Goal: Task Accomplishment & Management: Use online tool/utility

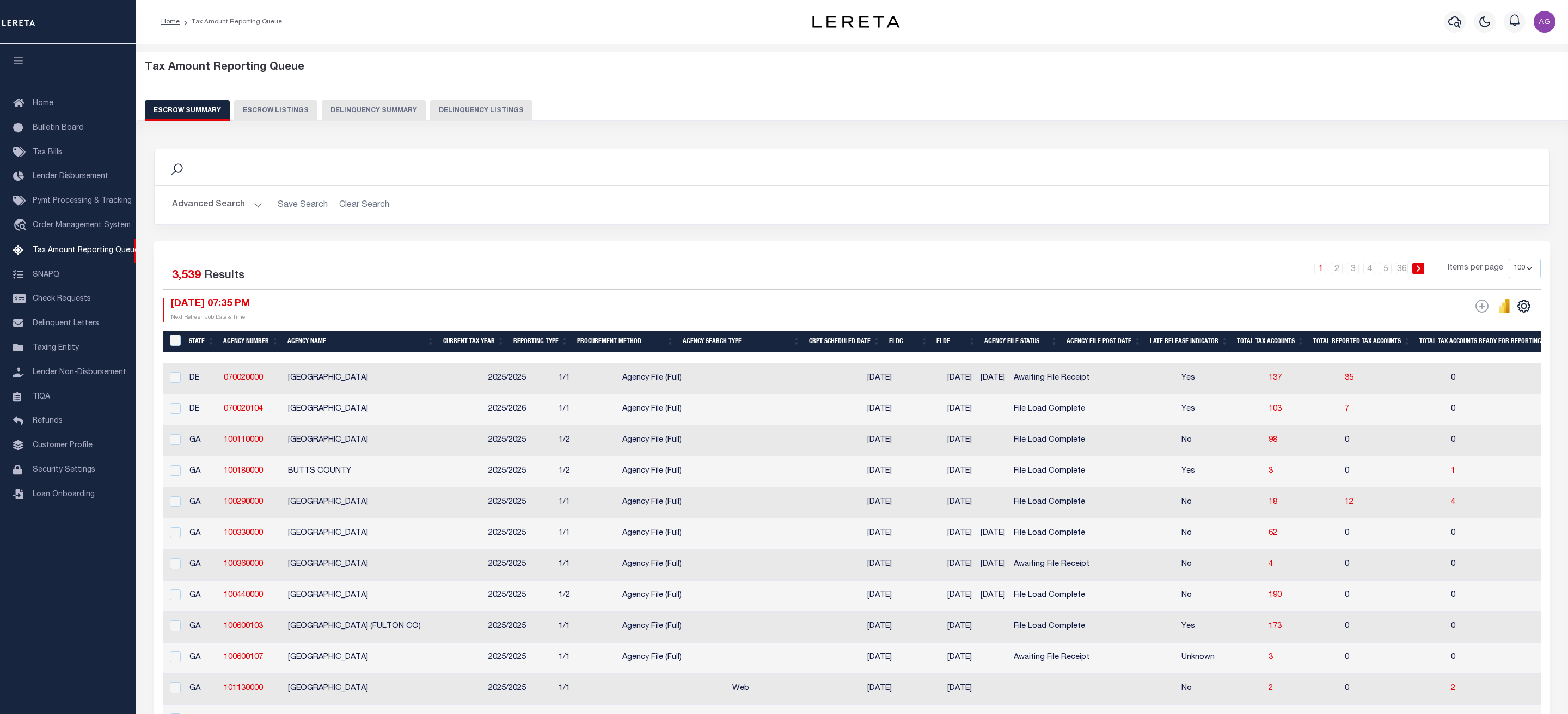
select select "100"
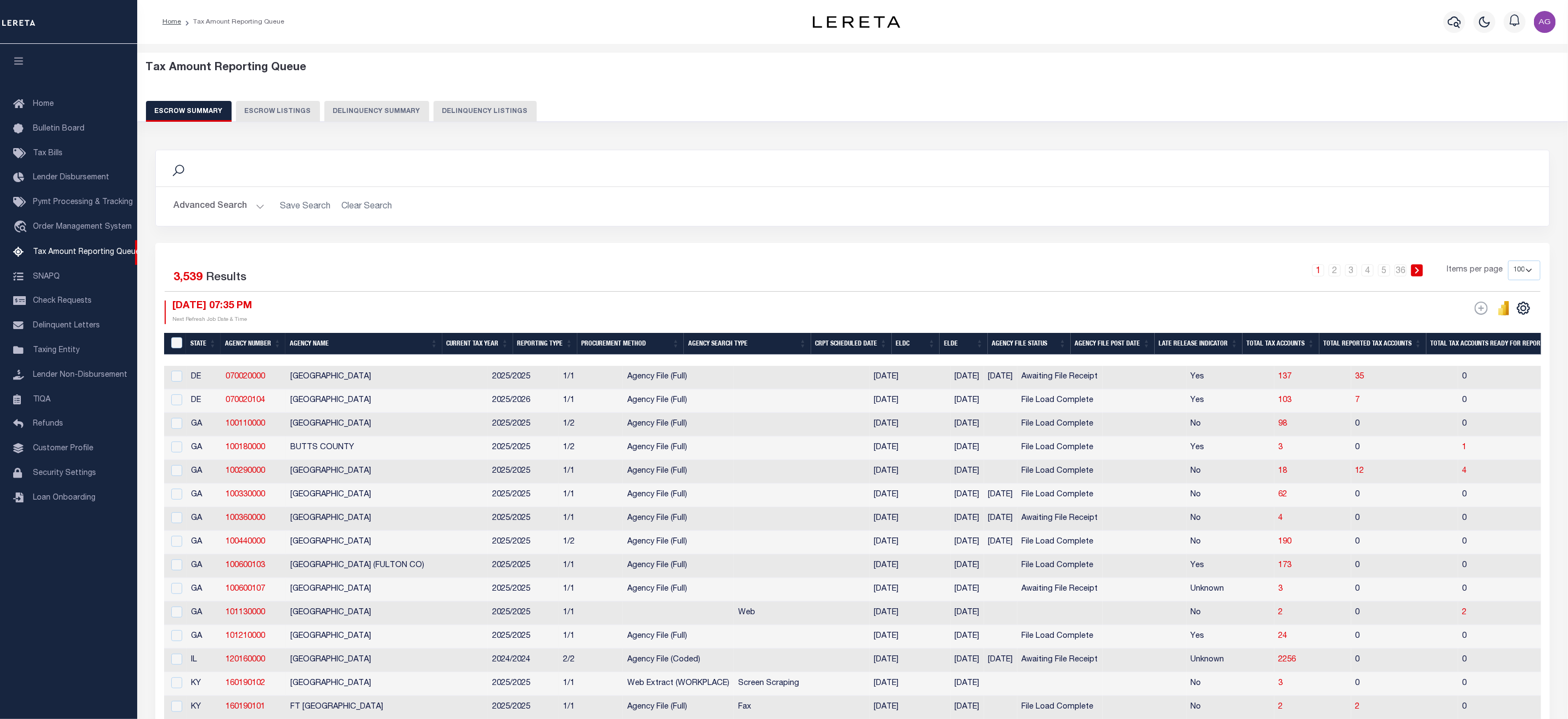
click at [379, 113] on button "Delinquency Summary" at bounding box center [377, 111] width 105 height 20
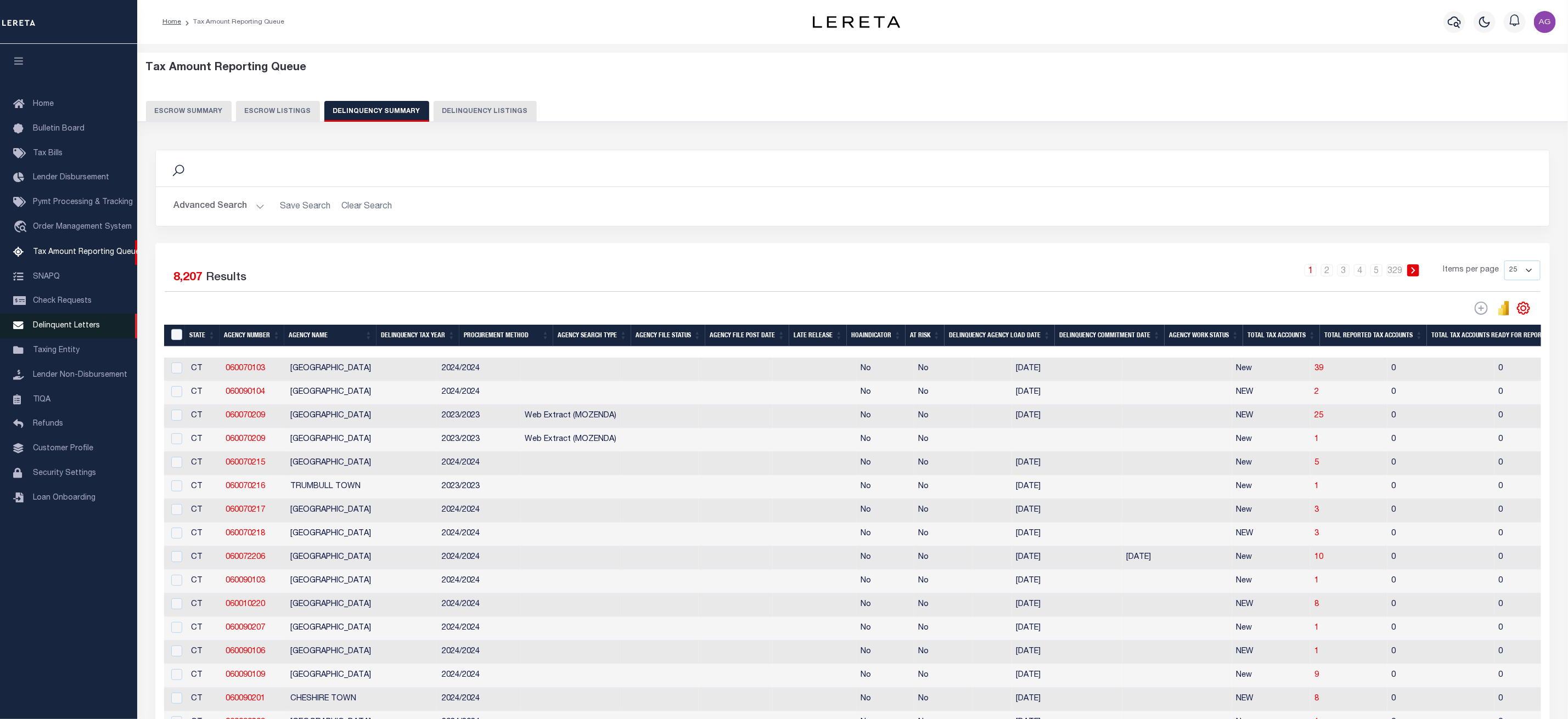
click at [70, 330] on span "Delinquent Letters" at bounding box center [66, 326] width 67 height 8
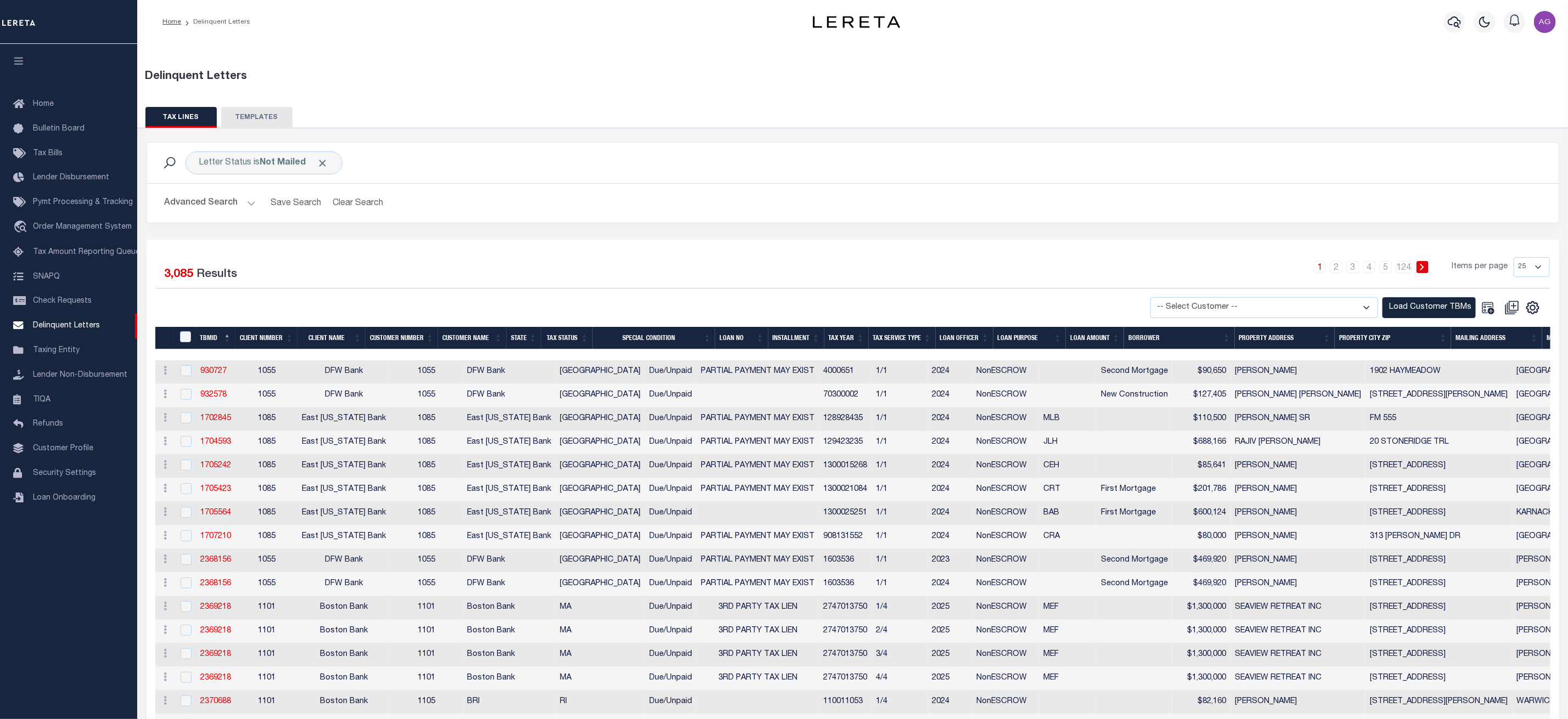
click at [183, 414] on td at bounding box center [185, 419] width 22 height 23
checkbox input "true"
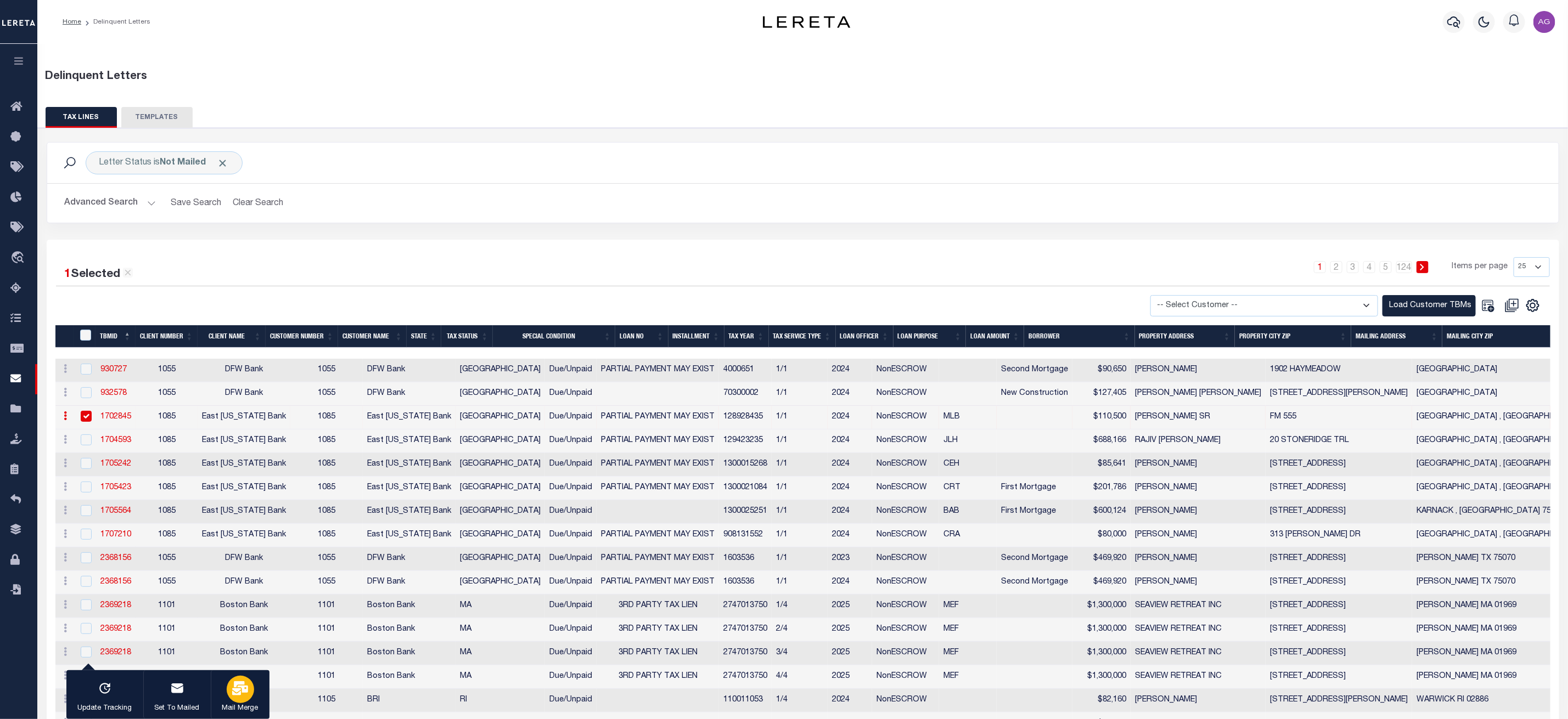
click at [236, 685] on icon "button" at bounding box center [239, 688] width 16 height 15
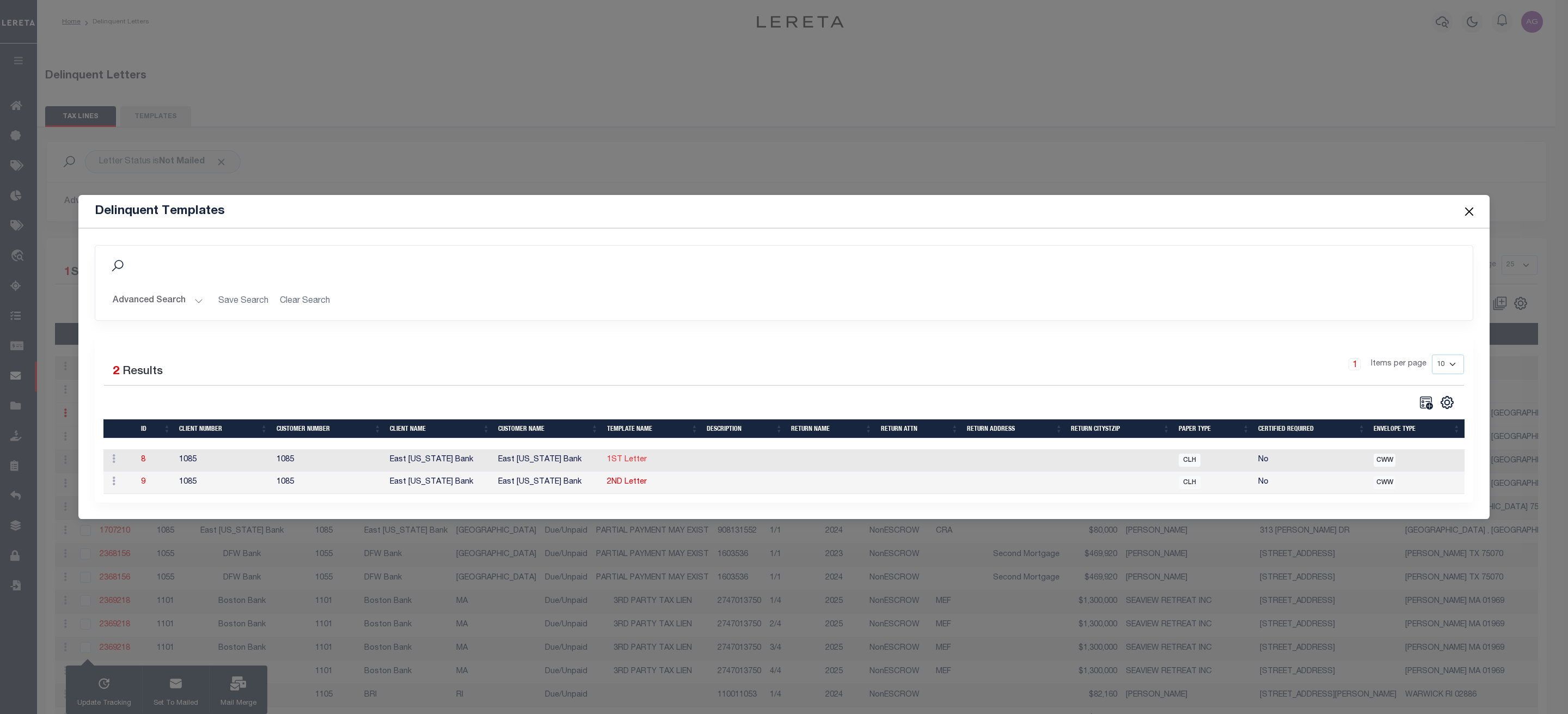
click at [623, 459] on link "1ST Letter" at bounding box center [627, 460] width 40 height 8
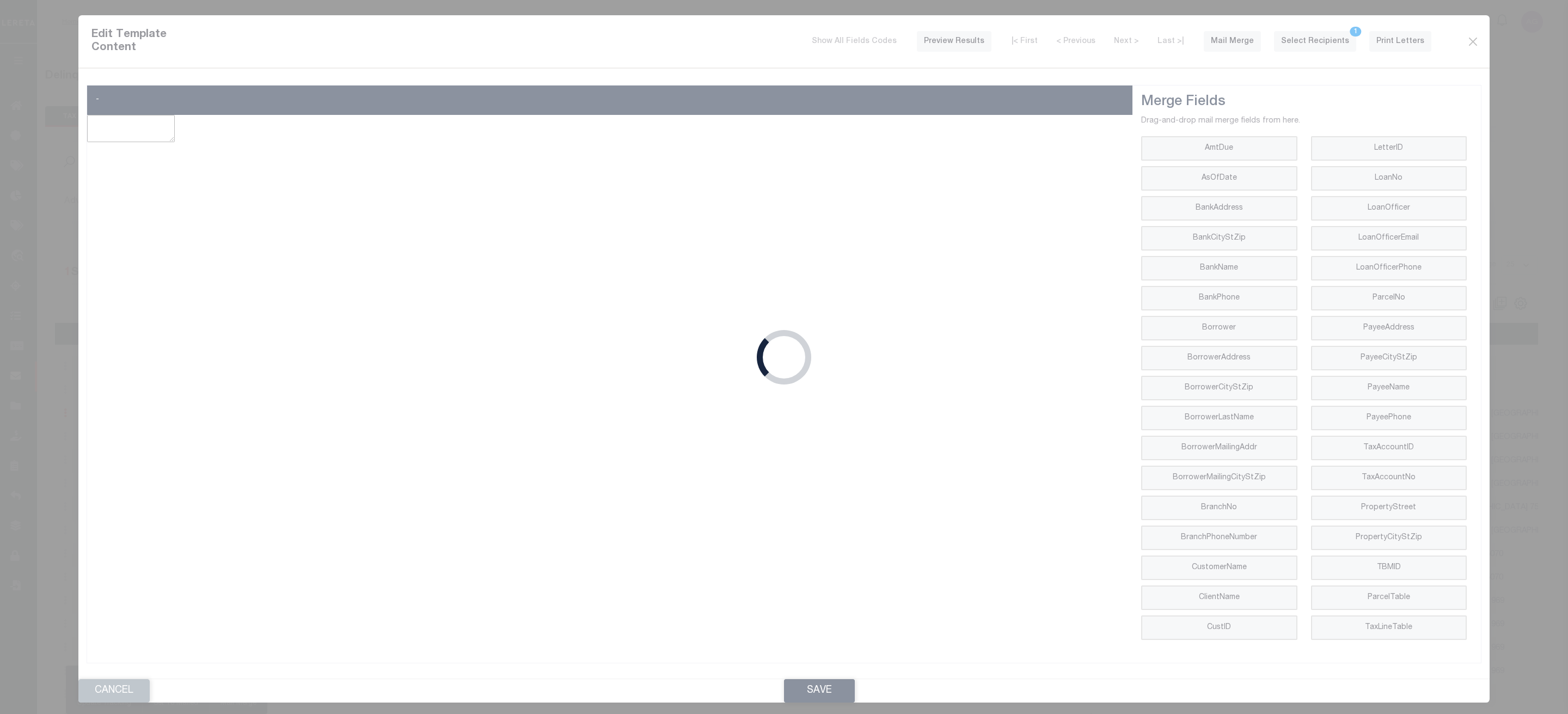
type textarea "<p style="text-align: center;"><img style="float: left;" title="Texas Bank and …"
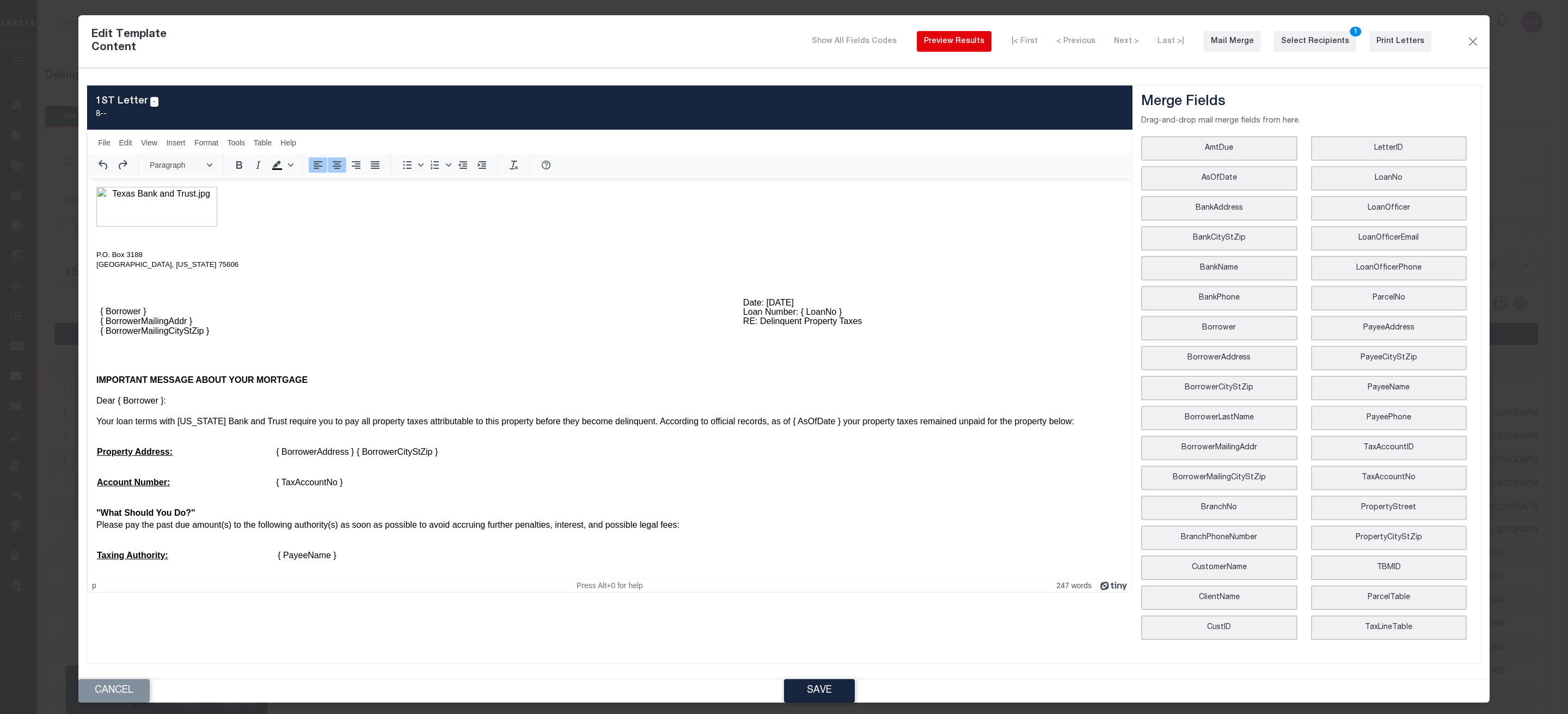
click at [984, 40] on div "Preview Results" at bounding box center [954, 42] width 61 height 12
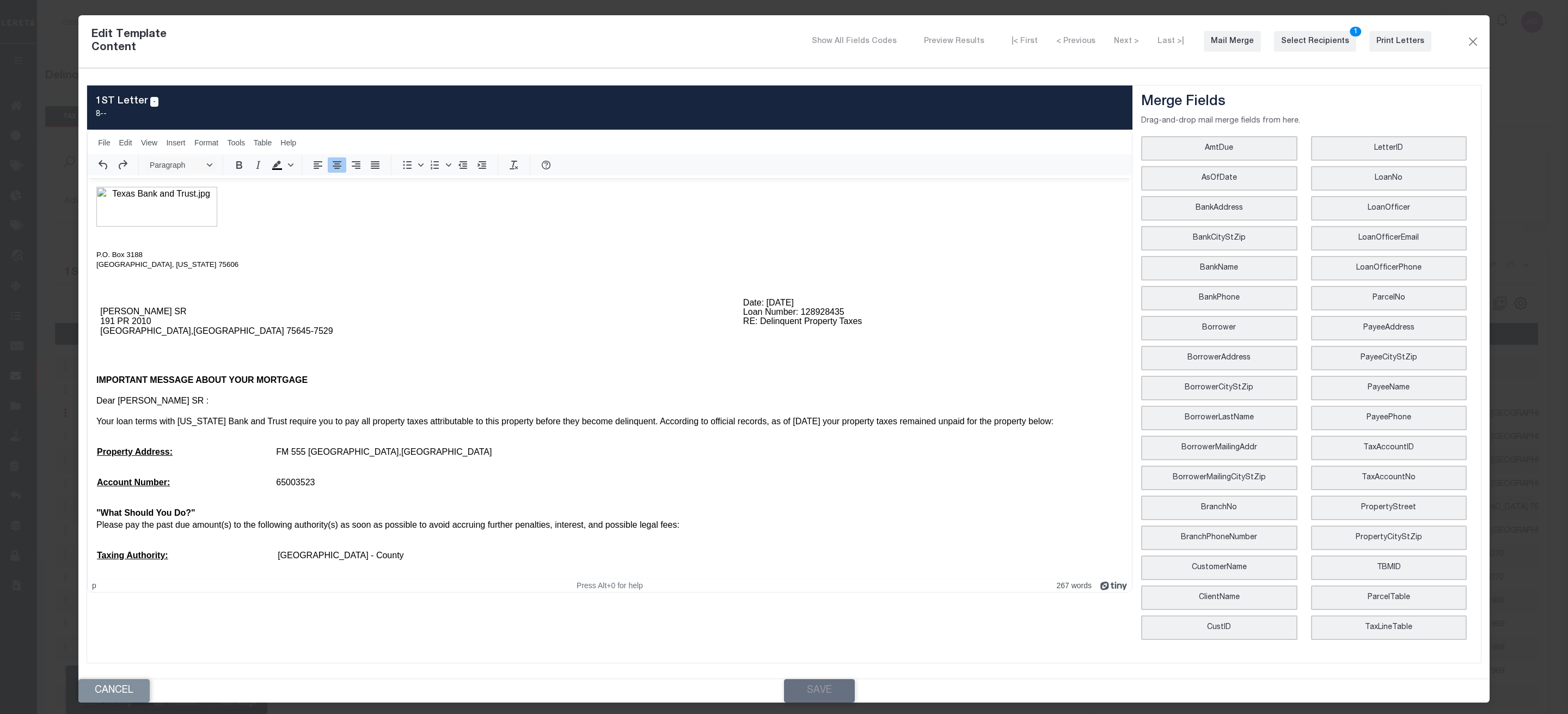
scroll to position [82, 0]
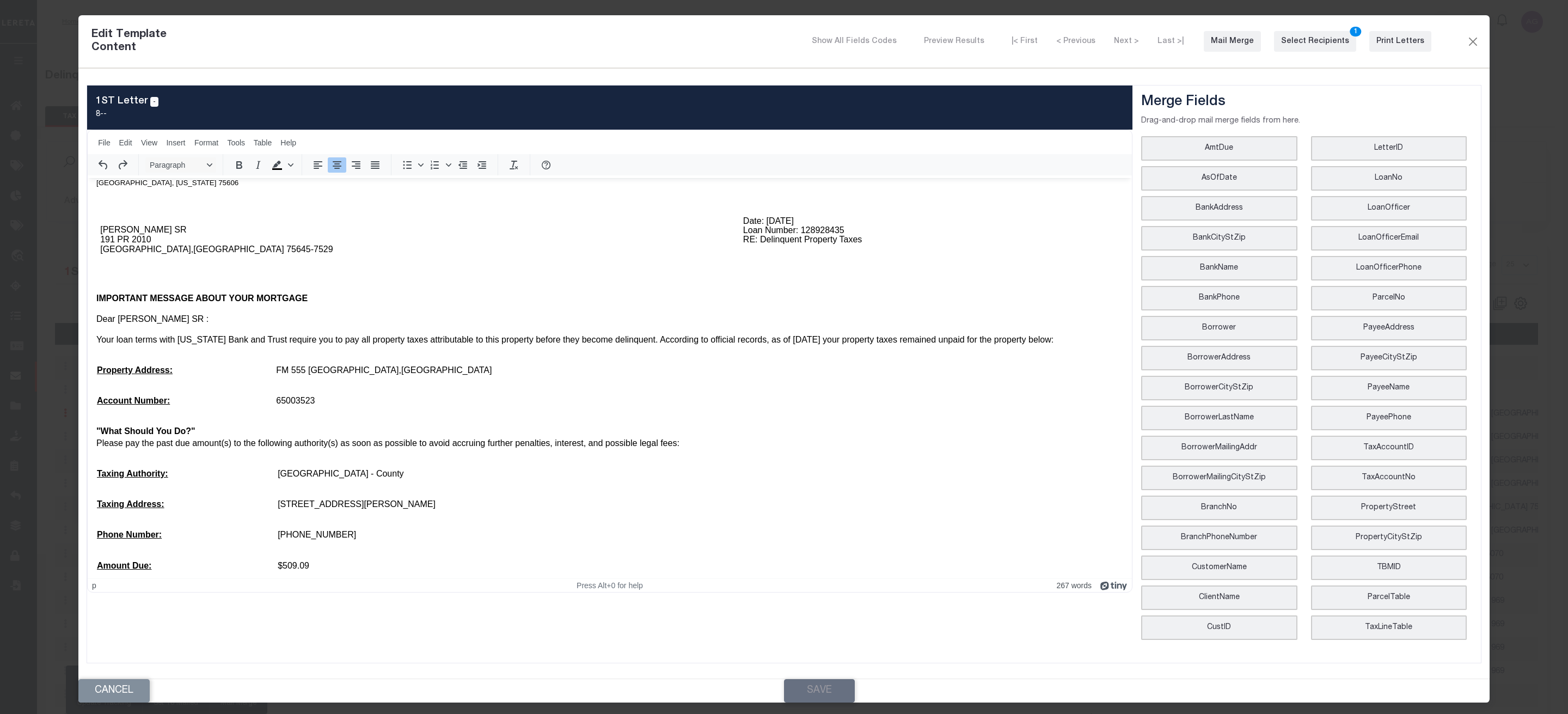
drag, startPoint x: 1496, startPoint y: 739, endPoint x: 331, endPoint y: 301, distance: 1244.6
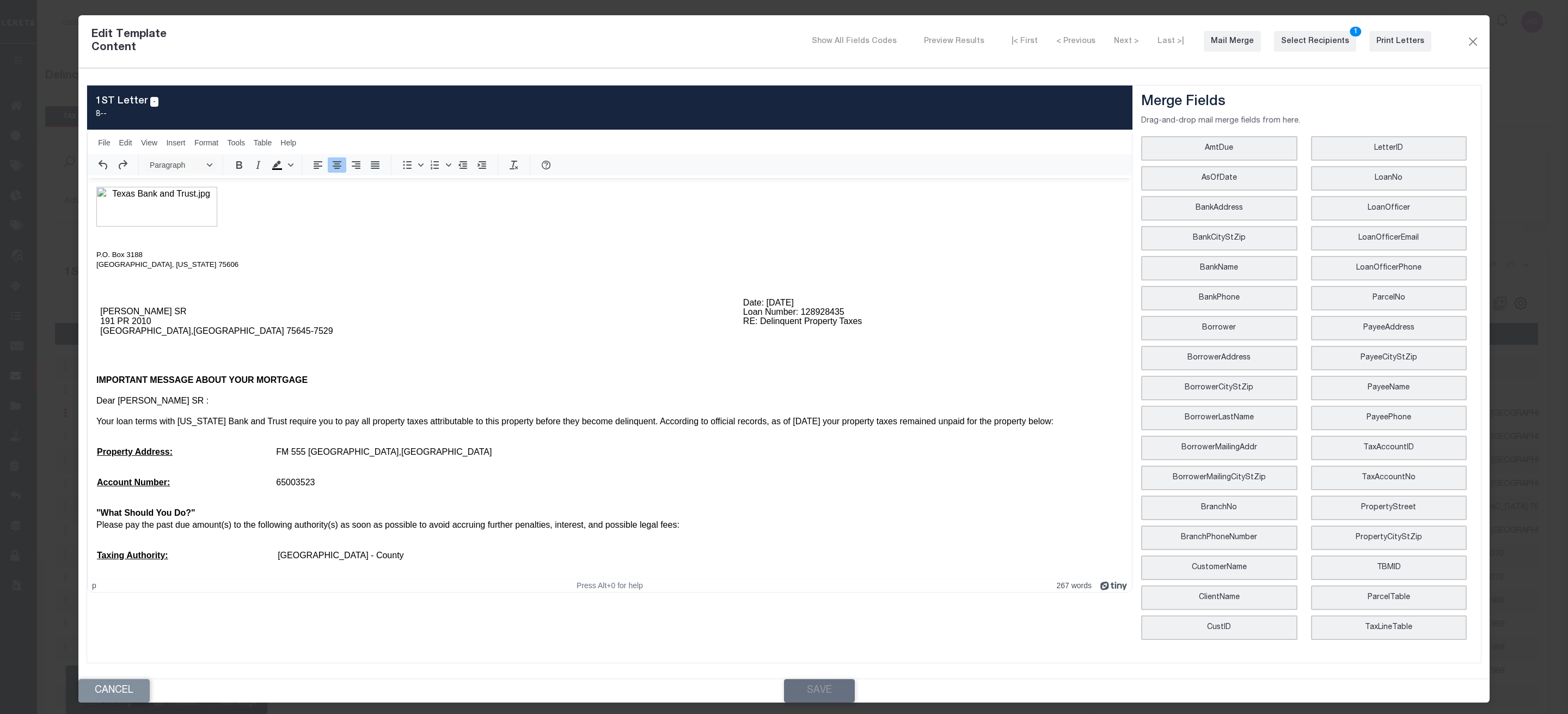
drag, startPoint x: 1491, startPoint y: 739, endPoint x: 532, endPoint y: 271, distance: 1067.1
click at [532, 271] on p "Rich Text Area. Press ALT-0 for help." at bounding box center [609, 272] width 1026 height 9
click at [1478, 47] on button "Close" at bounding box center [1472, 42] width 14 height 14
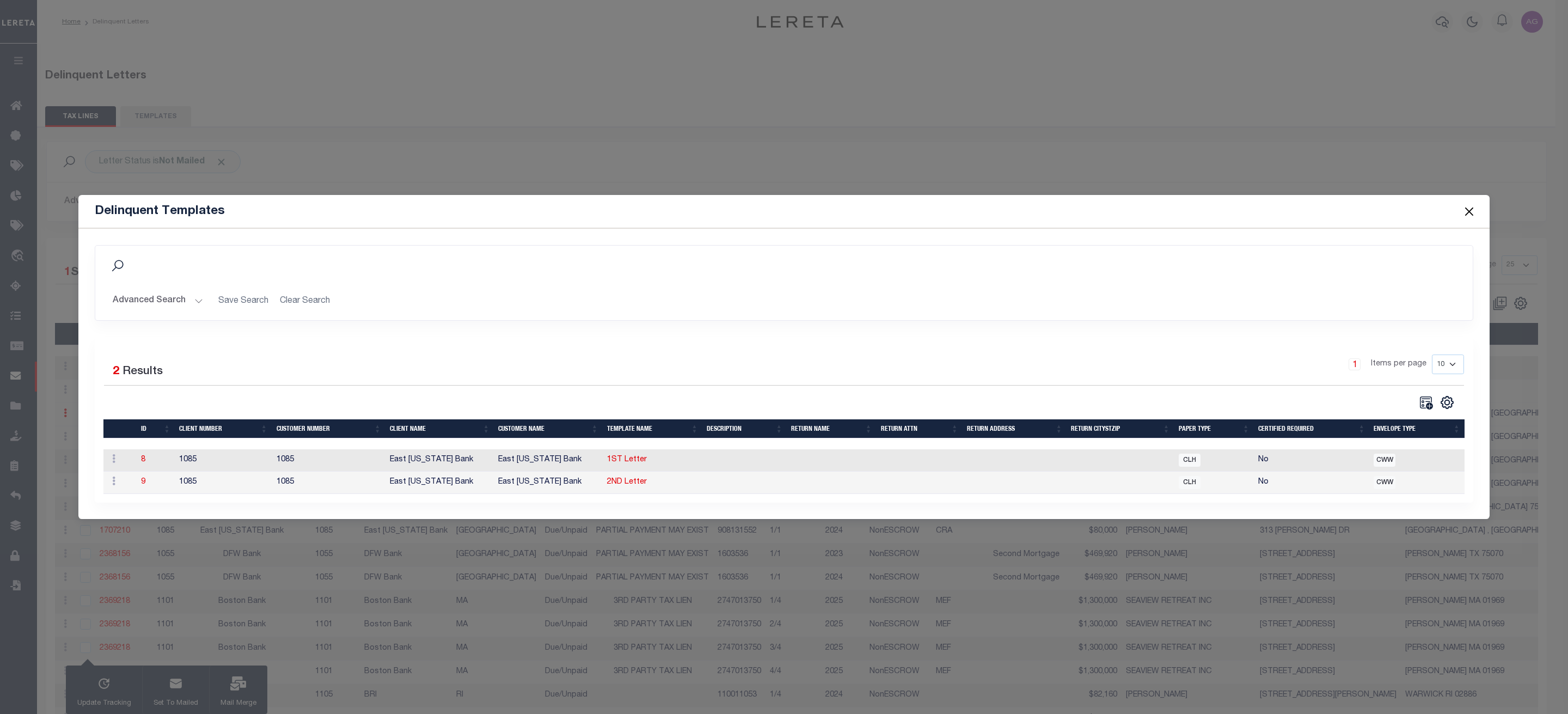
click at [1474, 204] on button "Close" at bounding box center [1469, 211] width 14 height 14
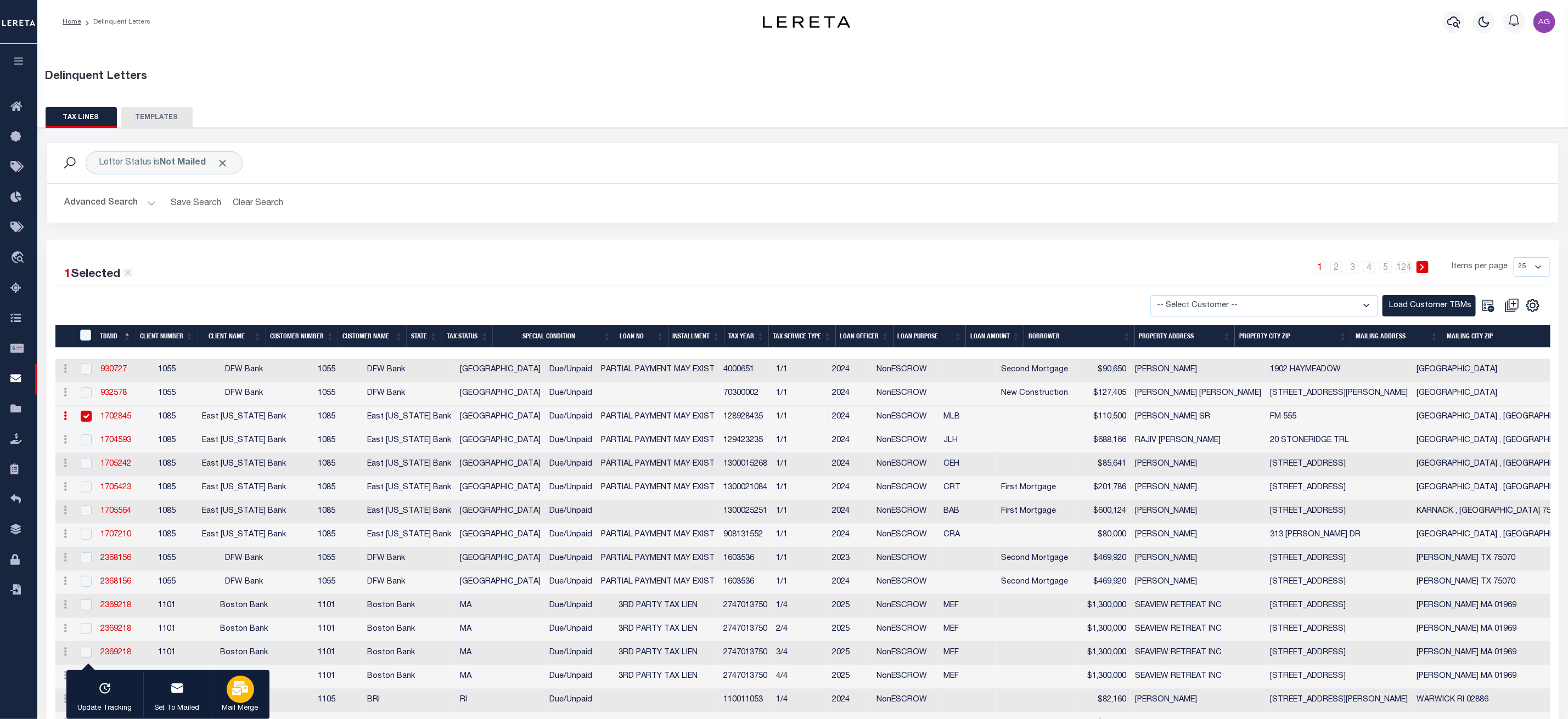
click at [237, 685] on icon "button" at bounding box center [239, 688] width 16 height 15
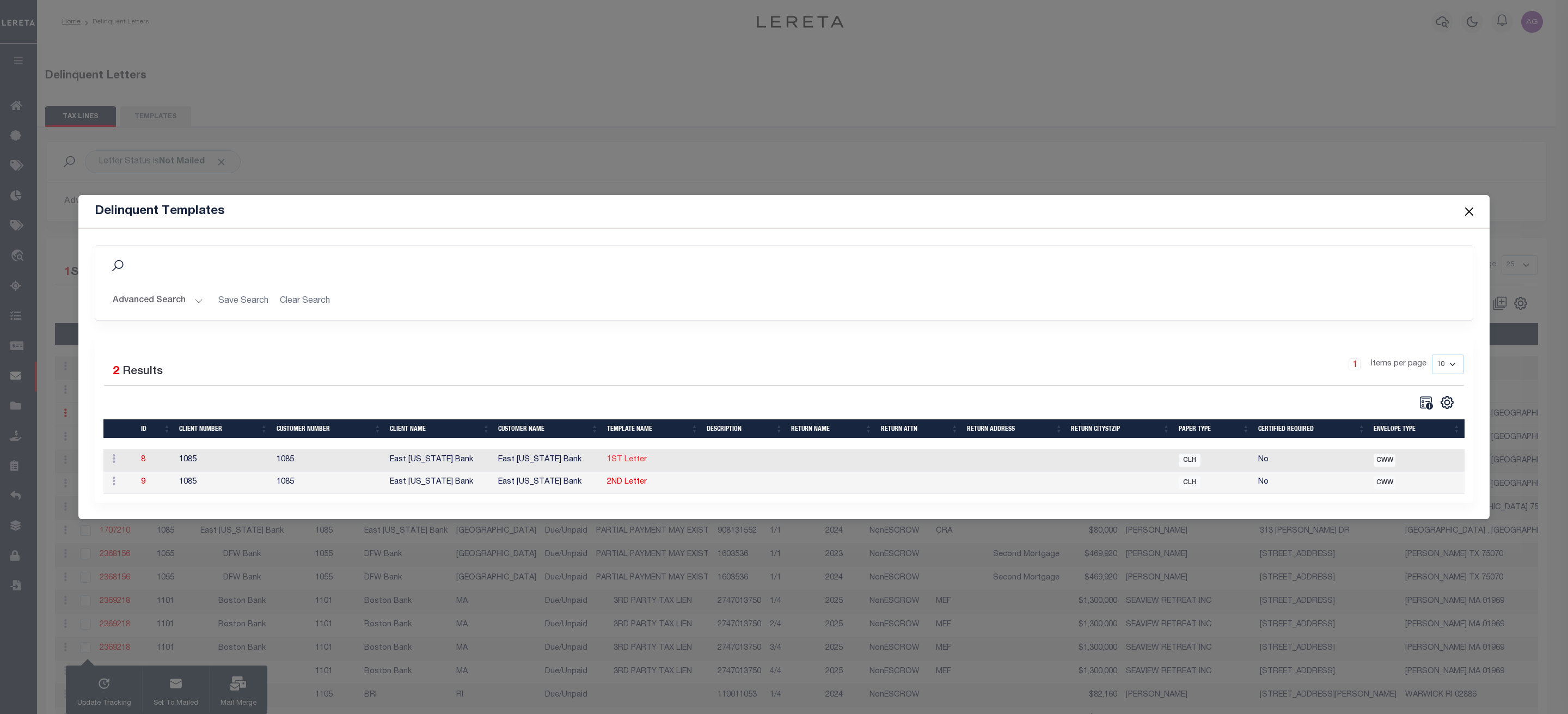
click at [633, 458] on link "1ST Letter" at bounding box center [627, 460] width 40 height 8
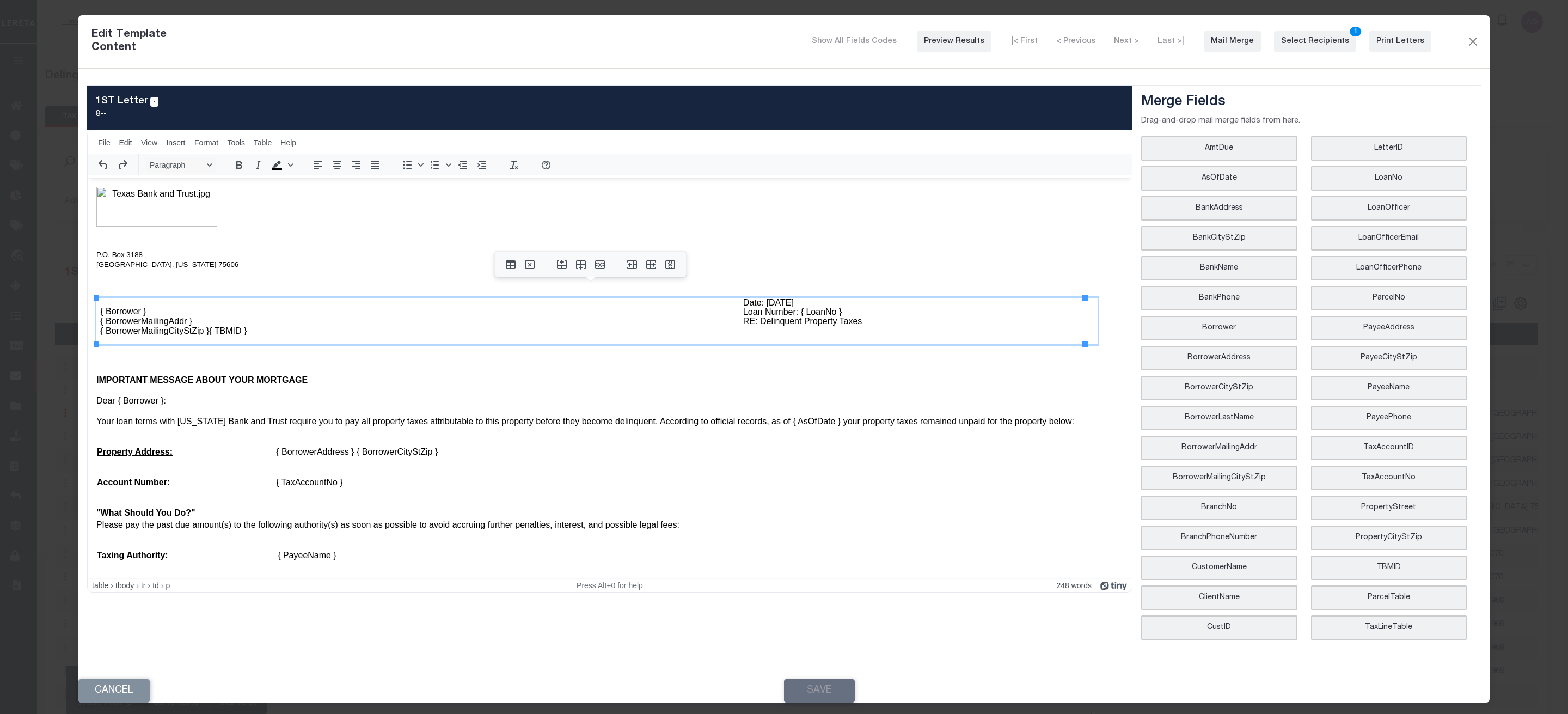
click at [208, 329] on p "{ Borrower } { BorrowerMailingAddr } { BorrowerMailingCityStZip }{ TBMID }" at bounding box center [392, 321] width 583 height 29
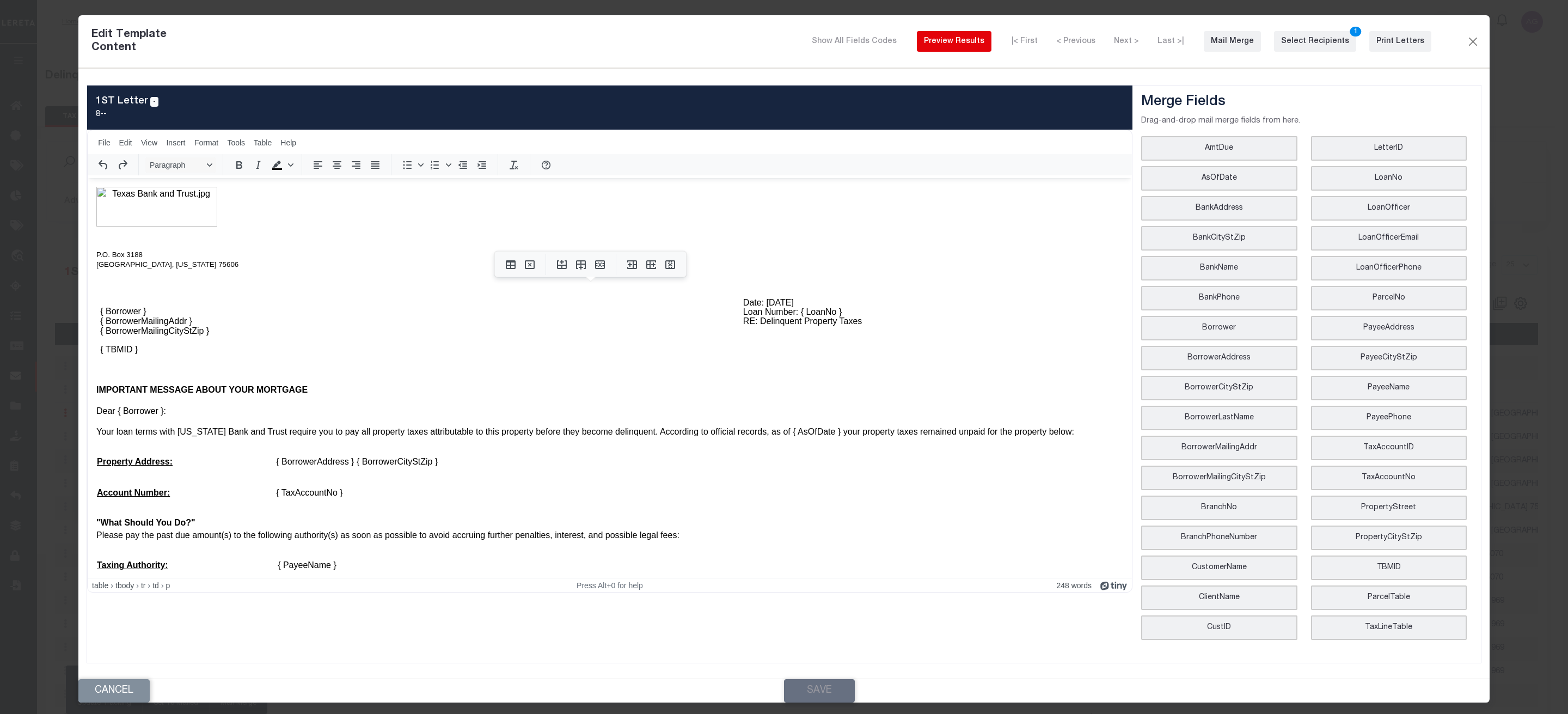
click at [984, 43] on div "Preview Results" at bounding box center [954, 42] width 61 height 12
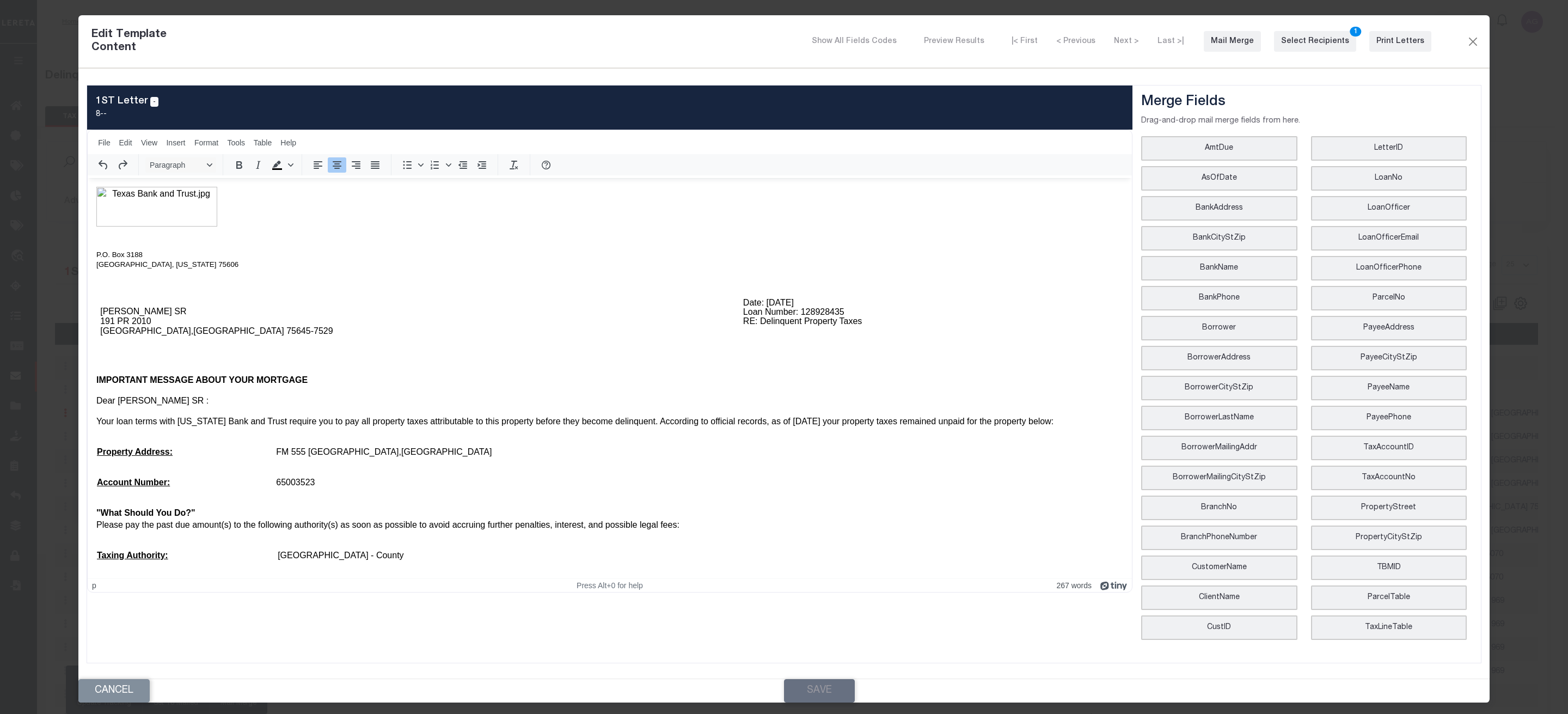
click at [193, 350] on body "P.O. Box 3188 Longview, Texas 75606 GARY DALE SPEED SR 191 PR 2010 GILMER,TX 75…" at bounding box center [609, 513] width 1026 height 653
click at [1478, 32] on div "Edit Template Content Show All Fields Codes Preview Results |< First < Previous…" at bounding box center [783, 42] width 1411 height 53
click at [1470, 44] on button "Close" at bounding box center [1472, 42] width 14 height 14
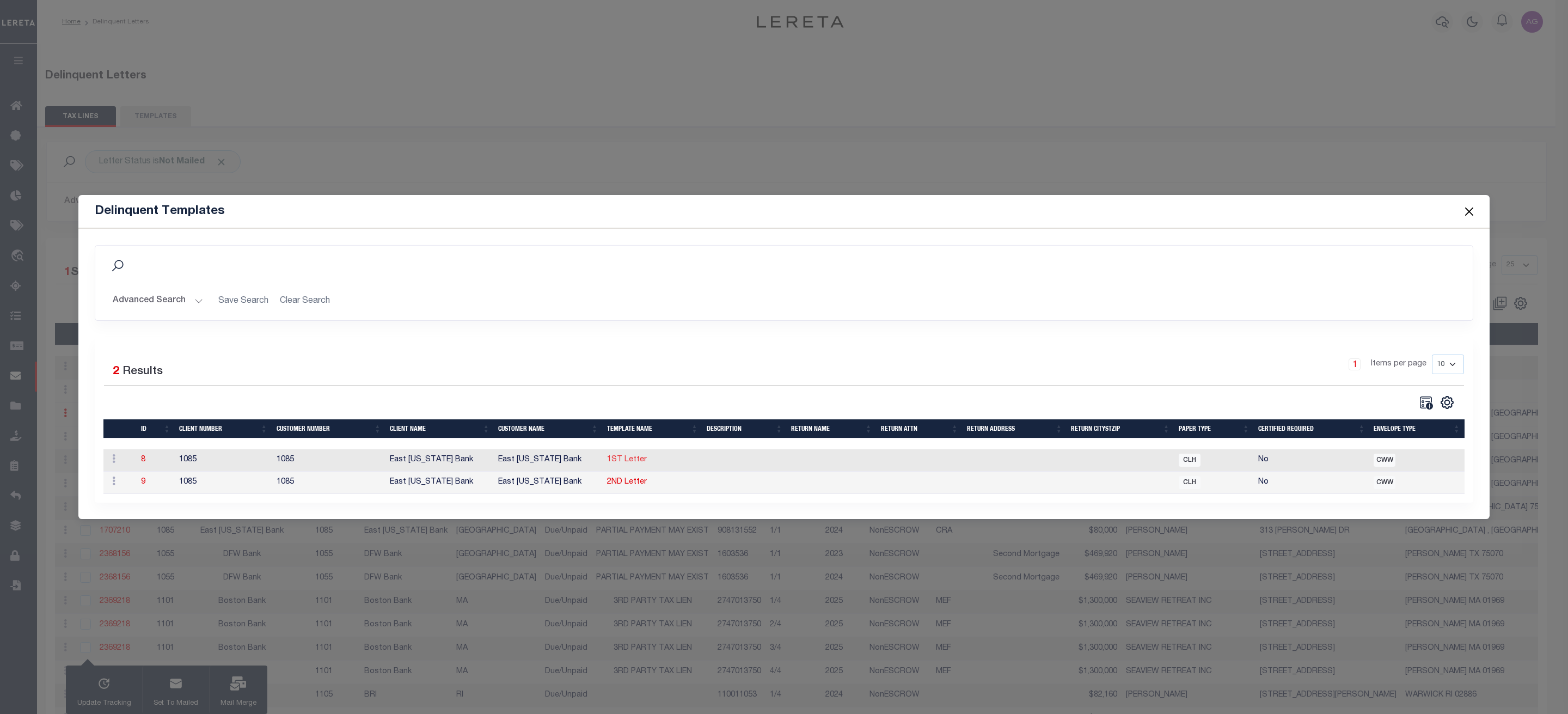
click at [626, 456] on link "1ST Letter" at bounding box center [627, 460] width 40 height 8
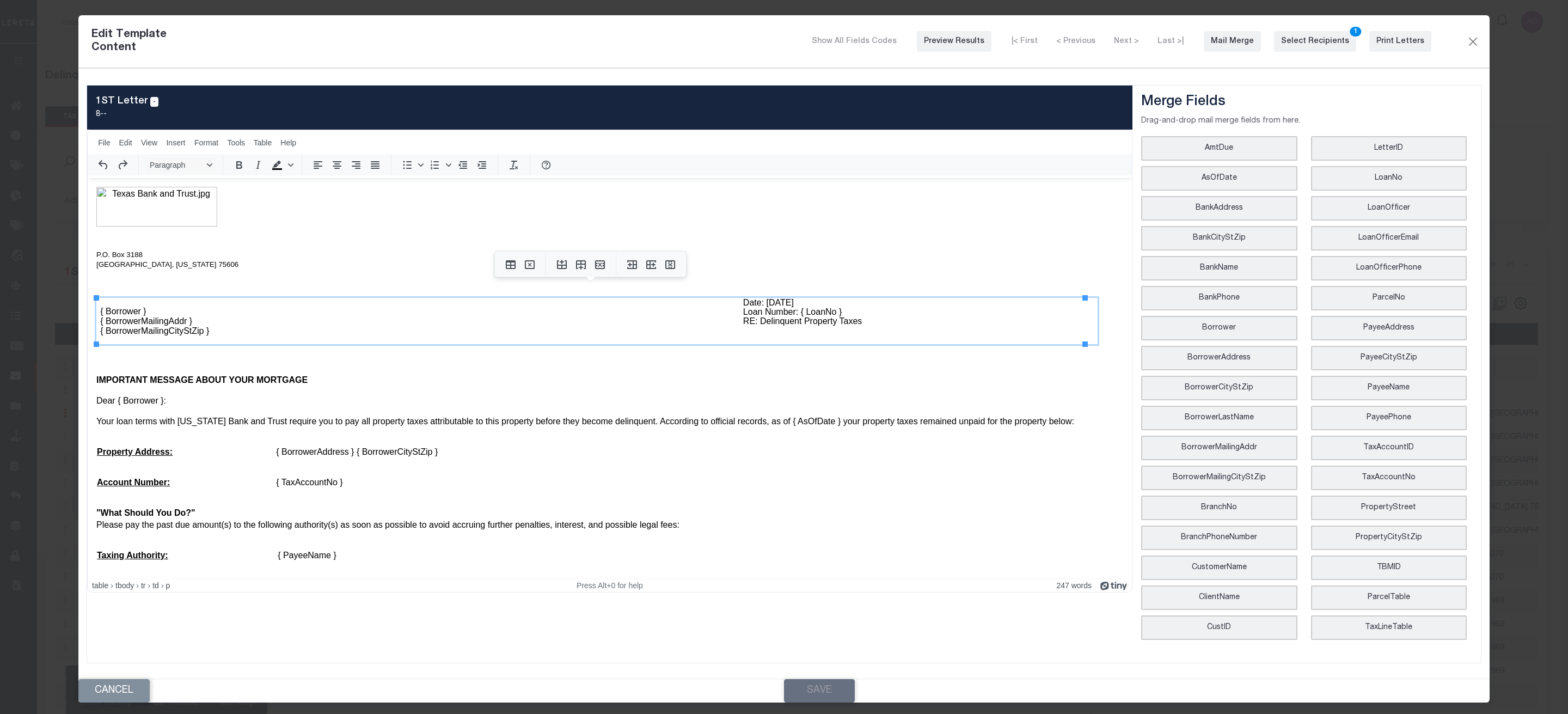
click at [278, 336] on td "{ Borrower } { BorrowerMailingAddr } { BorrowerMailingCityStZip }" at bounding box center [392, 321] width 591 height 46
click at [984, 46] on div "Preview Results" at bounding box center [954, 42] width 61 height 12
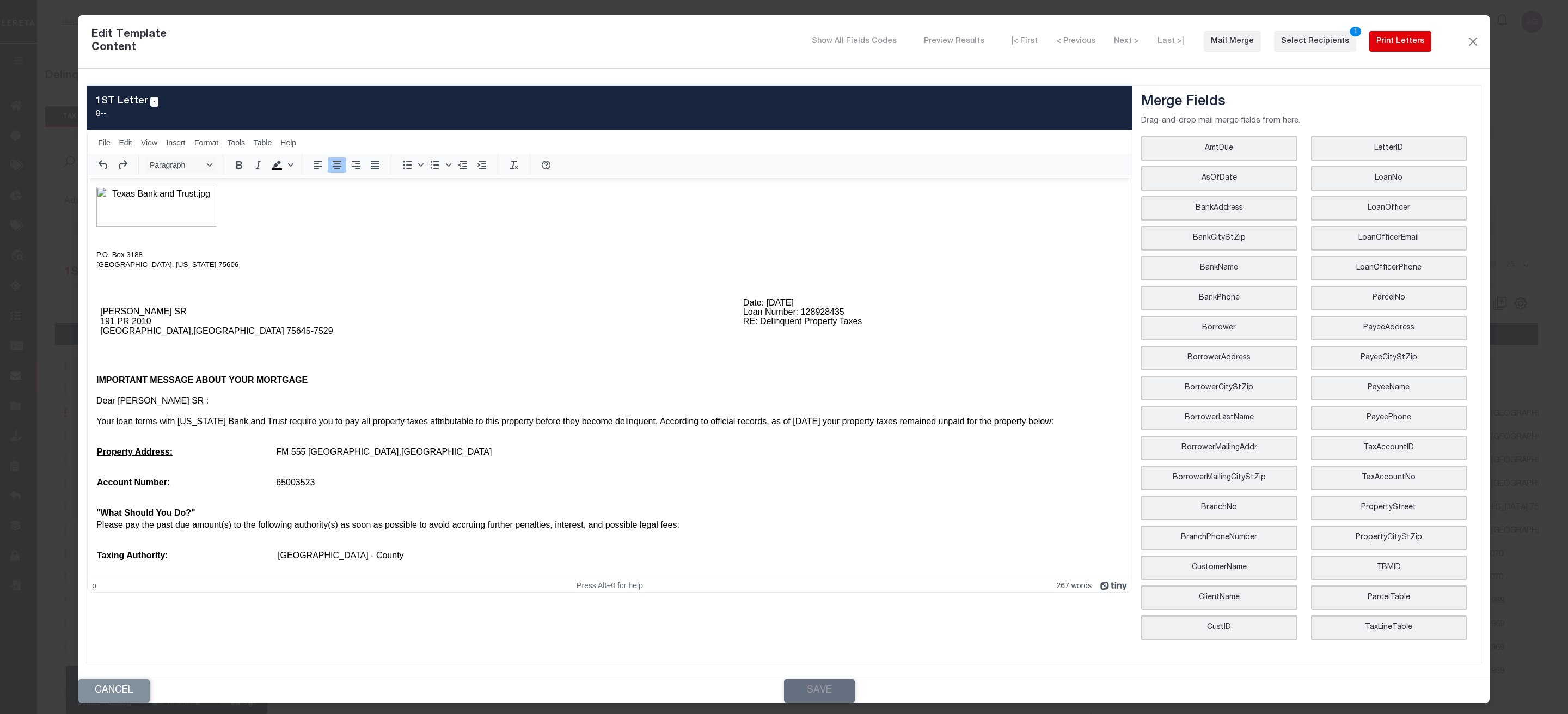
click at [1410, 42] on div "Print Letters" at bounding box center [1400, 42] width 48 height 12
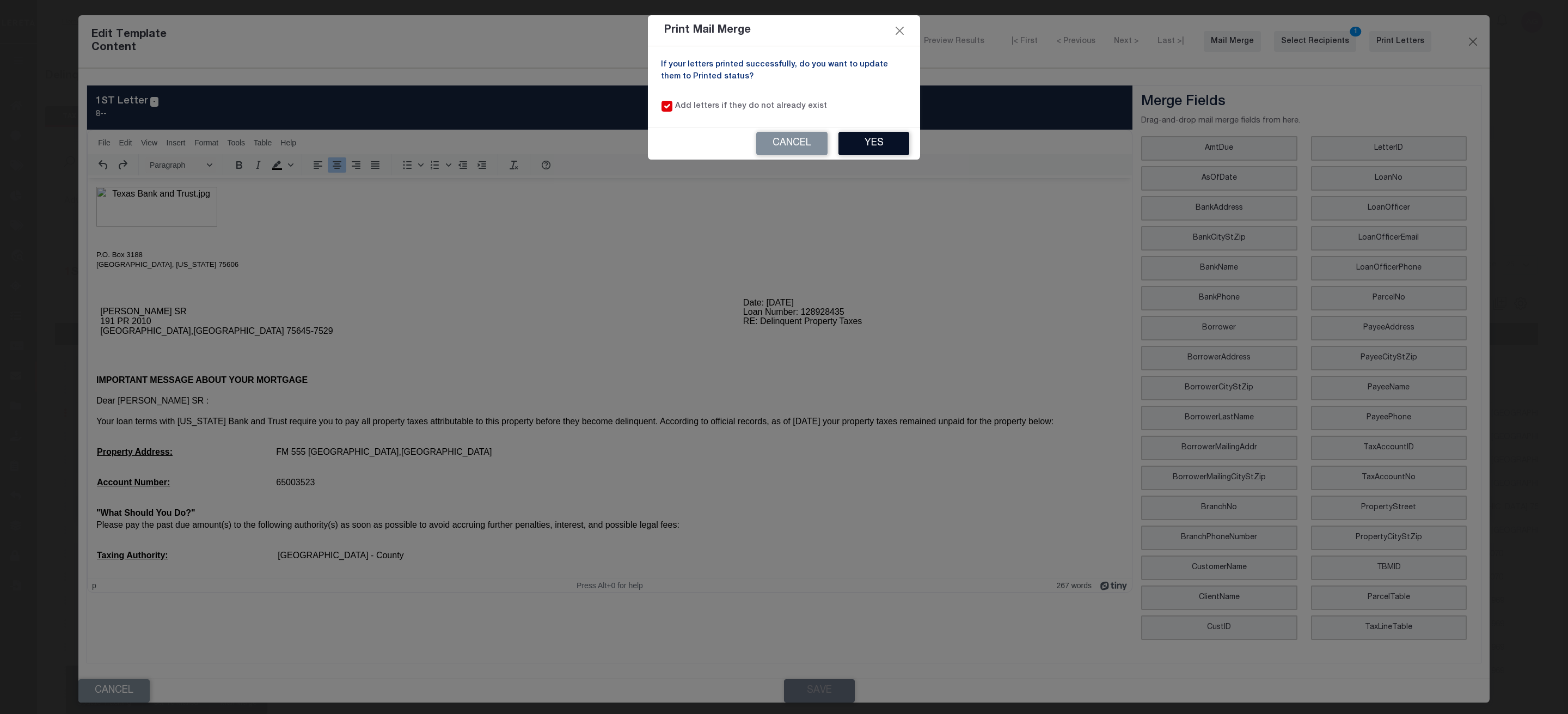
click at [886, 139] on button "Yes" at bounding box center [873, 143] width 70 height 23
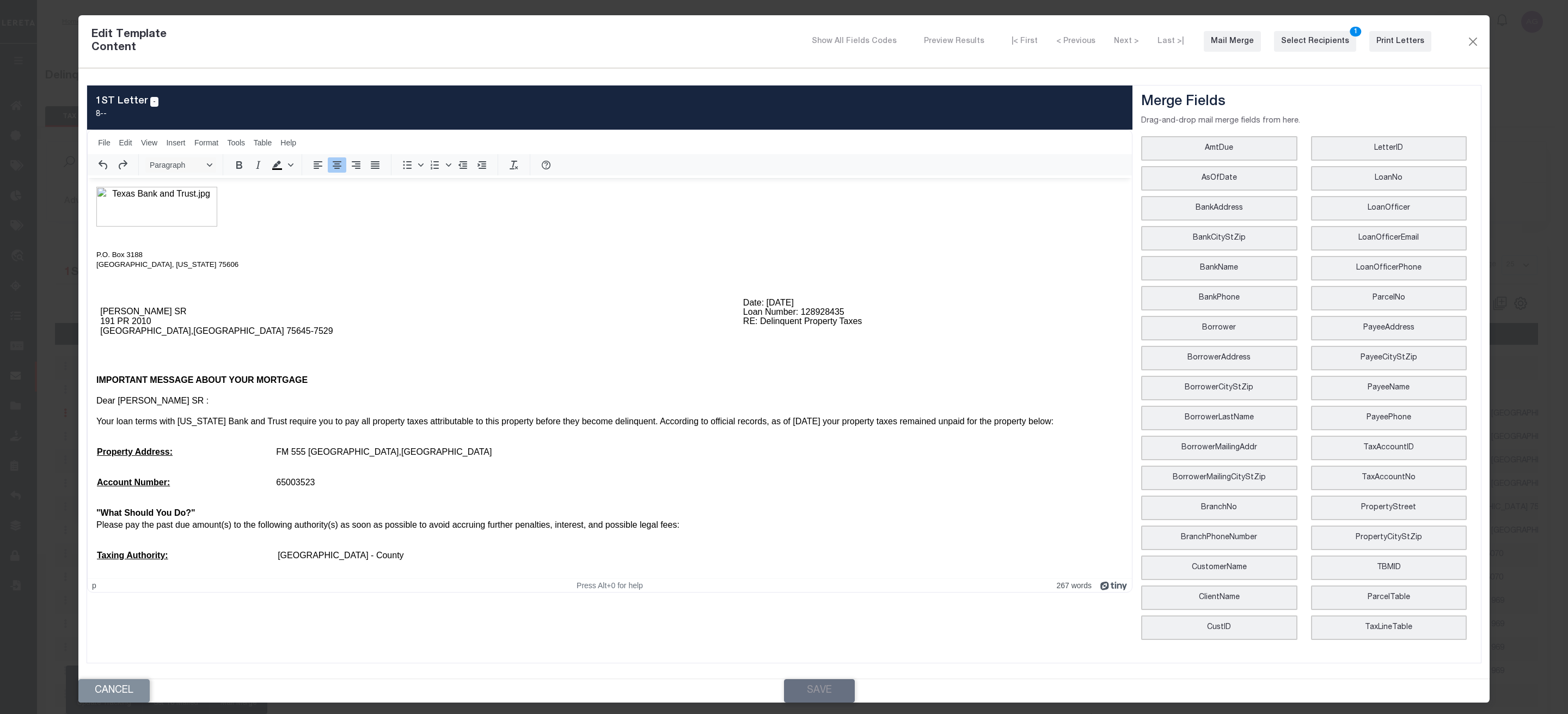
click at [1469, 50] on div "Edit Template Content Show All Fields Codes Preview Results |< First < Previous…" at bounding box center [783, 42] width 1411 height 53
click at [1472, 37] on button "Close" at bounding box center [1472, 42] width 14 height 14
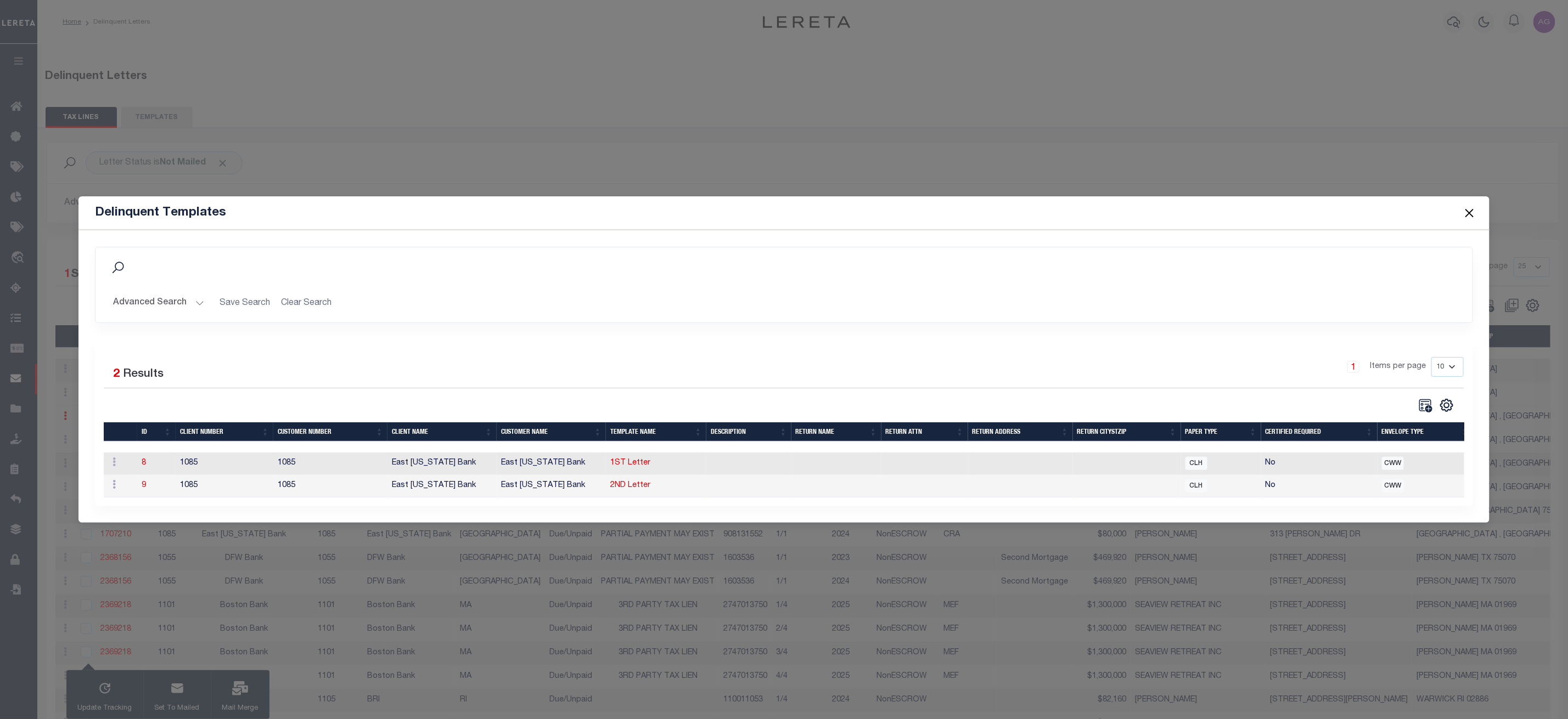
click at [1471, 208] on button "Close" at bounding box center [1469, 212] width 15 height 15
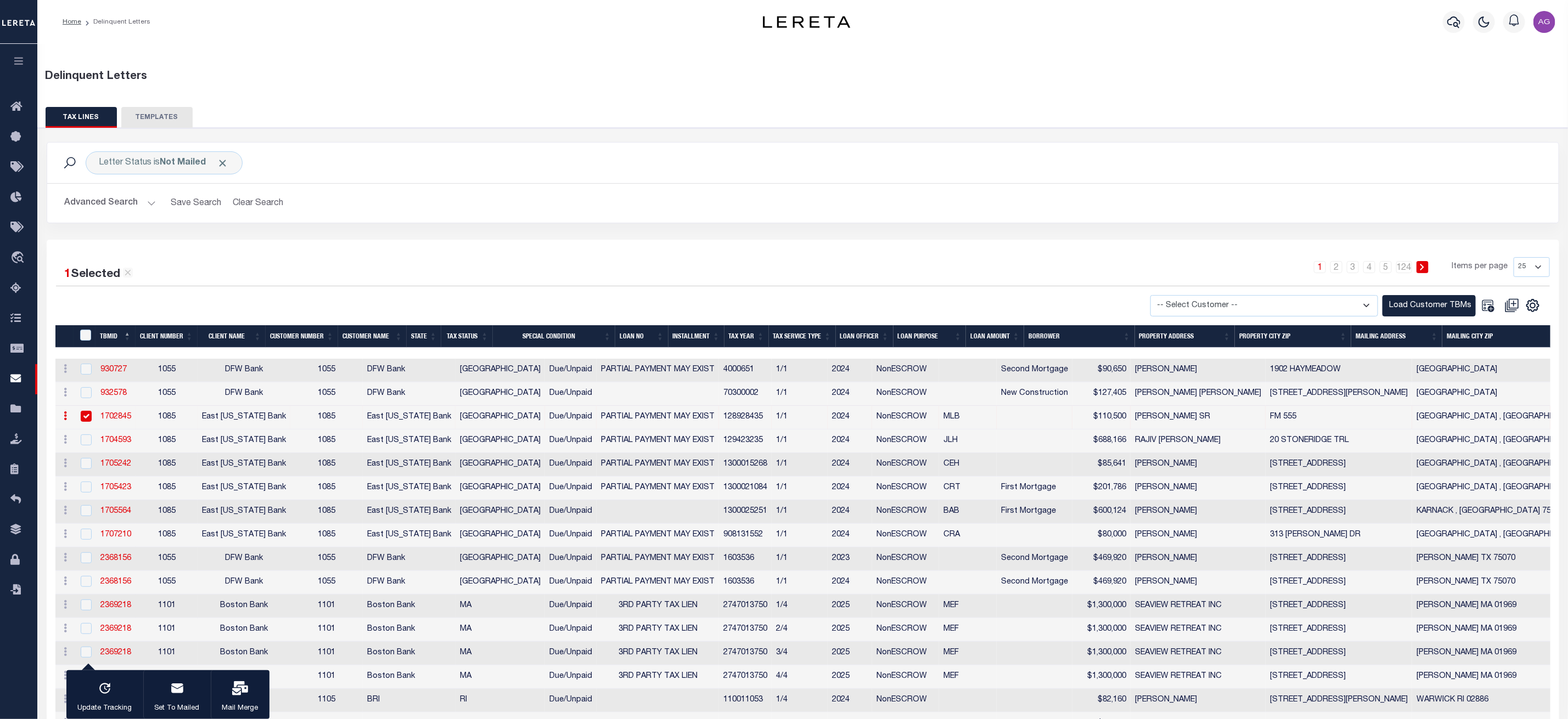
click at [86, 418] on input "checkbox" at bounding box center [86, 415] width 11 height 11
checkbox input "false"
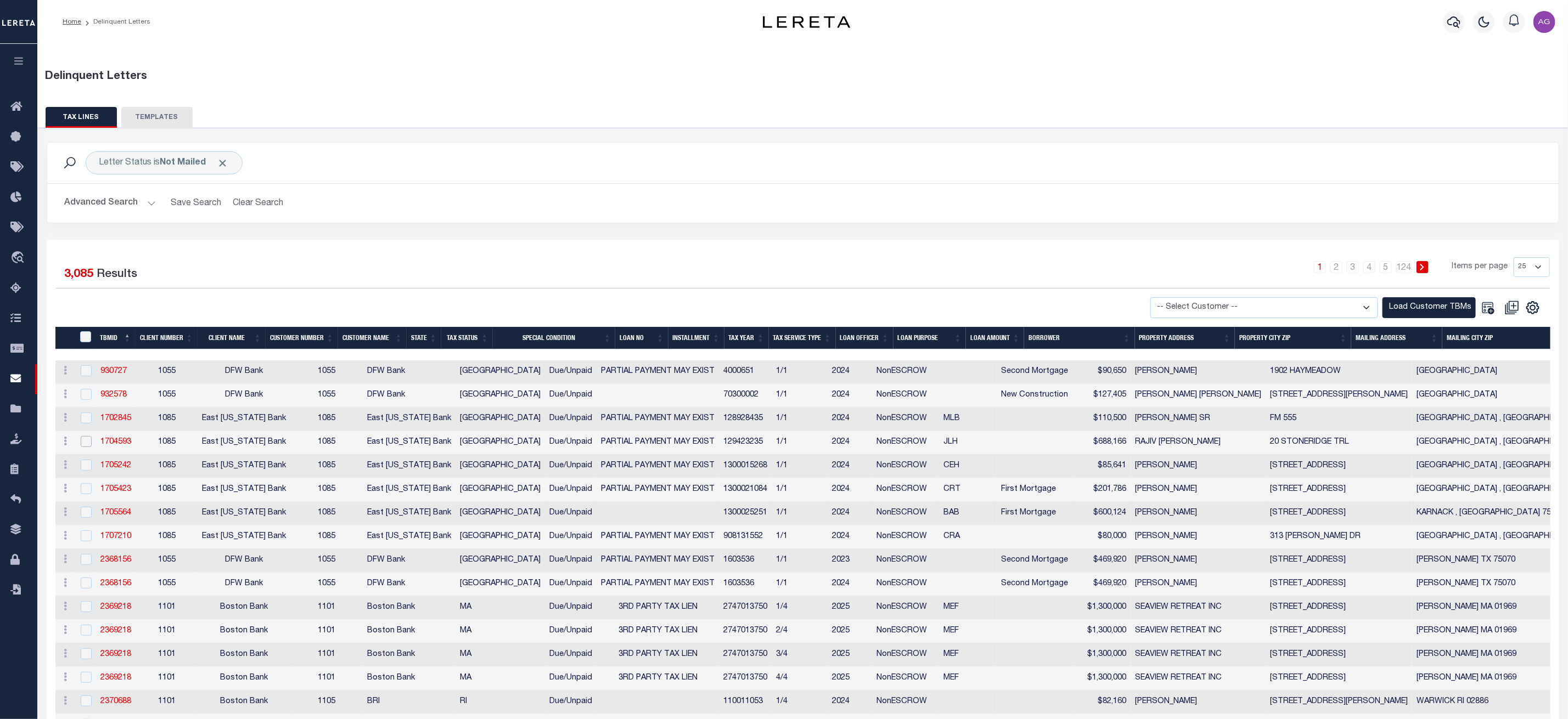
click at [85, 446] on input "checkbox" at bounding box center [86, 441] width 11 height 11
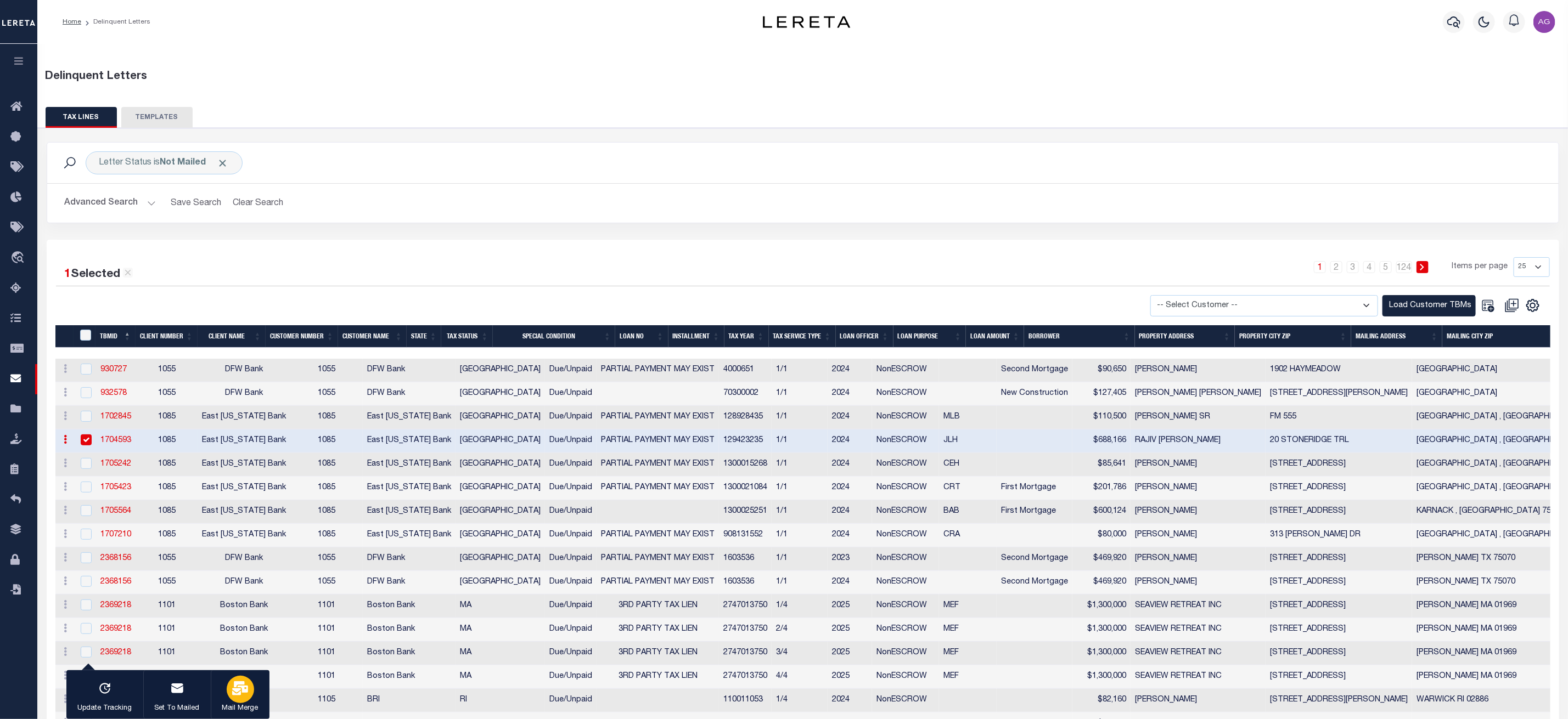
click at [238, 686] on icon "button" at bounding box center [239, 688] width 16 height 15
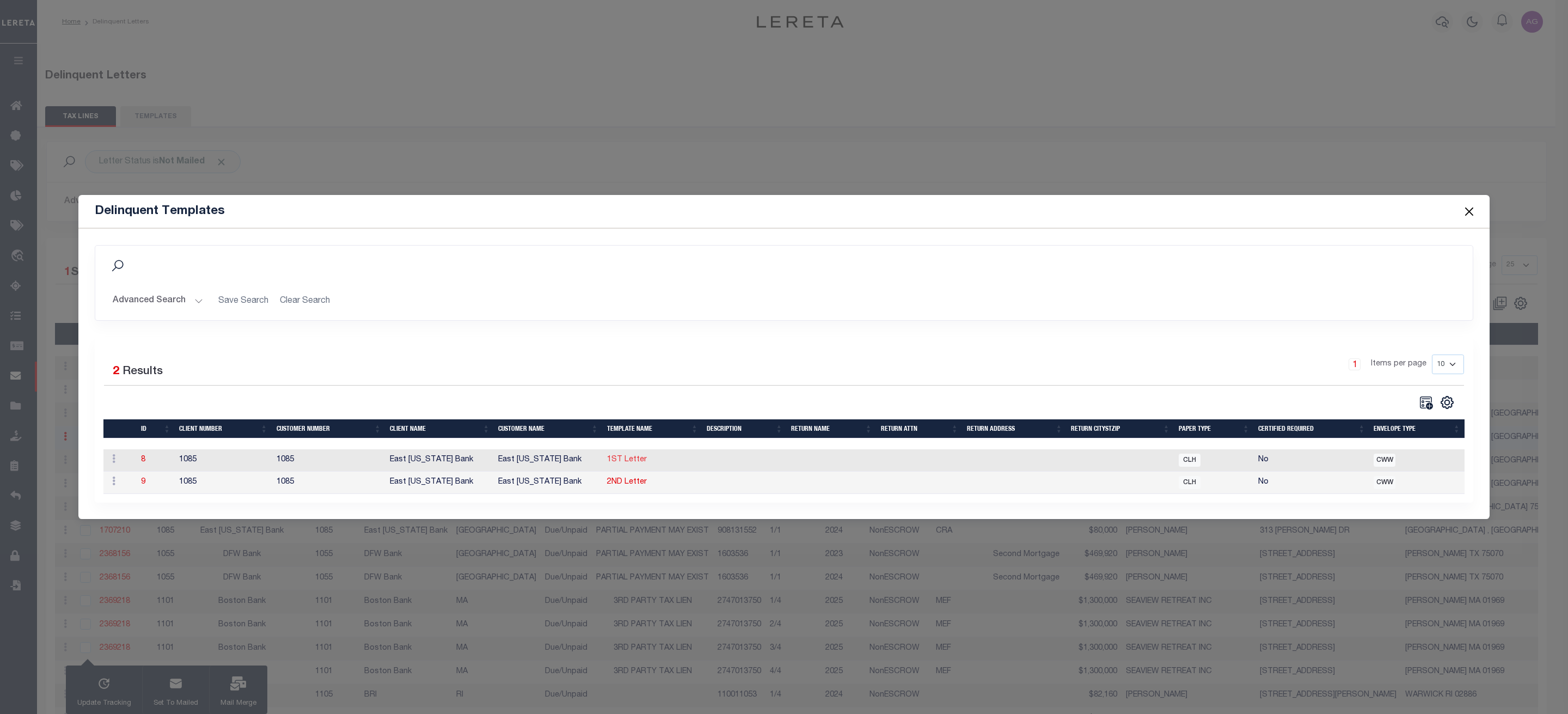
click at [629, 456] on link "1ST Letter" at bounding box center [627, 460] width 40 height 8
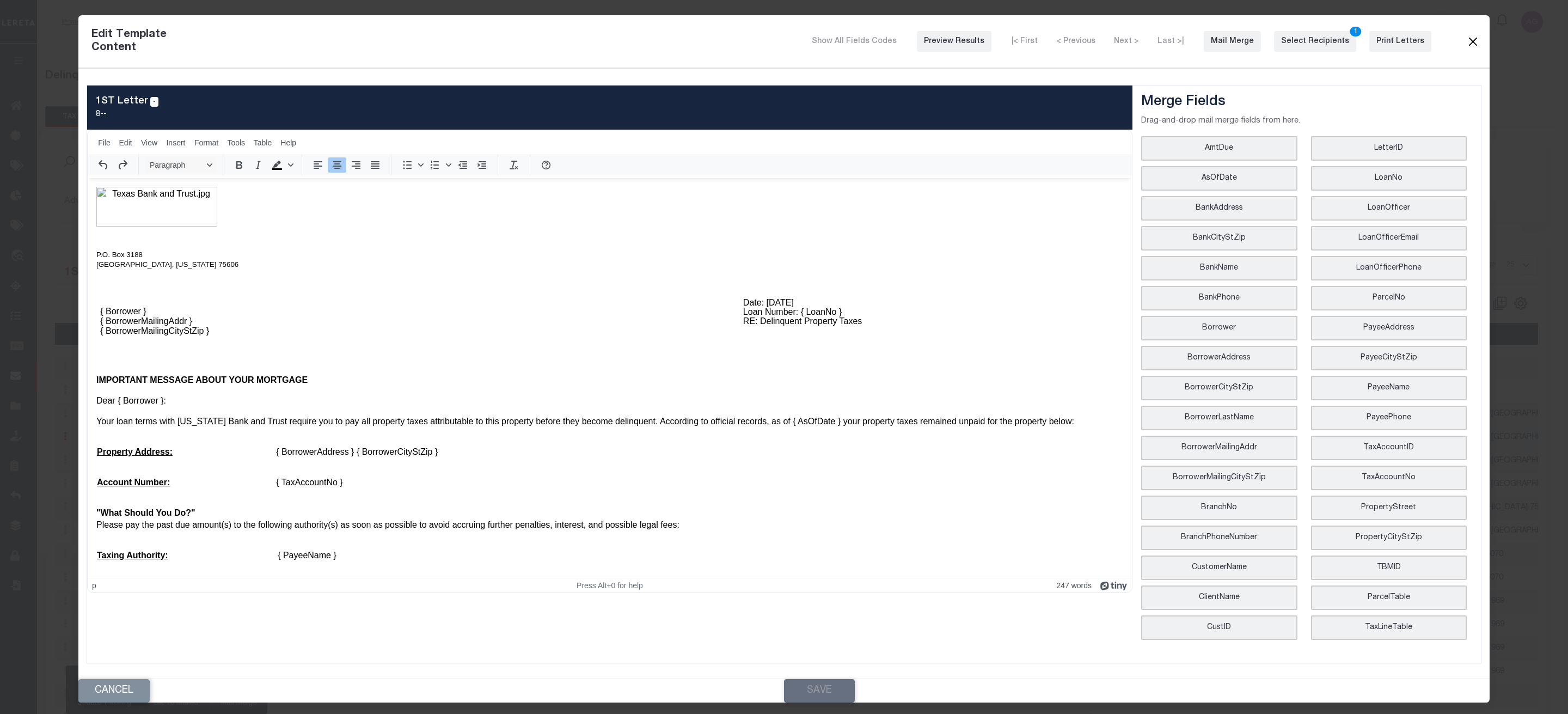
click at [1471, 46] on button "Close" at bounding box center [1472, 42] width 14 height 14
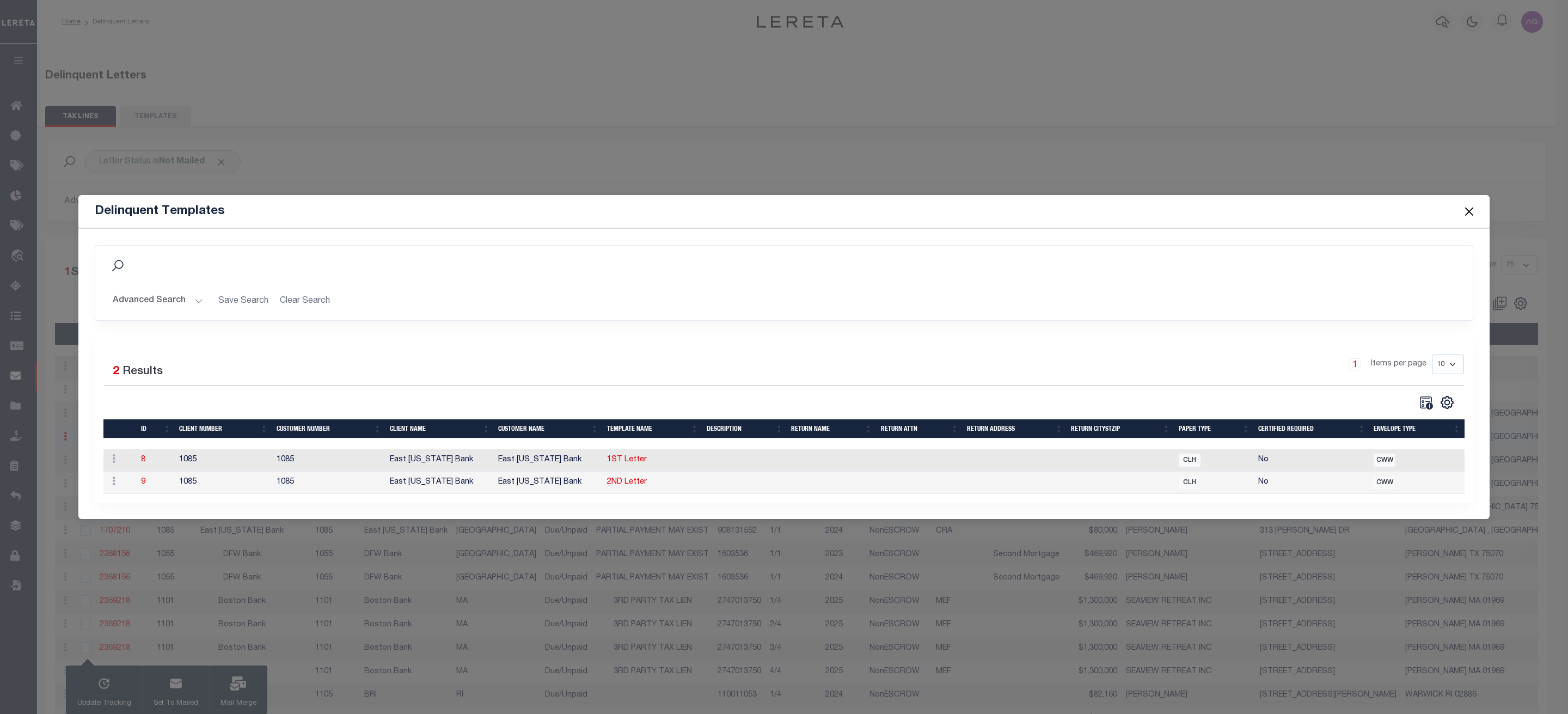
click at [1469, 204] on button "Close" at bounding box center [1469, 211] width 14 height 14
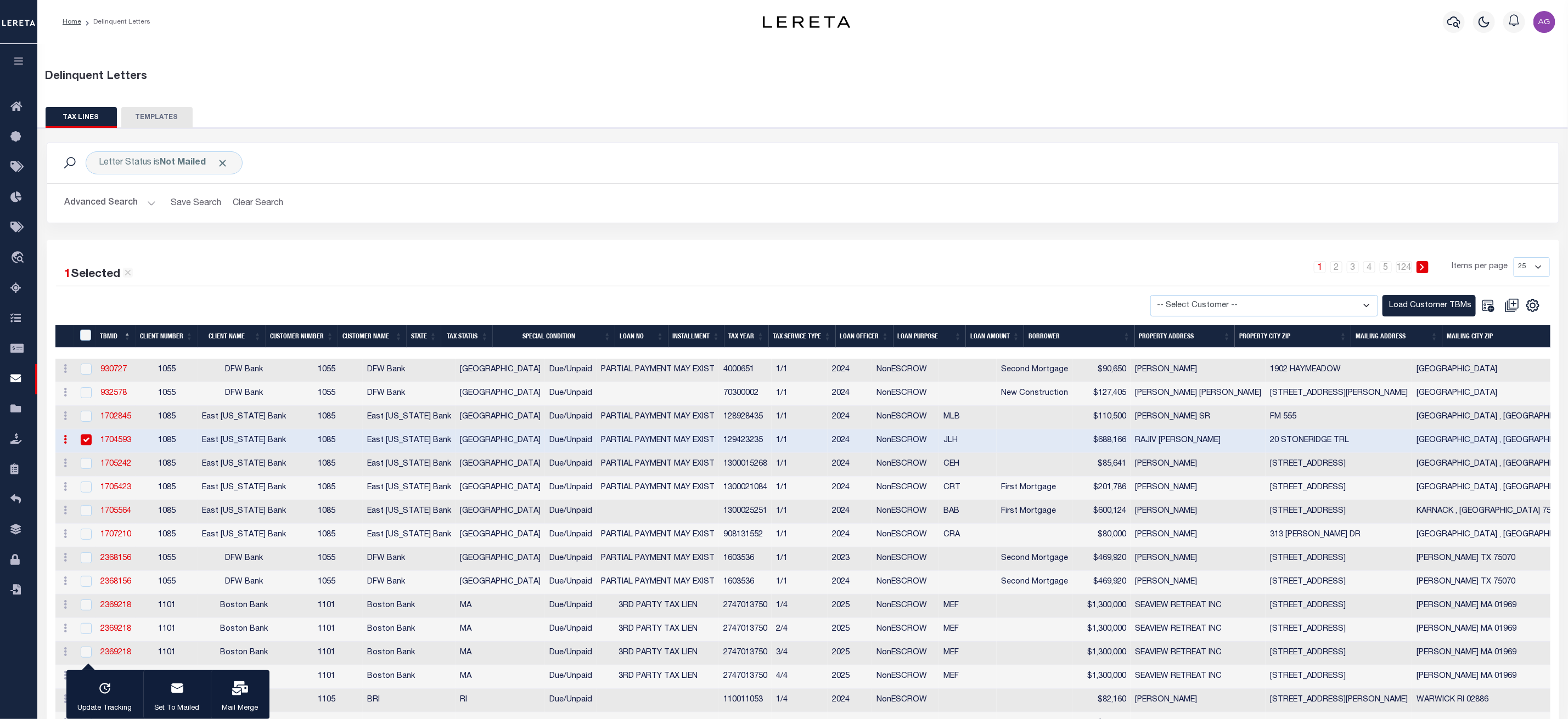
click at [83, 441] on input "checkbox" at bounding box center [86, 439] width 11 height 11
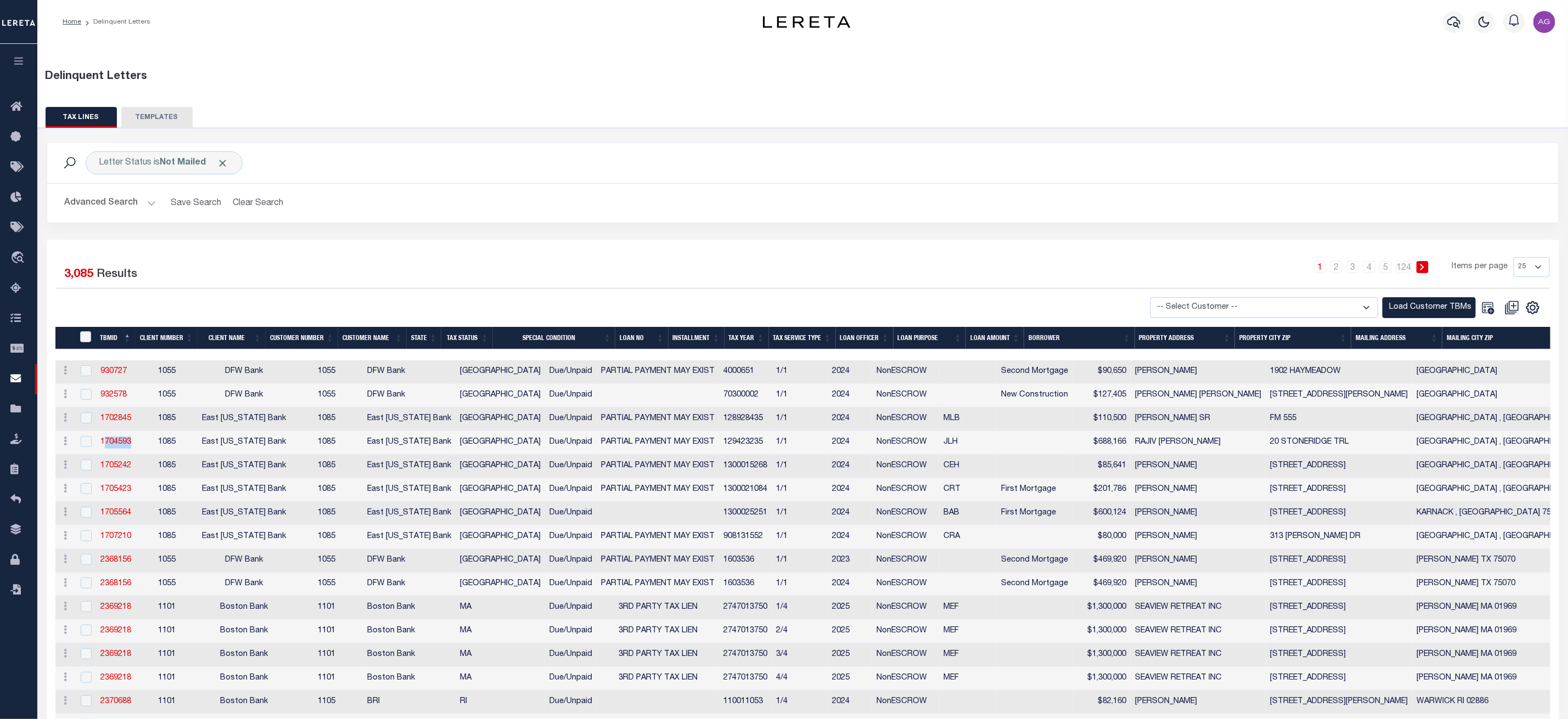
drag, startPoint x: 137, startPoint y: 448, endPoint x: 96, endPoint y: 449, distance: 41.0
click at [96, 449] on tr "History Delete 1704593 1085 East Texas Bank 1085 East Texas Bank TX Due/Unpaid …" at bounding box center [1207, 443] width 2303 height 23
copy link "1704593"
click at [118, 446] on link "1704593" at bounding box center [116, 442] width 31 height 8
checkbox input "true"
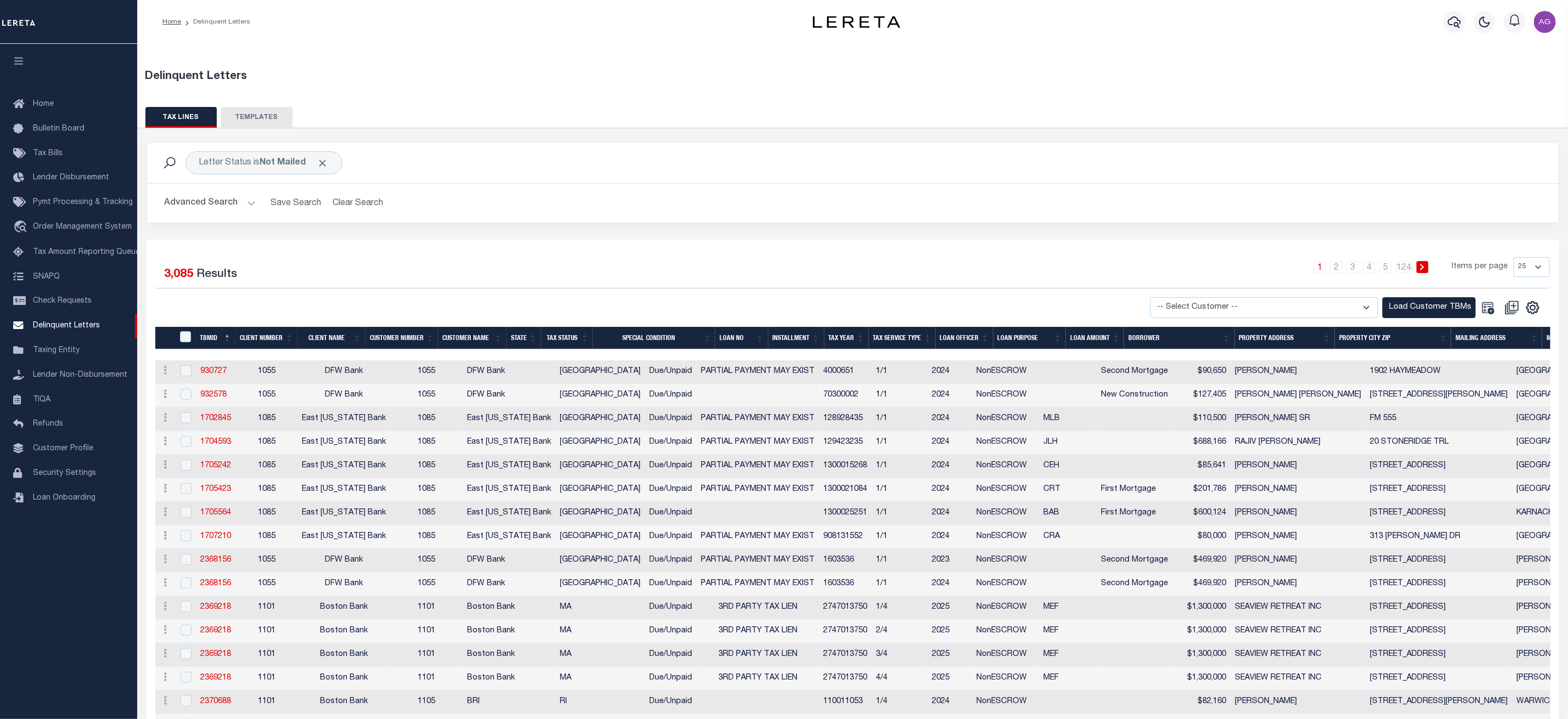
click at [179, 445] on div at bounding box center [185, 442] width 14 height 12
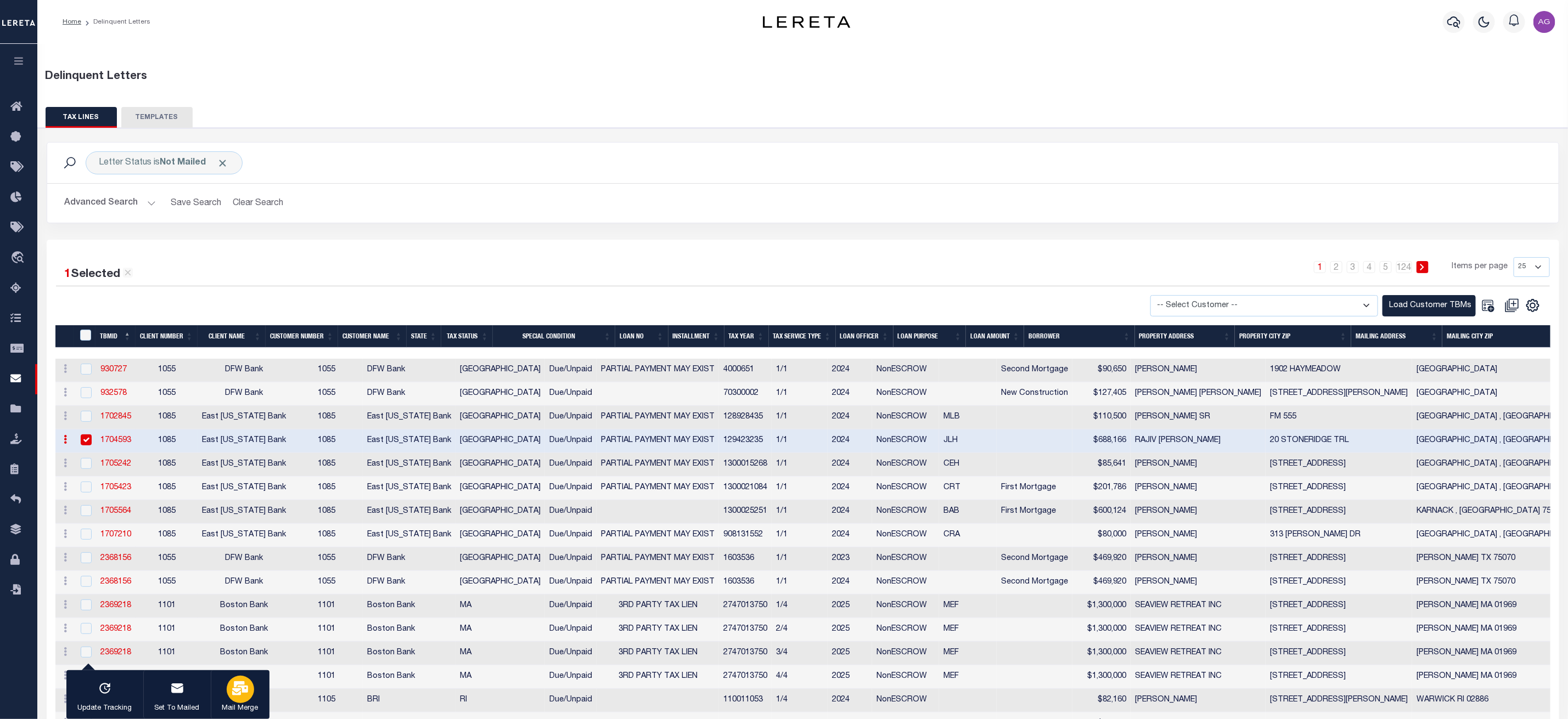
click at [243, 694] on icon "button" at bounding box center [239, 688] width 16 height 15
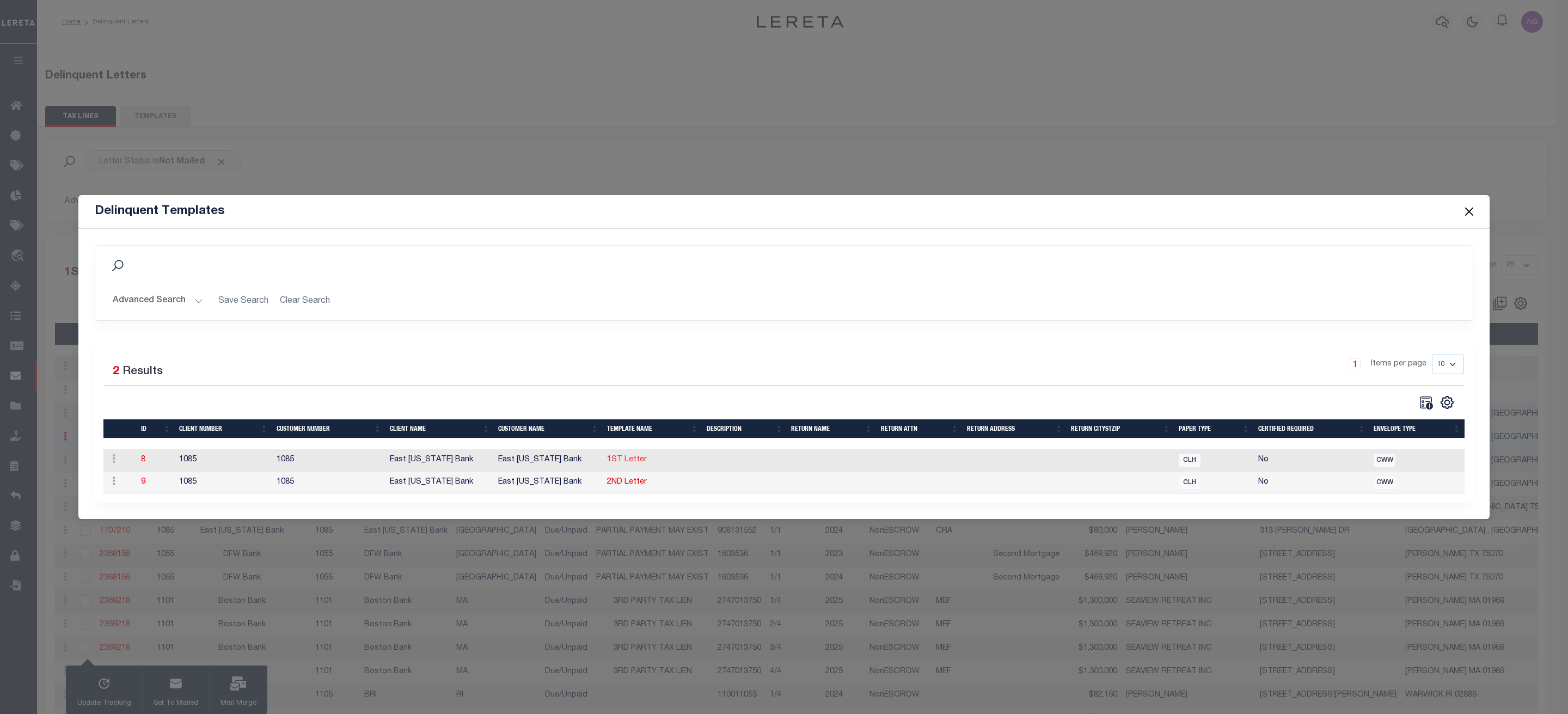
click at [630, 458] on link "1ST Letter" at bounding box center [627, 460] width 40 height 8
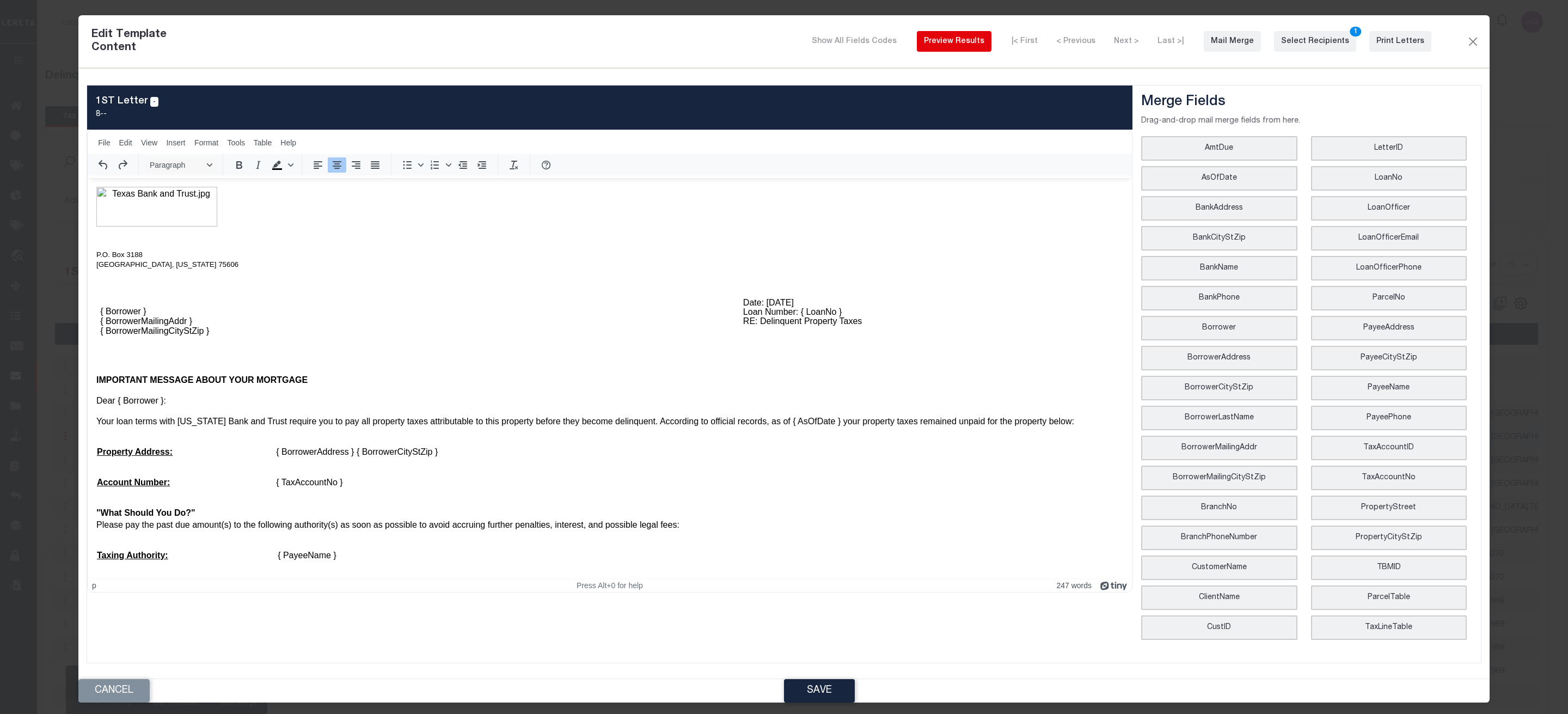
click at [984, 42] on div "Preview Results" at bounding box center [954, 42] width 61 height 12
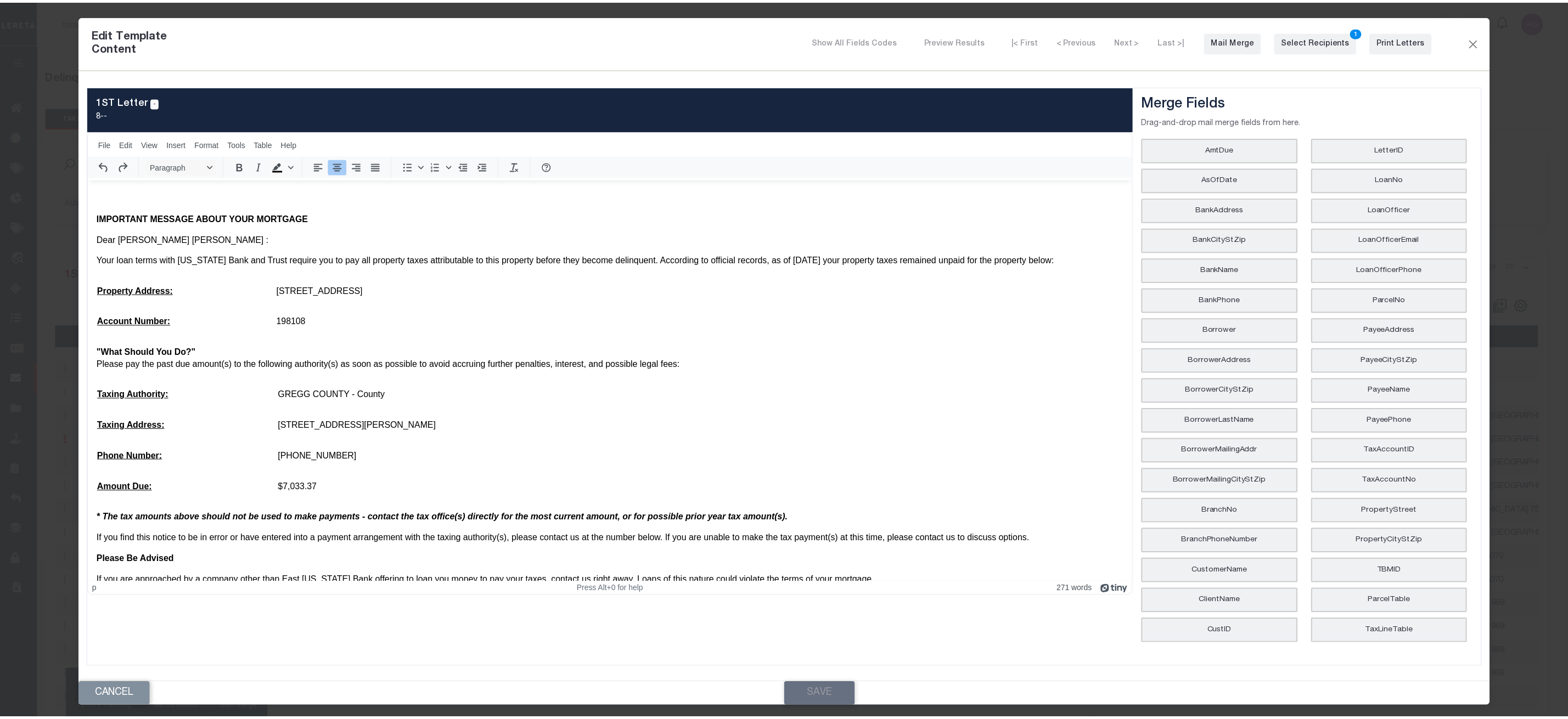
scroll to position [83, 0]
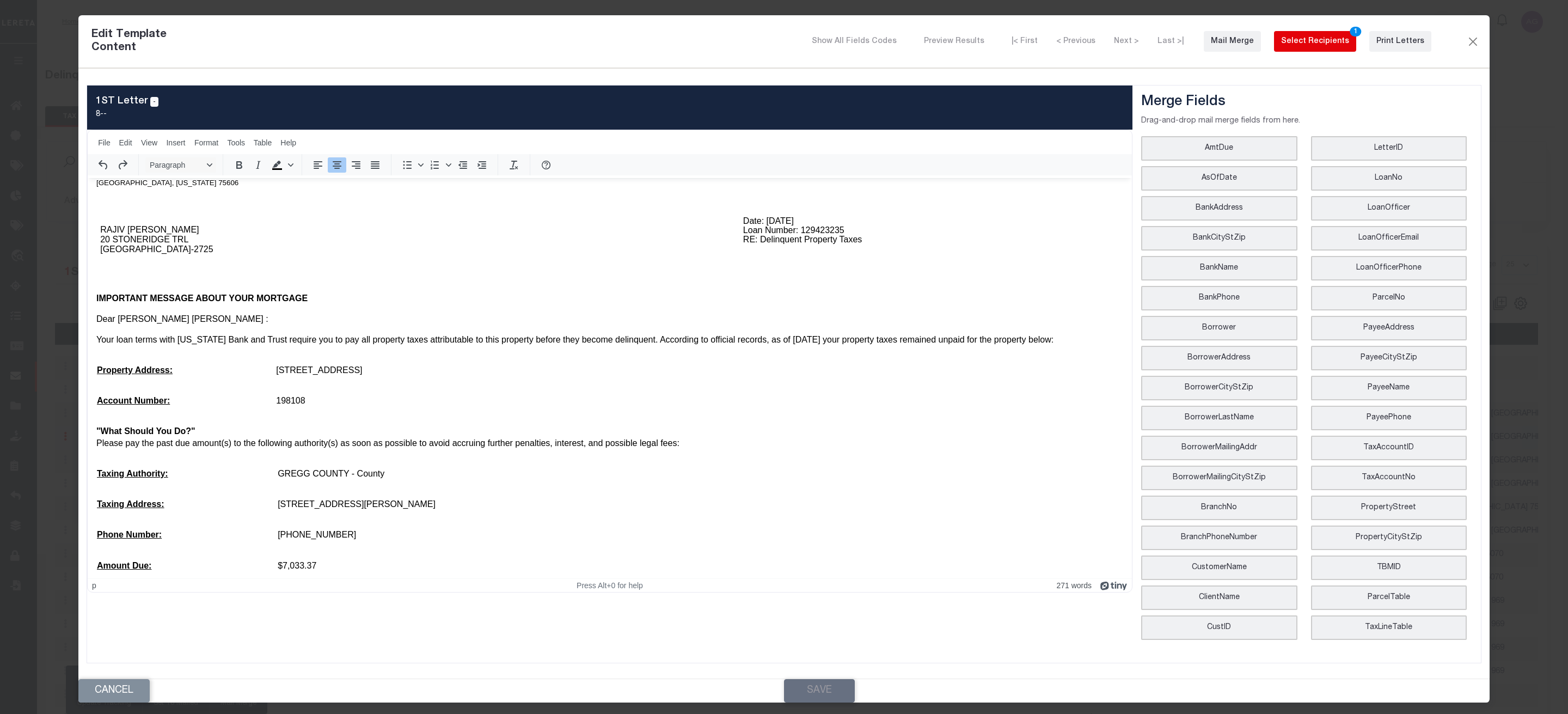
drag, startPoint x: 1313, startPoint y: 45, endPoint x: 1393, endPoint y: 52, distance: 80.3
click at [1365, 72] on div "Edit Template Content Show All Fields Codes Preview Results |< First < Previous…" at bounding box center [783, 358] width 1411 height 687
click at [1400, 46] on div "Print Letters" at bounding box center [1400, 42] width 48 height 12
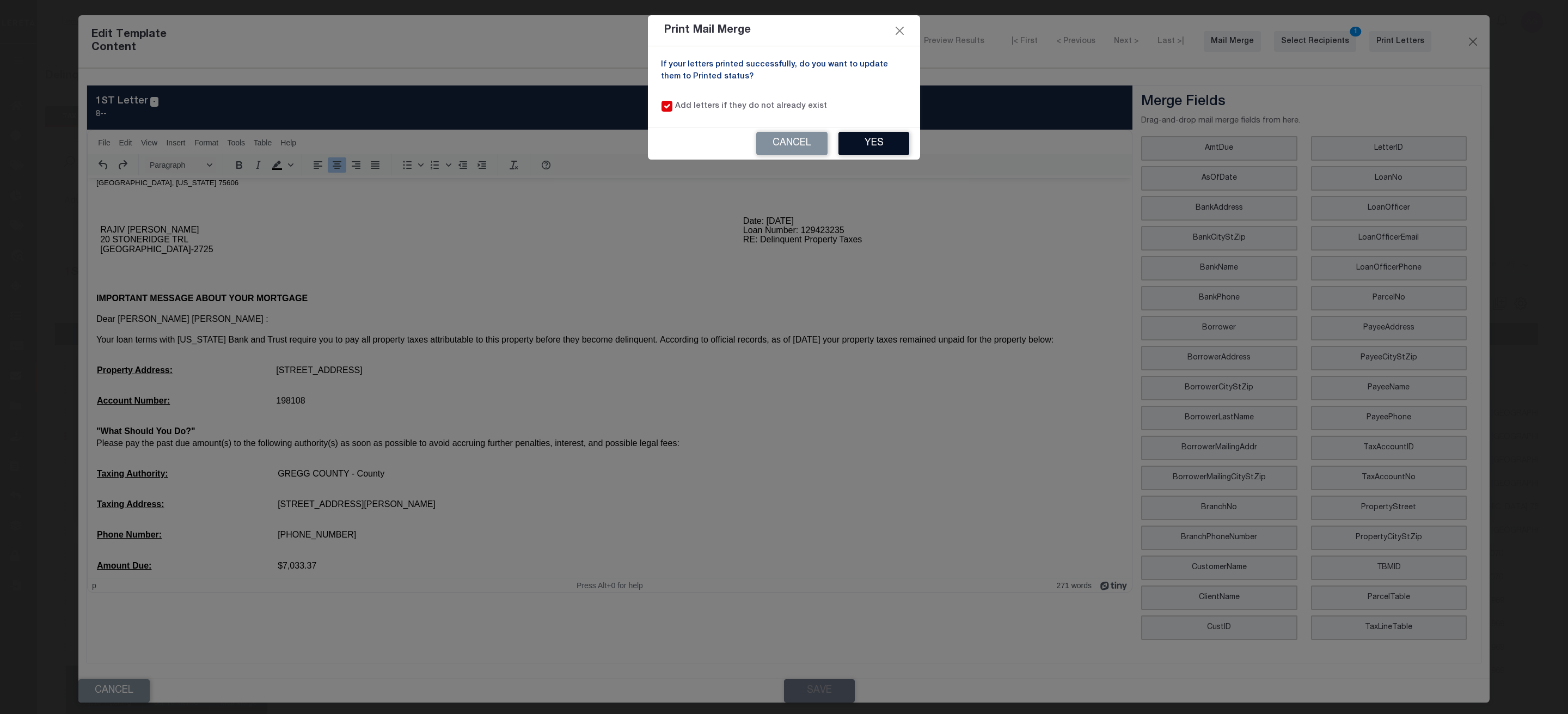
click at [883, 142] on button "Yes" at bounding box center [873, 143] width 70 height 23
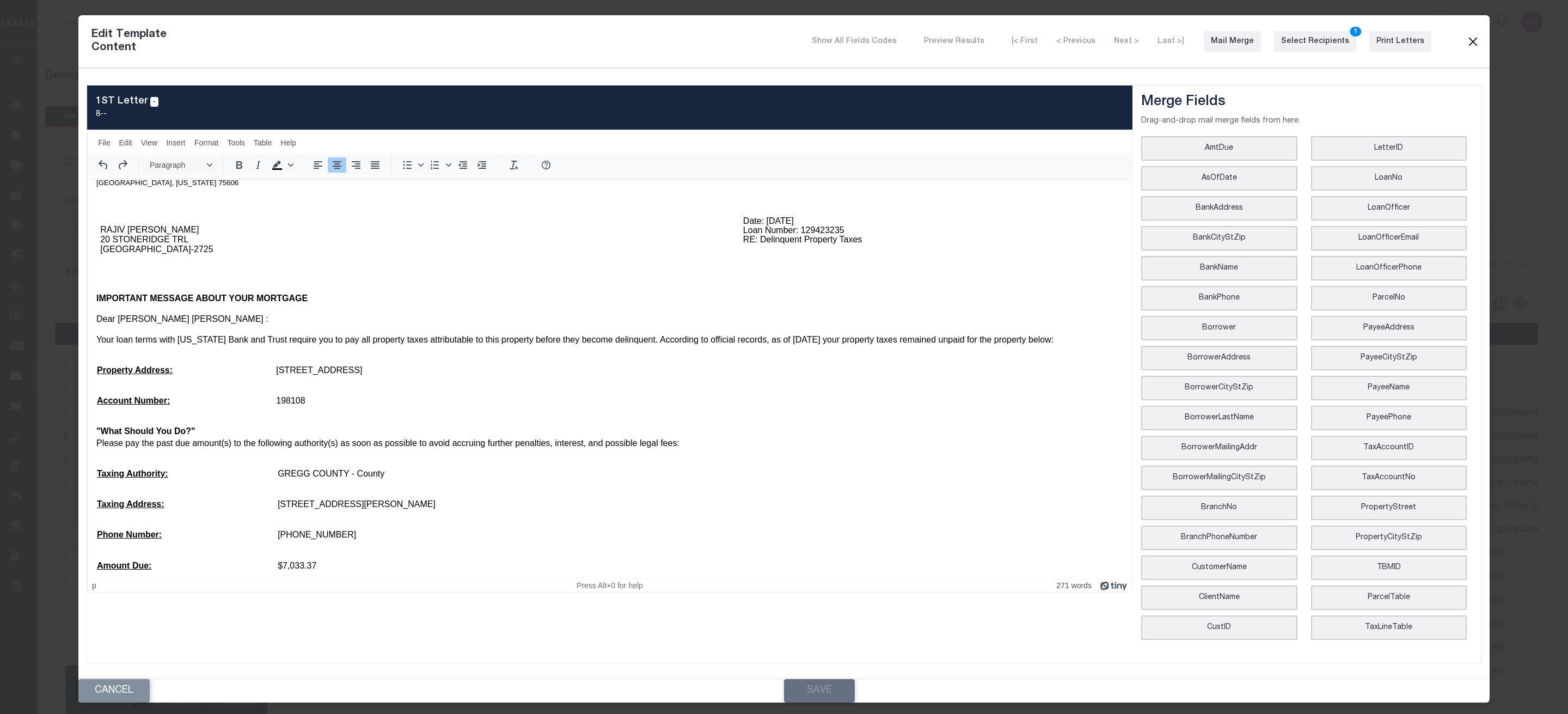
click at [1473, 42] on button "Close" at bounding box center [1472, 42] width 14 height 14
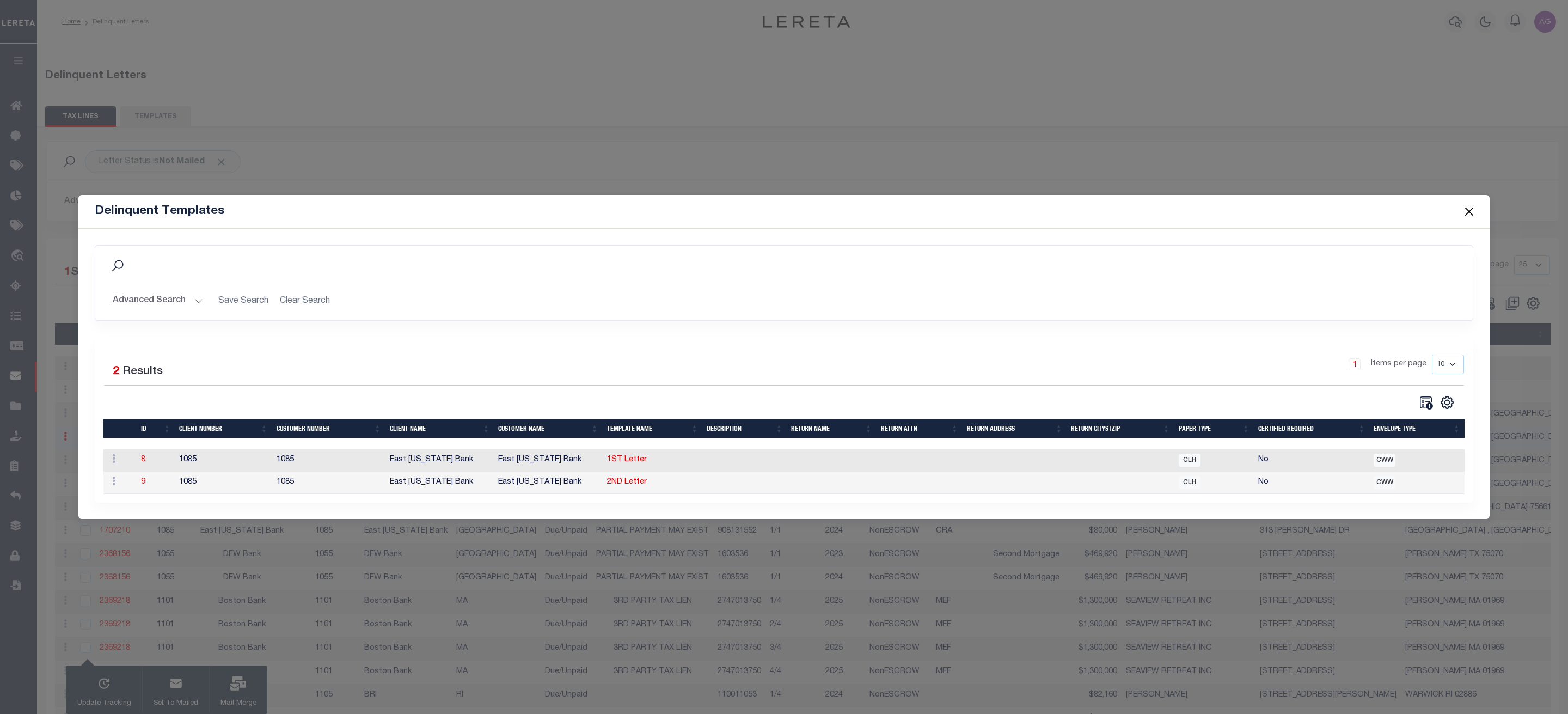
scroll to position [0, 0]
click at [1458, 204] on button "Close" at bounding box center [1457, 211] width 14 height 14
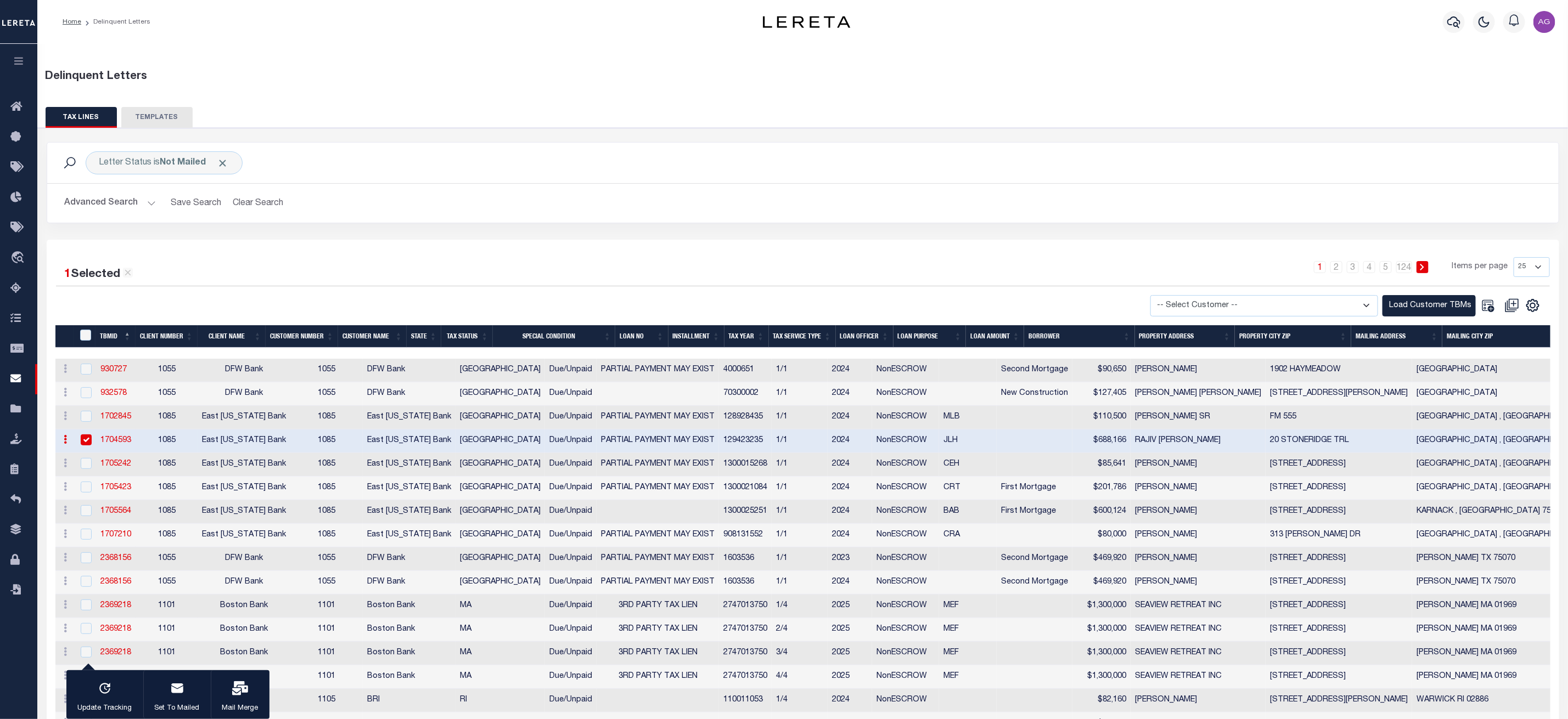
click at [86, 445] on input "checkbox" at bounding box center [86, 439] width 11 height 11
checkbox input "false"
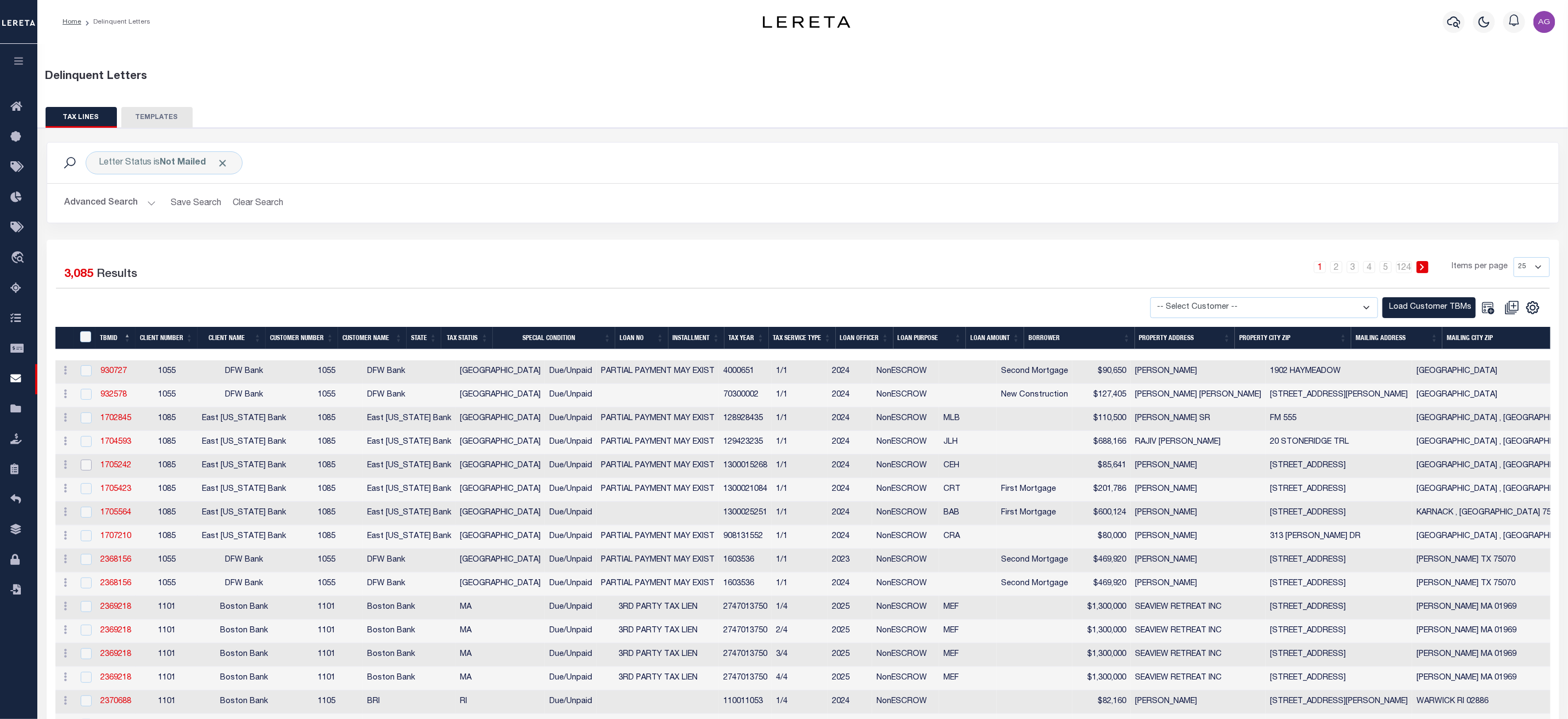
click at [87, 468] on input "checkbox" at bounding box center [86, 464] width 11 height 11
checkbox input "true"
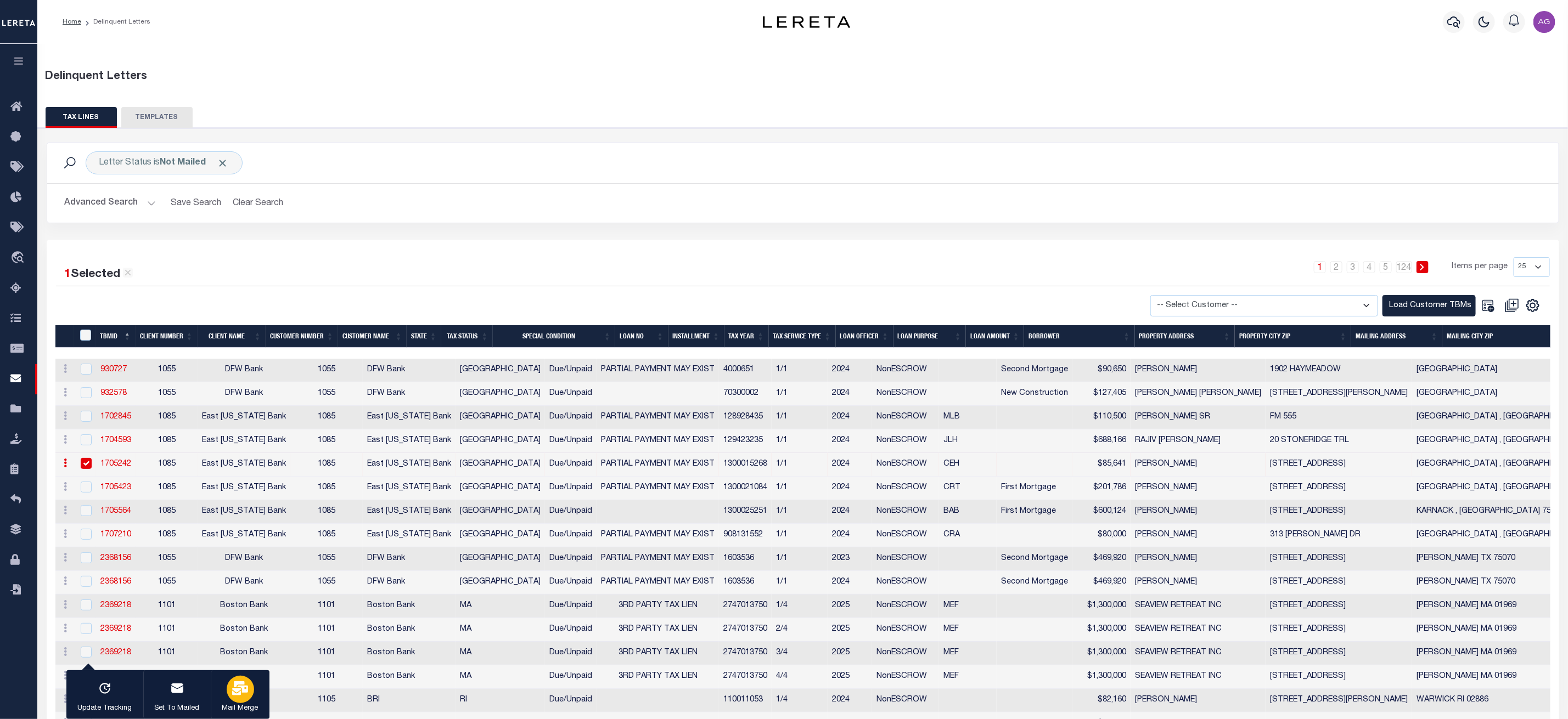
click at [236, 690] on icon "button" at bounding box center [239, 688] width 16 height 15
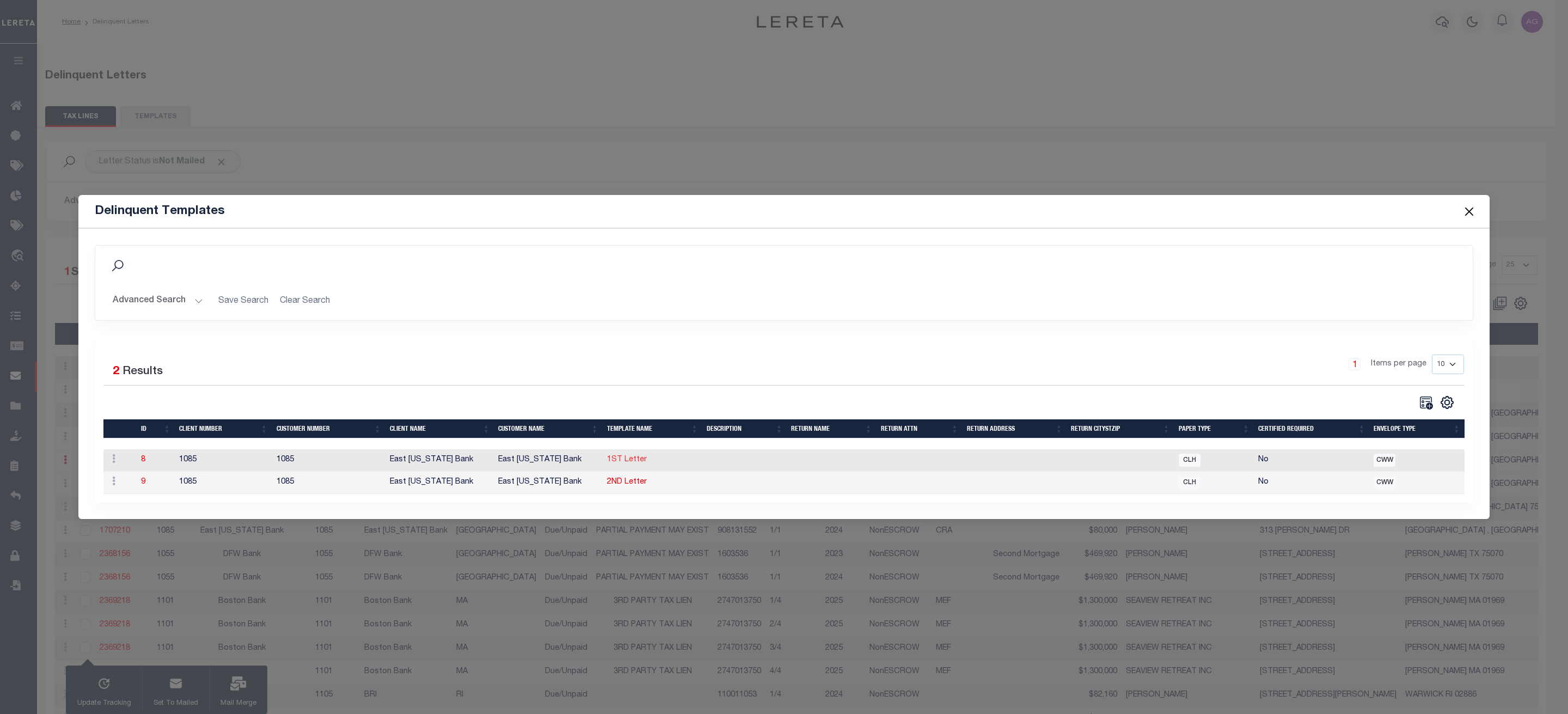
click at [630, 458] on link "1ST Letter" at bounding box center [627, 460] width 40 height 8
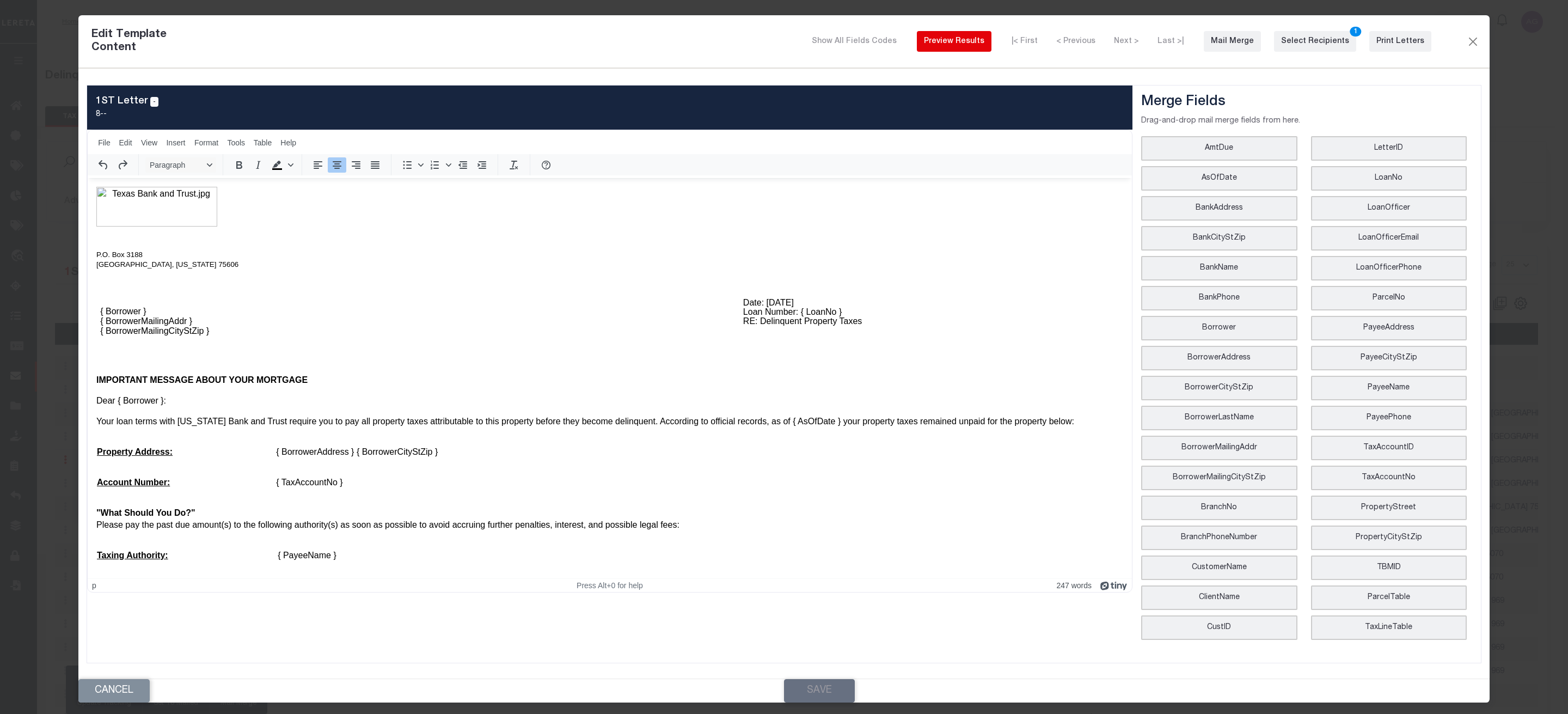
click at [972, 35] on button "Preview Results" at bounding box center [953, 41] width 74 height 20
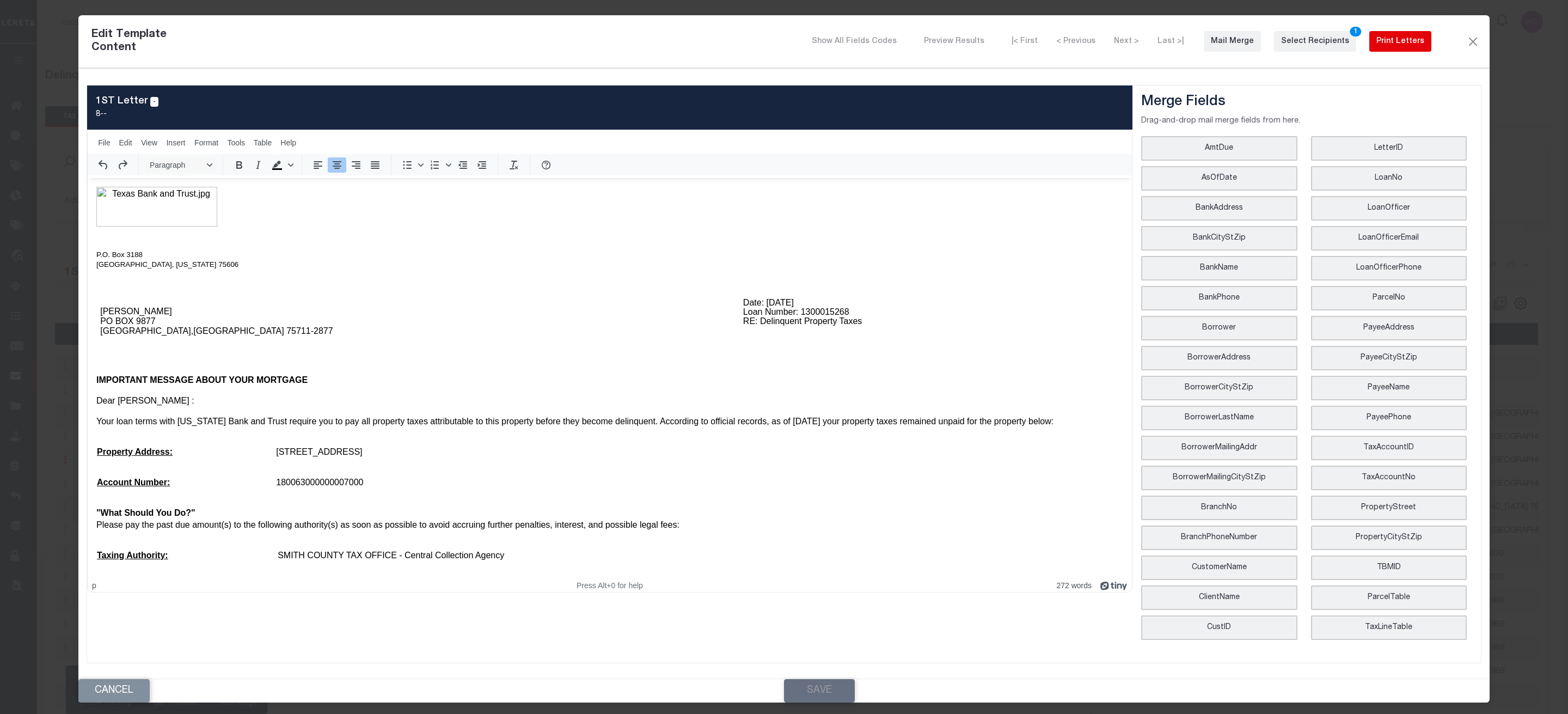
click at [1410, 43] on div "Print Letters" at bounding box center [1400, 42] width 48 height 12
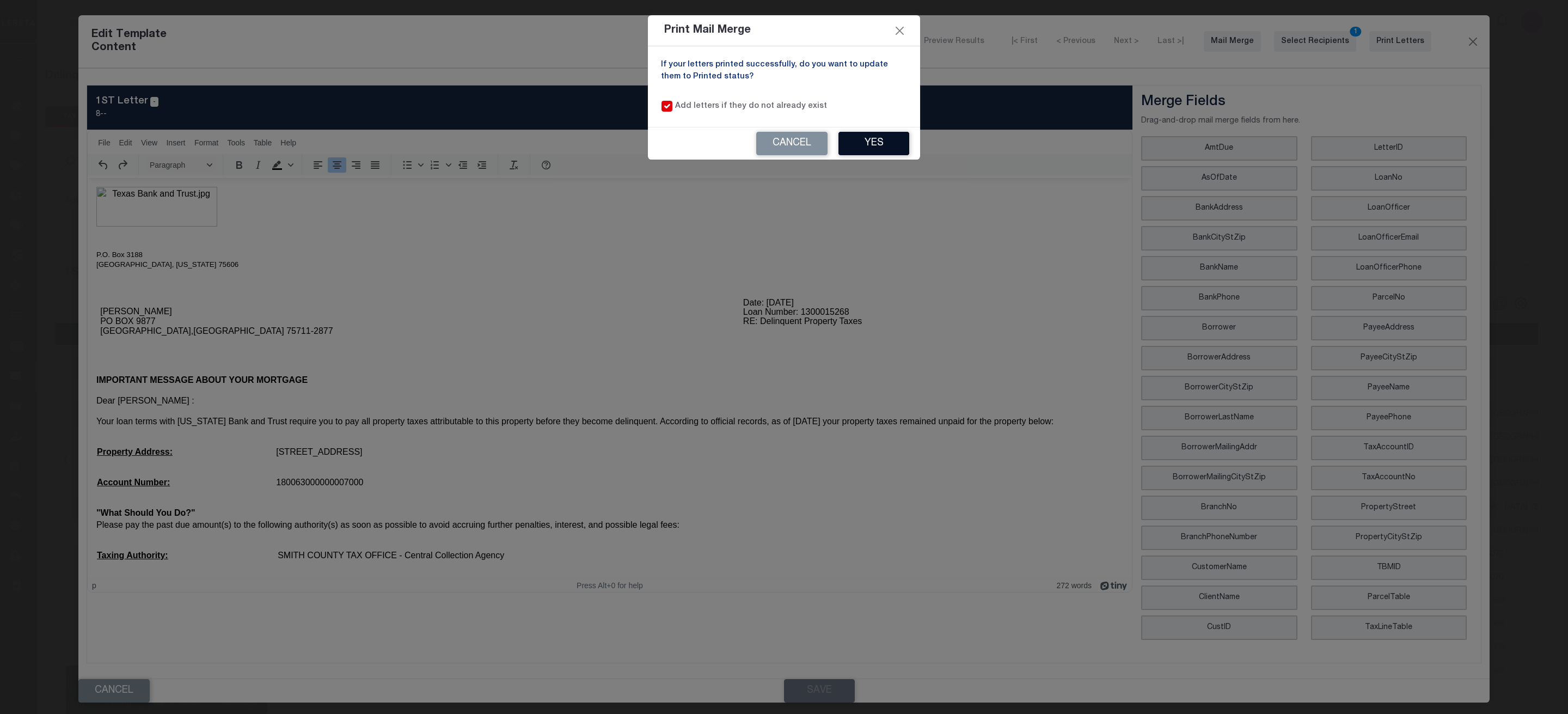
click at [896, 146] on button "Yes" at bounding box center [873, 143] width 70 height 23
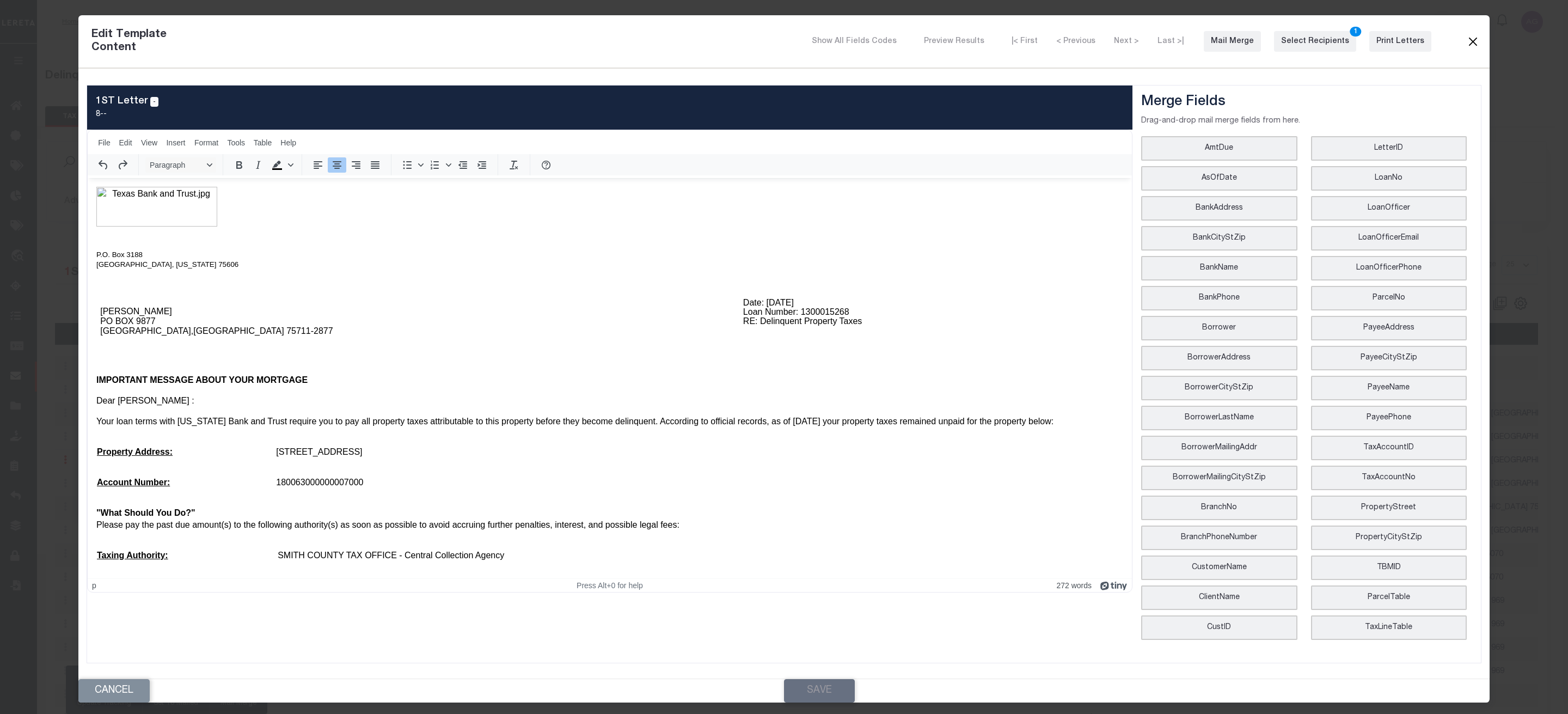
click at [1473, 44] on button "Close" at bounding box center [1472, 42] width 14 height 14
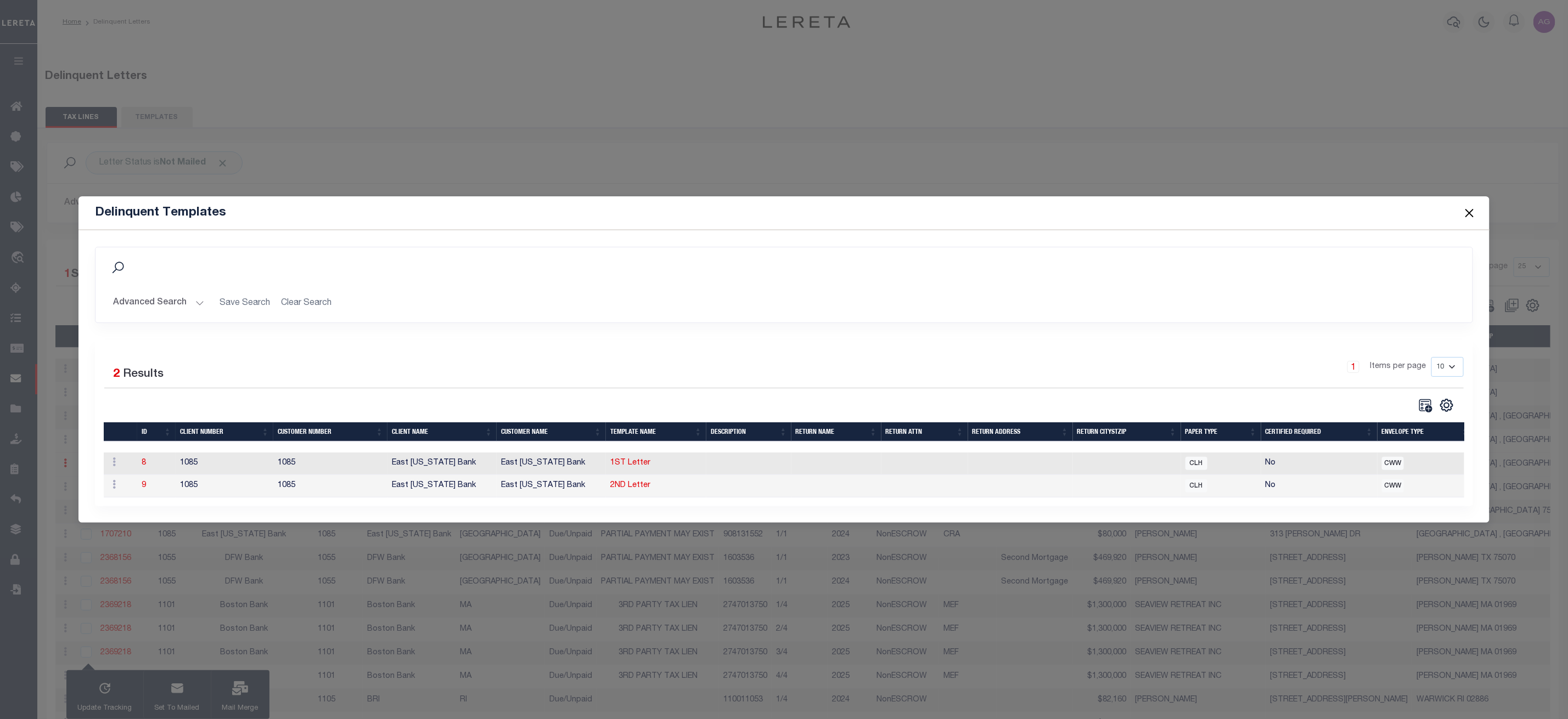
click at [1467, 205] on button "Close" at bounding box center [1469, 212] width 15 height 15
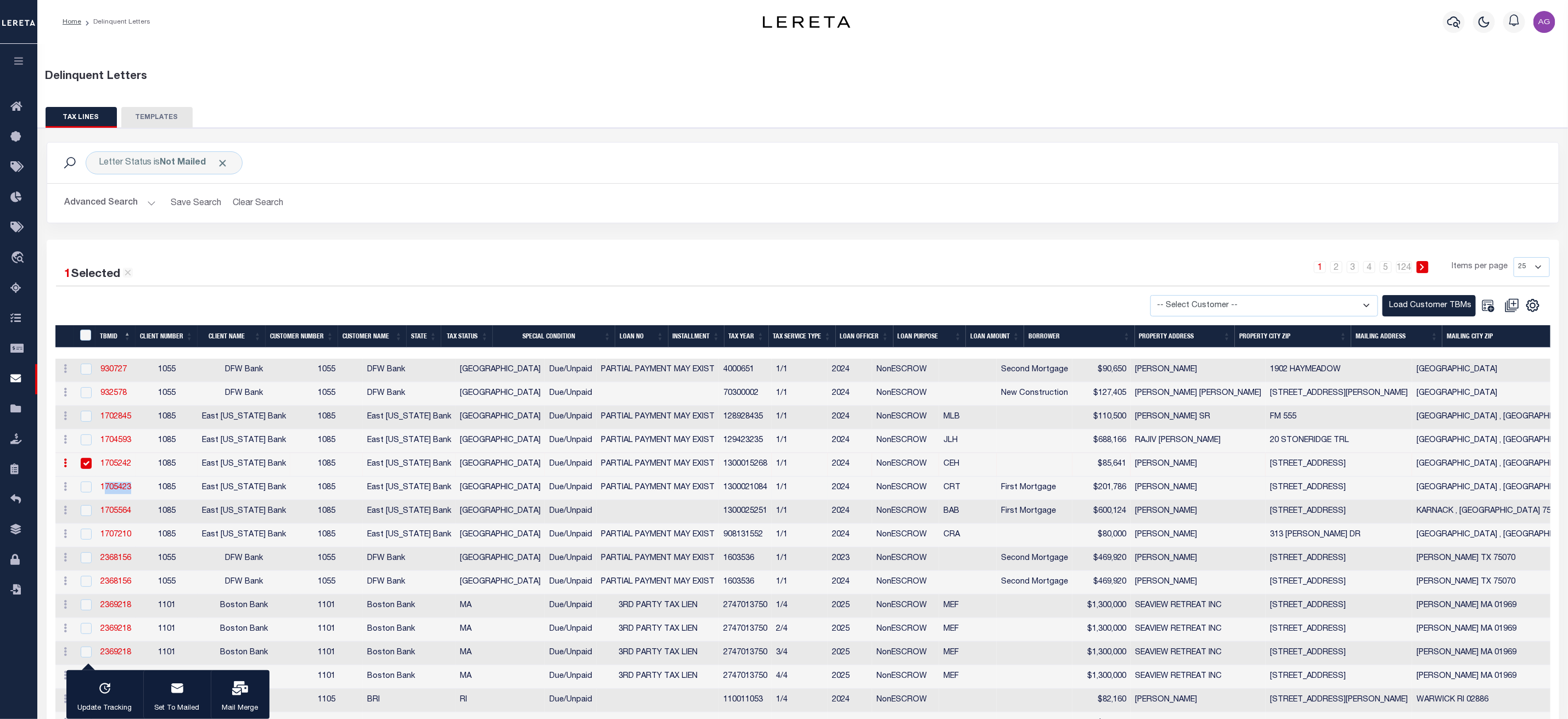
drag, startPoint x: 142, startPoint y: 494, endPoint x: 93, endPoint y: 485, distance: 49.8
click at [93, 485] on tr "History Delete 1705423 1085 East Texas Bank 1085 East Texas Bank TX Due/Unpaid …" at bounding box center [1207, 488] width 2303 height 23
copy link "1705423"
click at [81, 466] on input "checkbox" at bounding box center [86, 463] width 11 height 11
checkbox input "false"
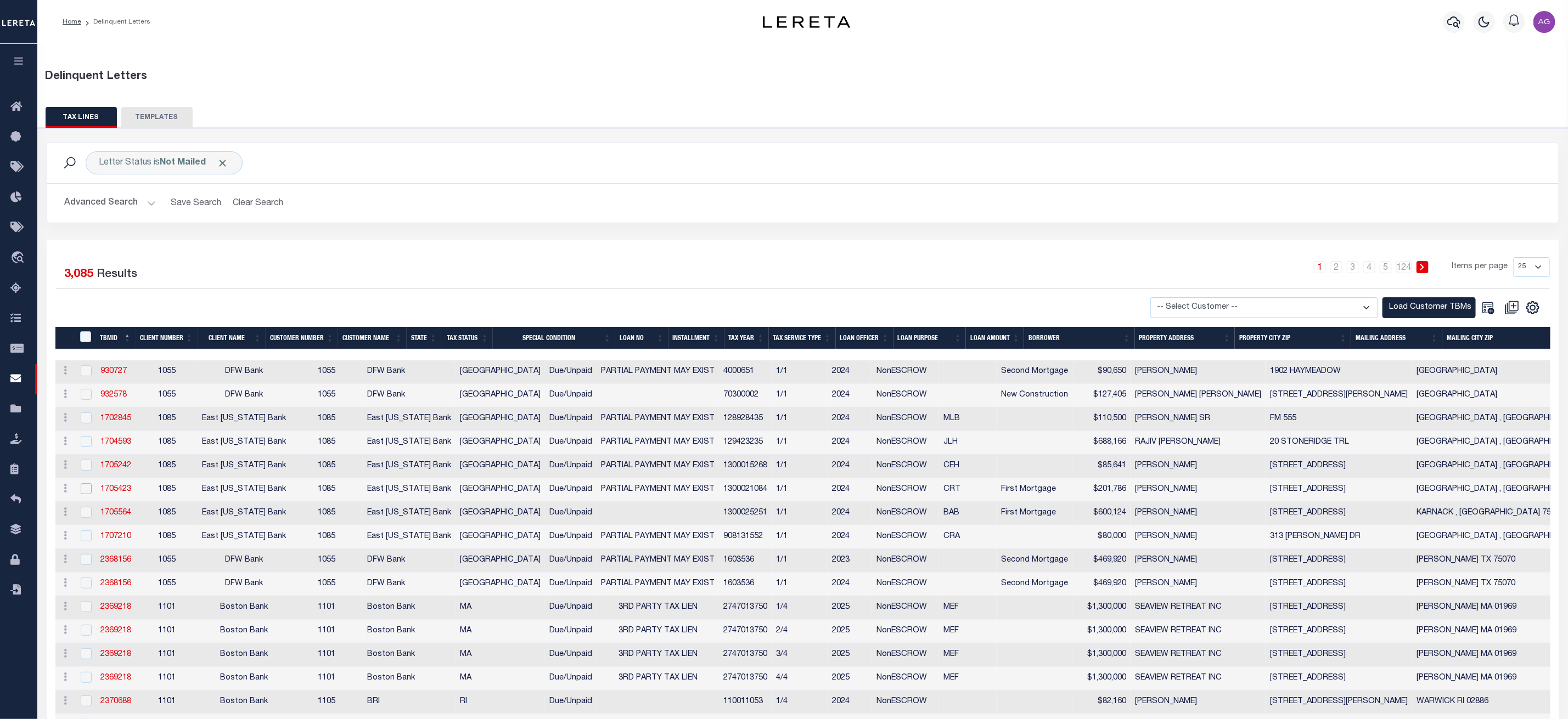
click at [83, 492] on input "checkbox" at bounding box center [86, 488] width 11 height 11
checkbox input "true"
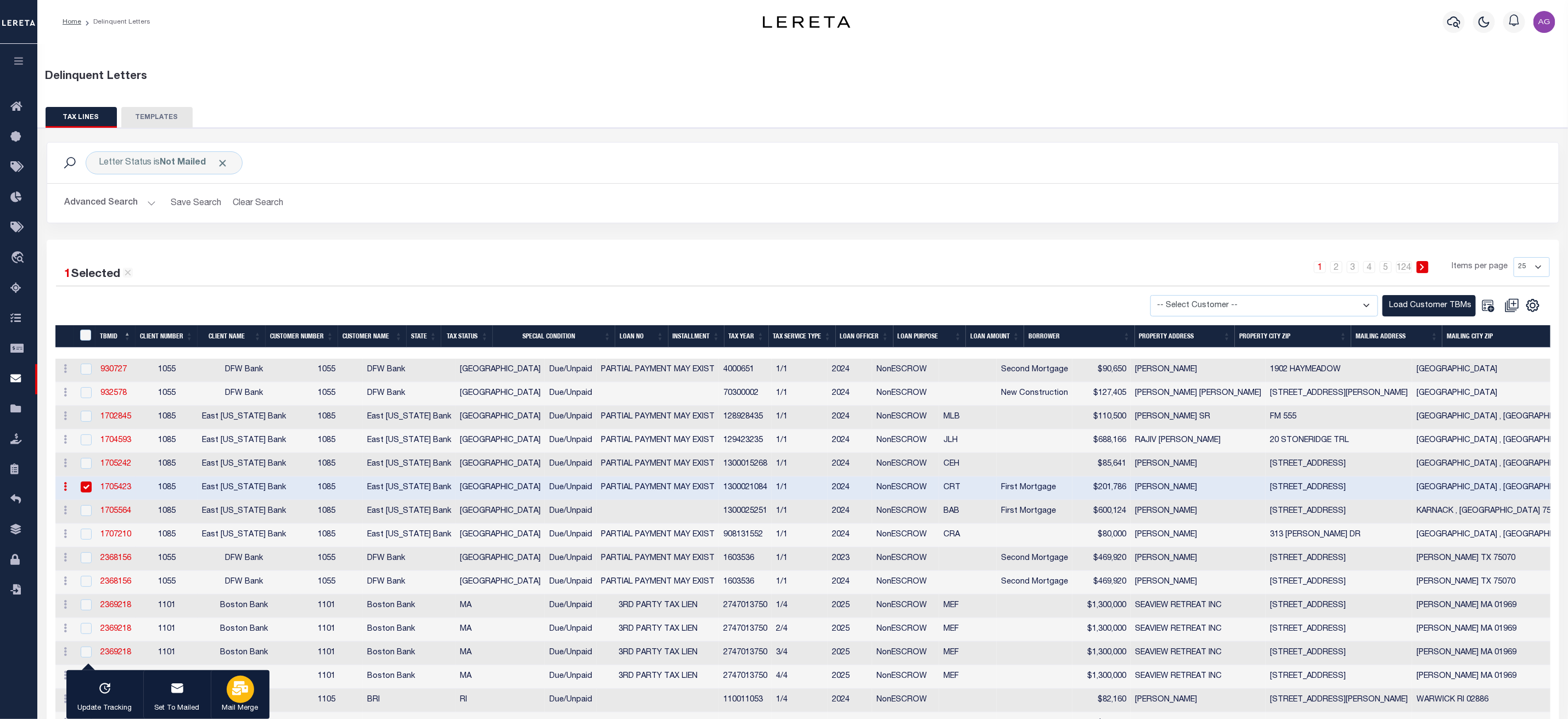
click at [244, 695] on icon "button" at bounding box center [239, 688] width 16 height 15
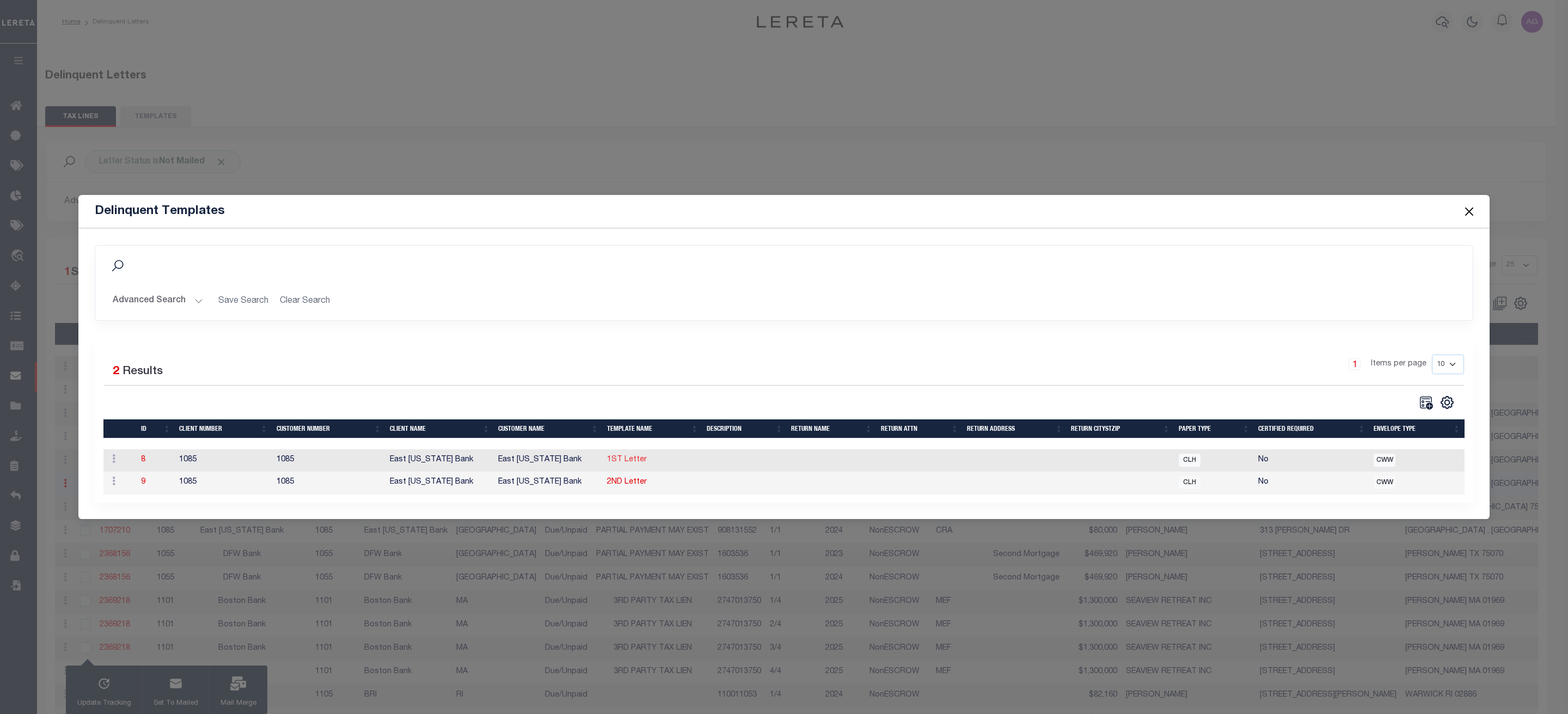
click at [623, 459] on link "1ST Letter" at bounding box center [627, 460] width 40 height 8
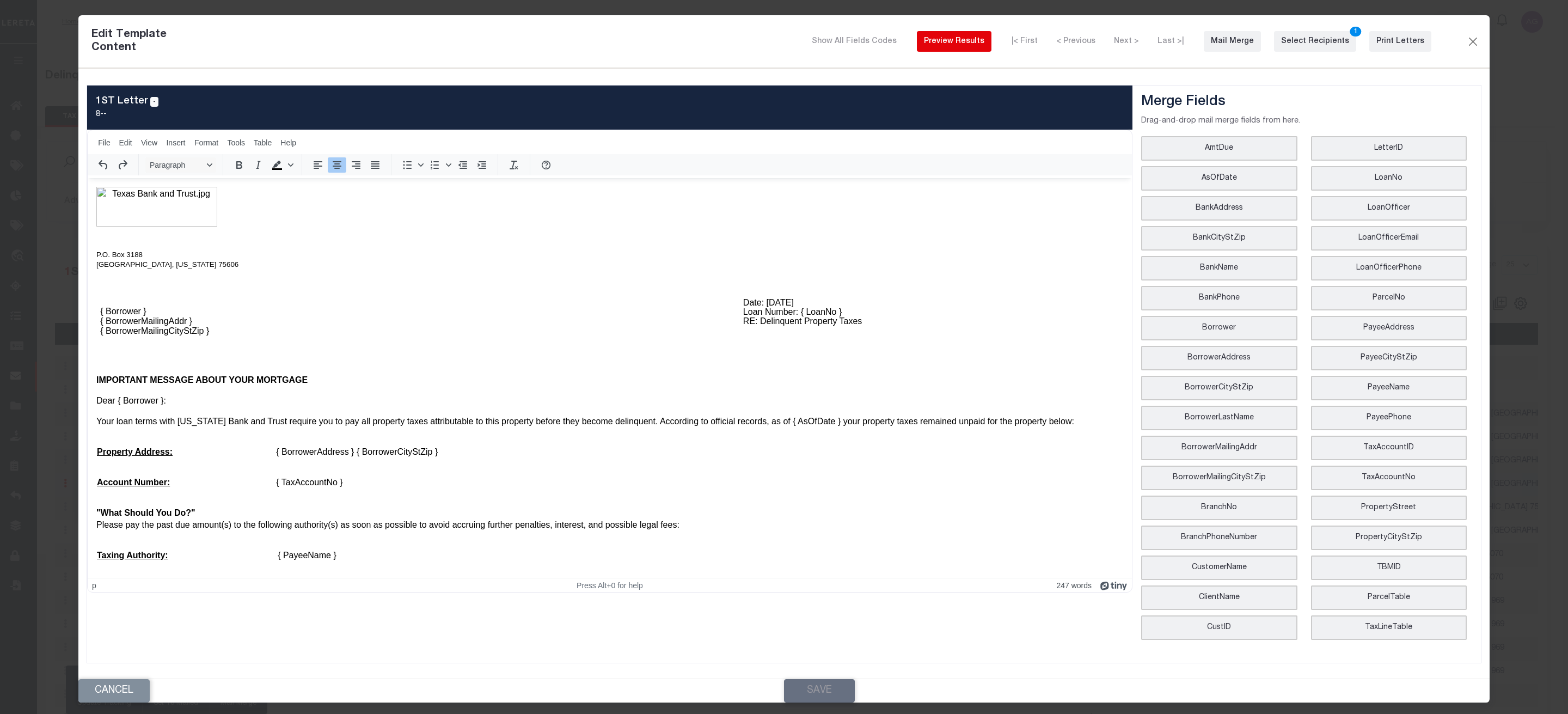
click at [976, 47] on div "Preview Results" at bounding box center [954, 42] width 61 height 12
click at [1471, 48] on button "Close" at bounding box center [1472, 42] width 14 height 14
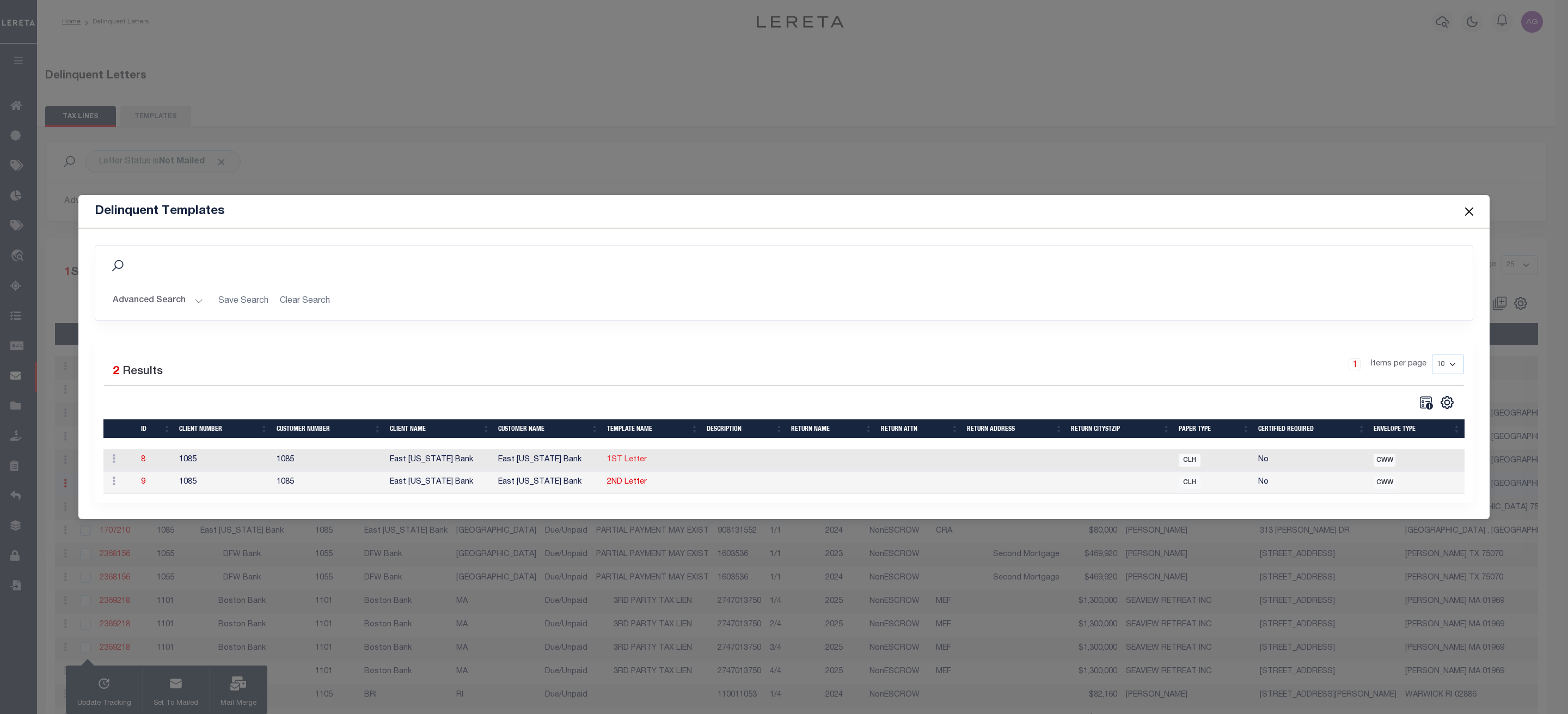
click at [635, 458] on link "1ST Letter" at bounding box center [627, 460] width 40 height 8
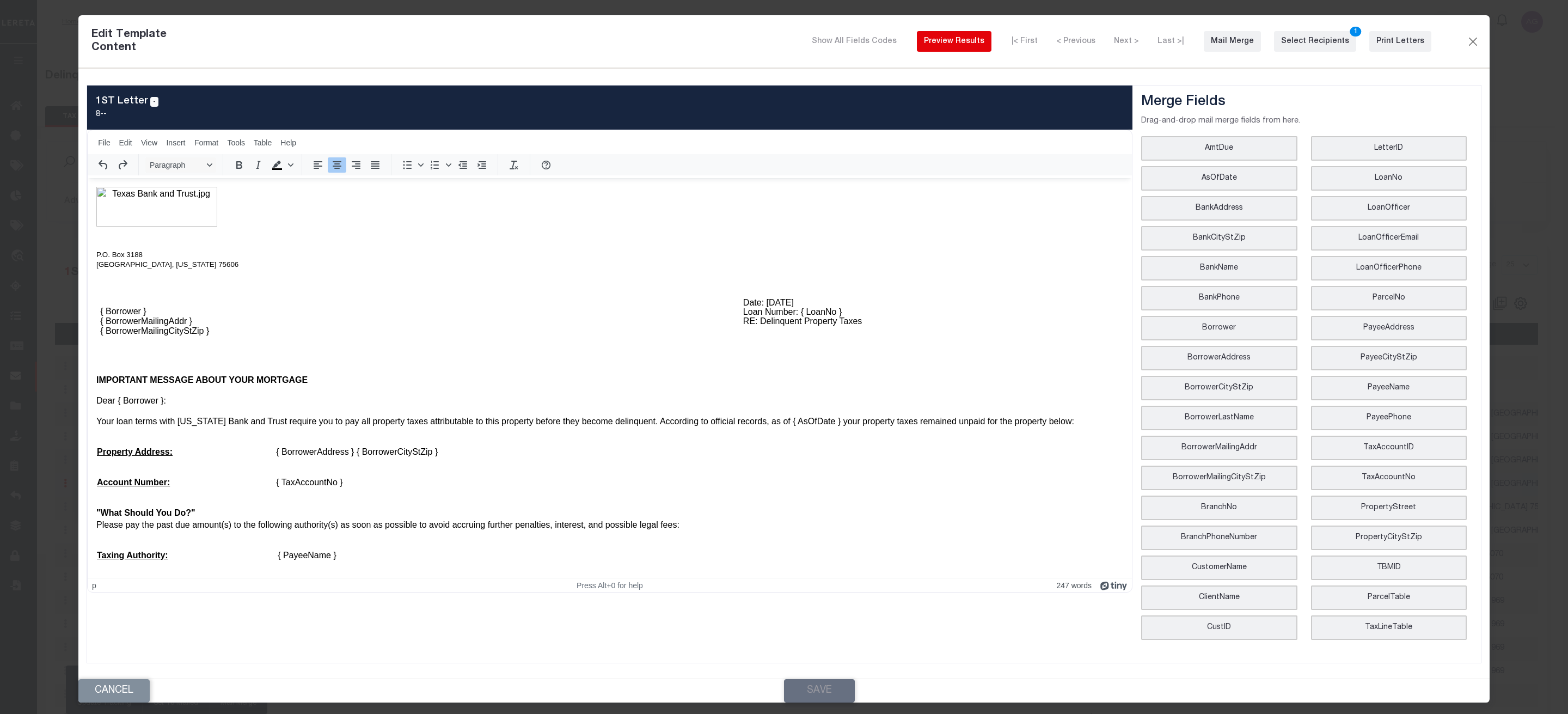
click at [992, 50] on button "Preview Results" at bounding box center [953, 41] width 74 height 20
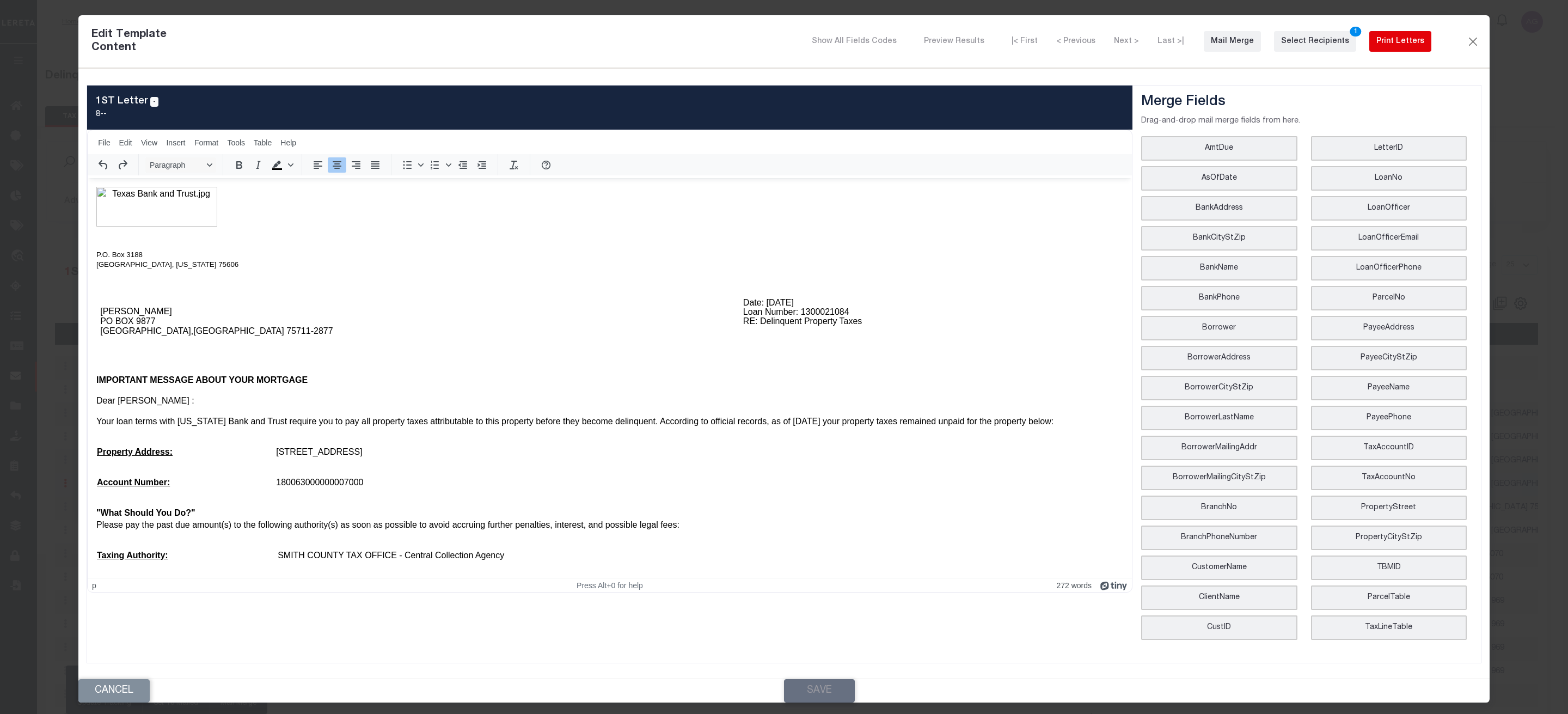
click at [1415, 47] on div "Print Letters" at bounding box center [1400, 42] width 48 height 12
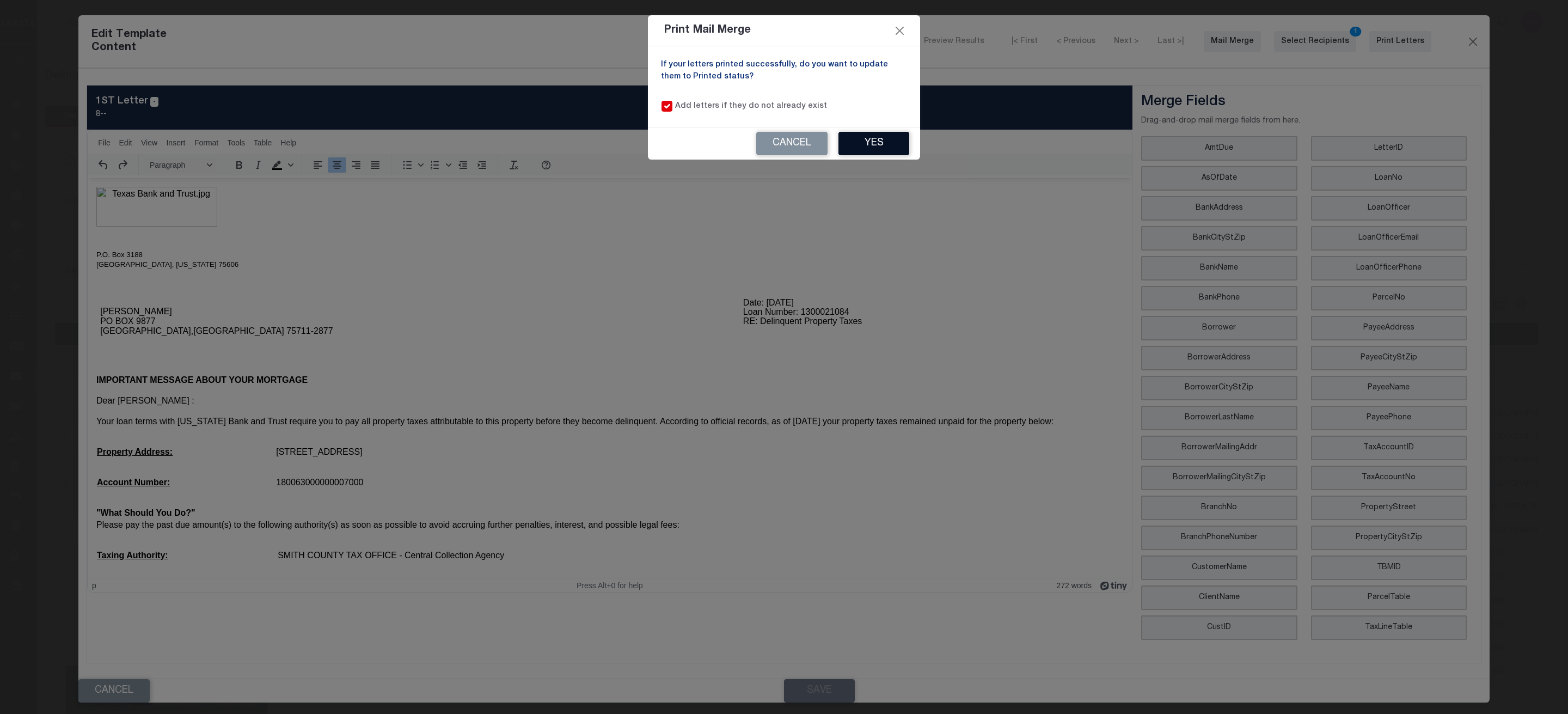
click at [882, 148] on button "Yes" at bounding box center [873, 143] width 70 height 23
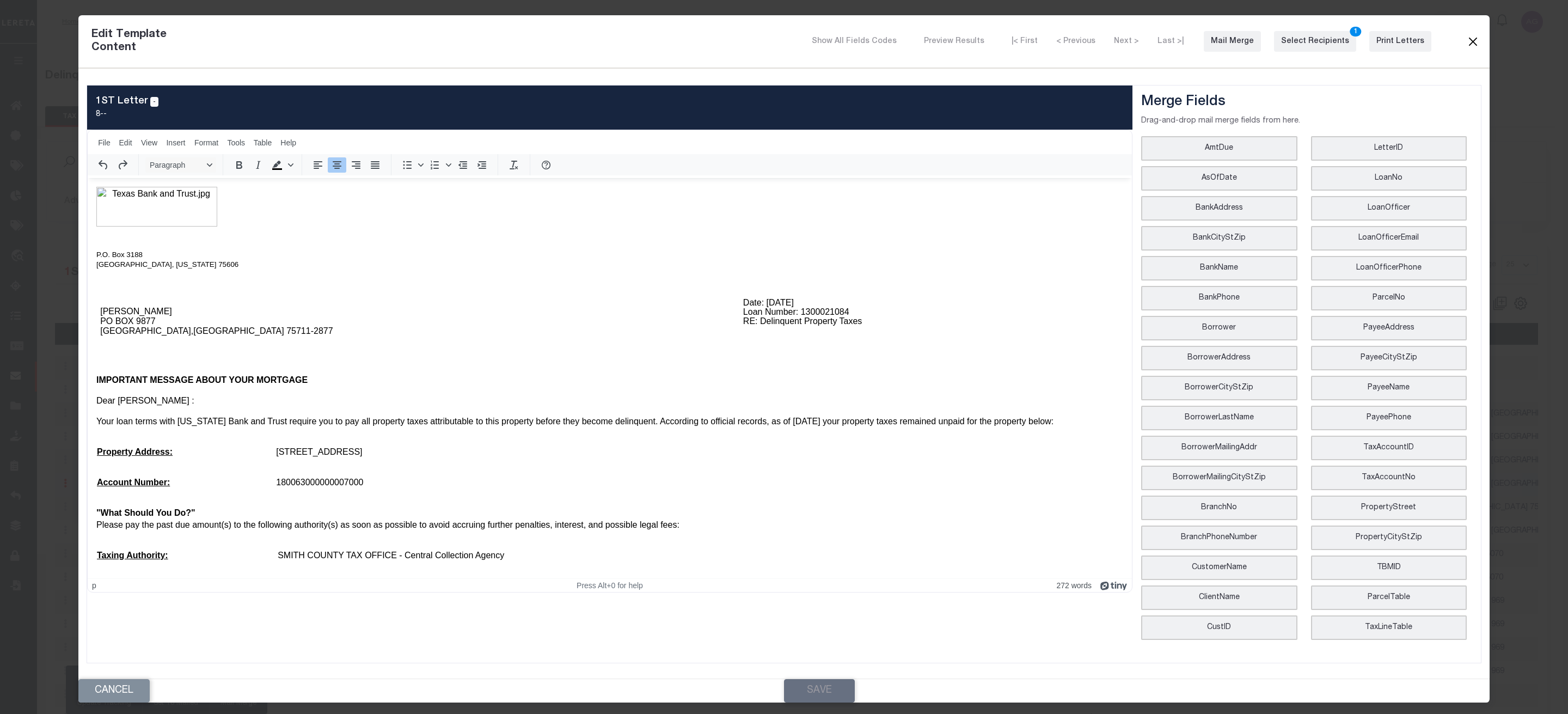
click at [1478, 44] on button "Close" at bounding box center [1472, 42] width 14 height 14
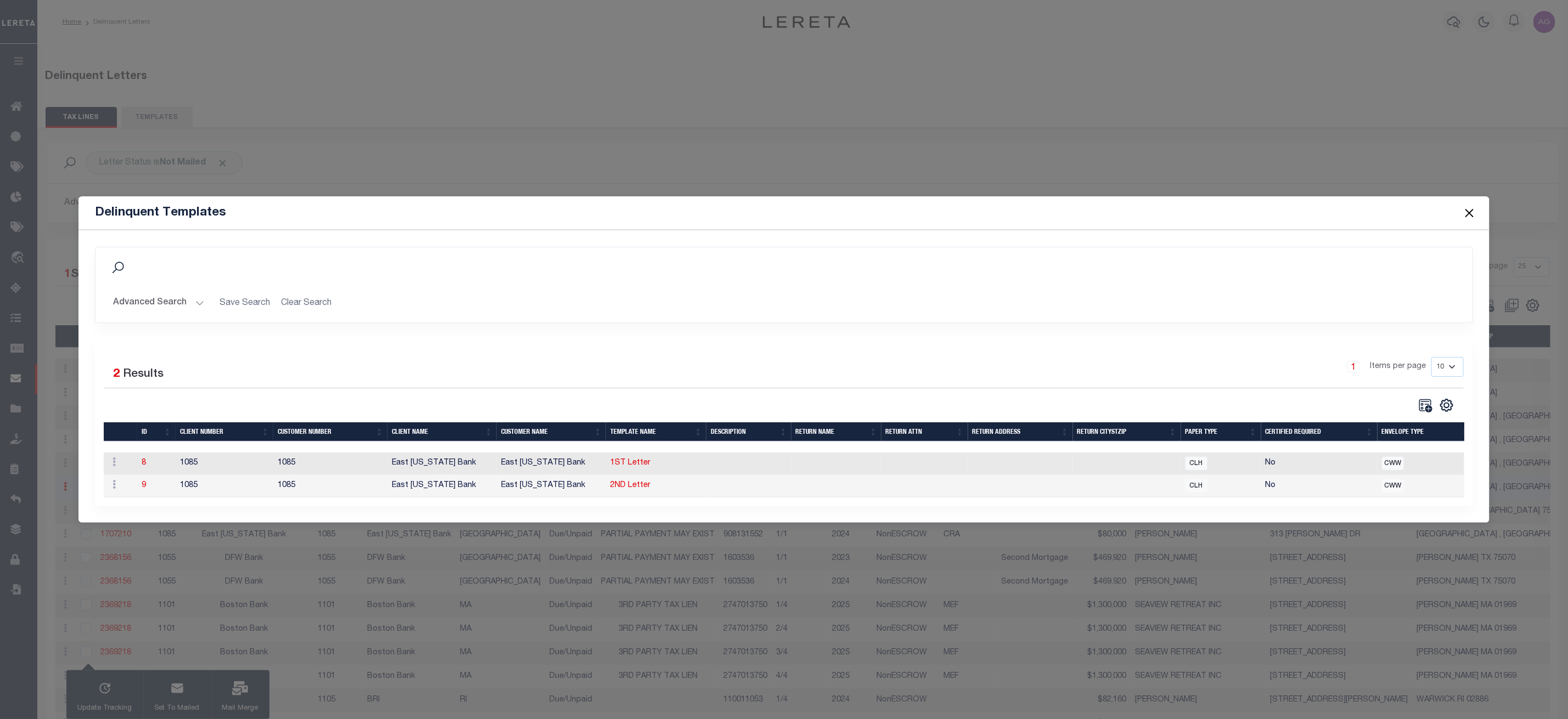
click at [1467, 209] on button "Close" at bounding box center [1469, 212] width 15 height 15
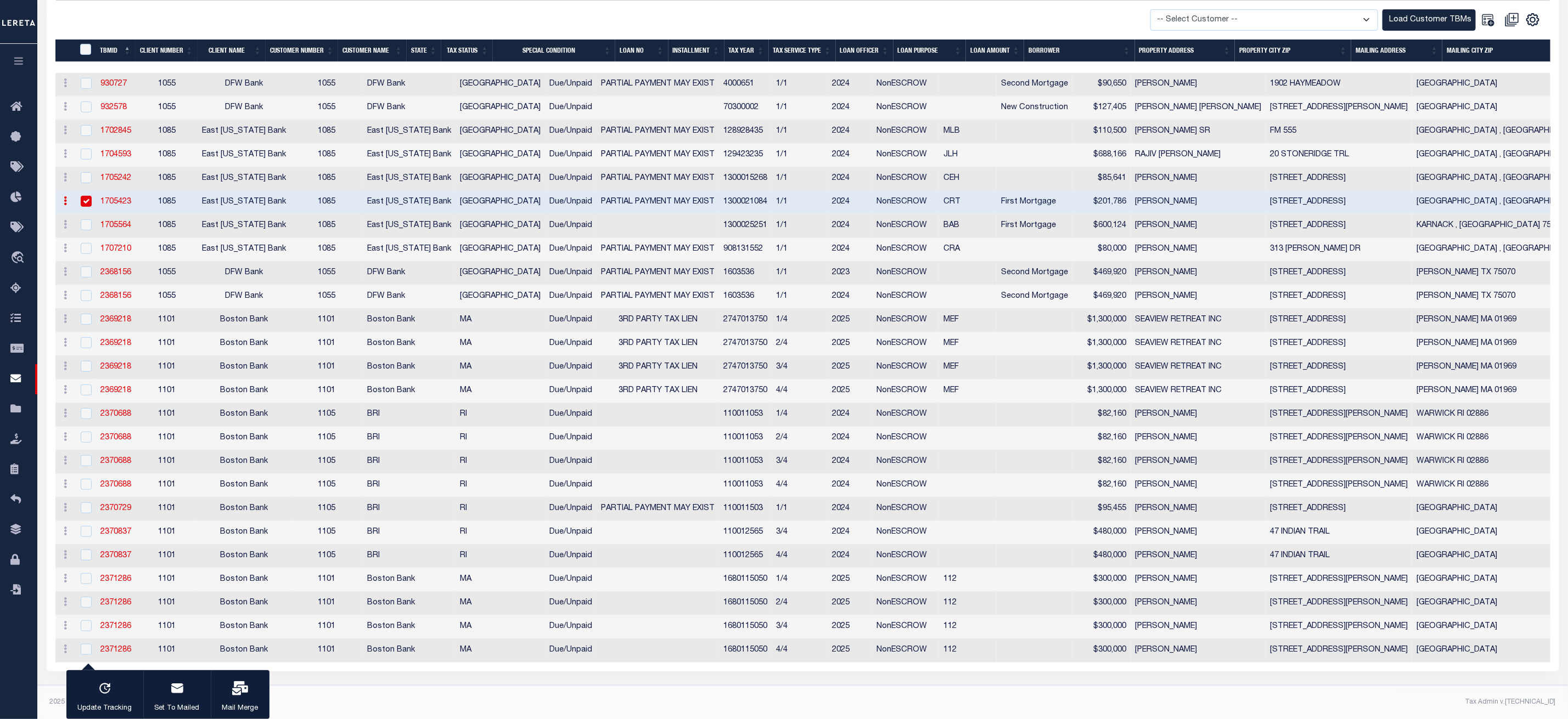
scroll to position [139, 0]
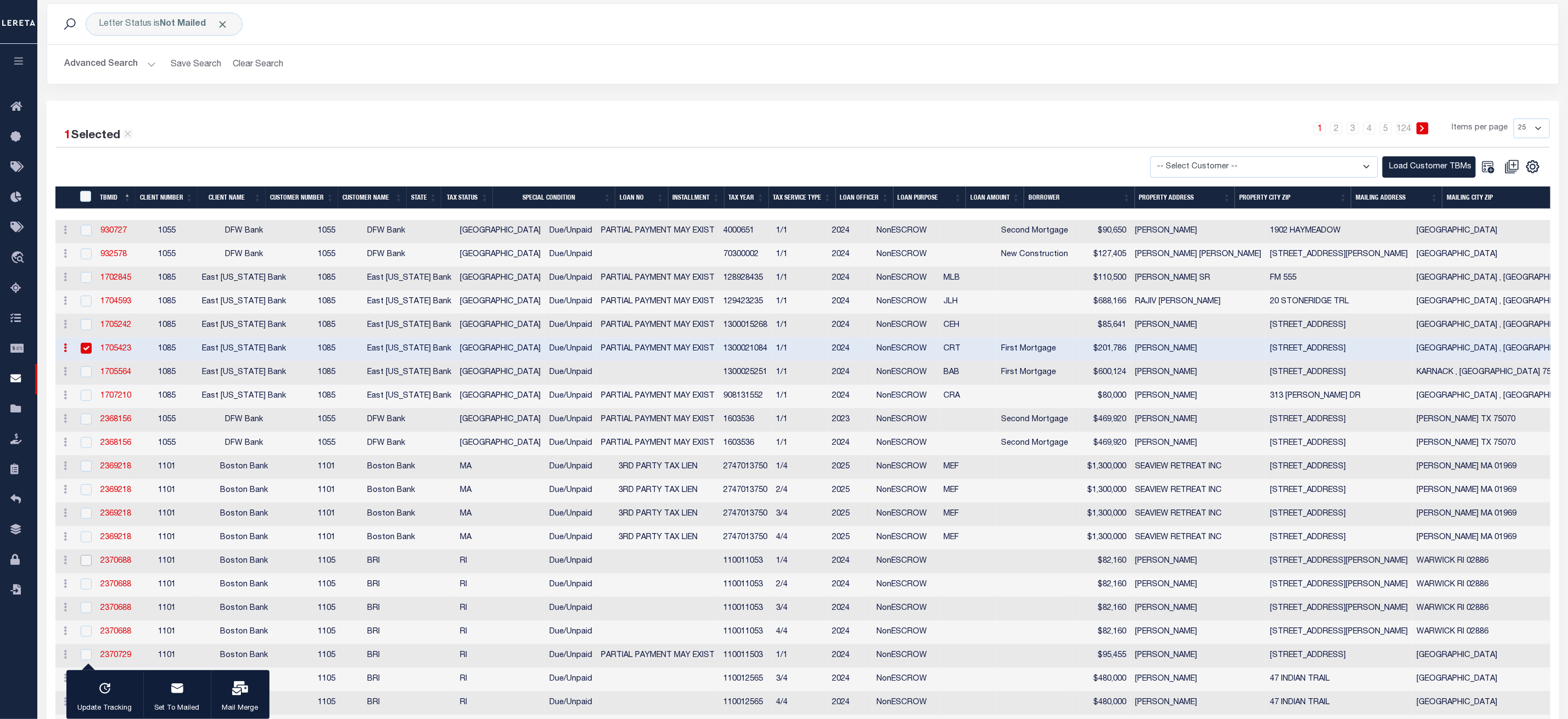
click at [87, 566] on input "checkbox" at bounding box center [86, 559] width 11 height 11
checkbox input "true"
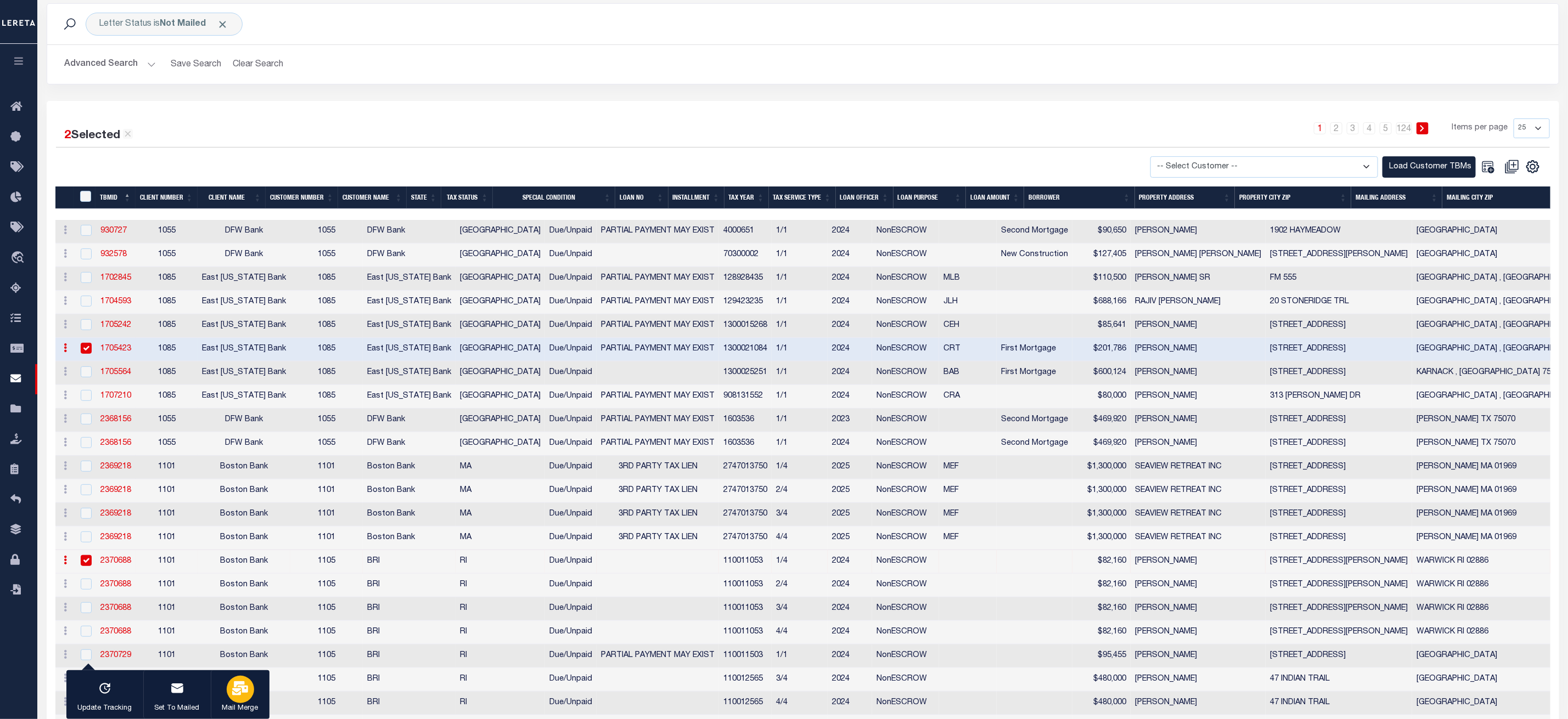
click at [237, 685] on icon "button" at bounding box center [239, 688] width 16 height 15
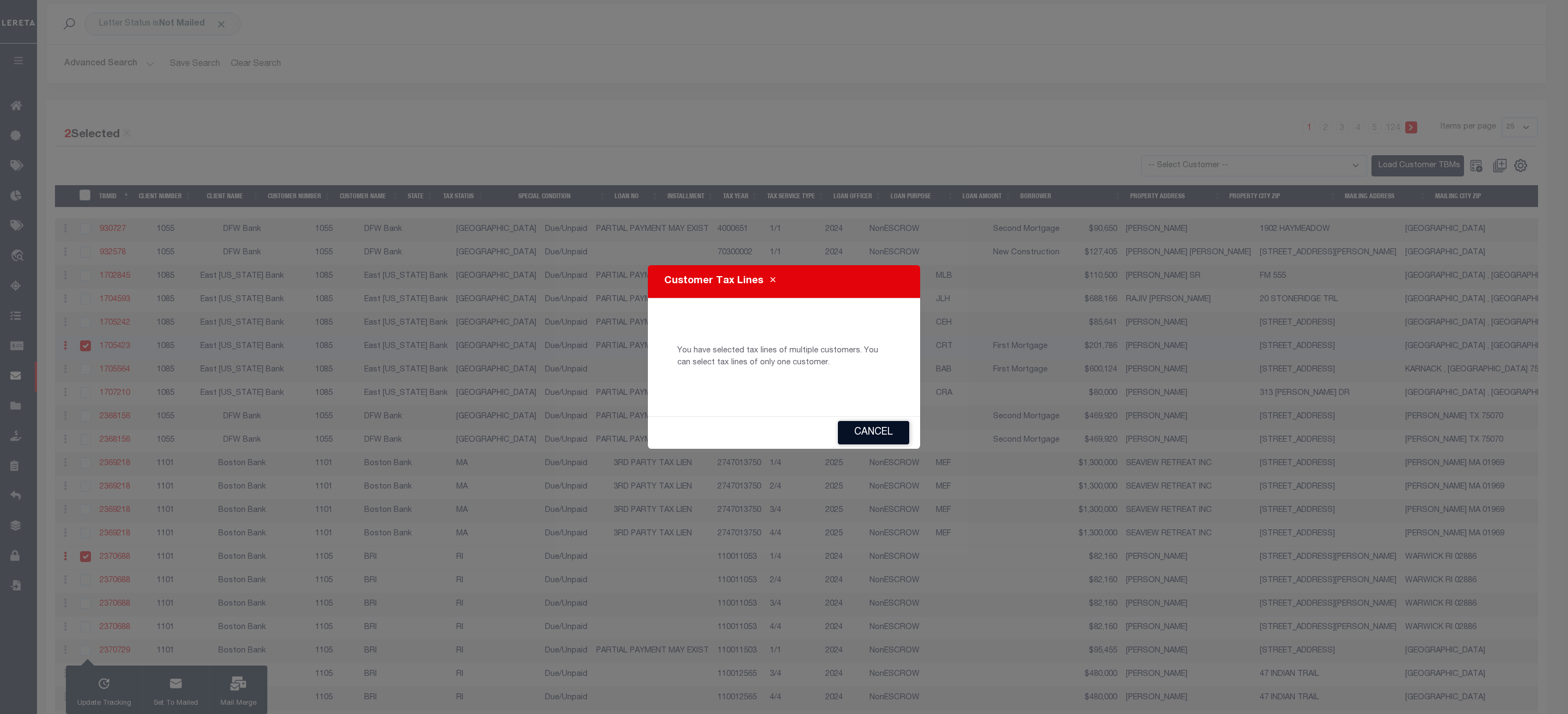
click at [866, 422] on button "Cancel" at bounding box center [874, 433] width 71 height 23
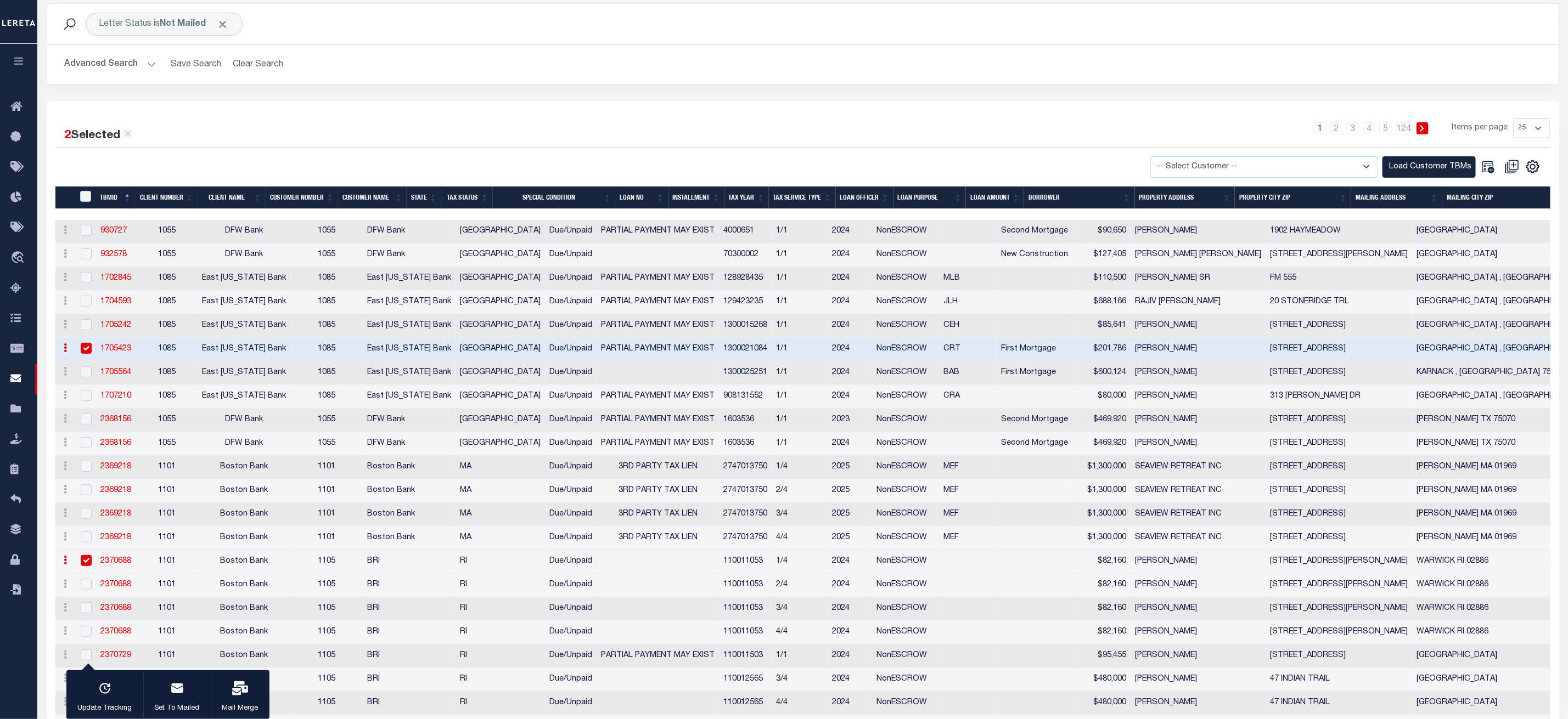
click at [83, 349] on input "checkbox" at bounding box center [86, 347] width 11 height 11
checkbox input "false"
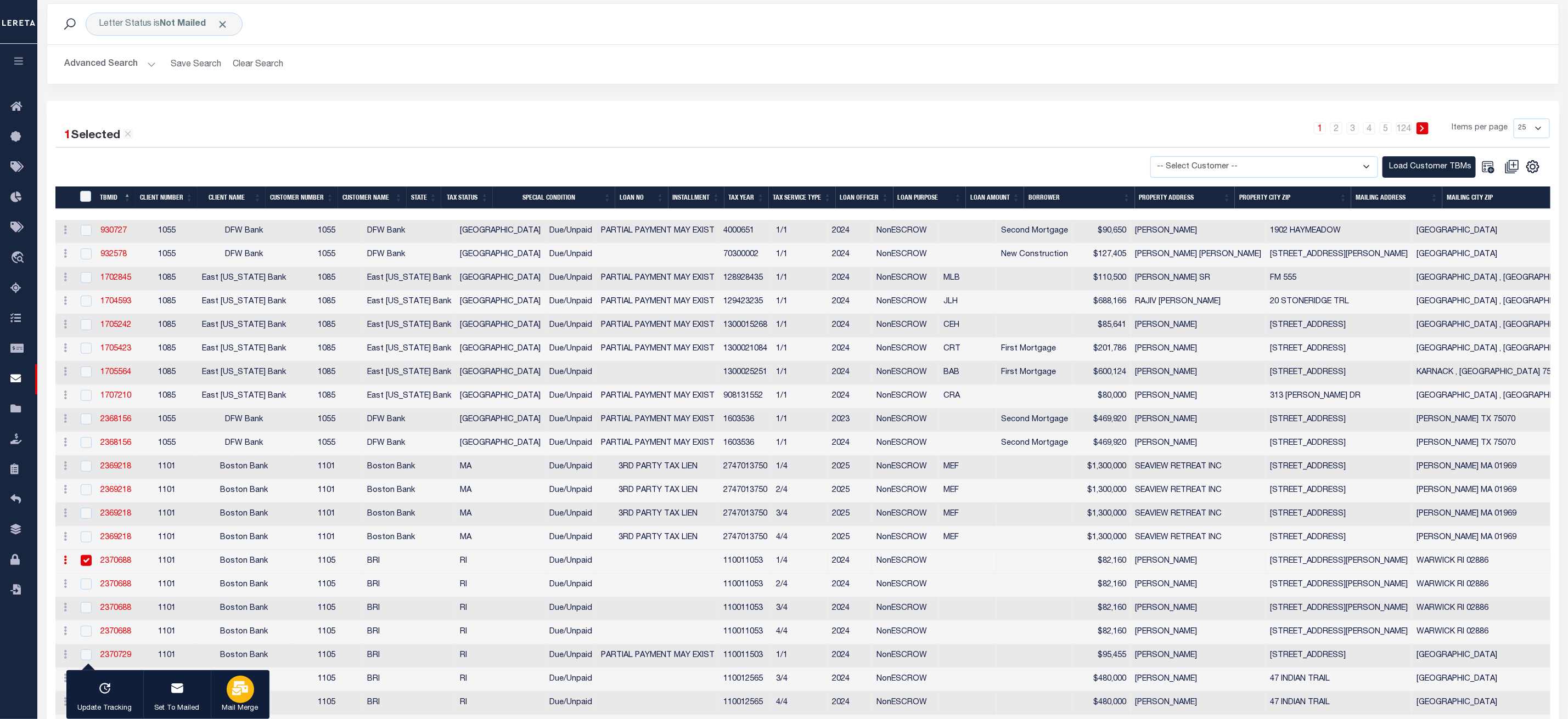
click at [242, 686] on icon "button" at bounding box center [239, 688] width 16 height 15
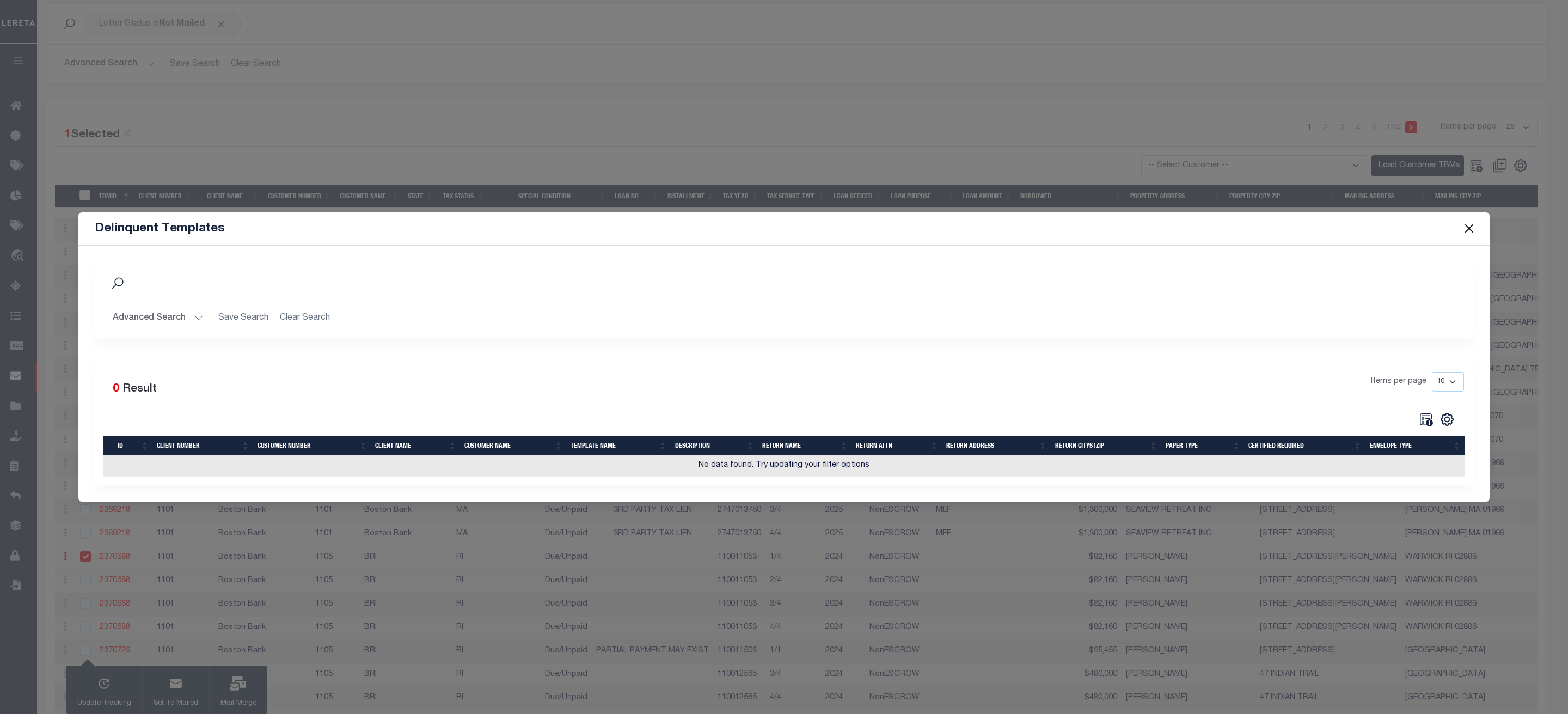
click at [1473, 221] on button "Close" at bounding box center [1469, 228] width 14 height 14
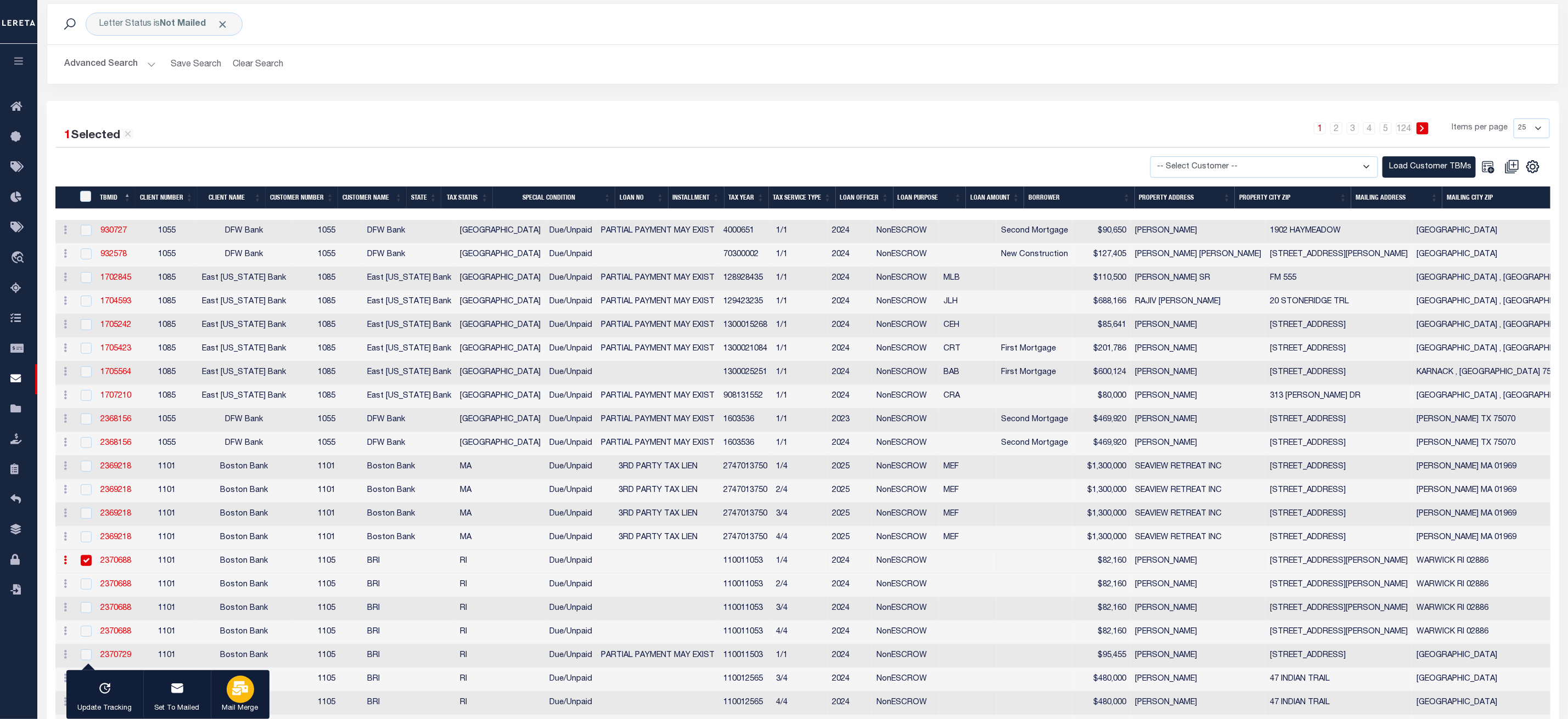
click at [236, 686] on icon "button" at bounding box center [239, 688] width 16 height 15
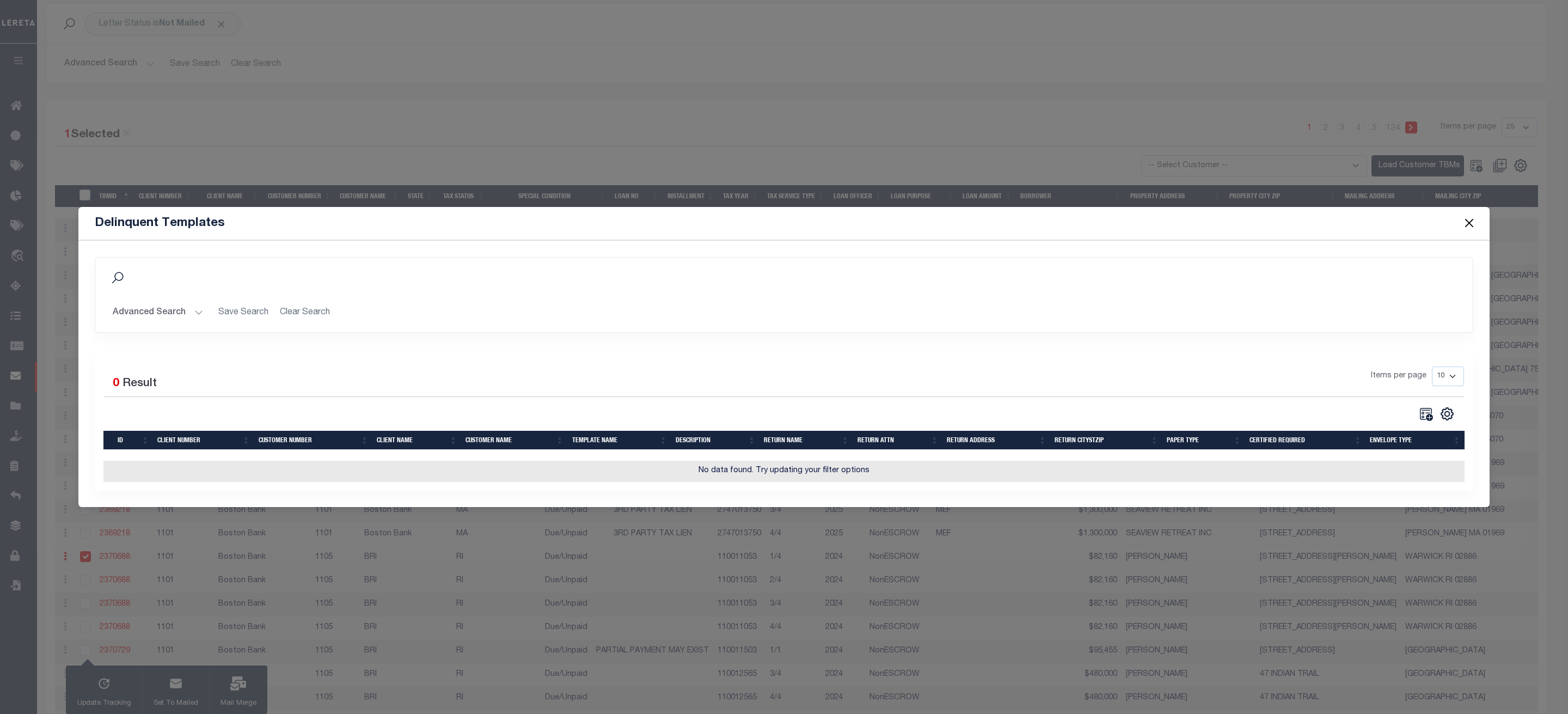
click at [1471, 216] on button "Close" at bounding box center [1469, 223] width 14 height 14
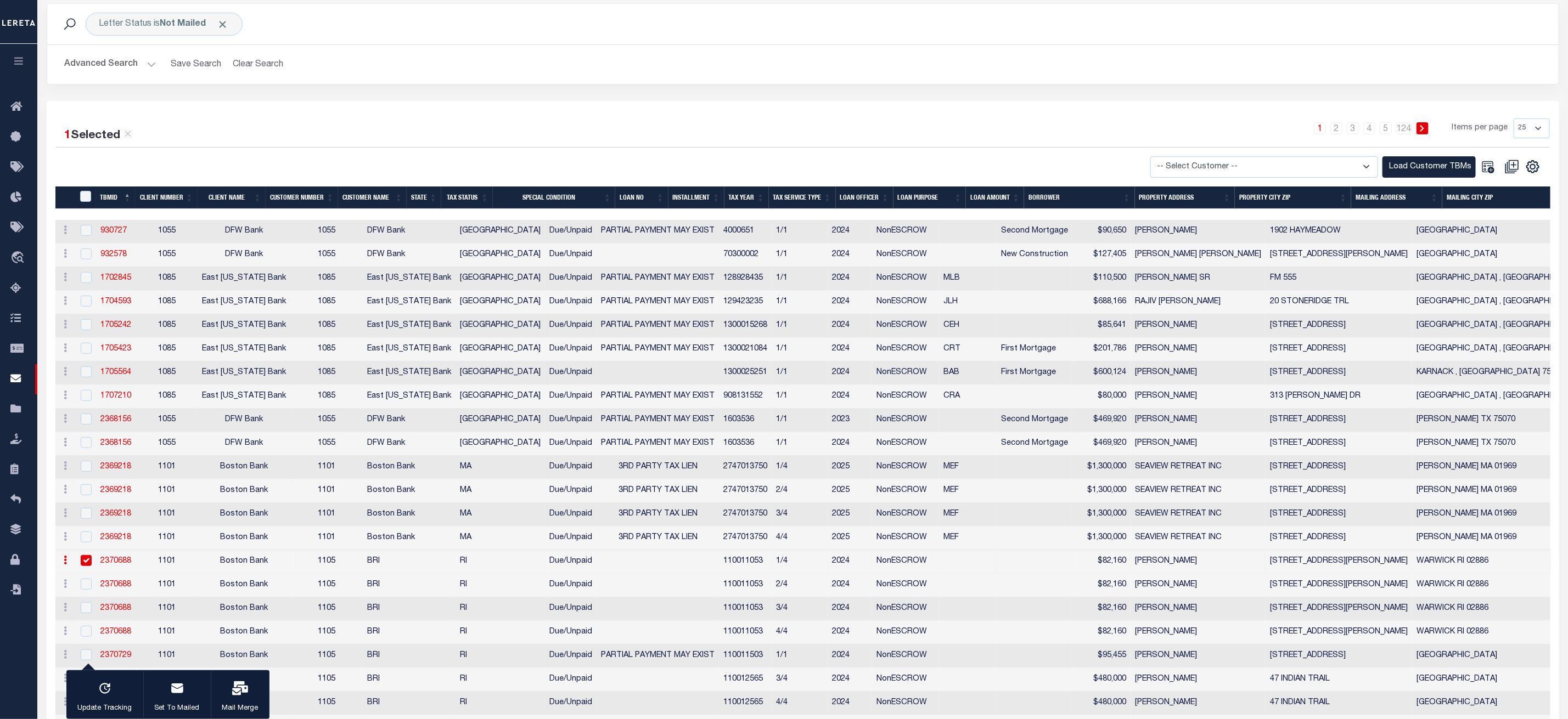
click at [85, 566] on input "checkbox" at bounding box center [86, 559] width 11 height 11
checkbox input "false"
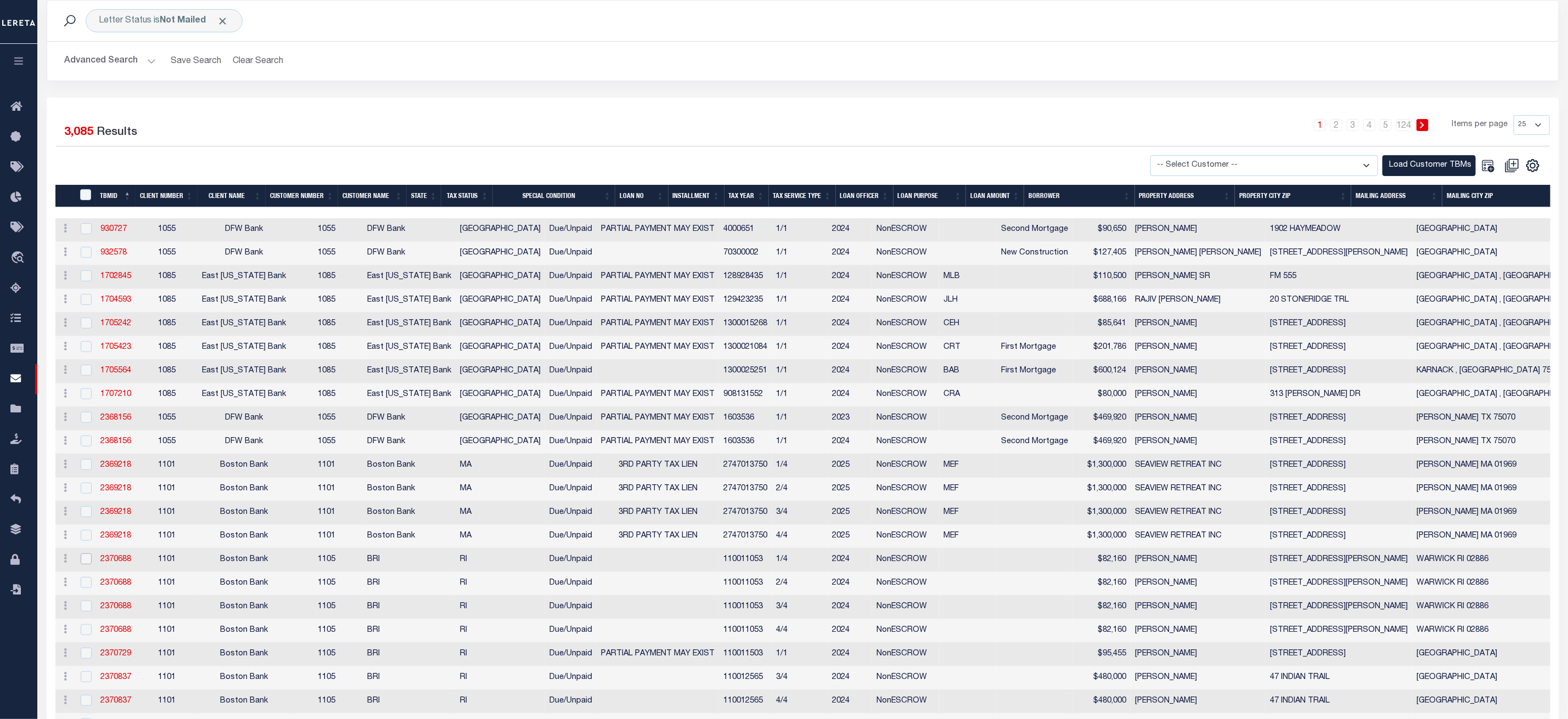
scroll to position [0, 0]
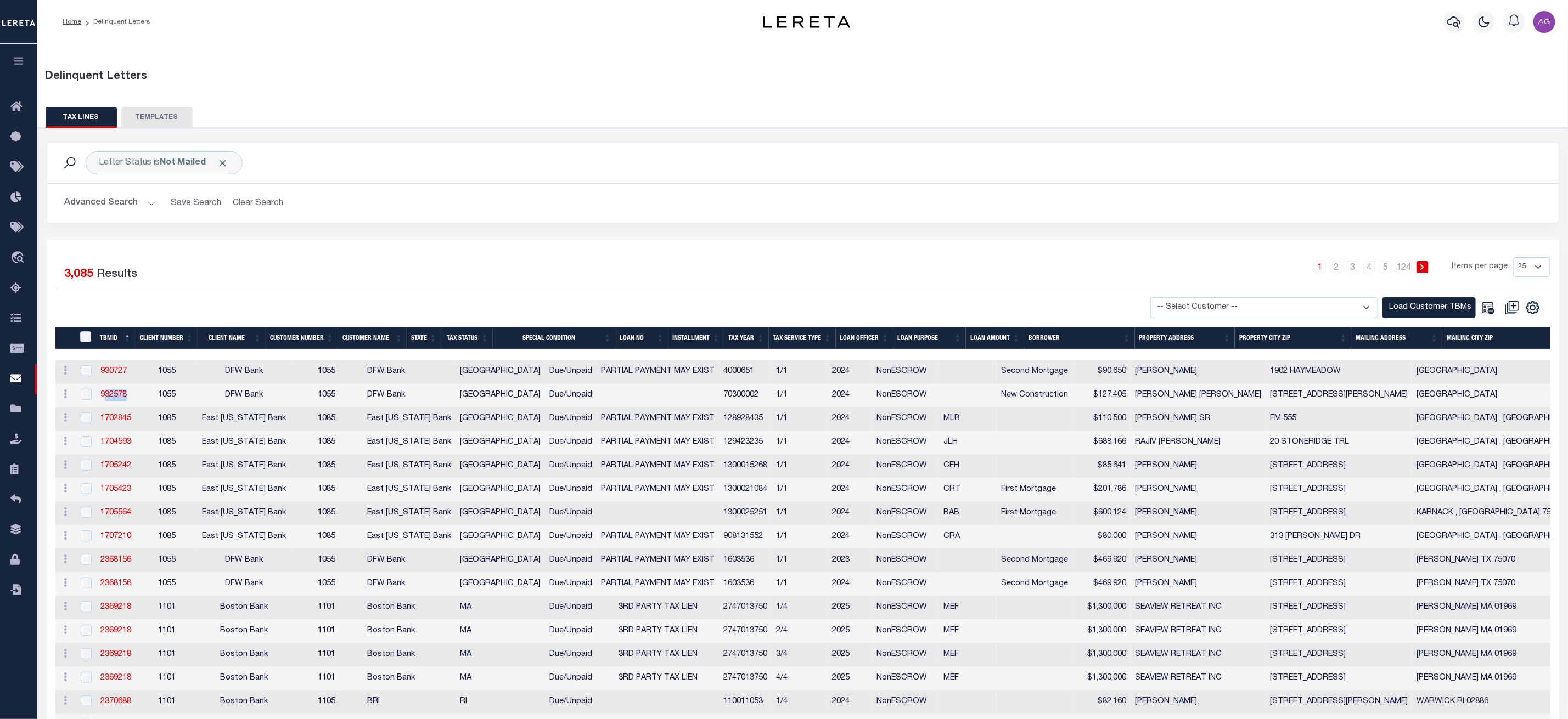
drag, startPoint x: 136, startPoint y: 398, endPoint x: 96, endPoint y: 399, distance: 40.0
click at [96, 399] on tr "History Delete 932578 1055 DFW Bank 1055 DFW Bank TX Due/Unpaid 70300002 1/1 20…" at bounding box center [1207, 396] width 2303 height 23
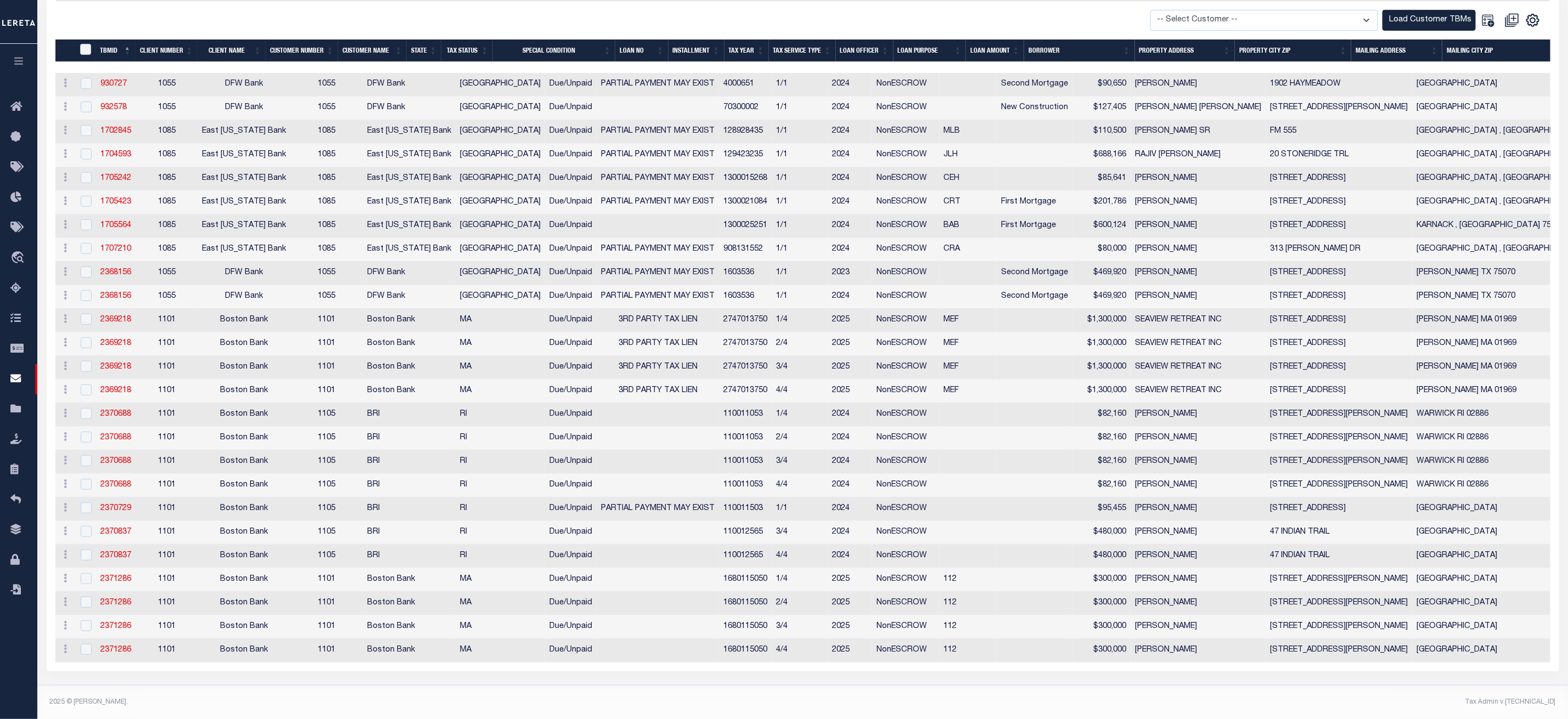
click at [140, 497] on td "1101" at bounding box center [166, 509] width 62 height 23
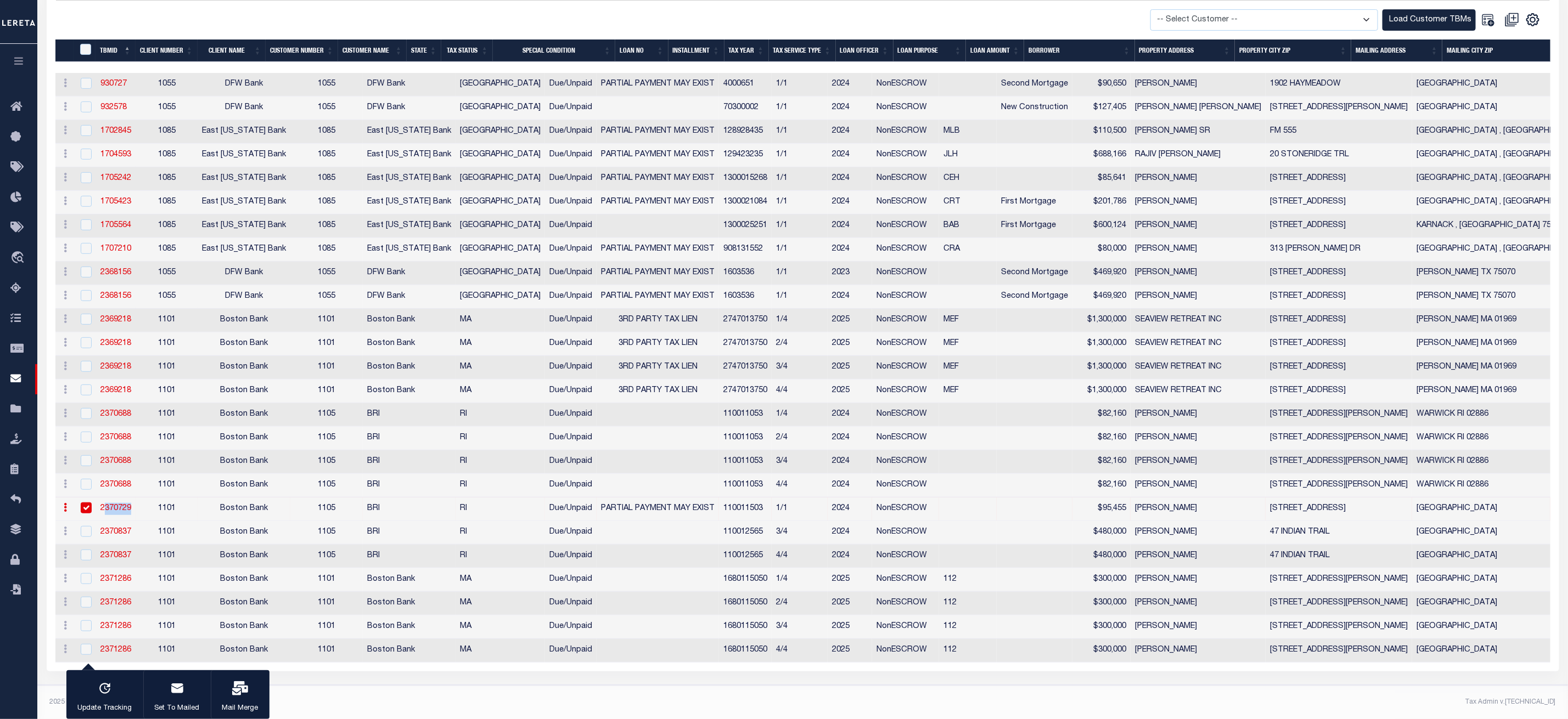
drag, startPoint x: 119, startPoint y: 500, endPoint x: 102, endPoint y: 495, distance: 17.7
click at [102, 497] on tr "History Delete 2370729 1101 Boston Bank 1105 BRI RI Due/Unpaid PARTIAL PAYMENT …" at bounding box center [1207, 509] width 2303 height 23
copy link "2370729"
click at [244, 683] on icon "button" at bounding box center [239, 688] width 16 height 15
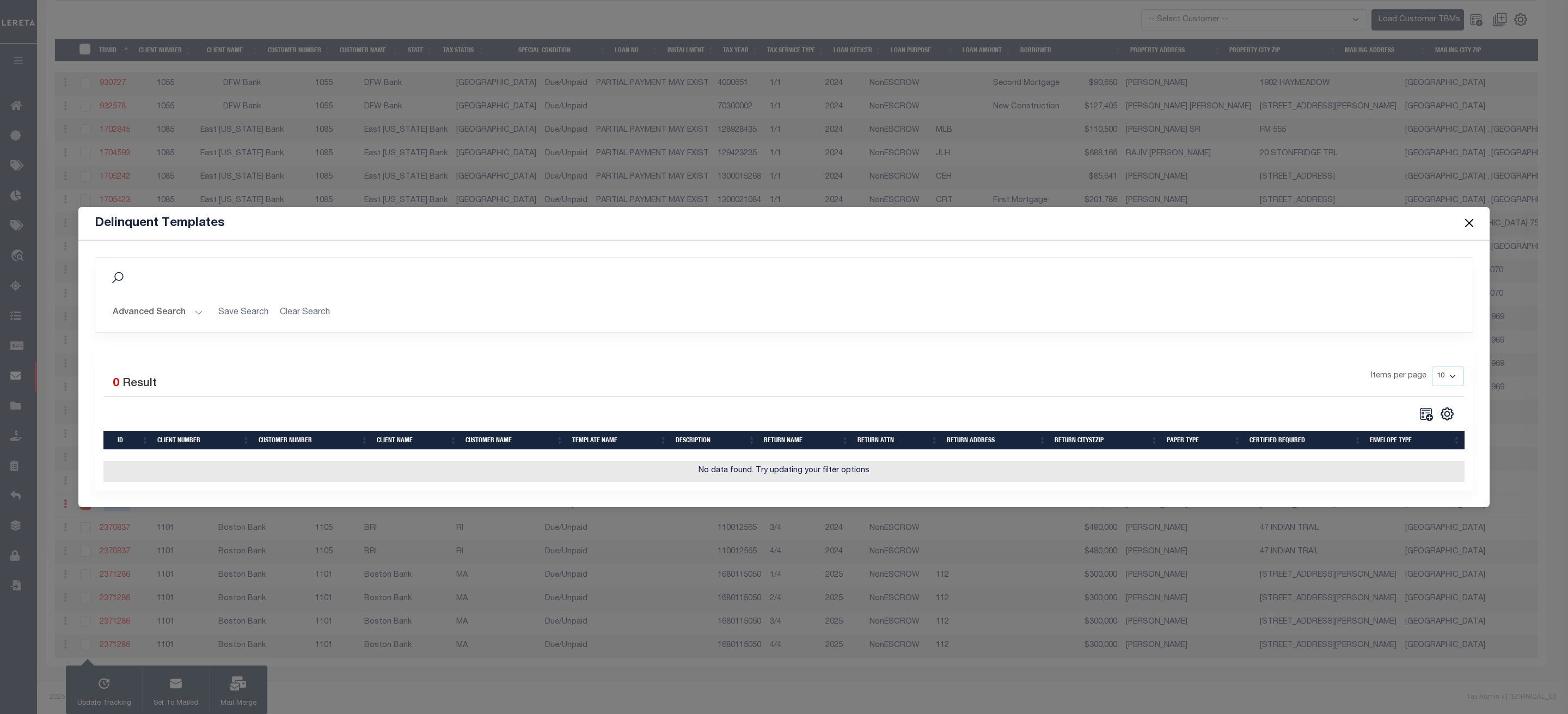
click at [1467, 217] on button "Close" at bounding box center [1469, 223] width 14 height 14
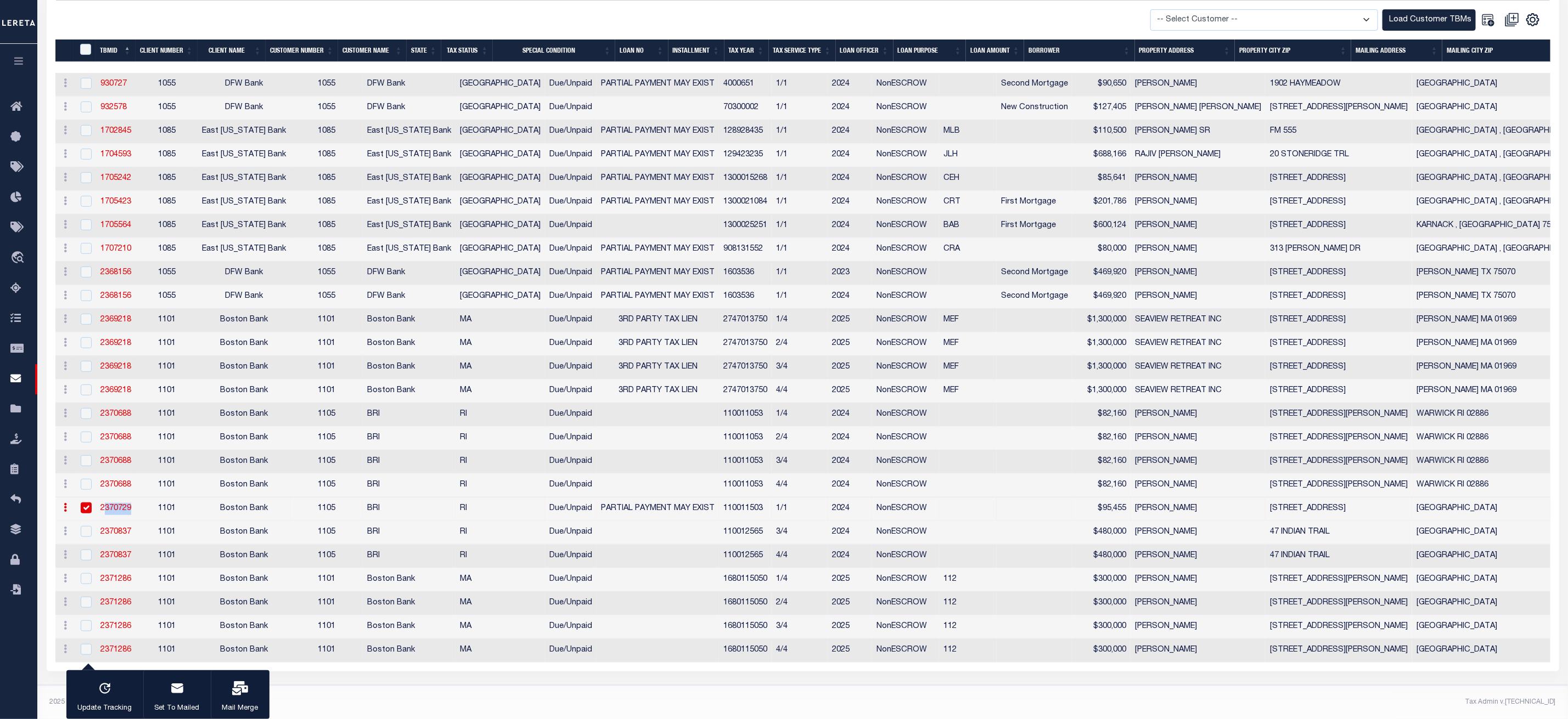
click at [84, 502] on input "checkbox" at bounding box center [86, 507] width 11 height 11
checkbox input "false"
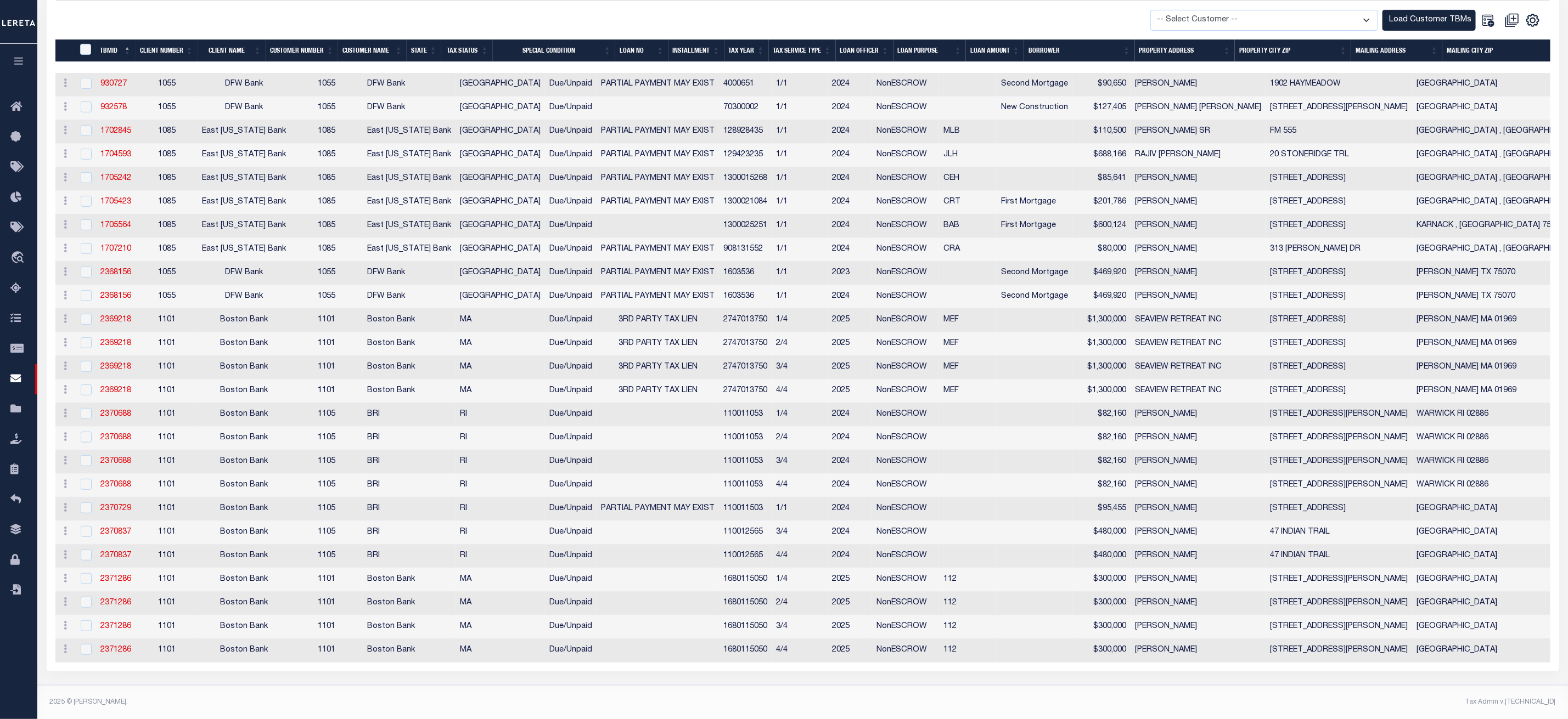
click at [80, 644] on div at bounding box center [86, 650] width 14 height 12
checkbox input "true"
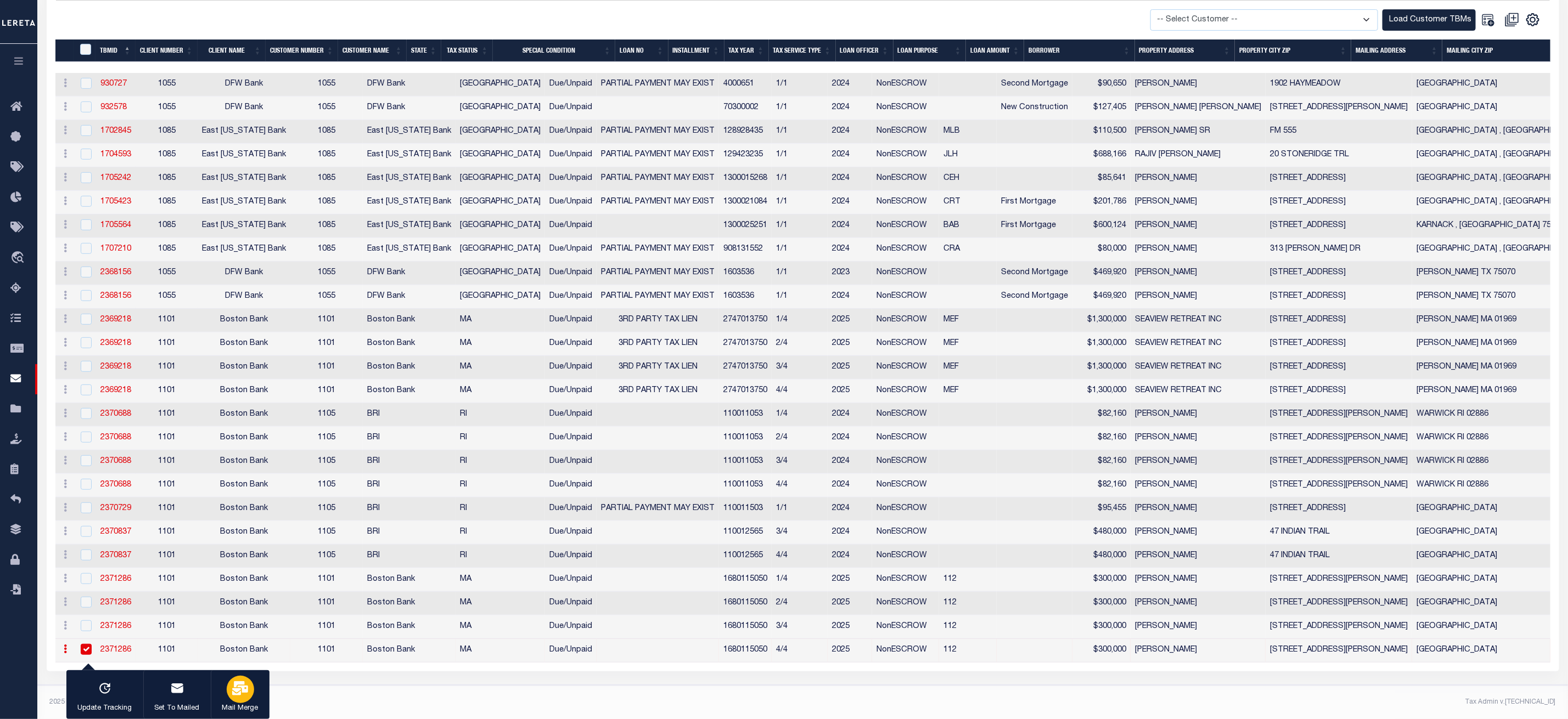
click at [251, 709] on p "Mail Merge" at bounding box center [239, 708] width 36 height 11
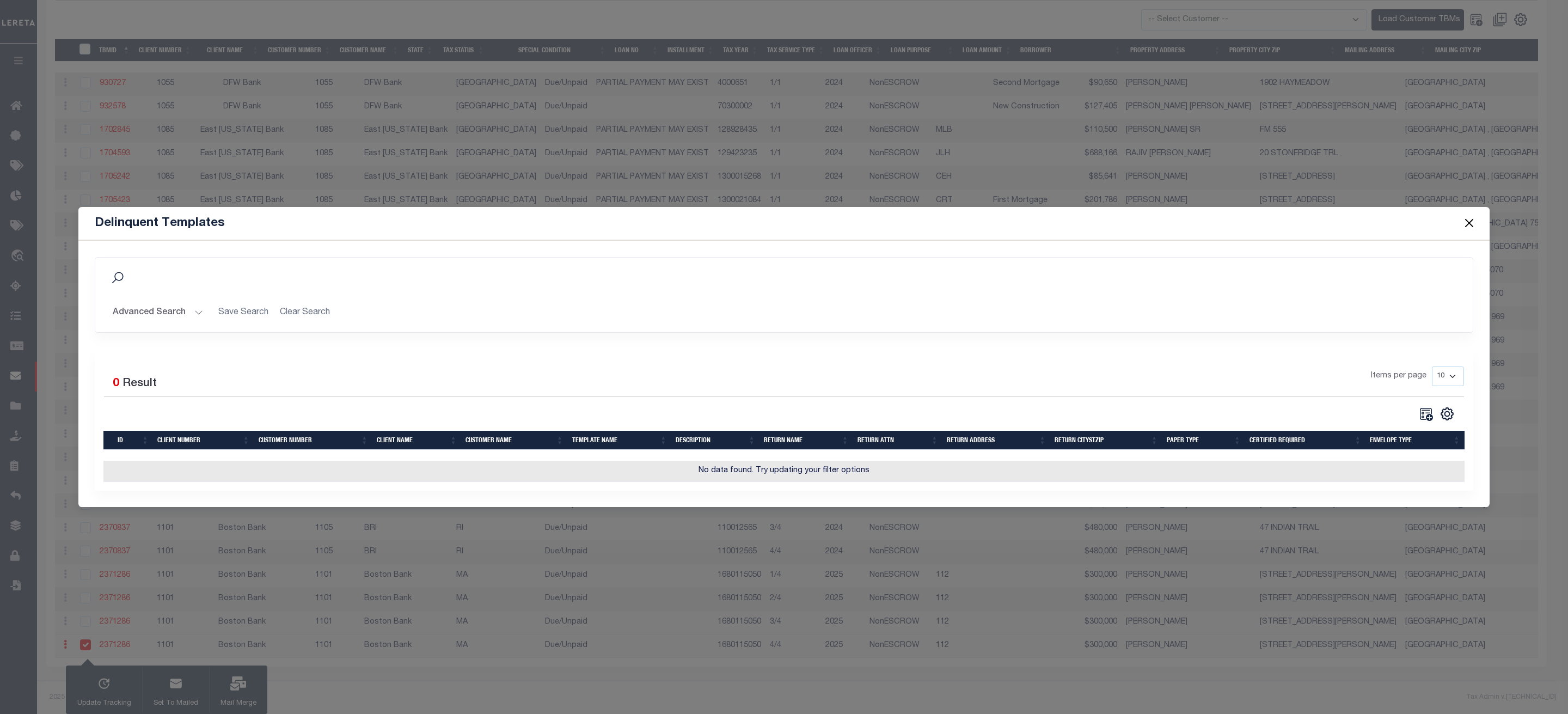
click at [1468, 217] on button "Close" at bounding box center [1469, 223] width 14 height 14
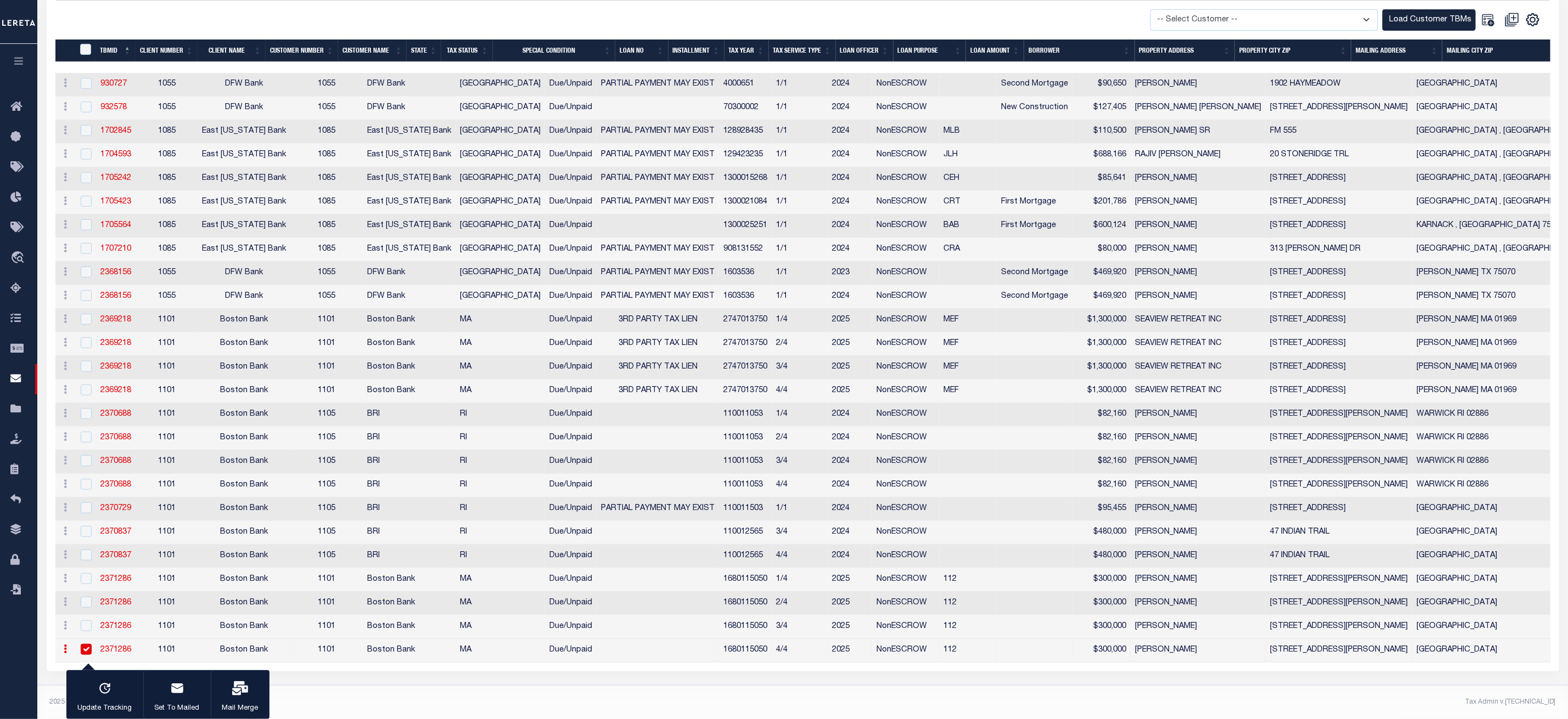
scroll to position [0, 0]
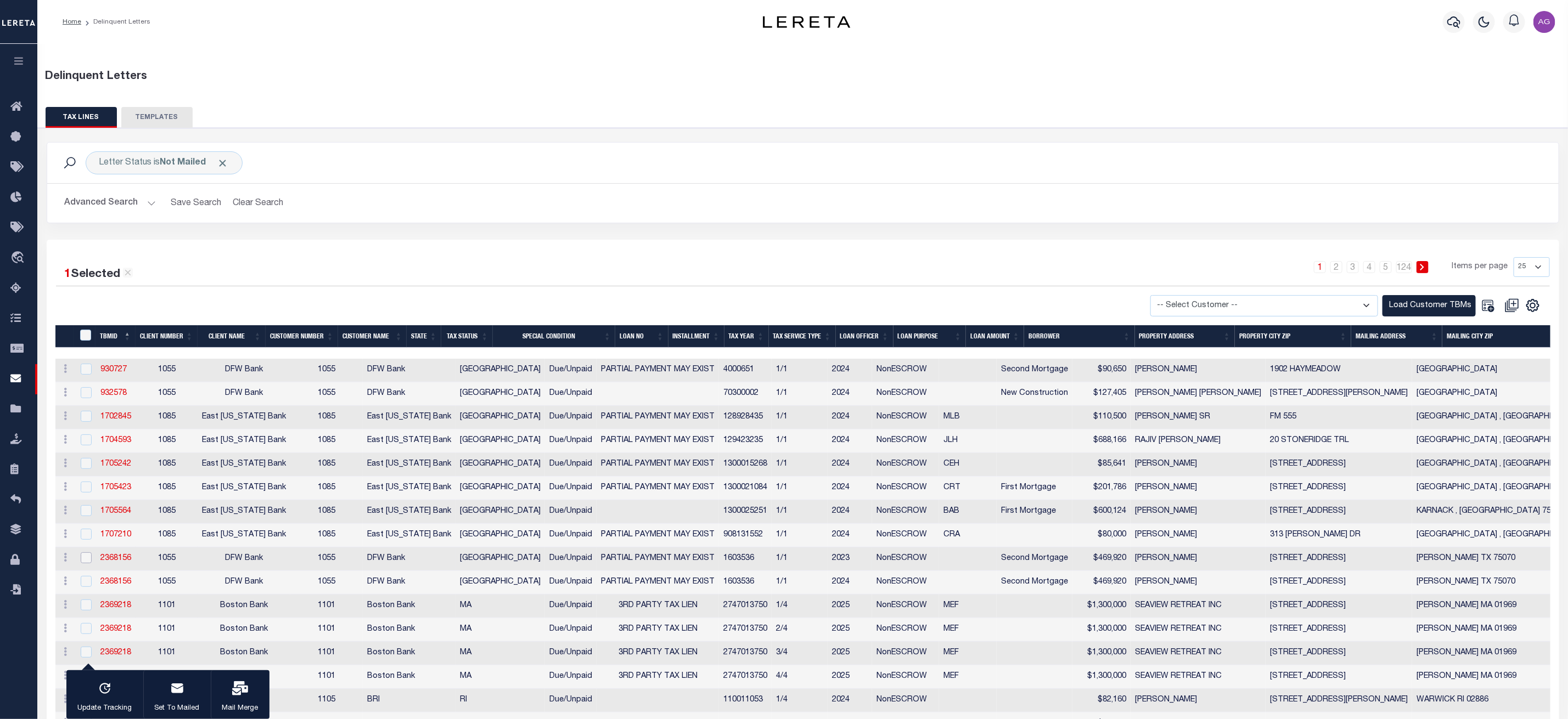
click at [81, 563] on input "checkbox" at bounding box center [86, 557] width 11 height 11
checkbox input "true"
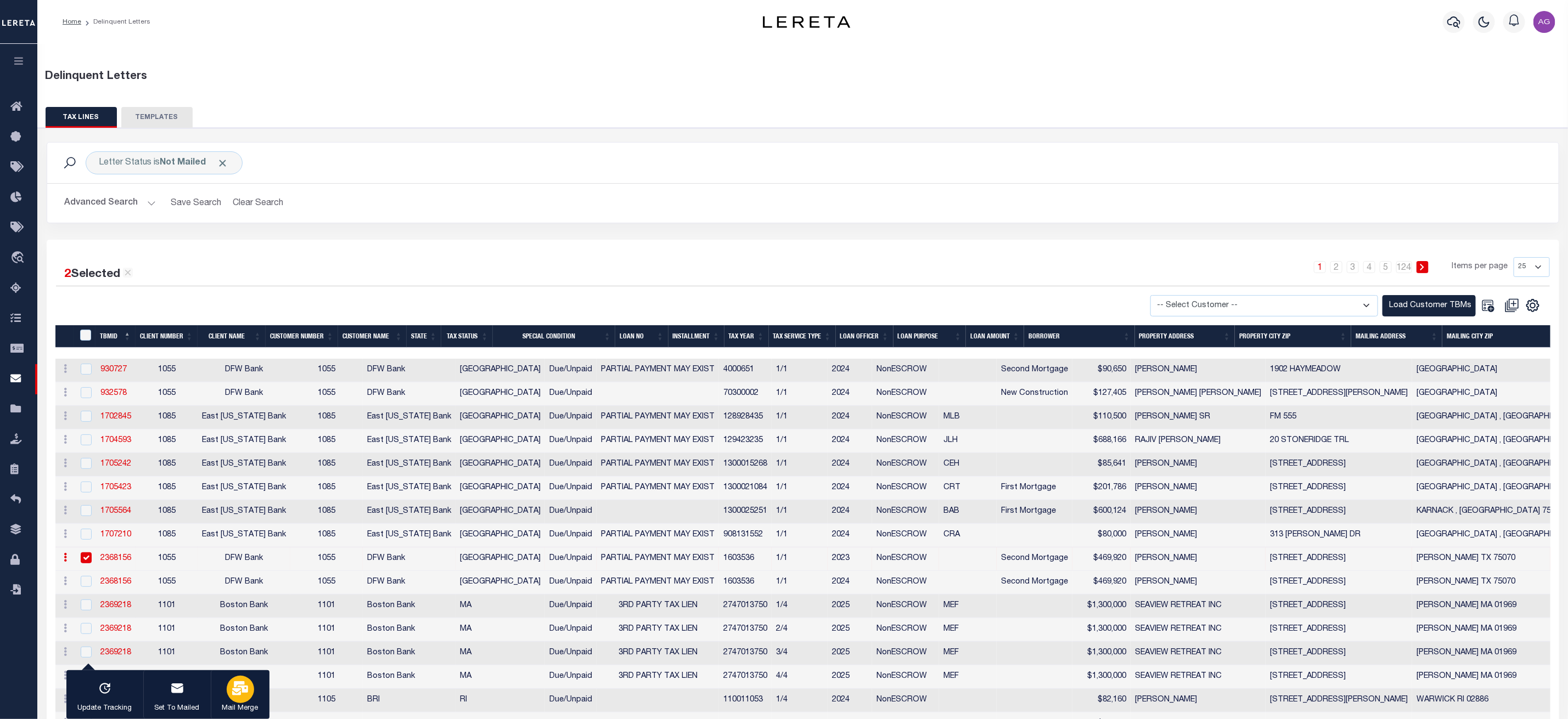
click at [233, 685] on icon "button" at bounding box center [239, 688] width 16 height 15
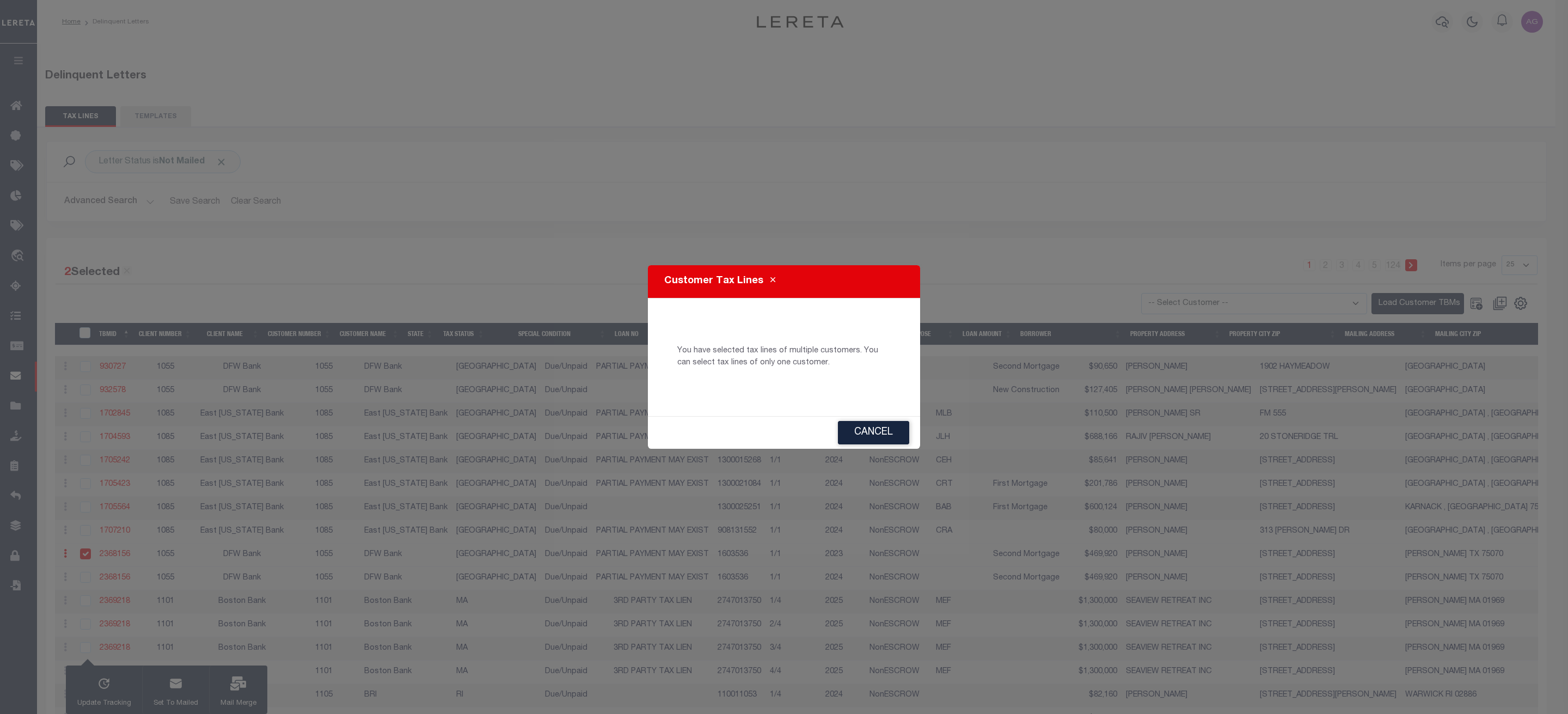
click at [879, 434] on button "Cancel" at bounding box center [874, 433] width 71 height 23
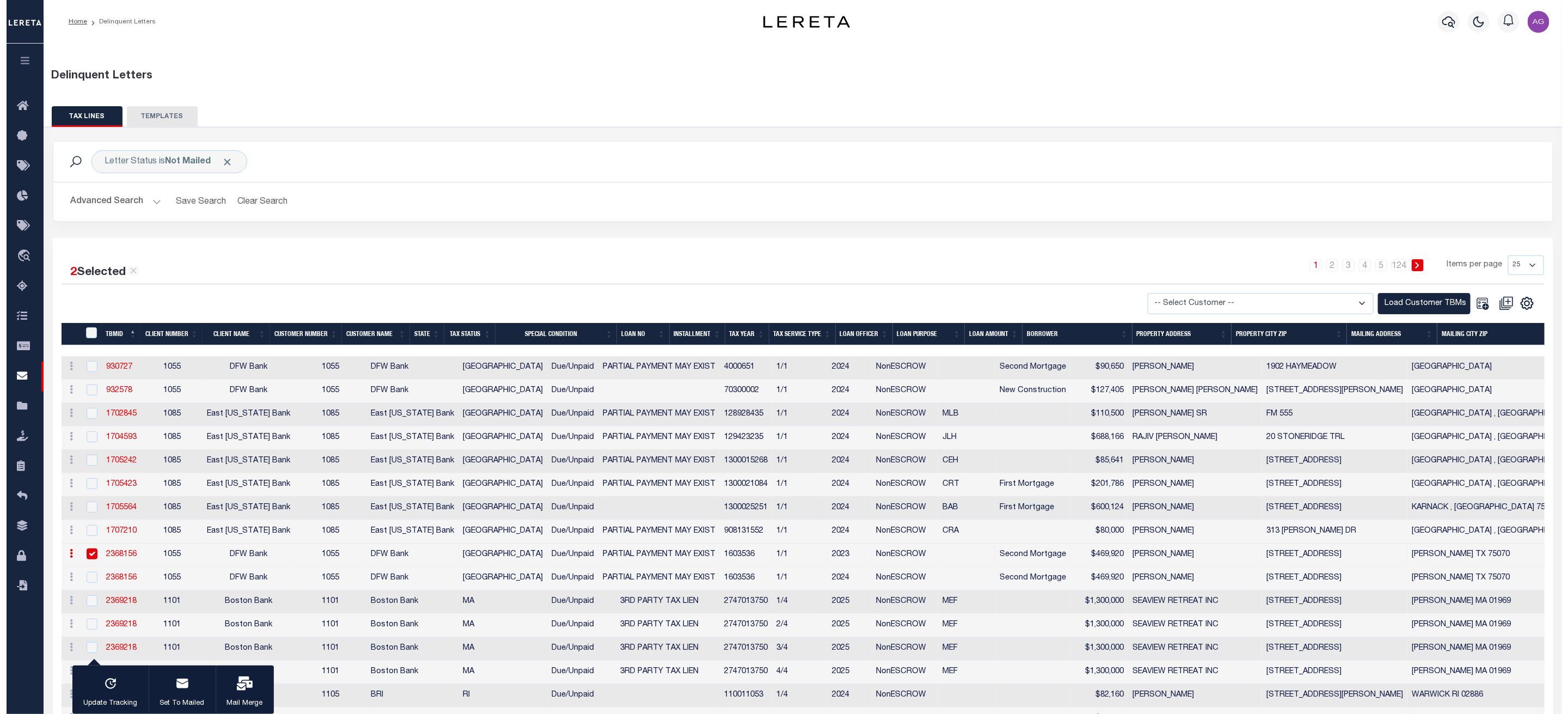
scroll to position [301, 0]
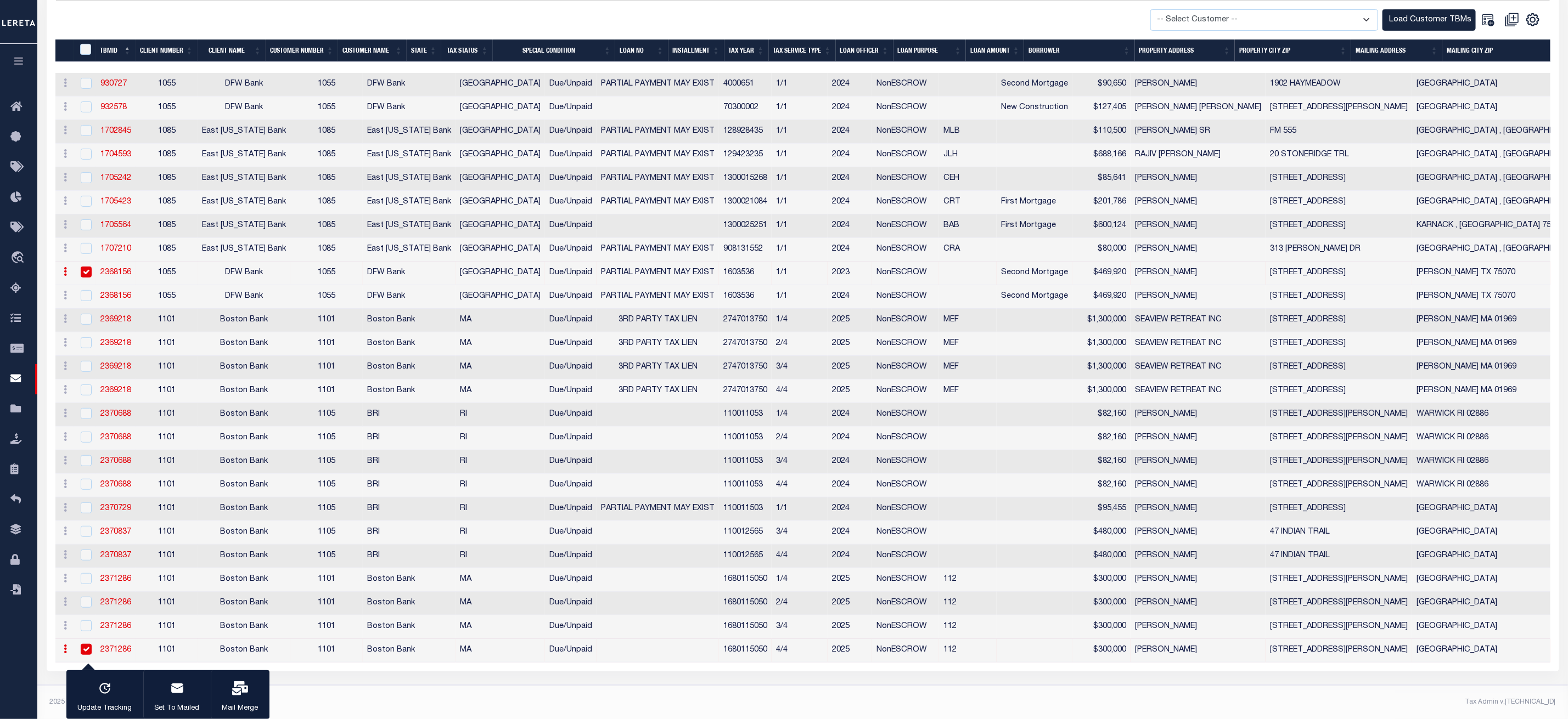
click at [86, 649] on td at bounding box center [85, 651] width 22 height 23
checkbox input "false"
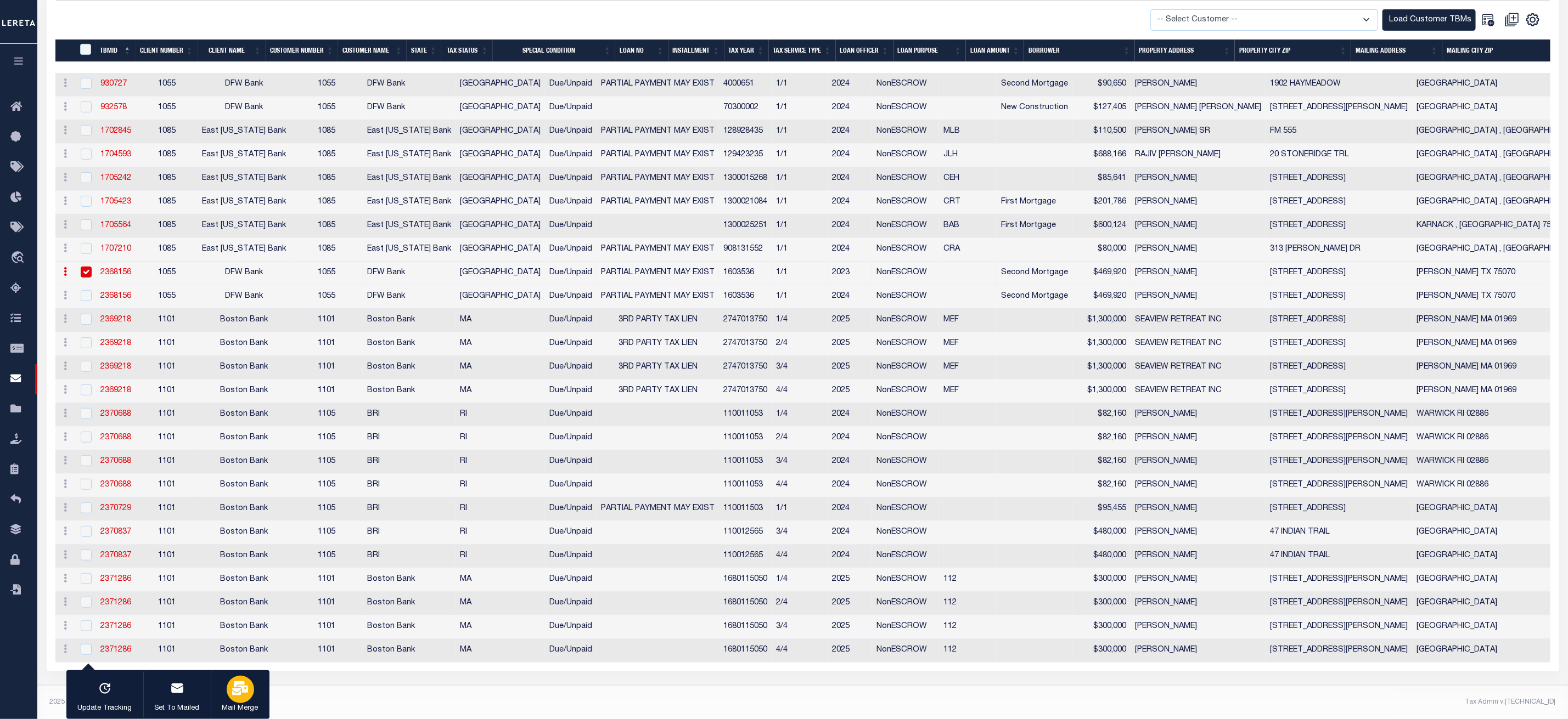
click at [232, 690] on icon "button" at bounding box center [239, 688] width 16 height 15
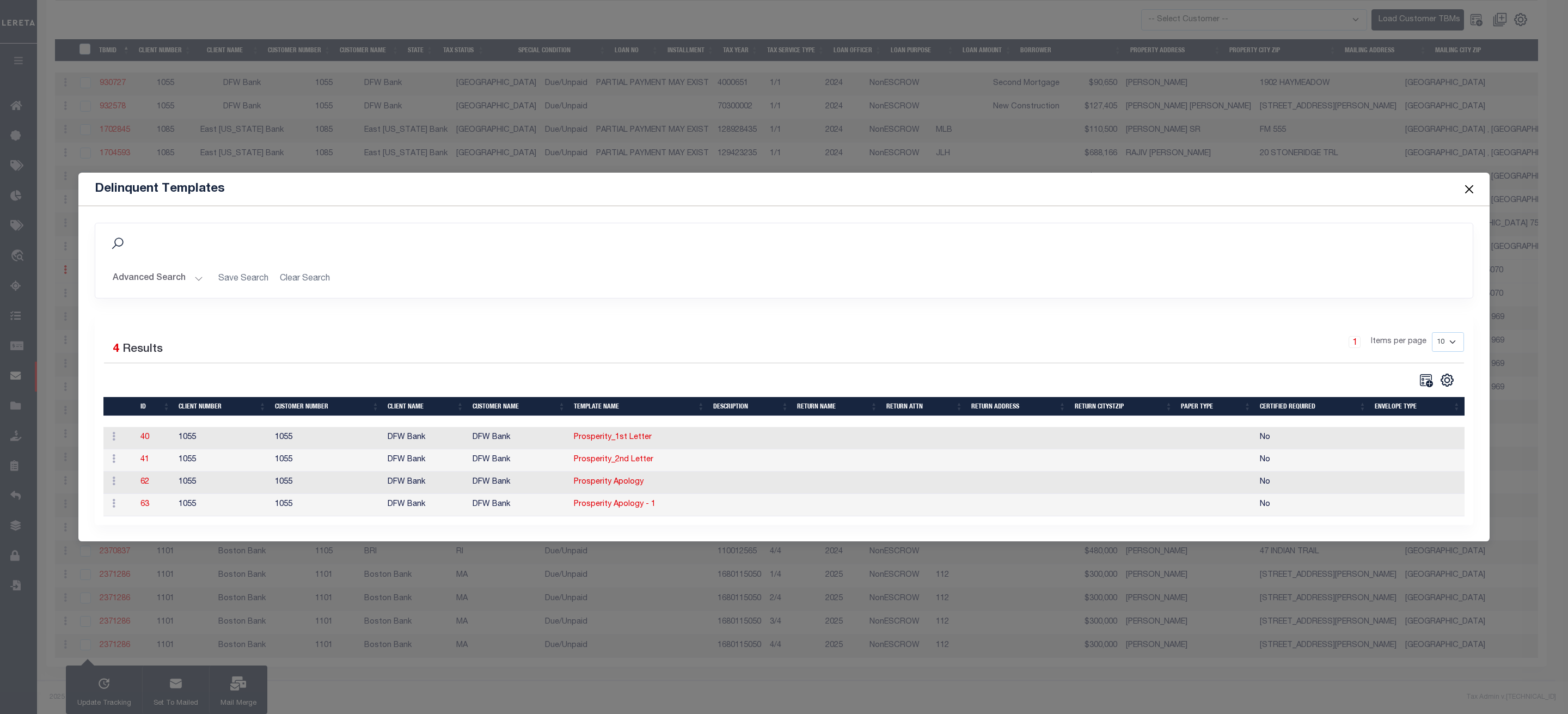
click at [1473, 182] on button "Close" at bounding box center [1469, 188] width 14 height 14
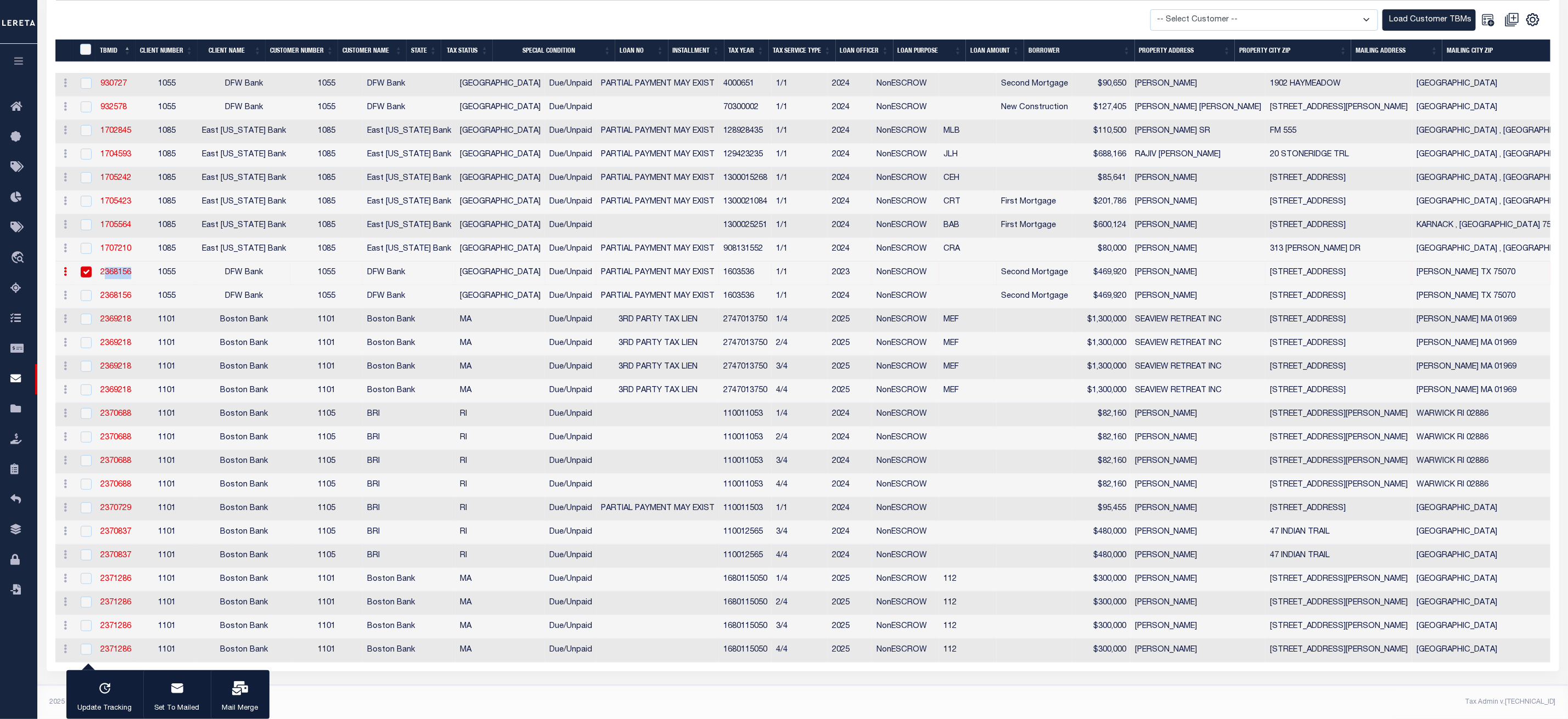
drag, startPoint x: 140, startPoint y: 265, endPoint x: 99, endPoint y: 265, distance: 41.0
click at [99, 265] on tr "History Delete 2368156 1055 DFW Bank 1055 DFW Bank TX Due/Unpaid PARTIAL PAYMEN…" at bounding box center [1207, 273] width 2303 height 23
copy link "2368156"
click at [236, 693] on icon "button" at bounding box center [239, 688] width 16 height 15
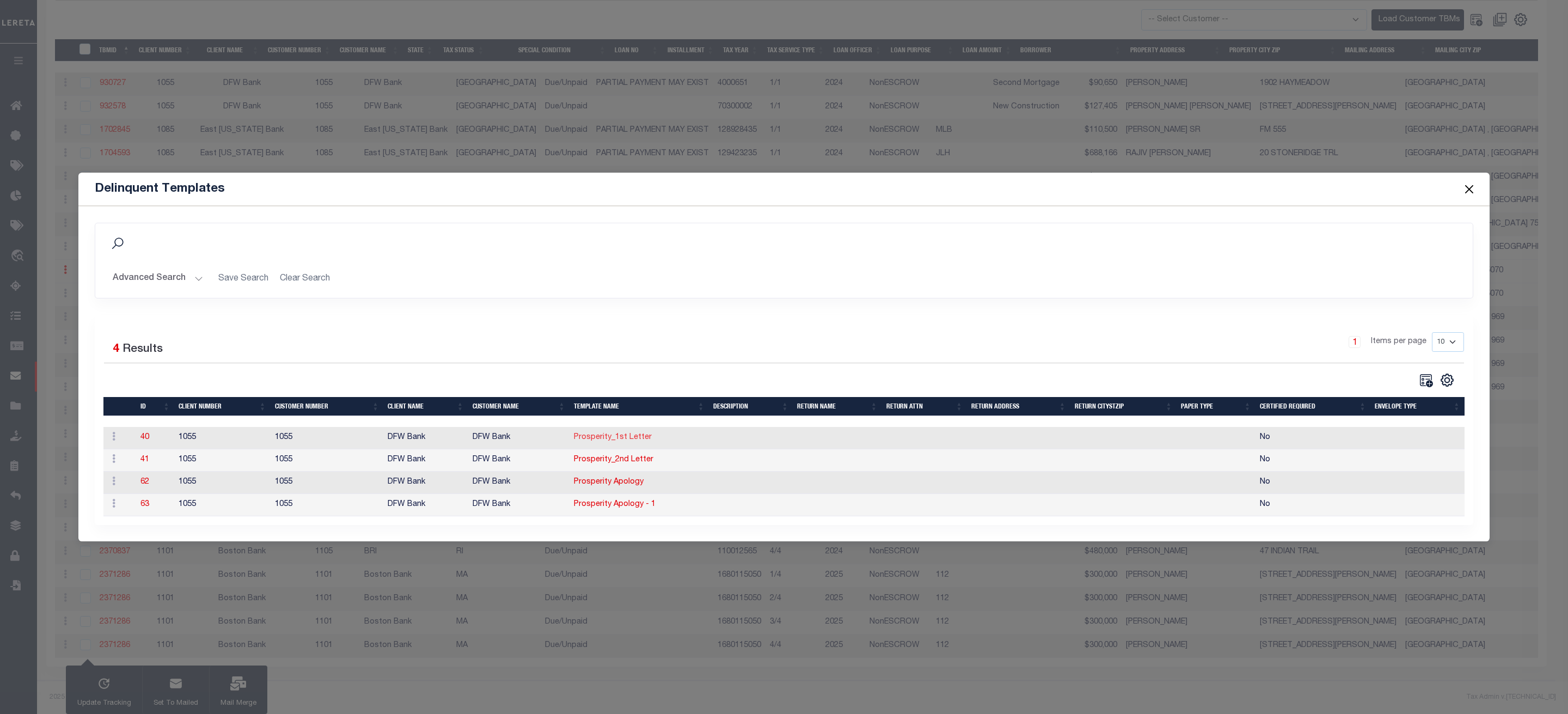
click at [622, 434] on link "Prosperity_1st Letter" at bounding box center [612, 438] width 78 height 8
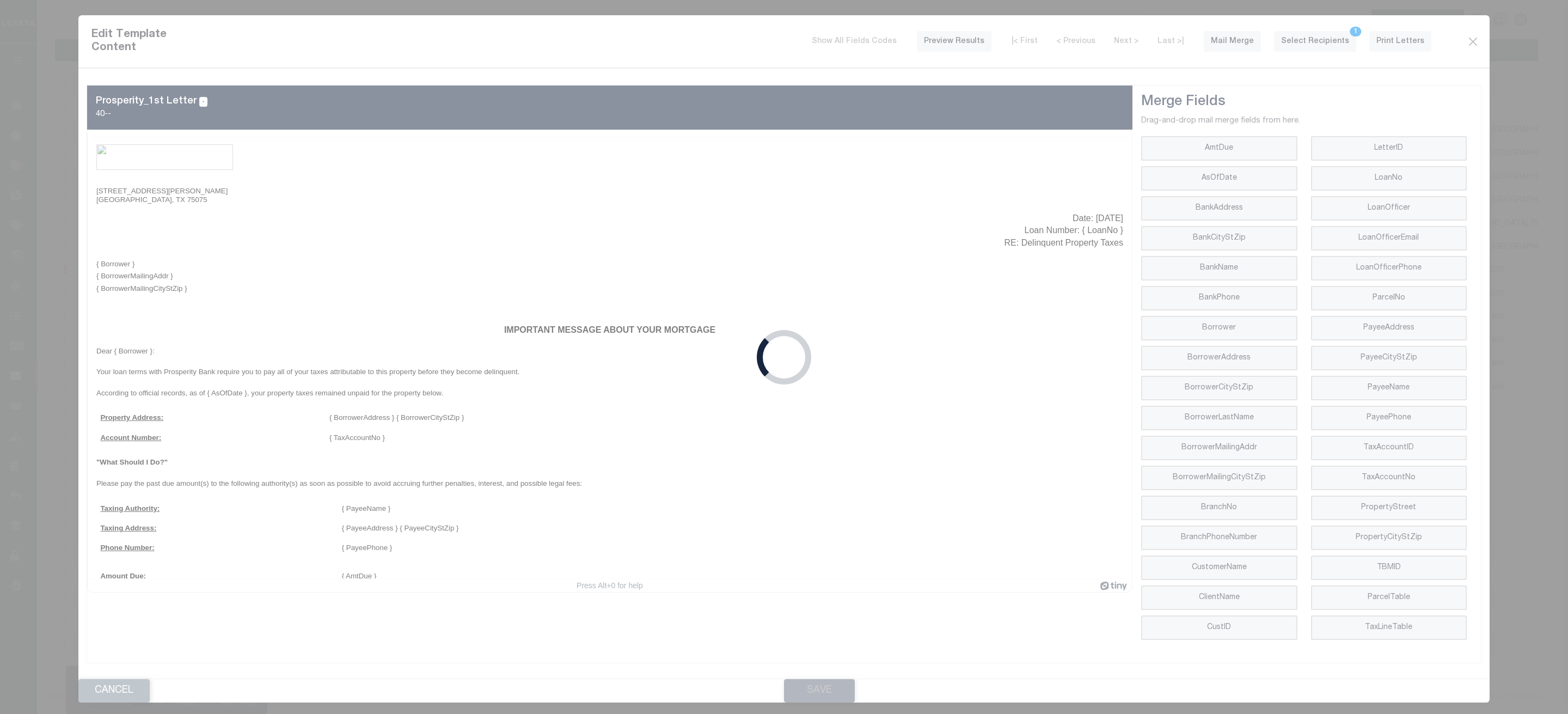
scroll to position [0, 0]
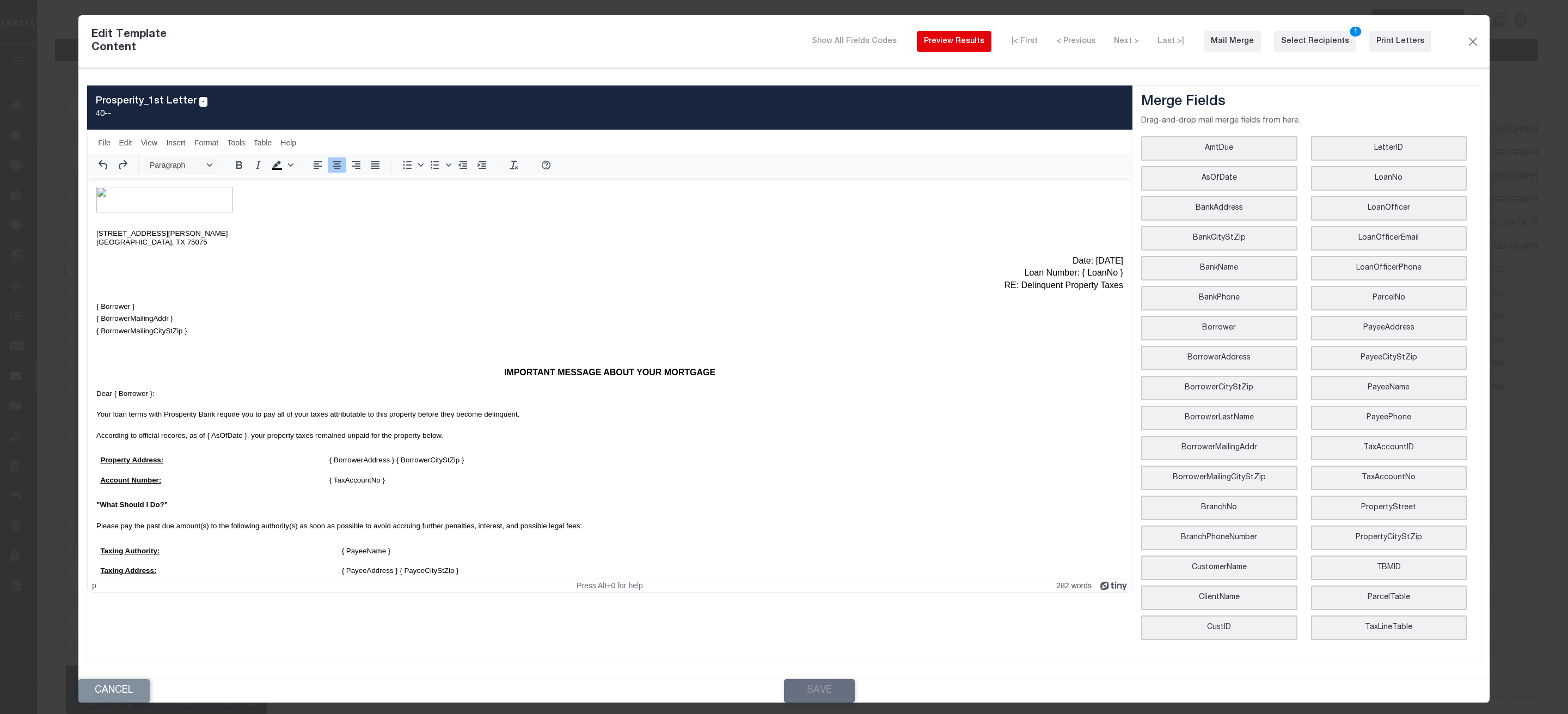
click at [971, 40] on div "Preview Results" at bounding box center [954, 42] width 61 height 12
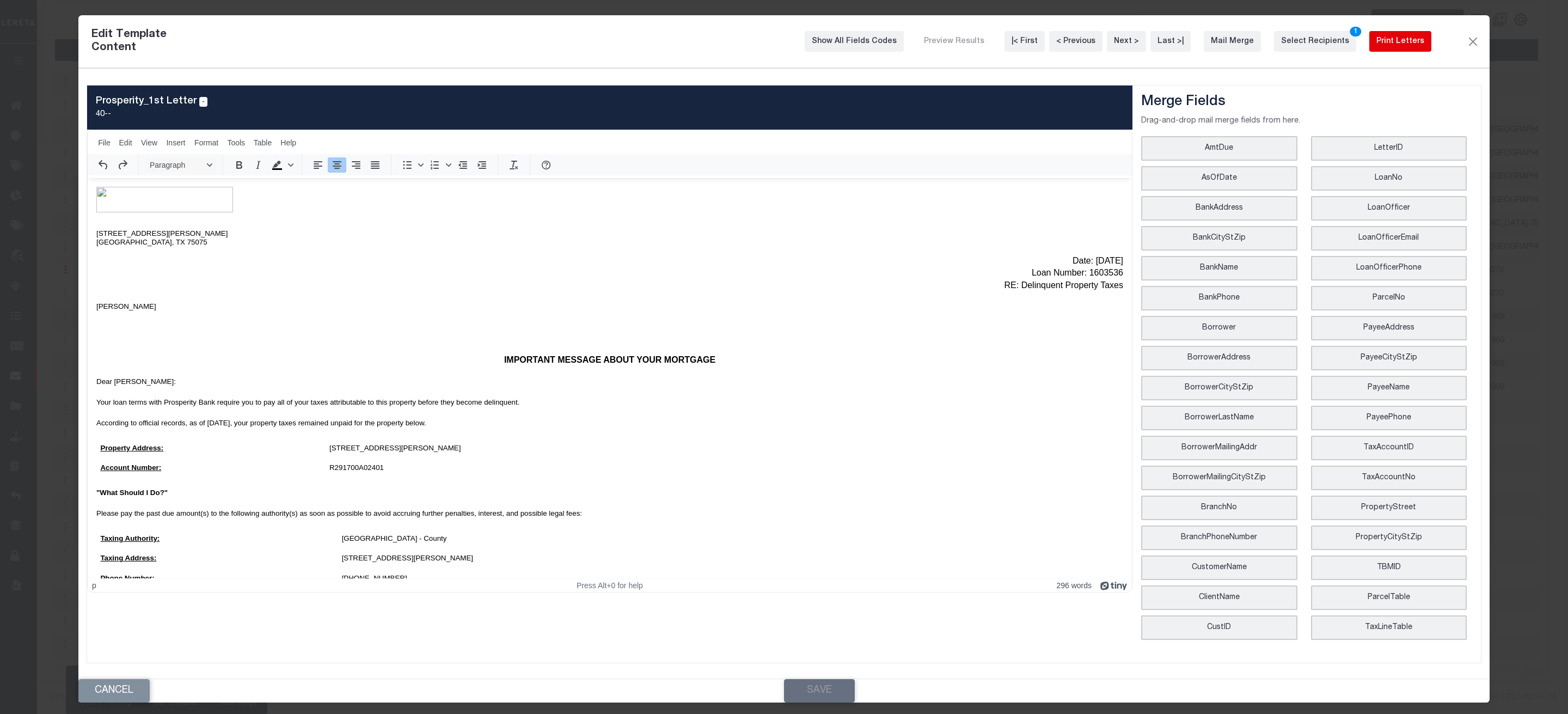
click at [1413, 38] on div "Print Letters" at bounding box center [1400, 42] width 48 height 12
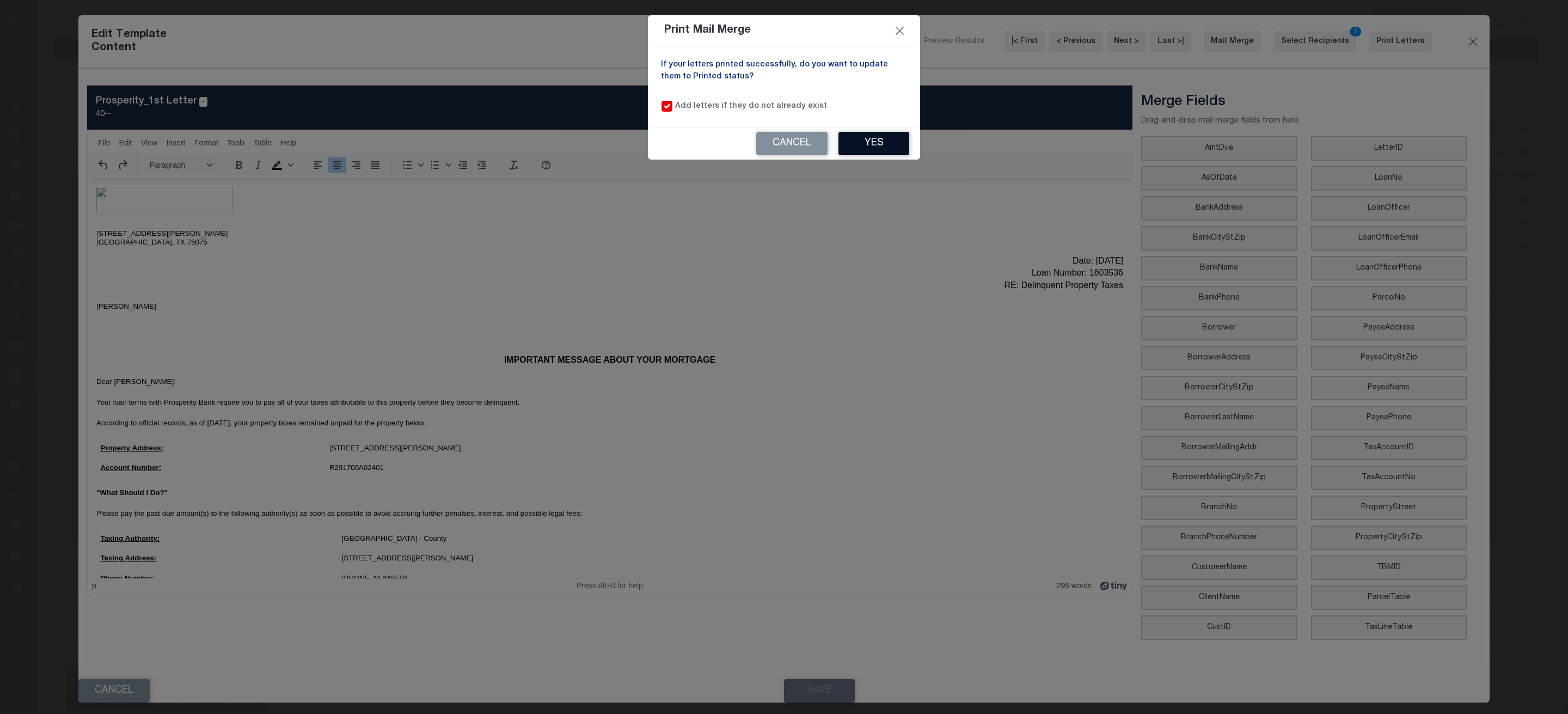
click at [882, 144] on button "Yes" at bounding box center [873, 143] width 70 height 23
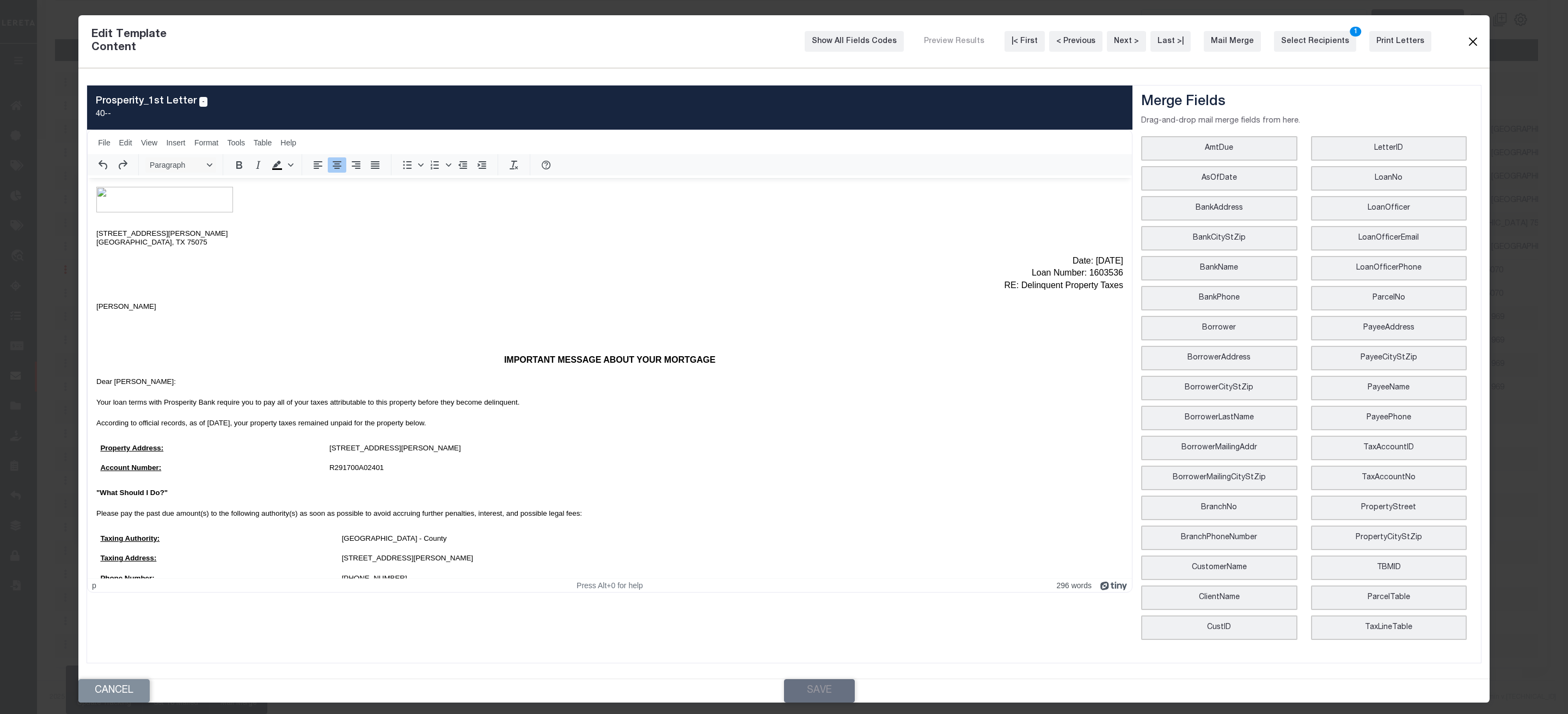
click at [1475, 42] on button "Close" at bounding box center [1472, 42] width 14 height 14
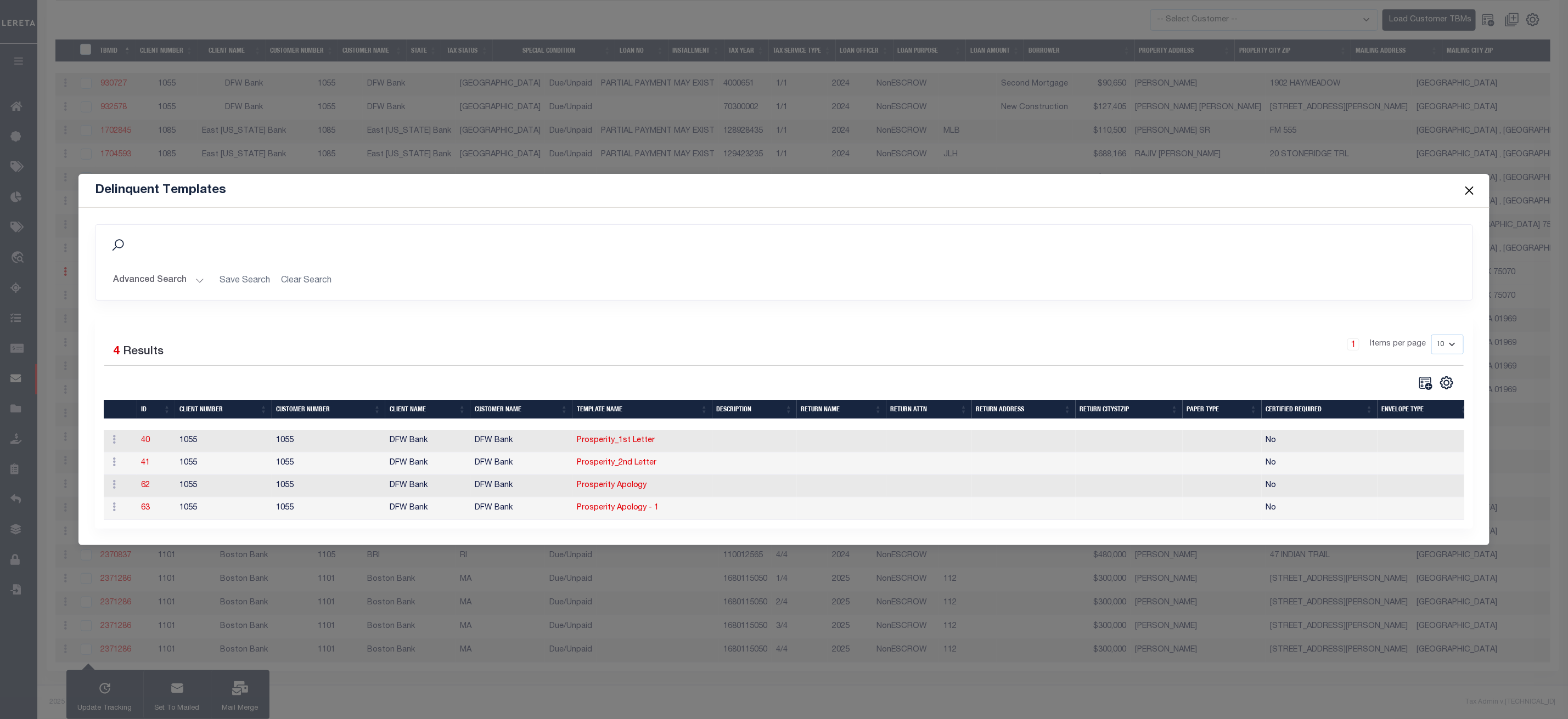
click at [1469, 185] on button "Close" at bounding box center [1469, 190] width 15 height 15
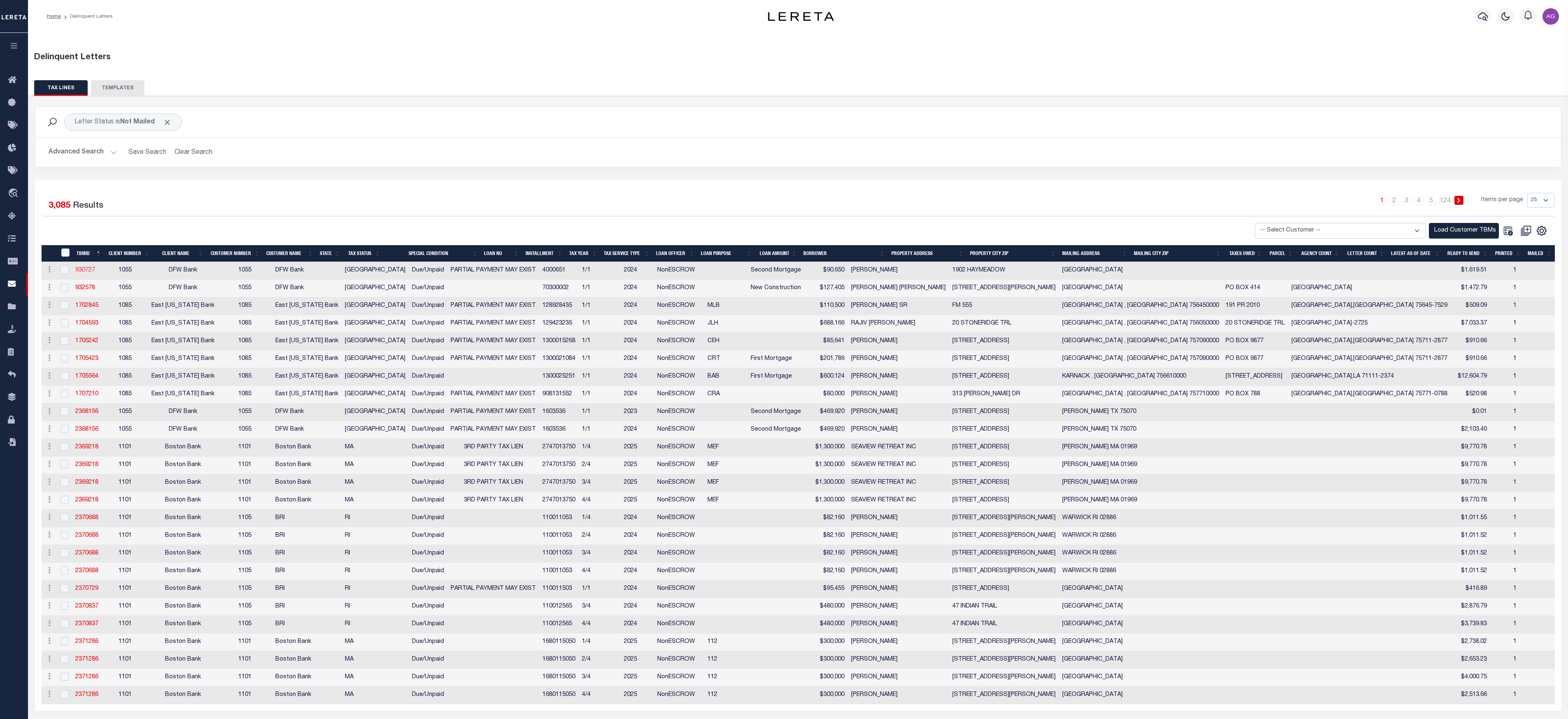
click at [90, 273] on link "930727" at bounding box center [85, 270] width 20 height 6
checkbox input "true"
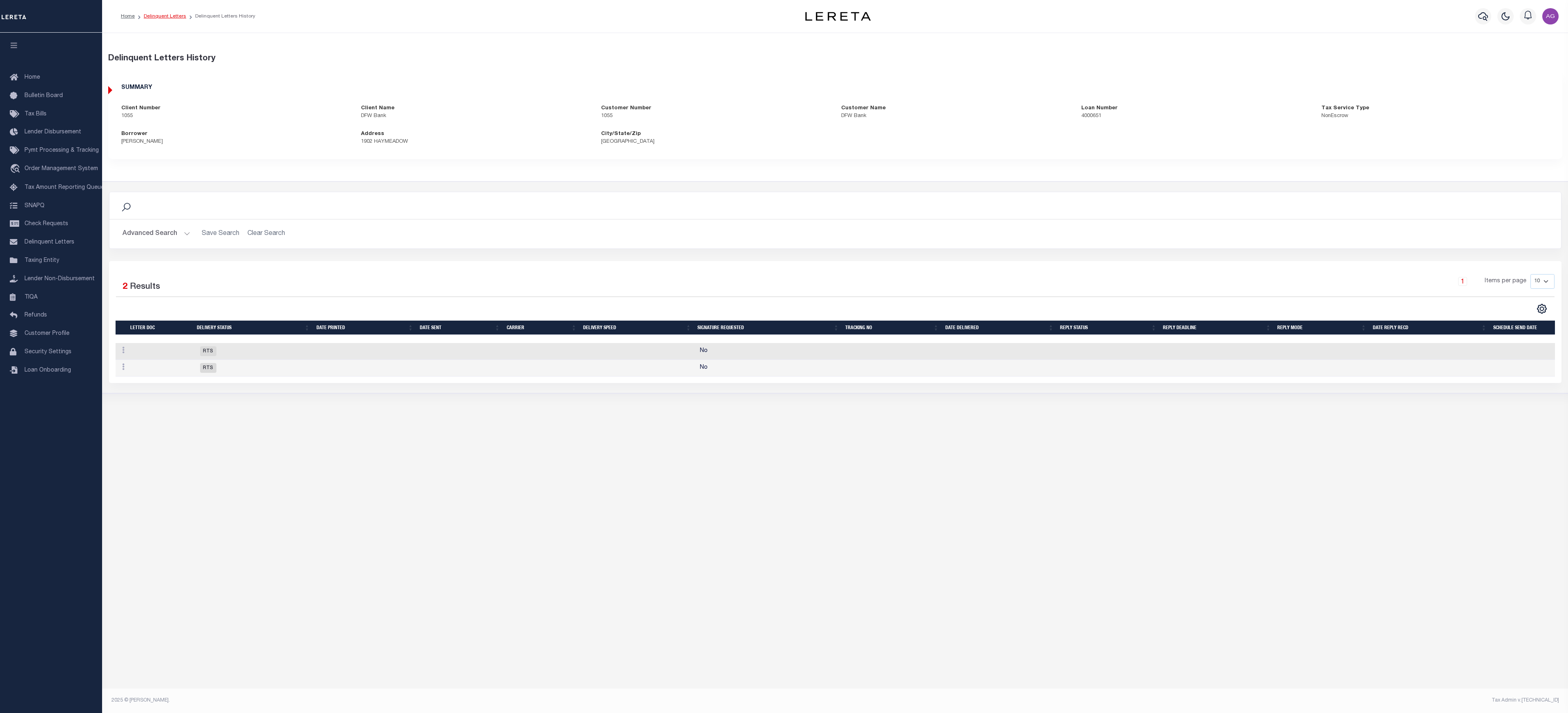
click at [162, 18] on link "Delinquent Letters" at bounding box center [164, 16] width 43 height 5
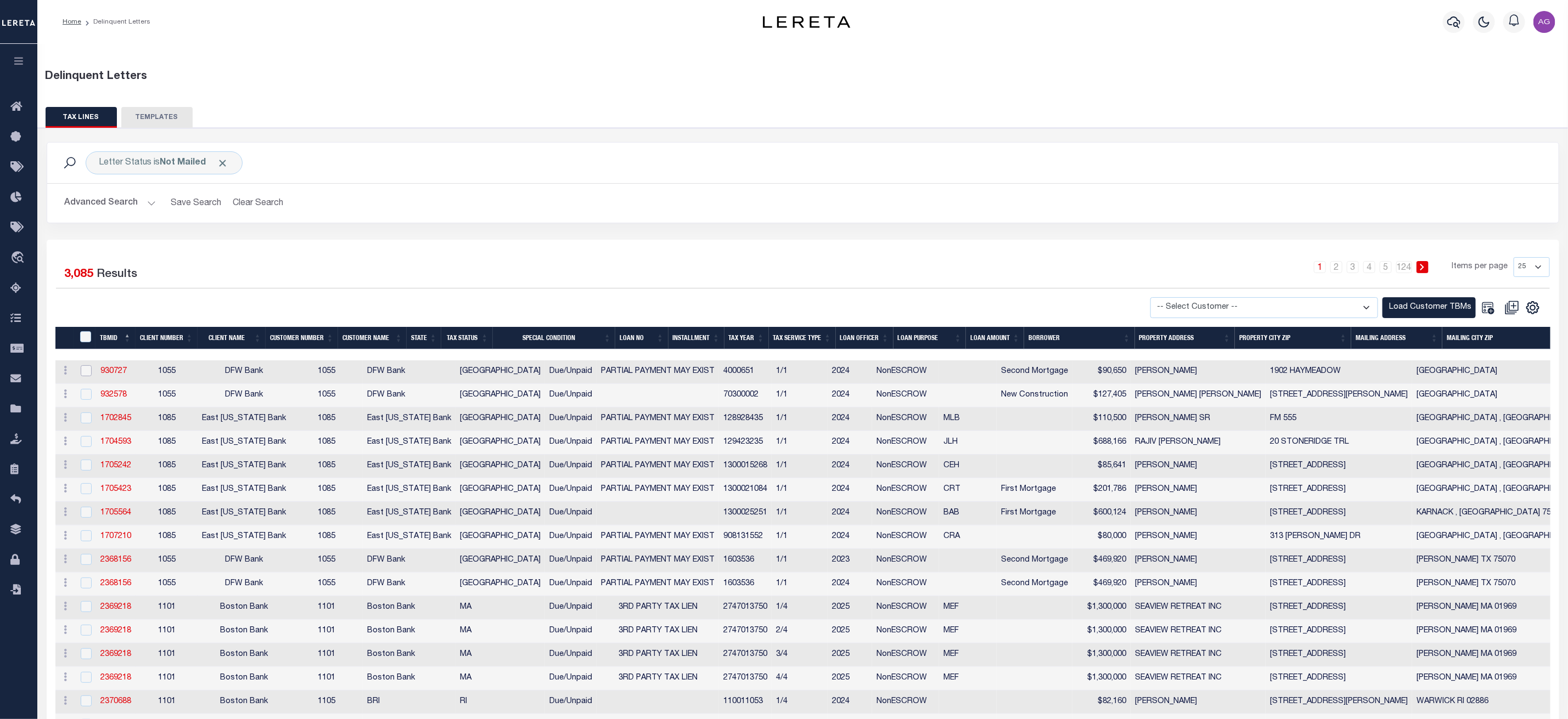
click at [89, 373] on input "checkbox" at bounding box center [86, 370] width 11 height 11
checkbox input "true"
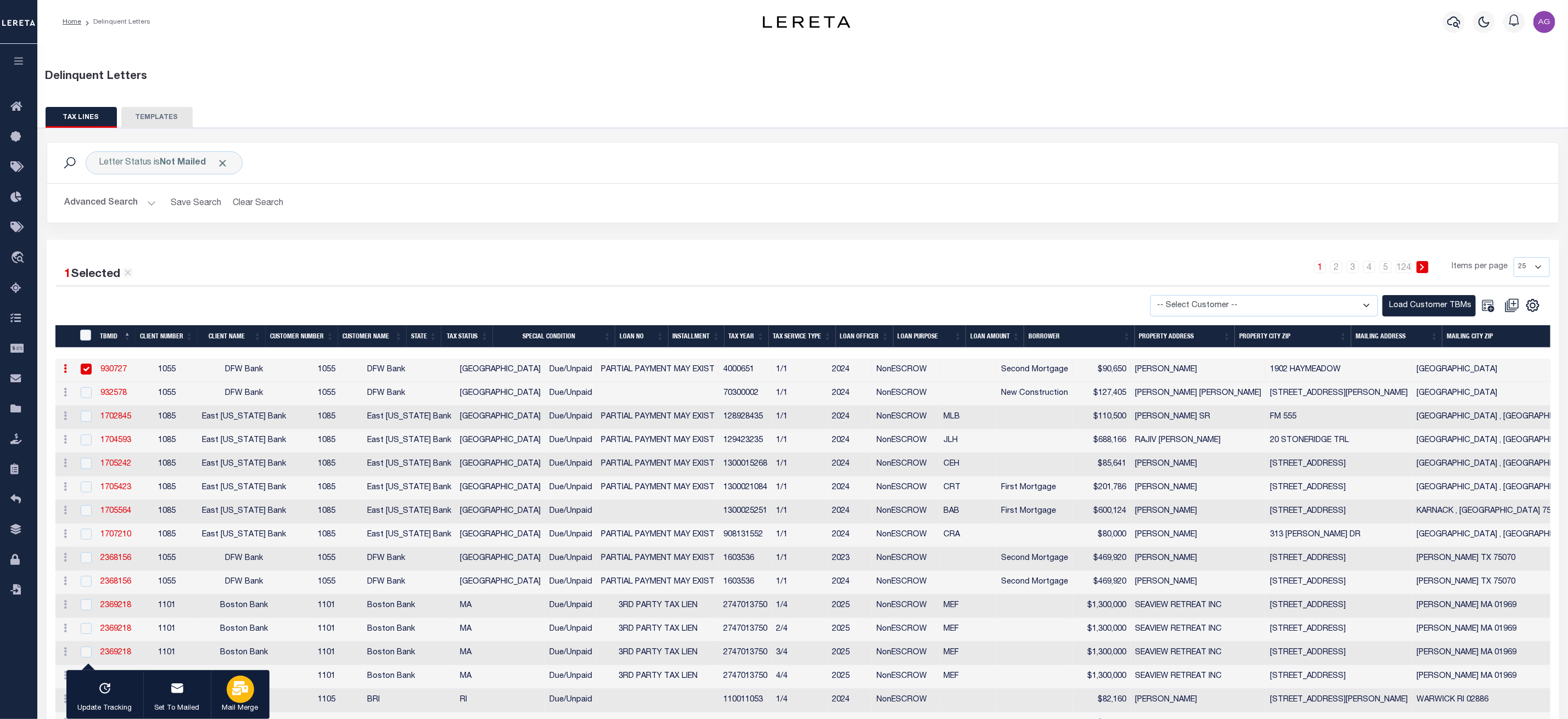
click at [242, 692] on icon "button" at bounding box center [239, 688] width 16 height 15
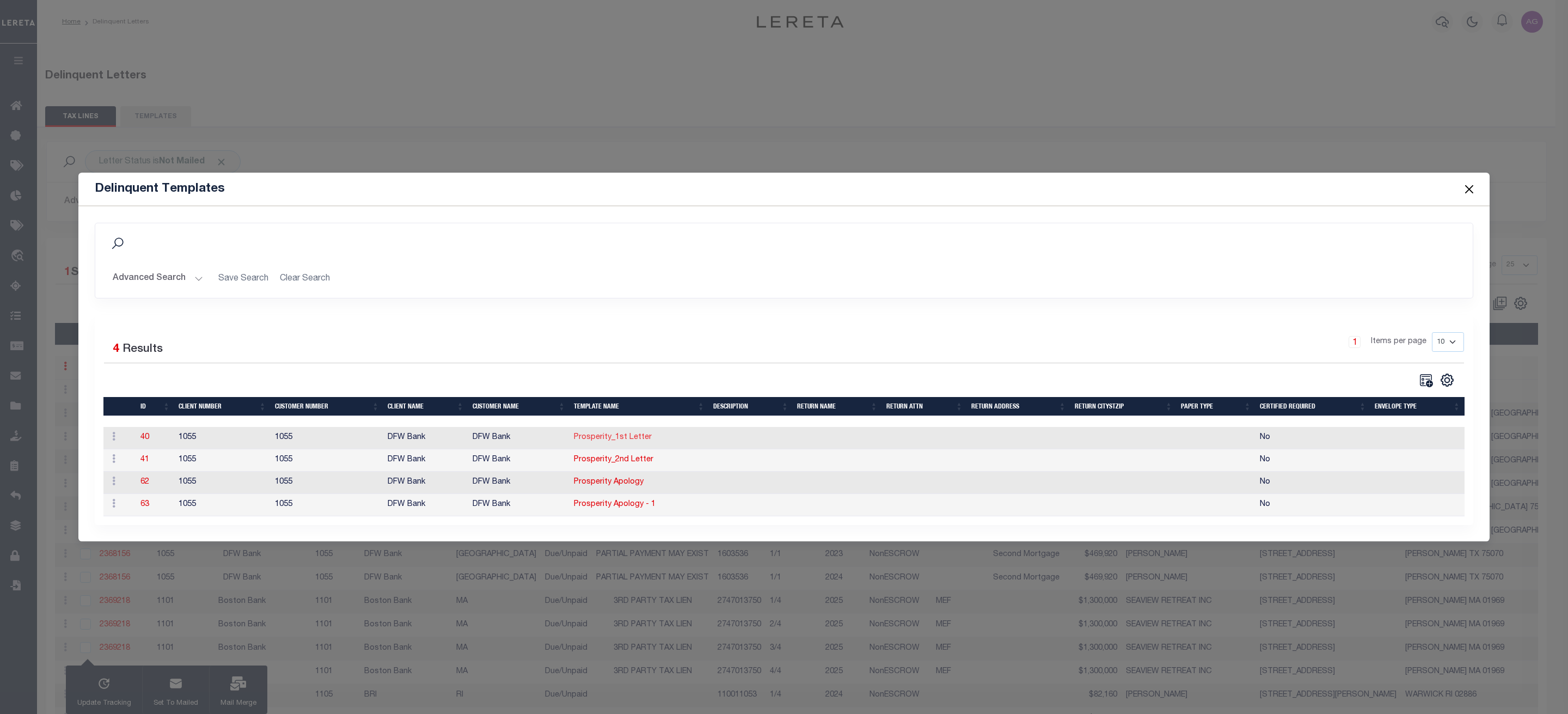
click at [619, 437] on link "Prosperity_1st Letter" at bounding box center [612, 438] width 78 height 8
type textarea "<p style="text-align: center;"><img style="float: left;" src="data:image/png;ba…"
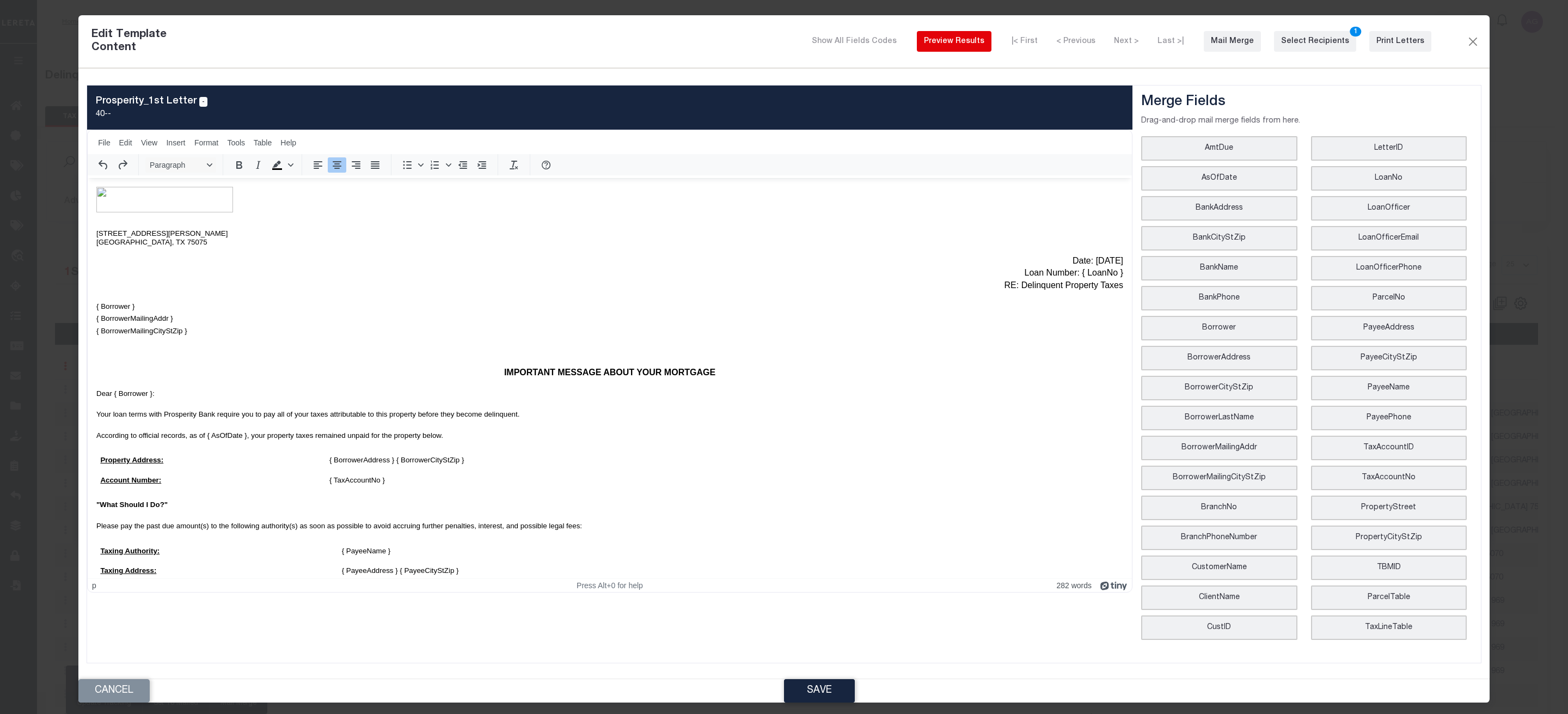
click at [976, 40] on div "Preview Results" at bounding box center [954, 42] width 61 height 12
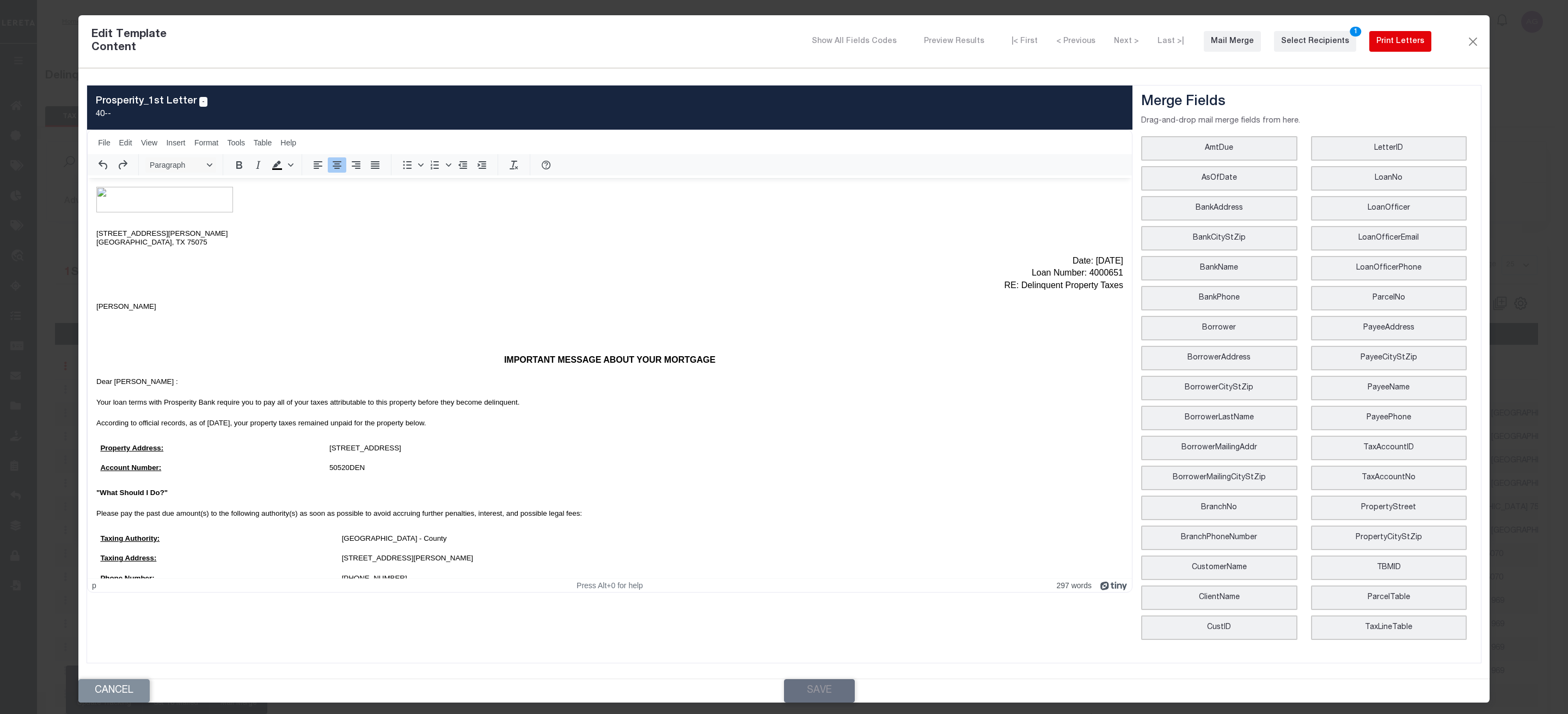
click at [1393, 43] on div "Print Letters" at bounding box center [1400, 42] width 48 height 12
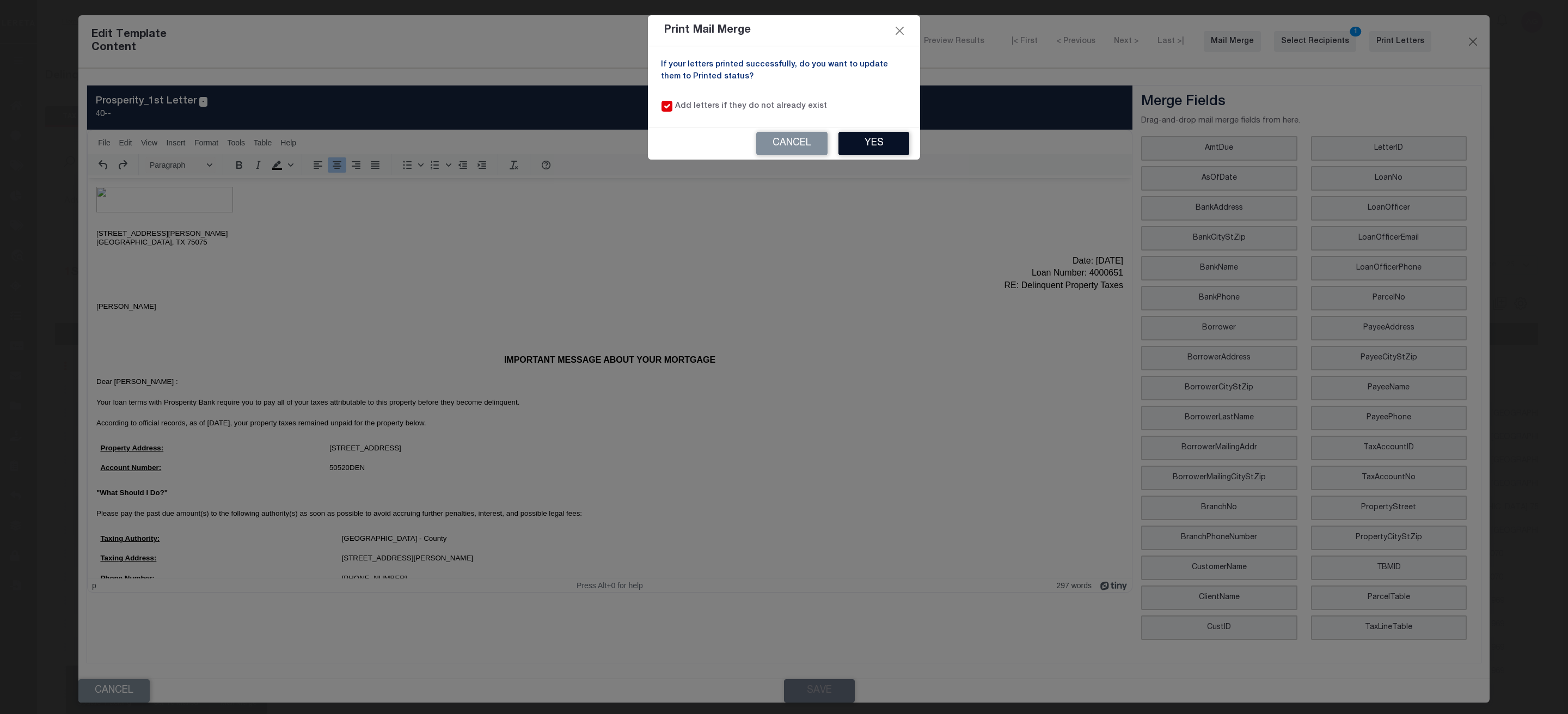
click at [867, 136] on button "Yes" at bounding box center [873, 143] width 70 height 23
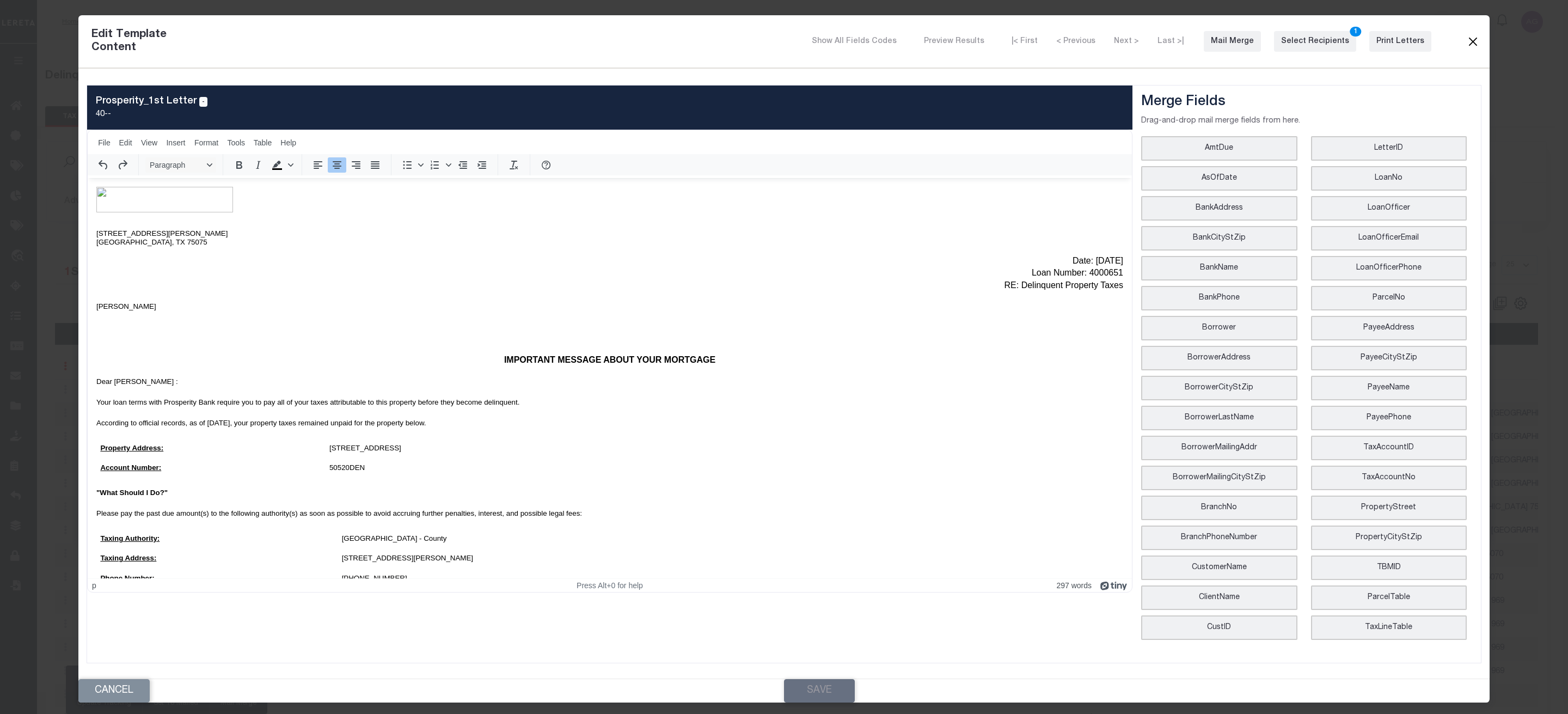
click at [1471, 45] on button "Close" at bounding box center [1472, 42] width 14 height 14
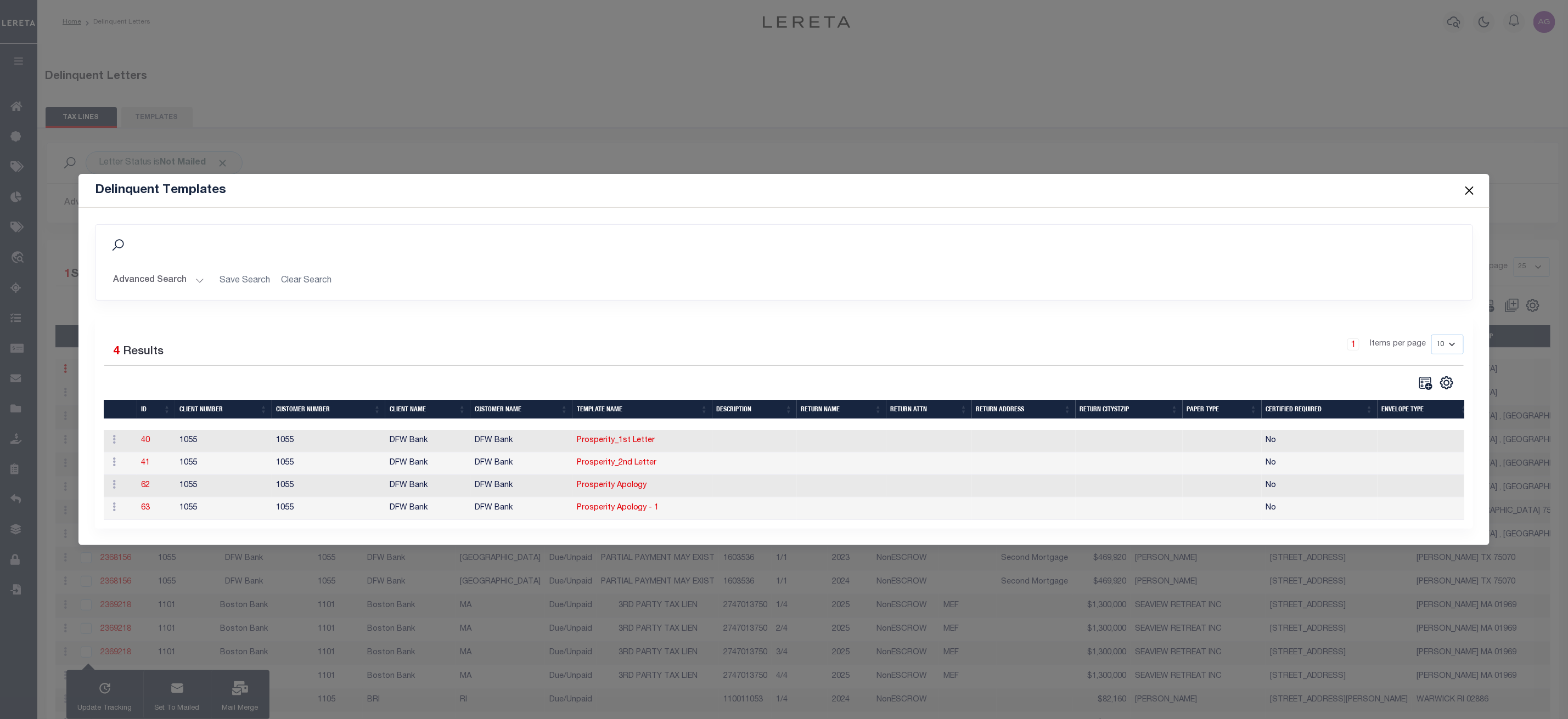
click at [1477, 183] on span at bounding box center [1468, 191] width 42 height 31
click at [1472, 185] on button "Close" at bounding box center [1469, 190] width 15 height 15
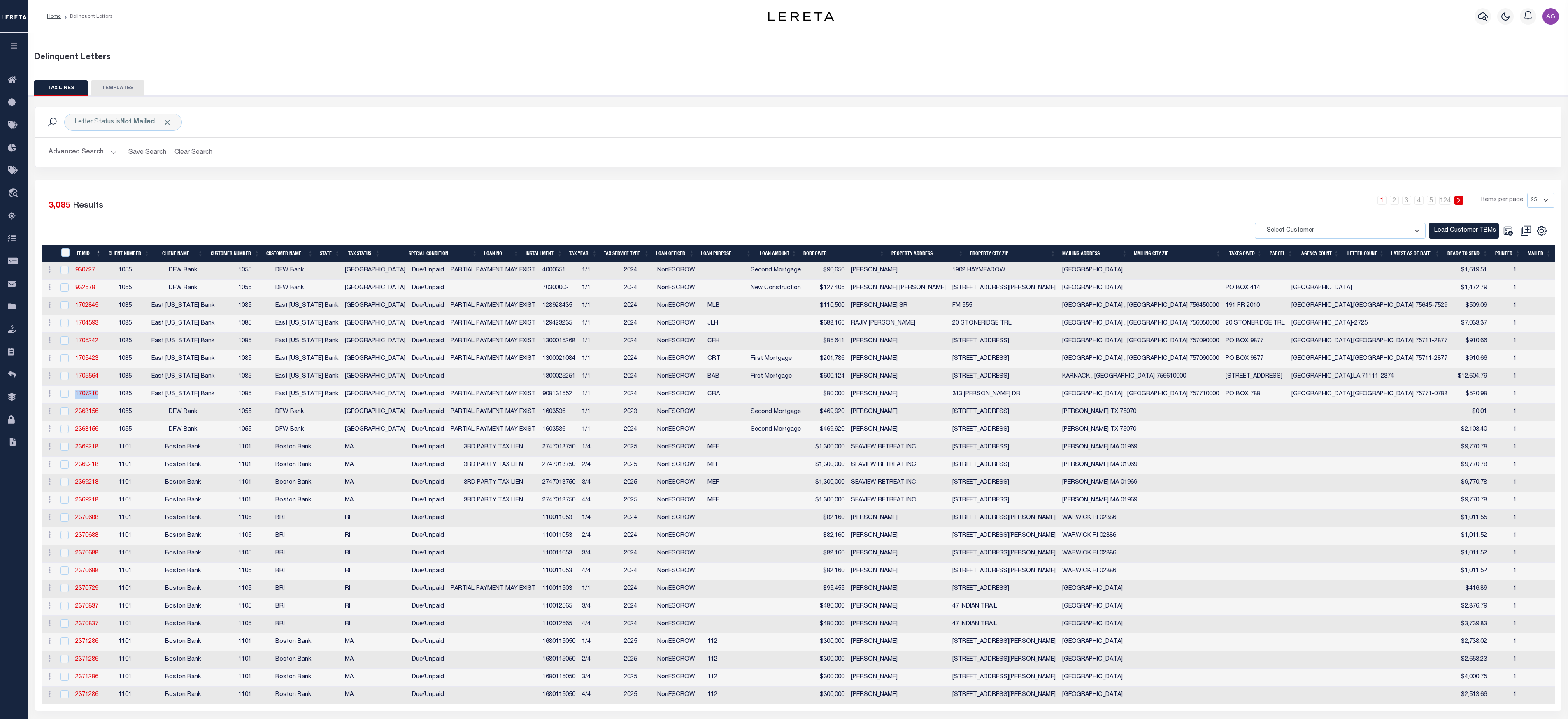
drag, startPoint x: 105, startPoint y: 401, endPoint x: 66, endPoint y: 395, distance: 39.5
click at [66, 395] on tr "History Delete 1707210 1085 East [US_STATE] Bank [STREET_ADDRESS][US_STATE] Due…" at bounding box center [905, 395] width 1727 height 18
copy tr "1707210"
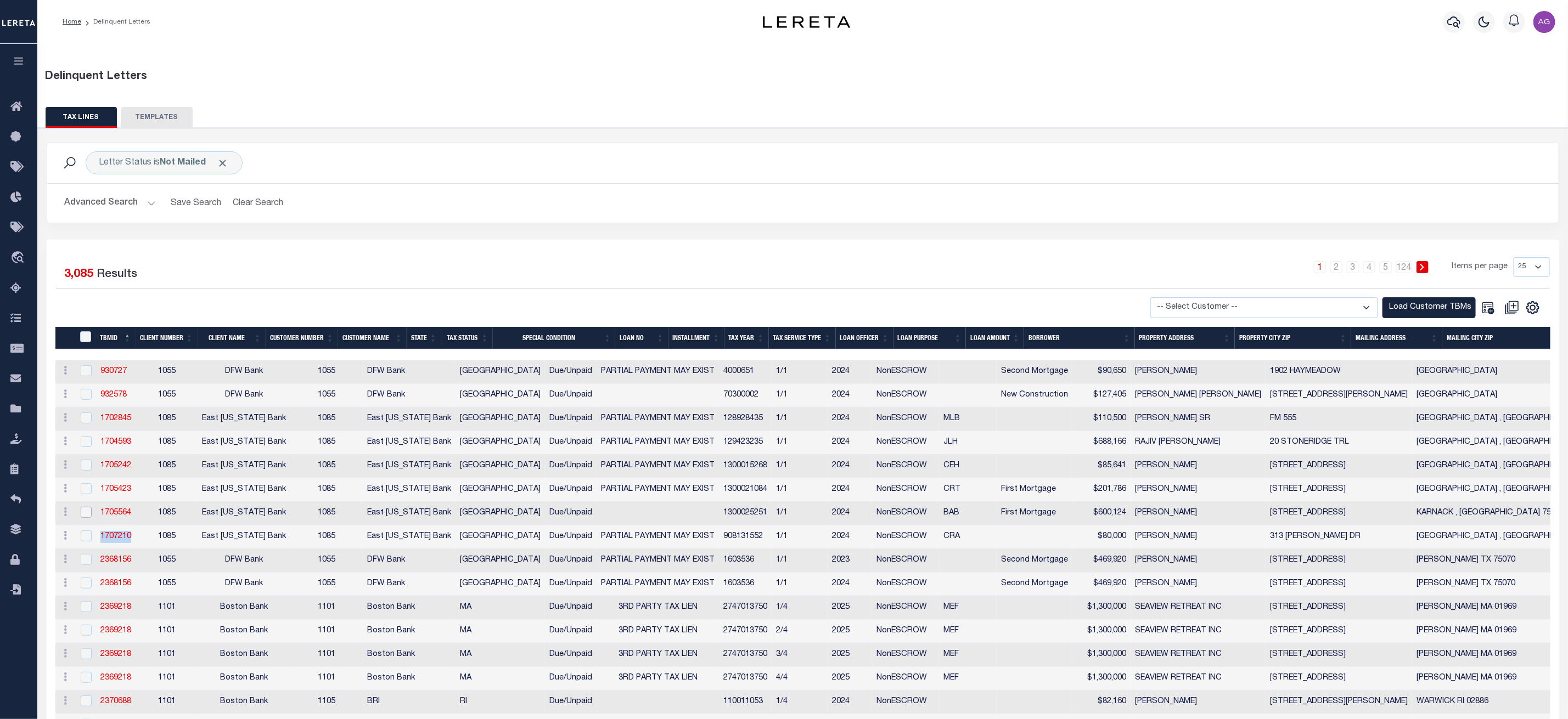
click at [88, 516] on input "checkbox" at bounding box center [86, 512] width 11 height 11
checkbox input "true"
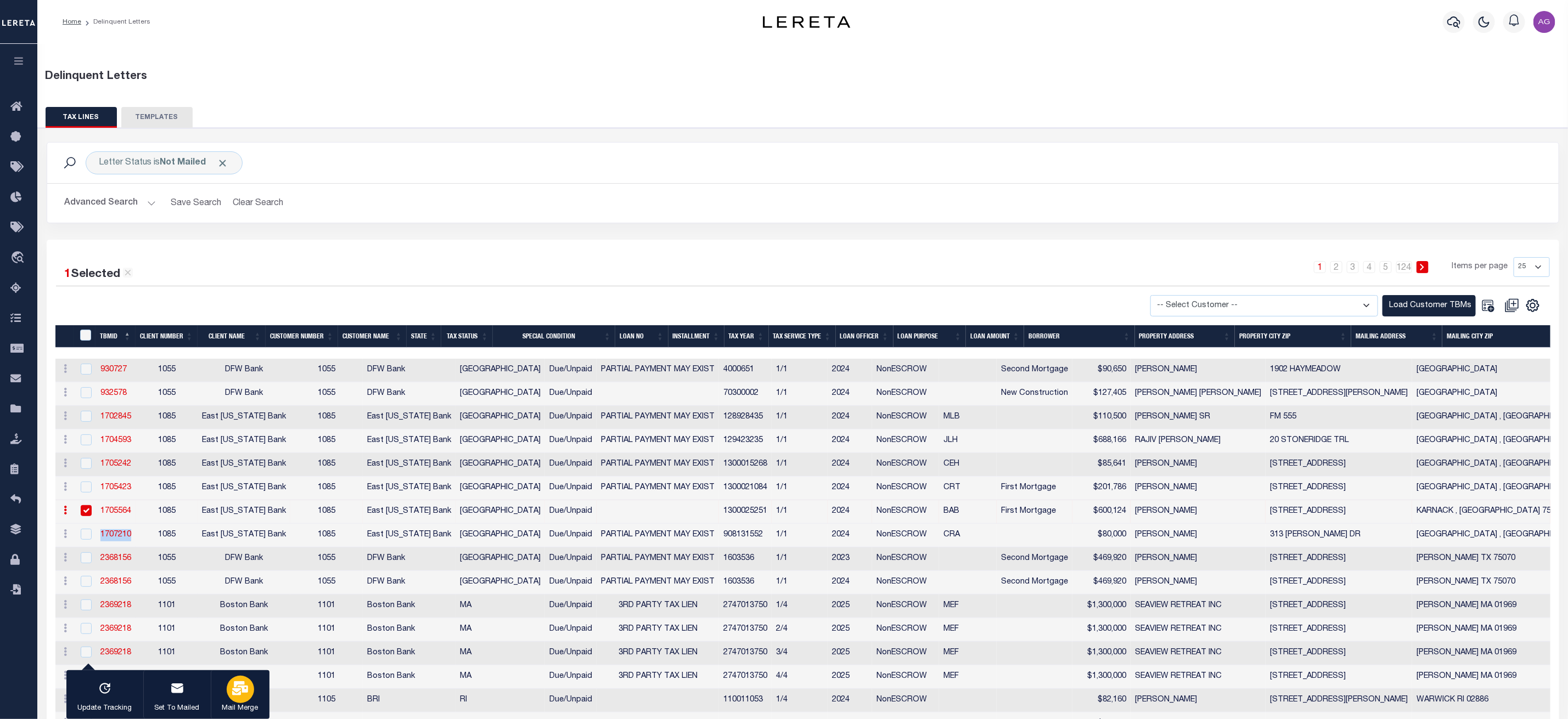
click at [247, 691] on div "button" at bounding box center [240, 690] width 27 height 27
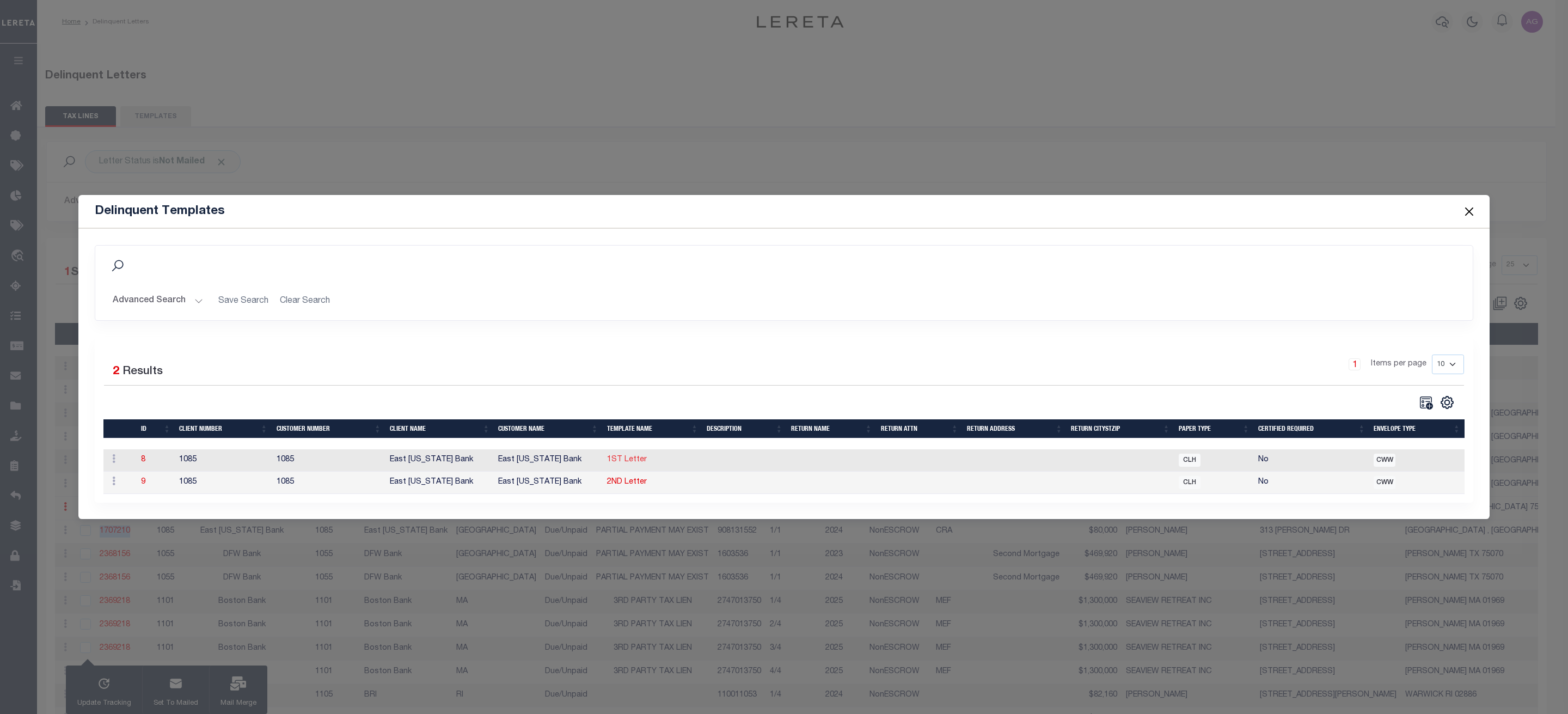
click at [630, 456] on link "1ST Letter" at bounding box center [627, 460] width 40 height 8
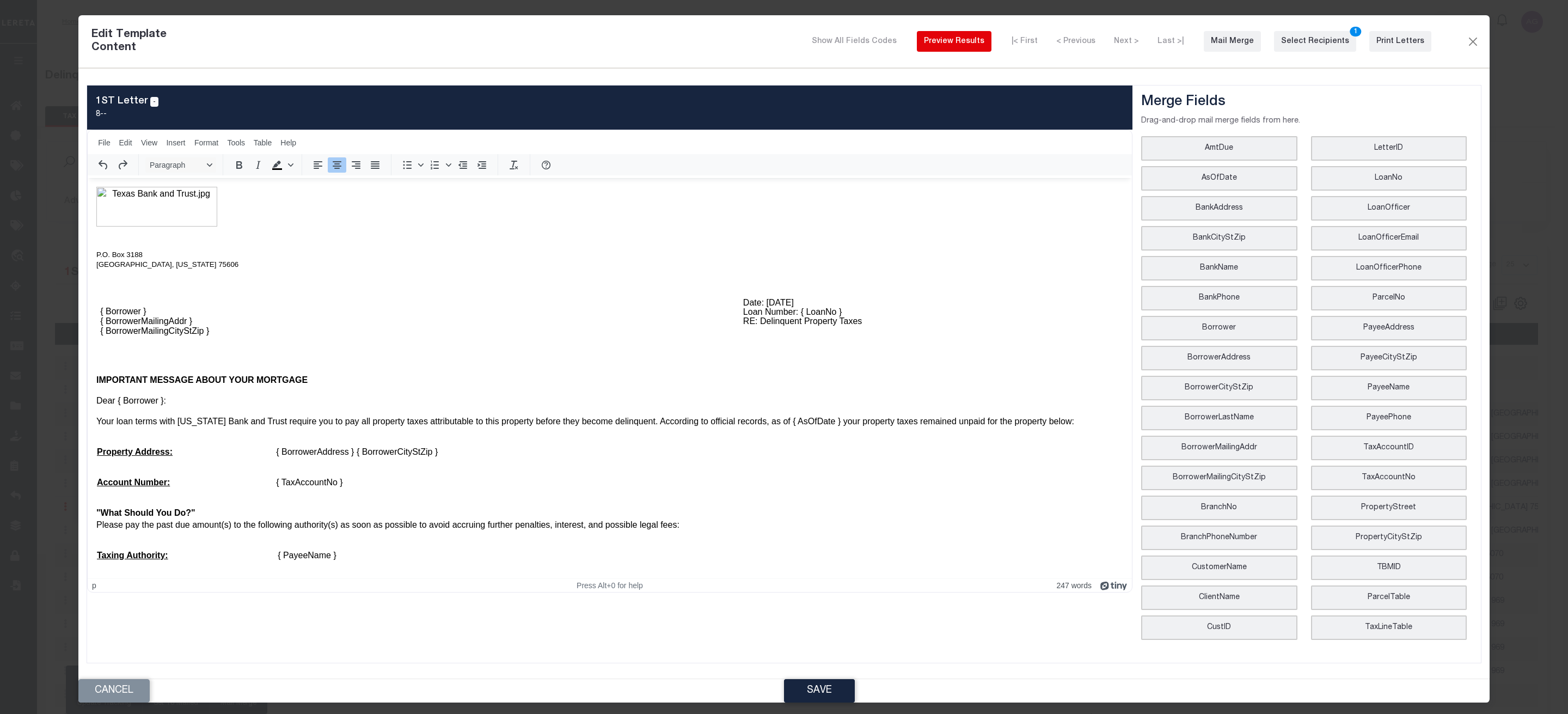
click at [984, 47] on div "Preview Results" at bounding box center [954, 42] width 61 height 12
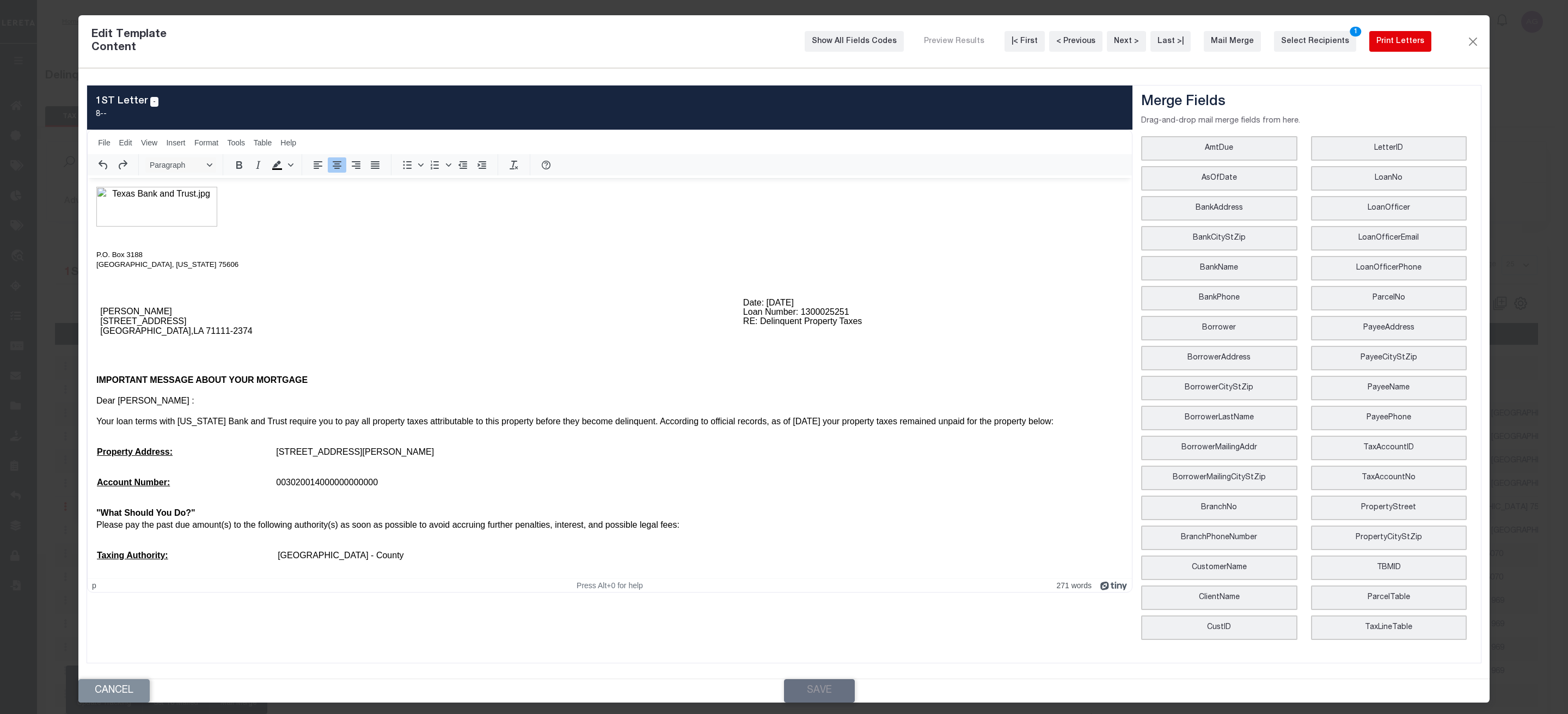
click at [1397, 43] on div "Print Letters" at bounding box center [1400, 42] width 48 height 12
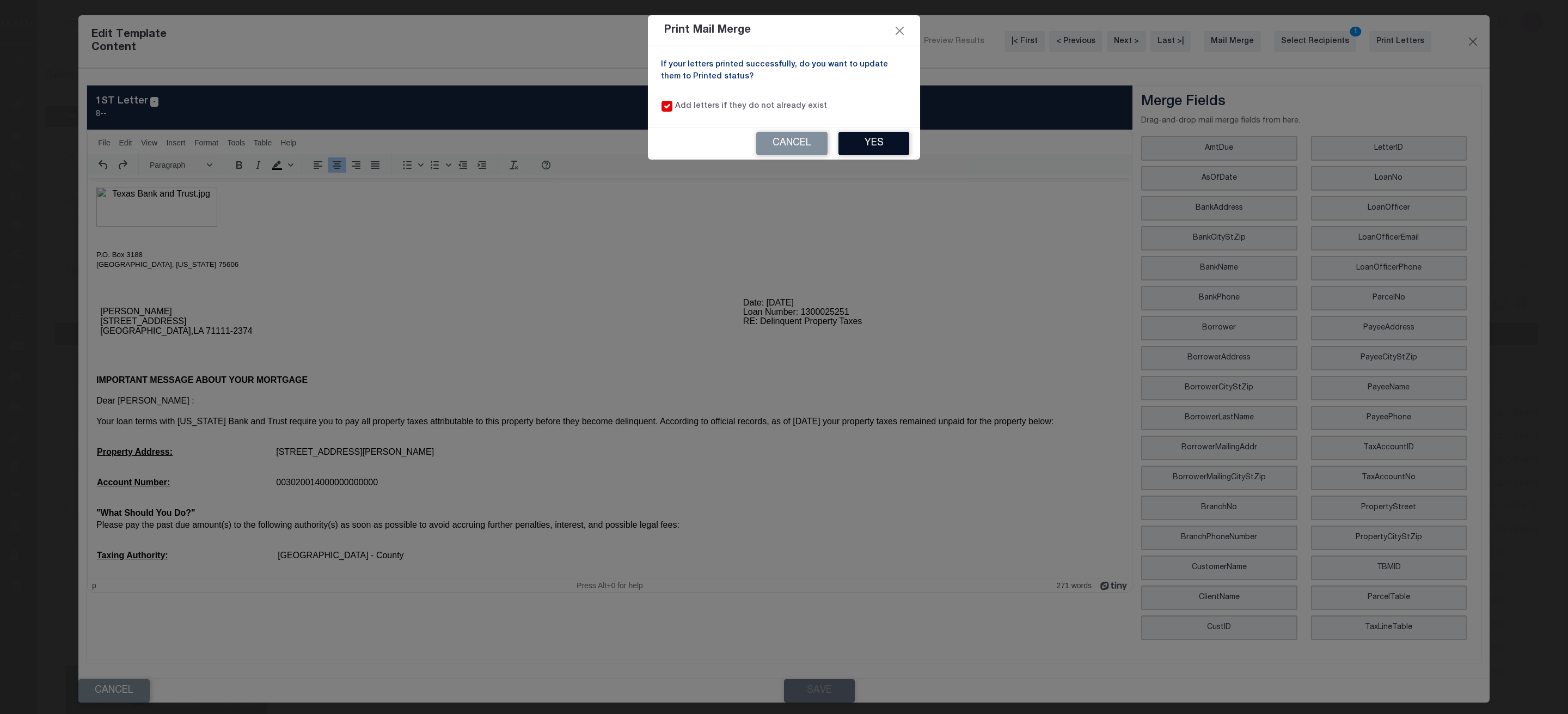
click at [857, 138] on button "Yes" at bounding box center [873, 143] width 70 height 23
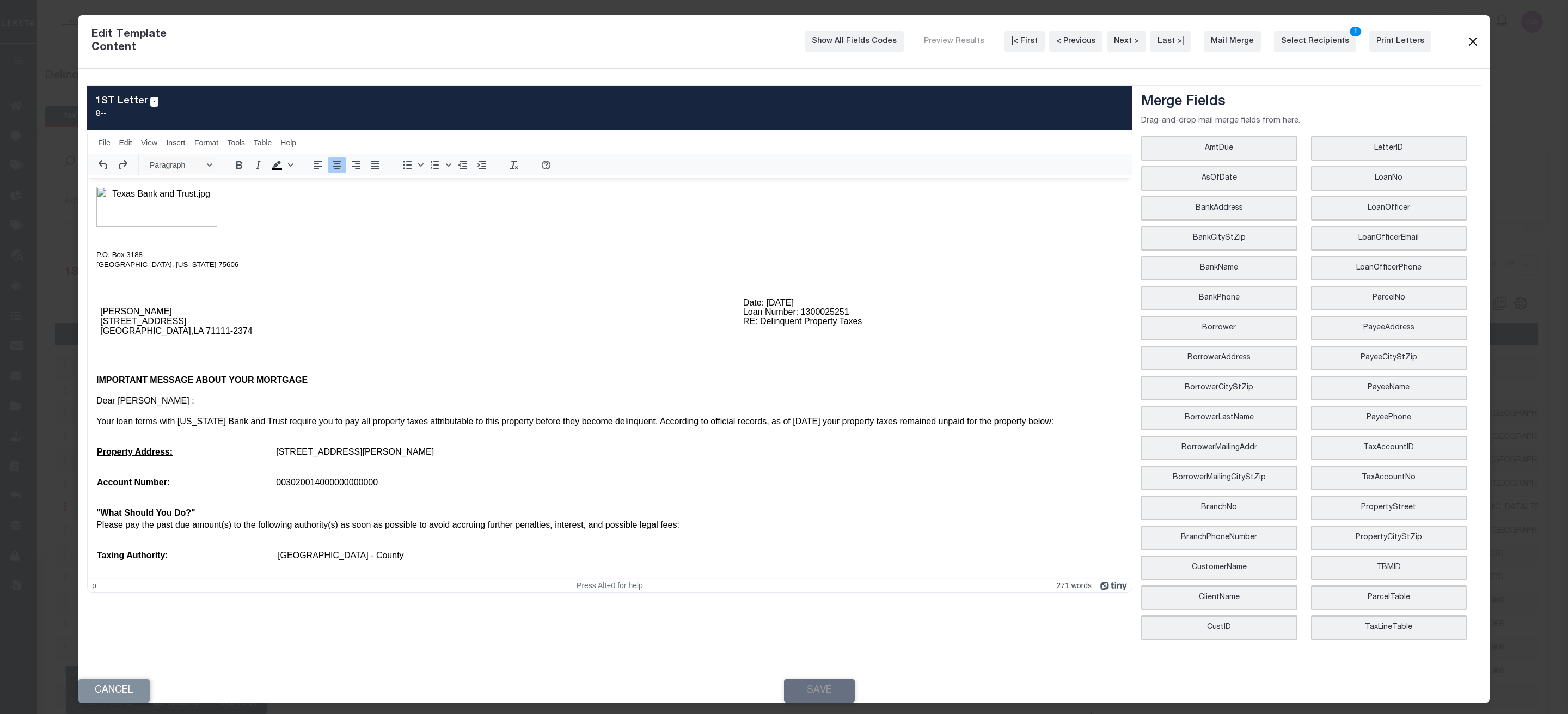
click at [1471, 46] on button "Close" at bounding box center [1472, 42] width 14 height 14
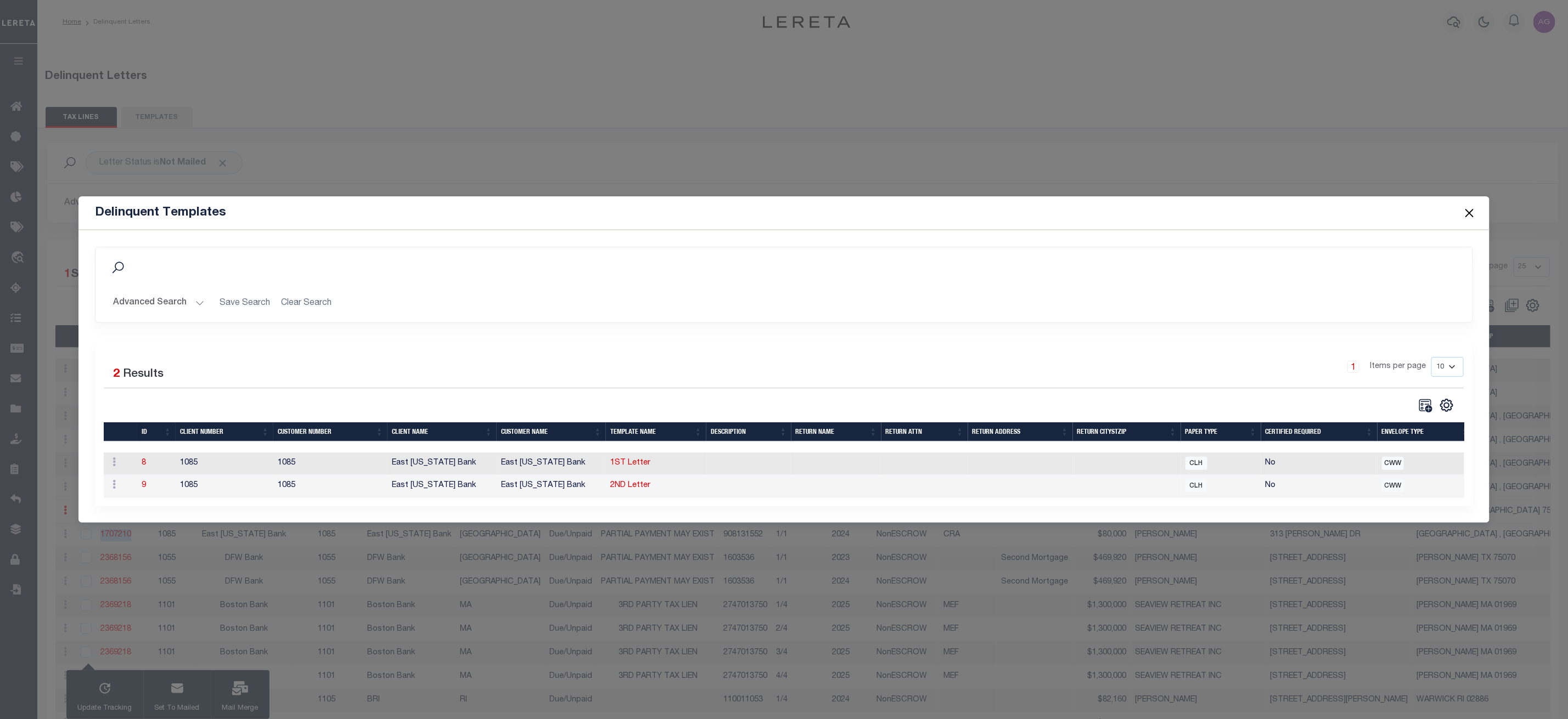
click at [1470, 205] on button "Close" at bounding box center [1469, 212] width 15 height 15
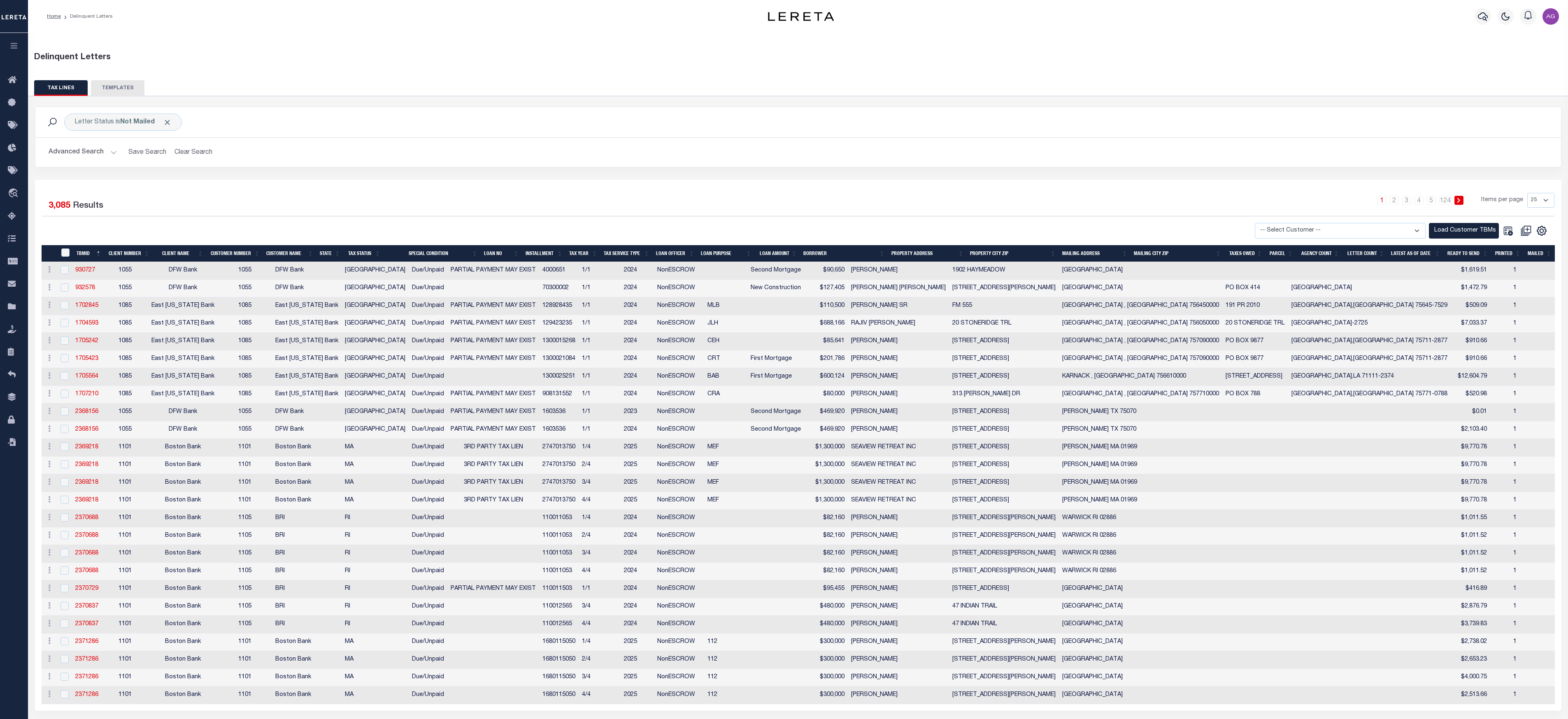
scroll to position [43, 0]
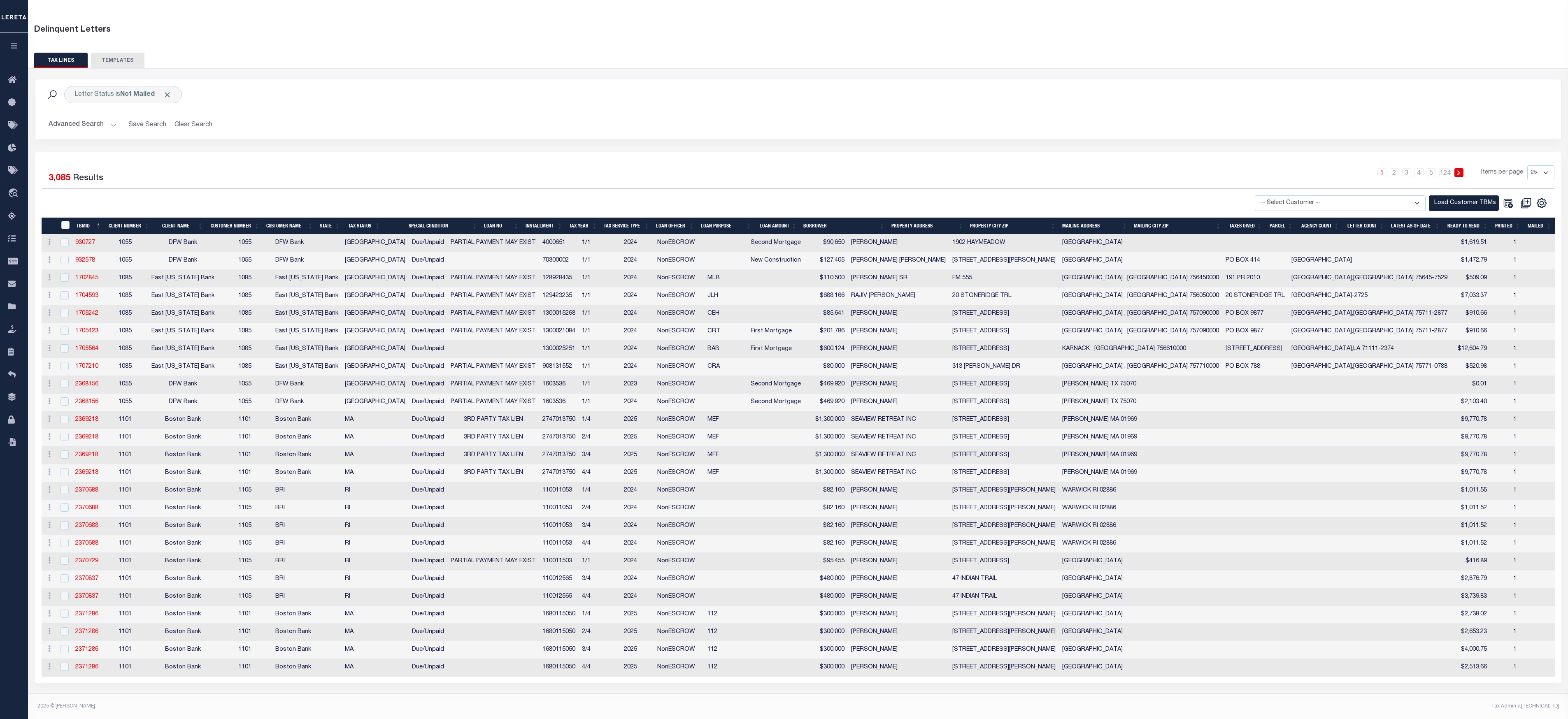
click at [1185, 166] on select "25 50 100 500 1000" at bounding box center [1540, 173] width 27 height 15
select select "50"
click at [1185, 166] on select "25 50 100 500 1000" at bounding box center [1540, 173] width 27 height 15
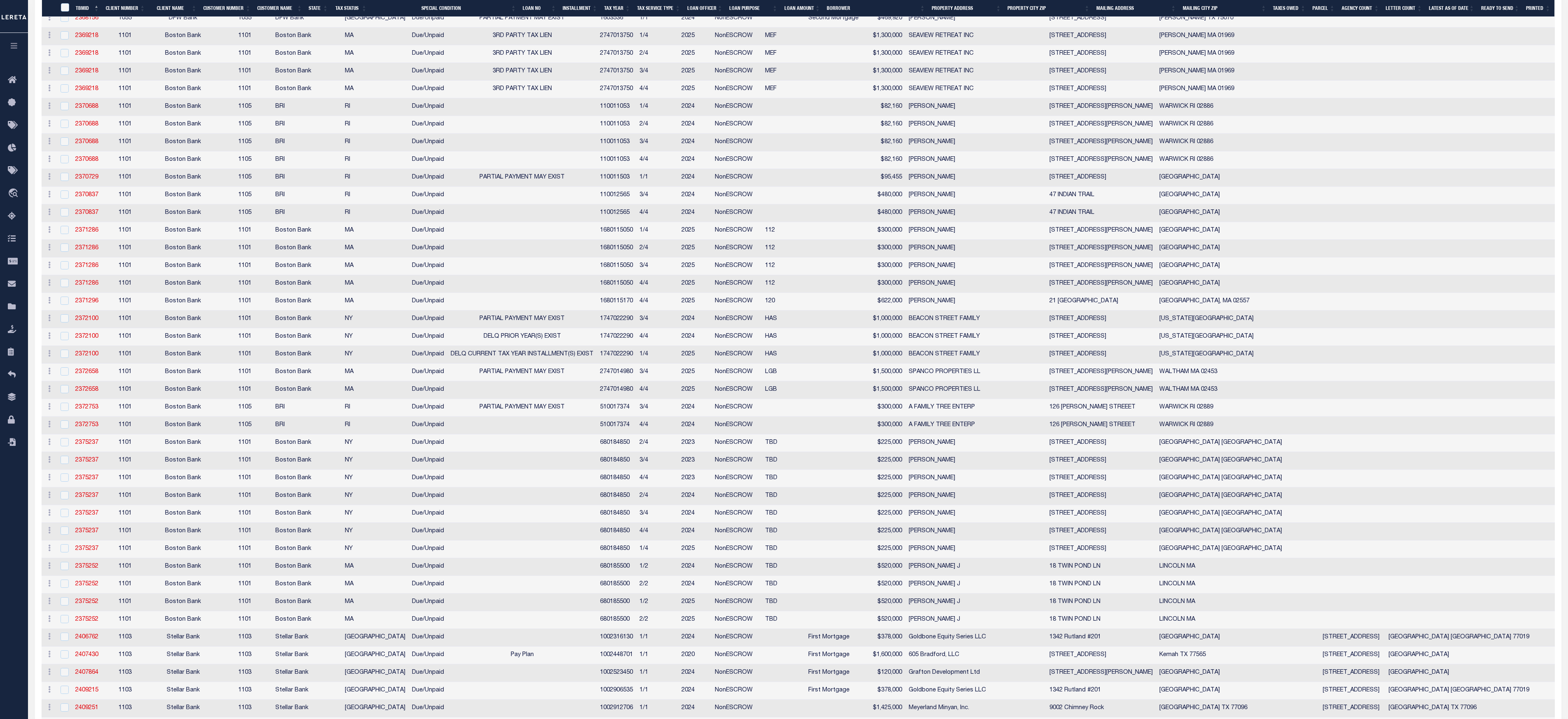
scroll to position [501, 0]
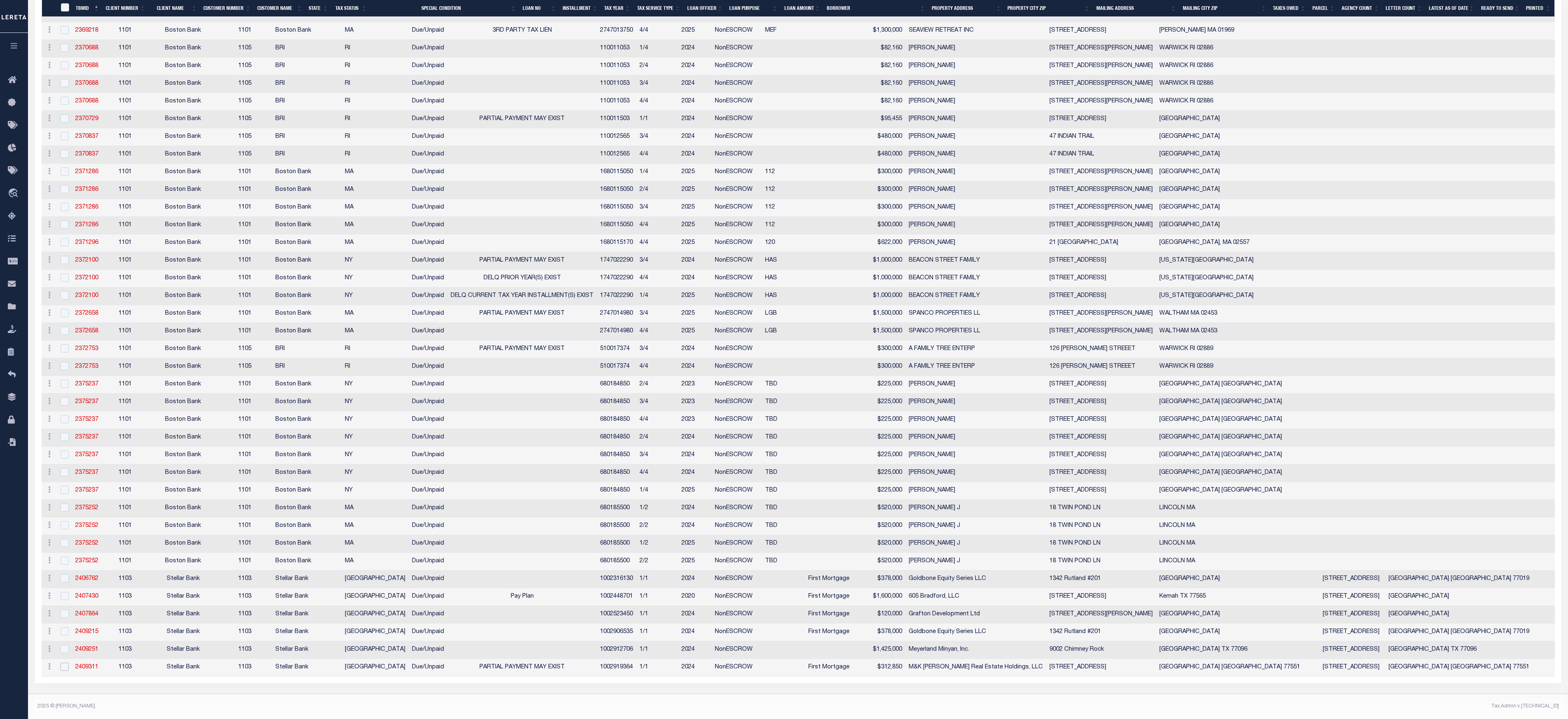
click at [64, 539] on input "checkbox" at bounding box center [64, 666] width 8 height 8
checkbox input "true"
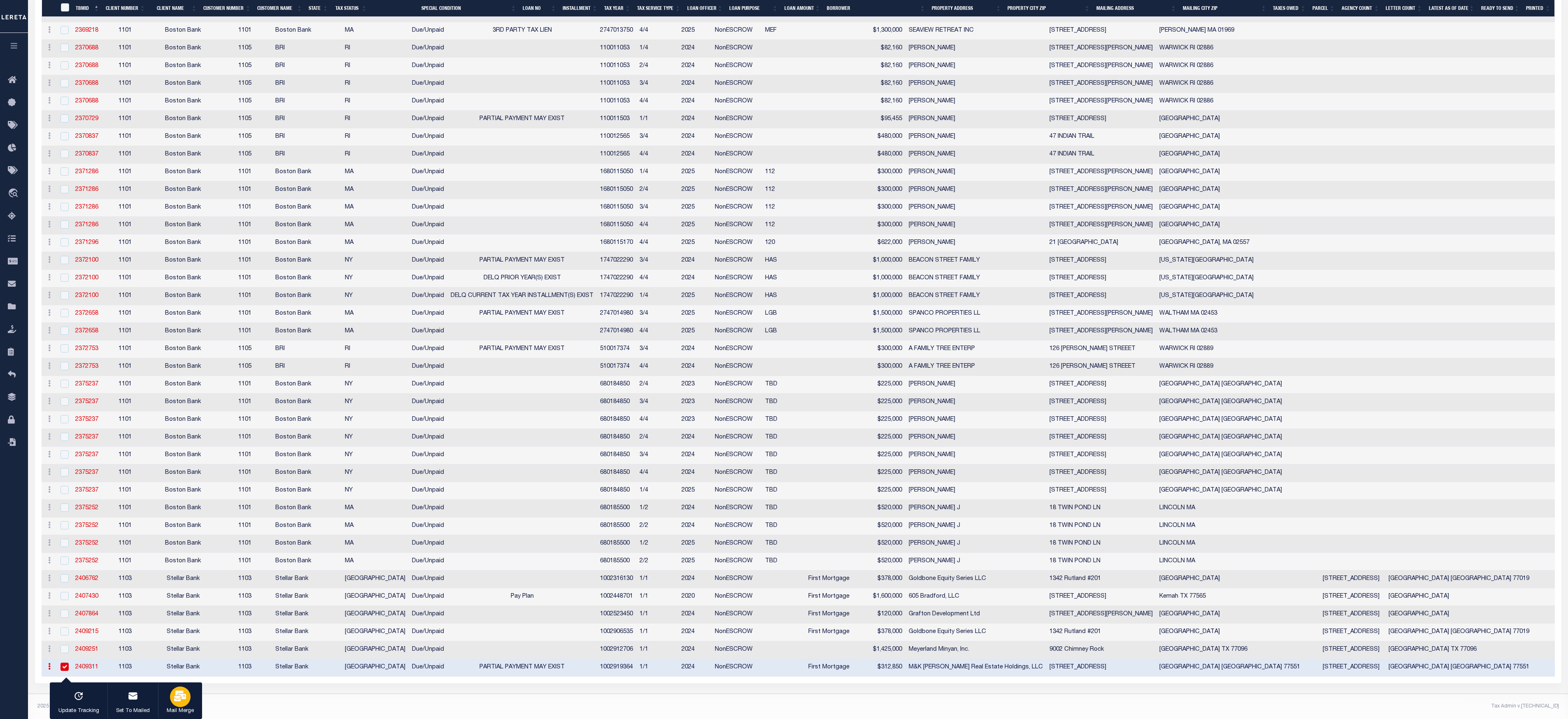
scroll to position [482, 0]
click at [180, 539] on icon "button" at bounding box center [180, 696] width 12 height 11
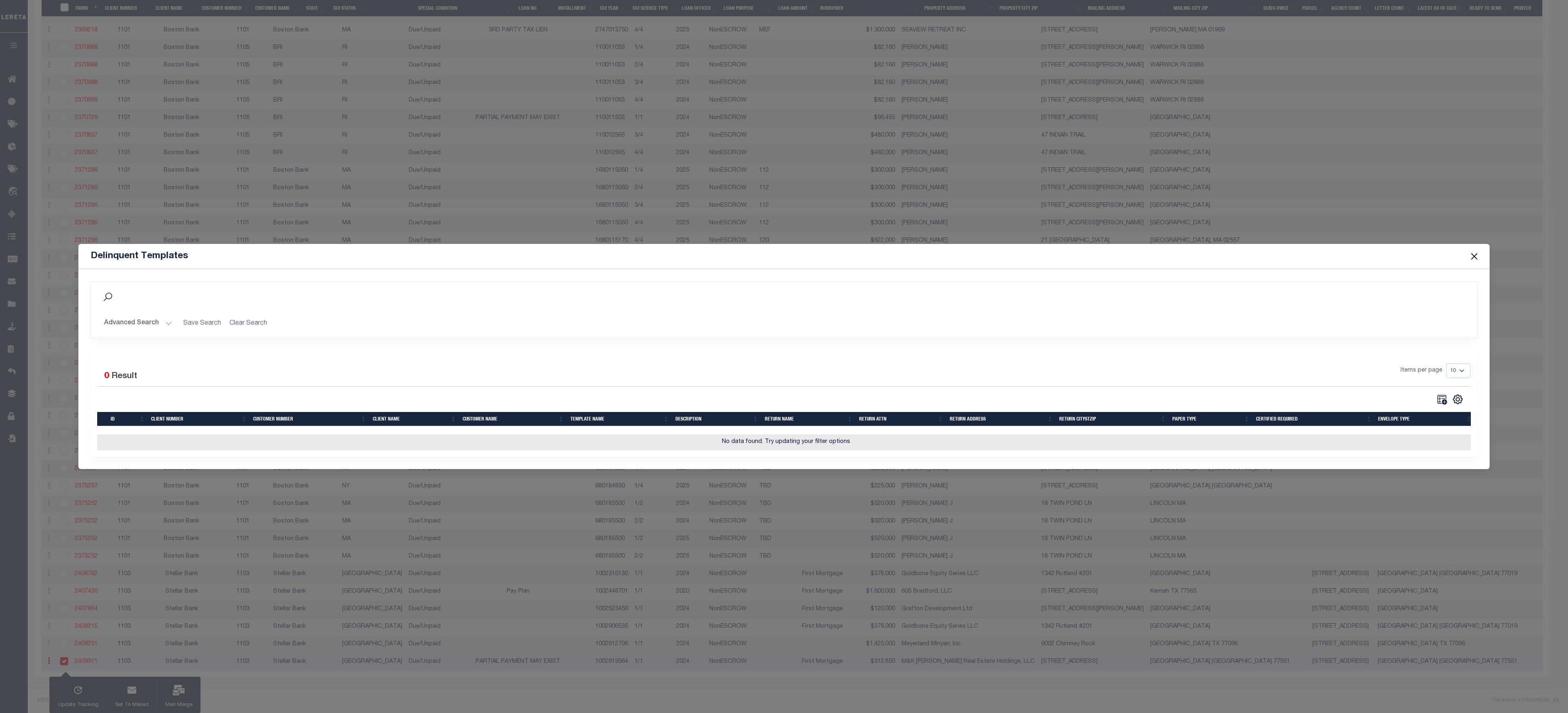
click at [1175, 256] on button "Close" at bounding box center [1474, 256] width 11 height 11
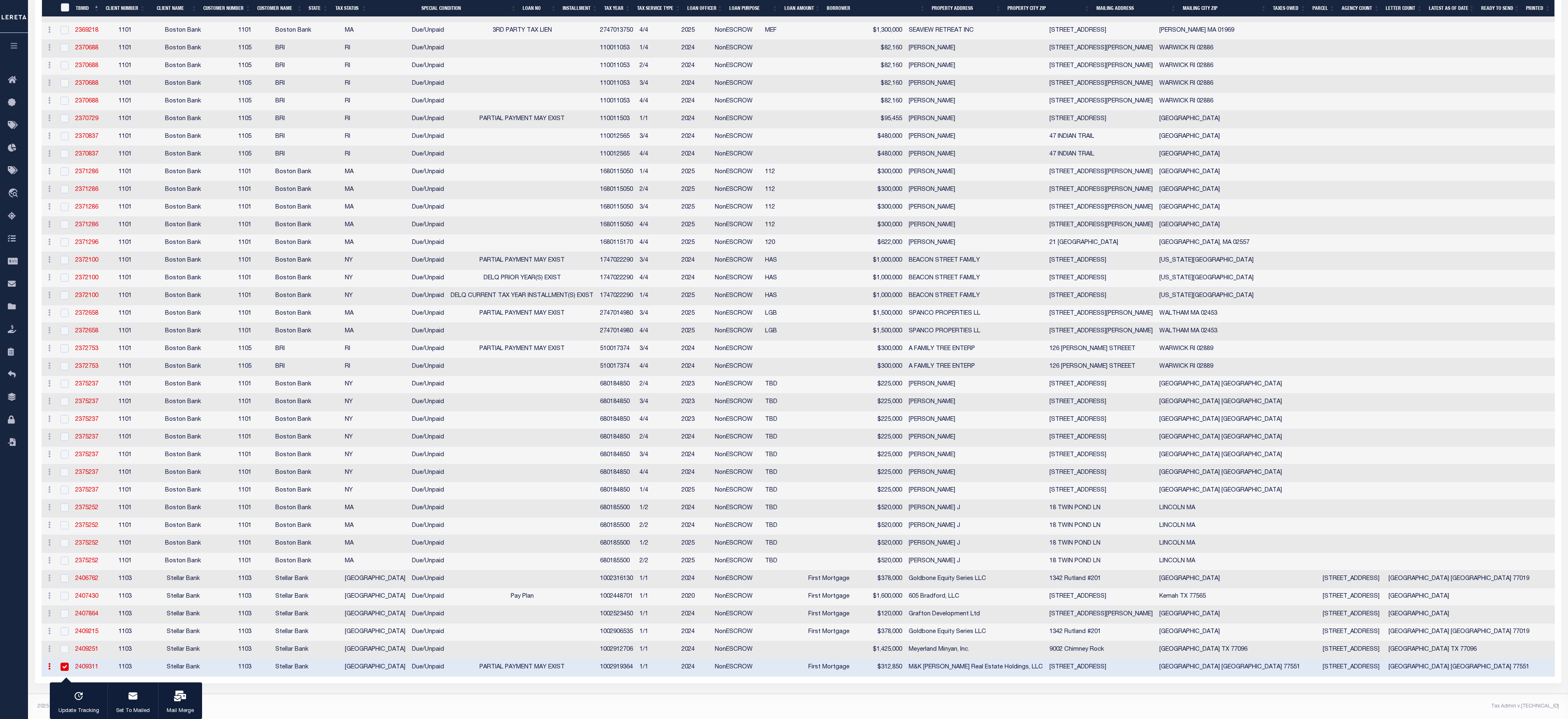
click at [322, 539] on div "Letter Status is Not Mailed Search Advanced Search Save Search Clear Search" at bounding box center [798, 161] width 1548 height 1067
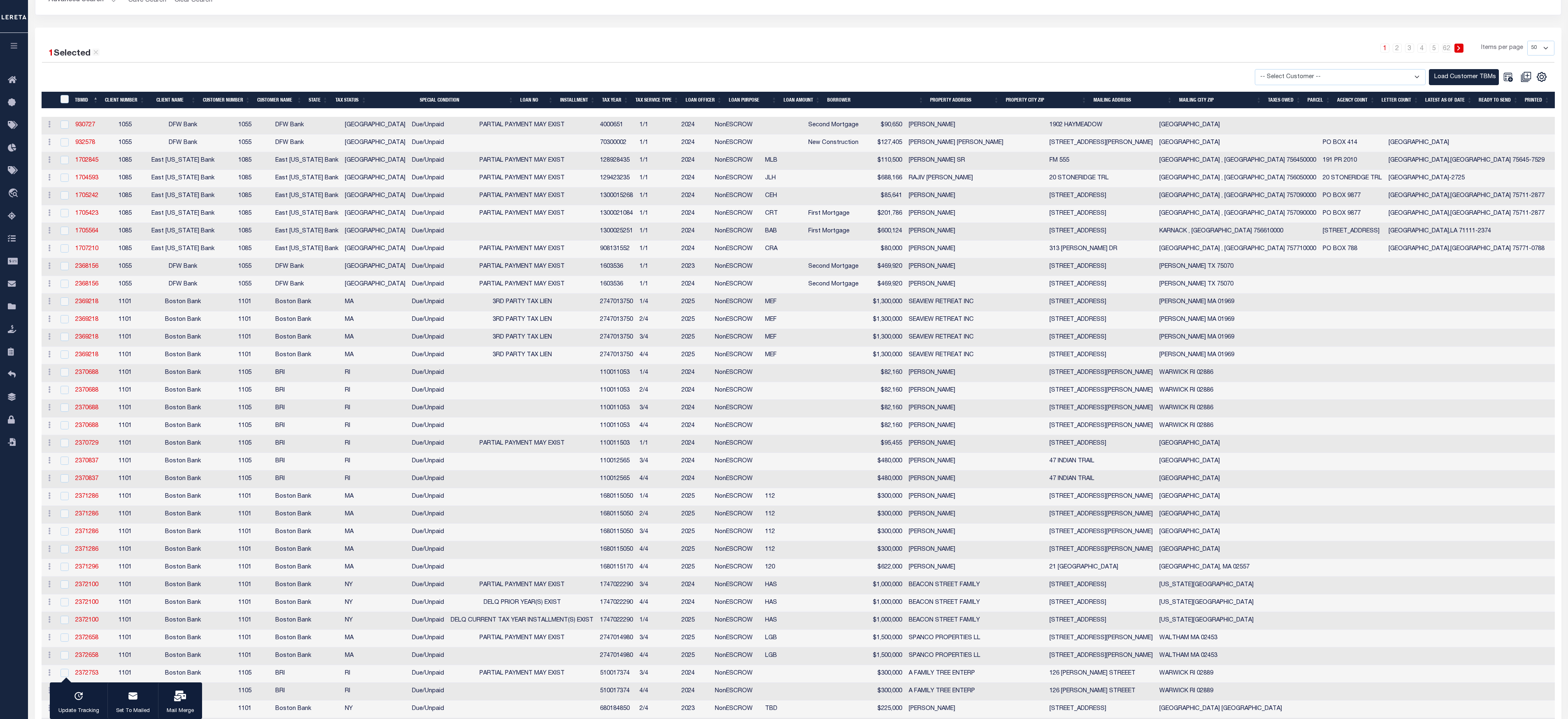
scroll to position [70, 0]
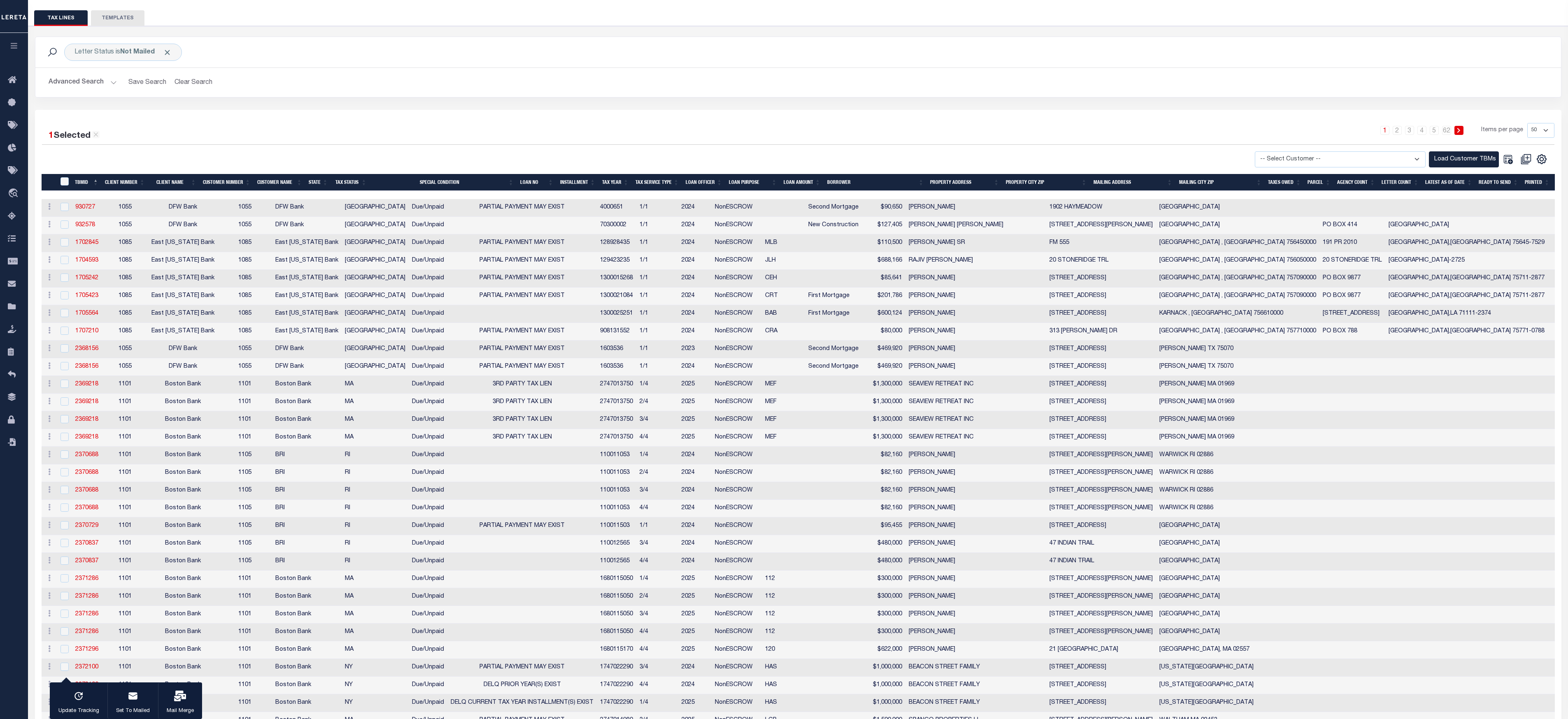
click at [1185, 134] on select "25 50 100 500 1000" at bounding box center [1540, 131] width 27 height 15
select select "100"
click at [1185, 126] on select "25 50 100 500 1000" at bounding box center [1540, 131] width 27 height 15
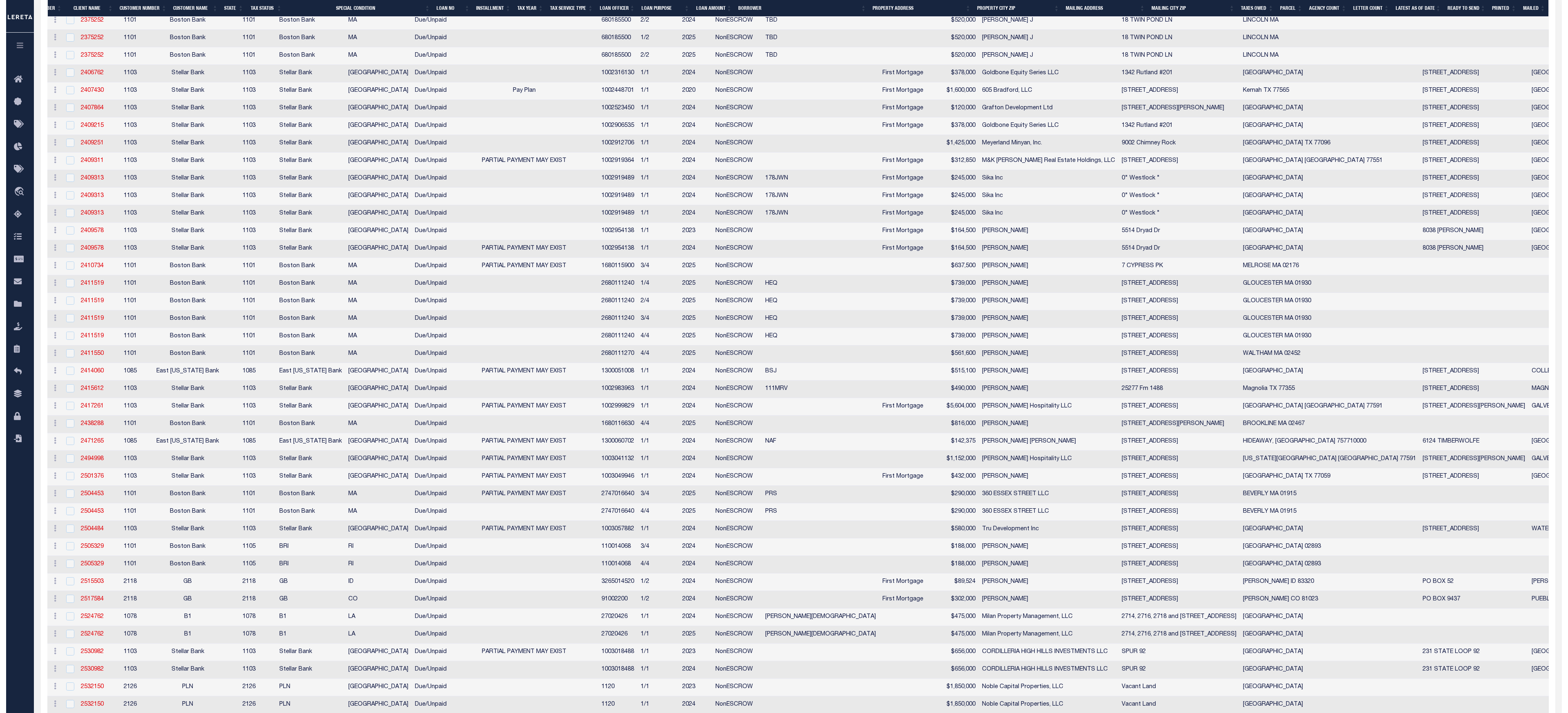
scroll to position [0, 0]
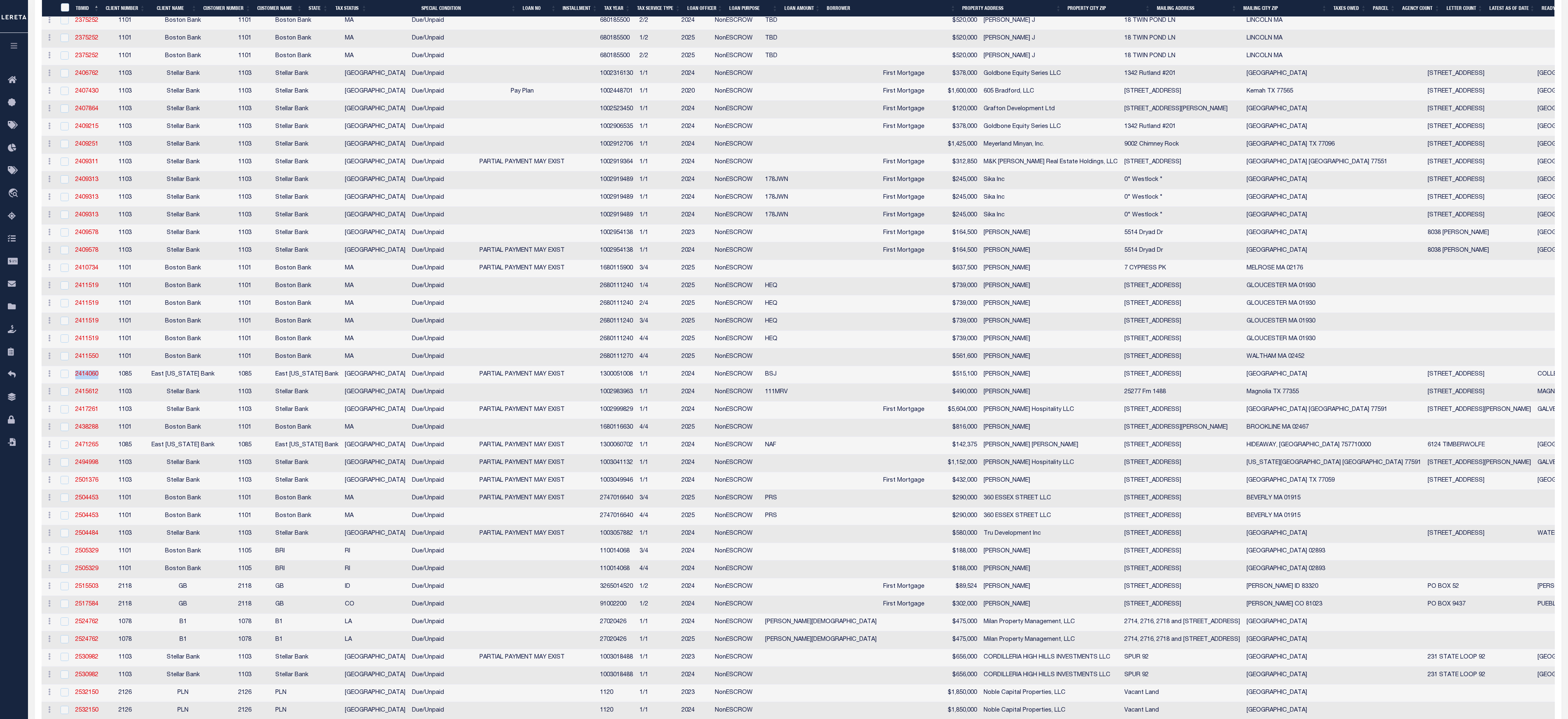
drag, startPoint x: 102, startPoint y: 406, endPoint x: 67, endPoint y: 407, distance: 35.0
click at [67, 384] on tr "History Delete 2414060 [GEOGRAPHIC_DATA][US_STATE] [STREET_ADDRESS][US_STATE] D…" at bounding box center [1028, 375] width 1973 height 18
copy tr "2414060"
click at [65, 378] on input "checkbox" at bounding box center [64, 374] width 8 height 8
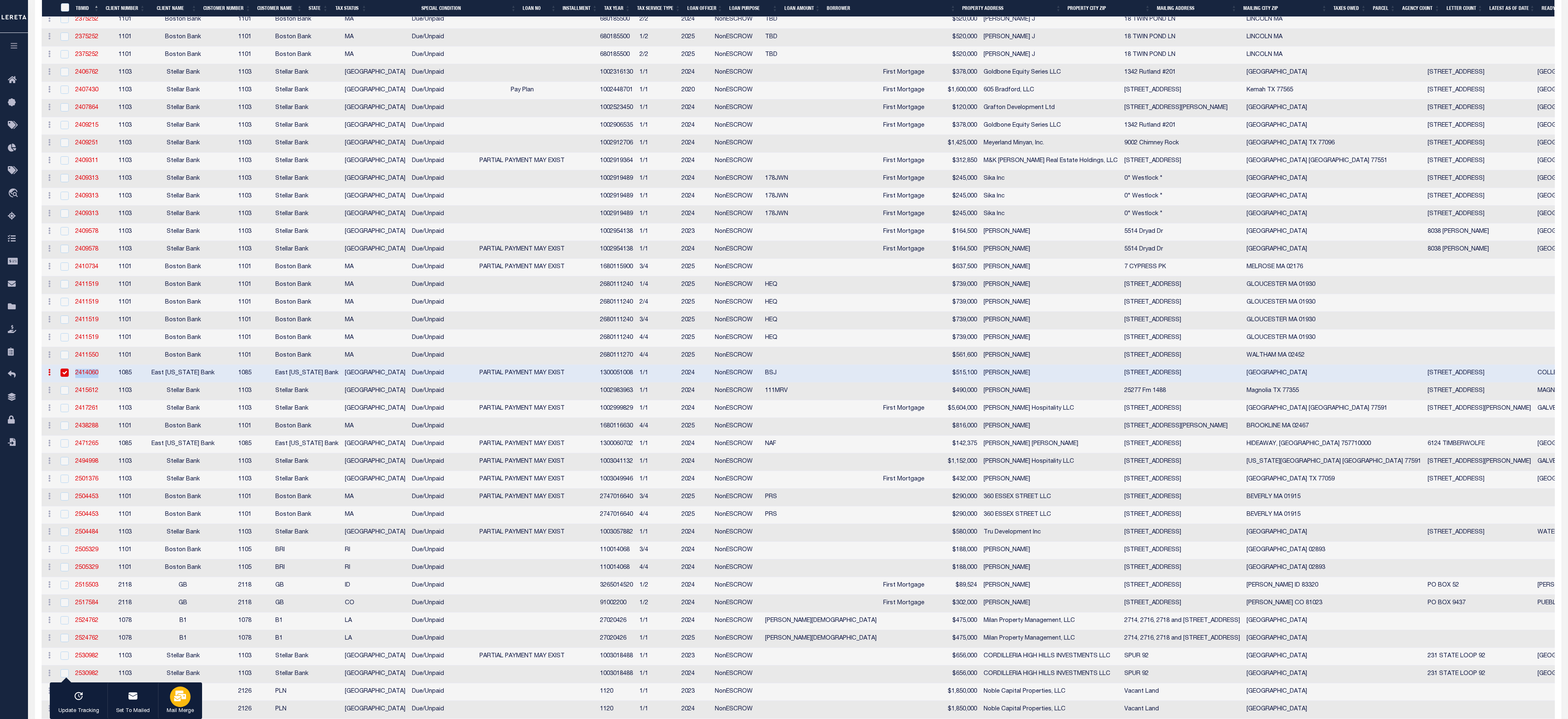
click at [180, 539] on icon "button" at bounding box center [180, 696] width 12 height 11
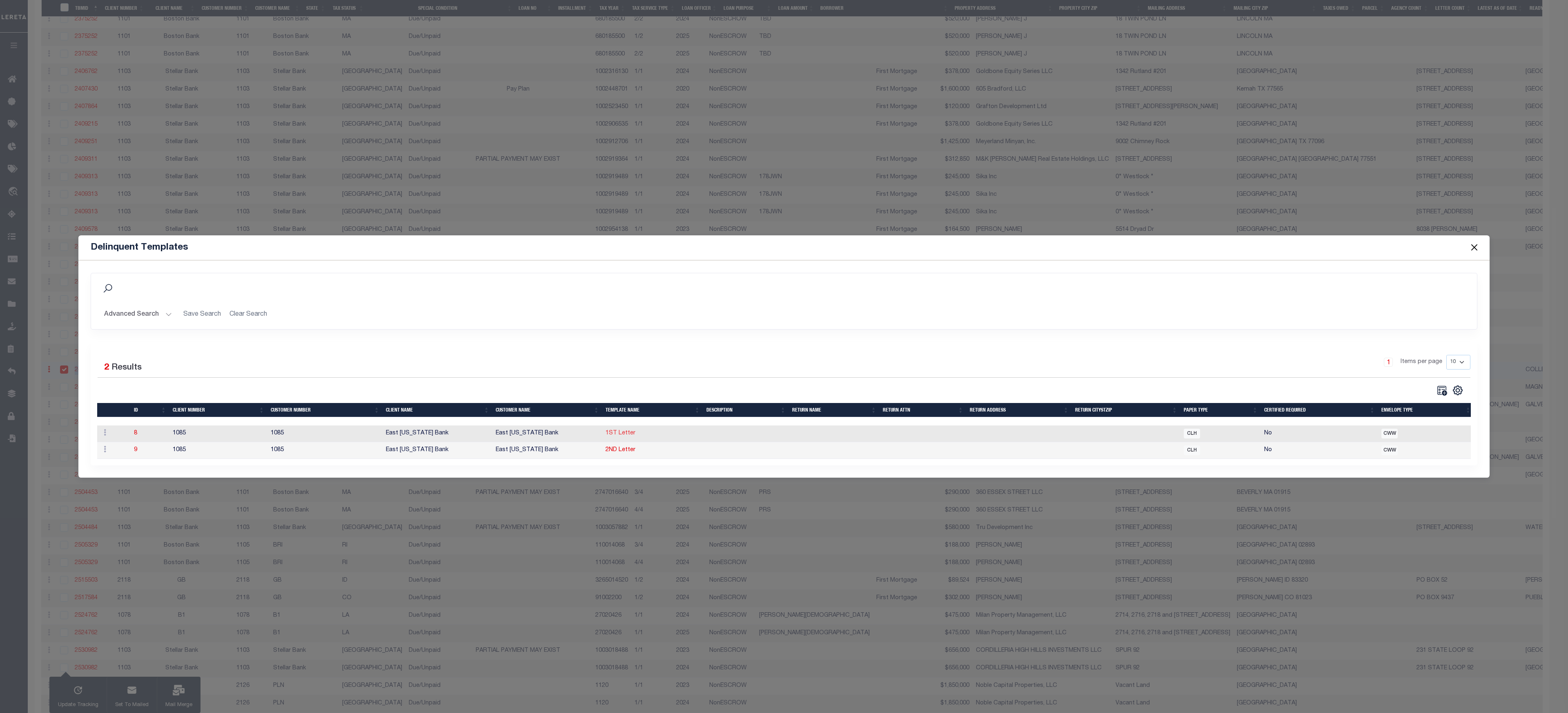
click at [625, 431] on link "1ST Letter" at bounding box center [620, 434] width 30 height 6
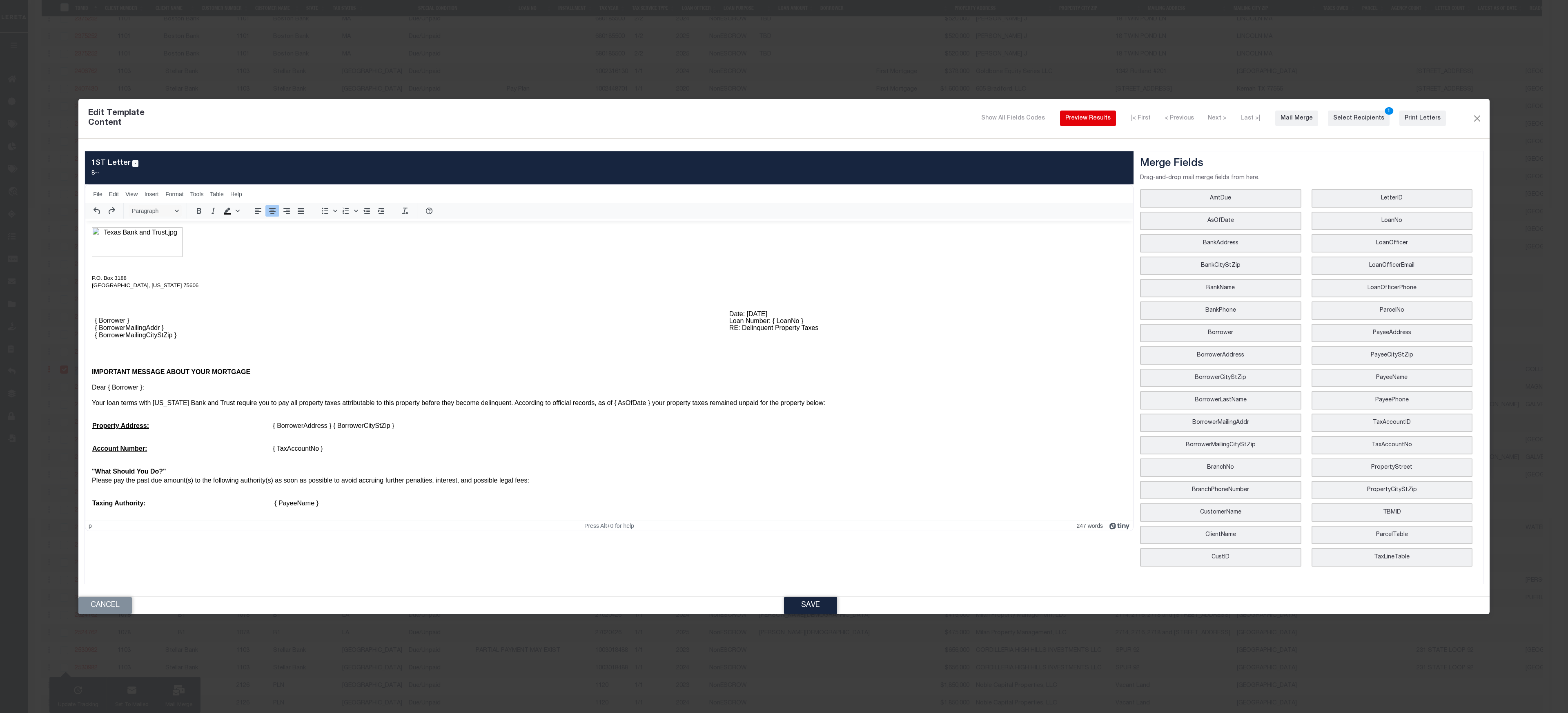
click at [1103, 116] on div "Preview Results" at bounding box center [1088, 119] width 46 height 9
click at [1175, 118] on div "Print Letters" at bounding box center [1422, 119] width 36 height 9
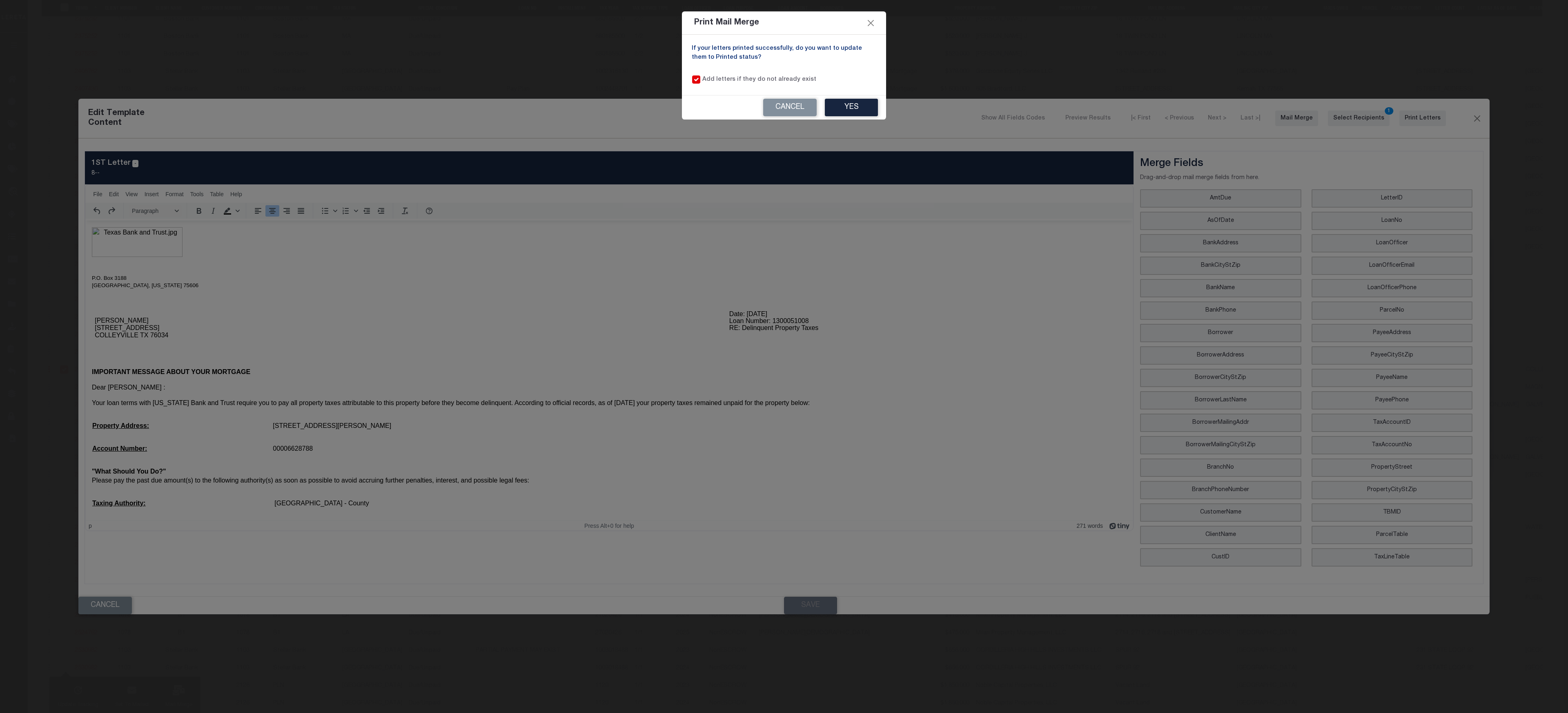
click at [844, 98] on div "Cancel Yes" at bounding box center [784, 107] width 204 height 24
click at [851, 107] on button "Yes" at bounding box center [851, 107] width 53 height 17
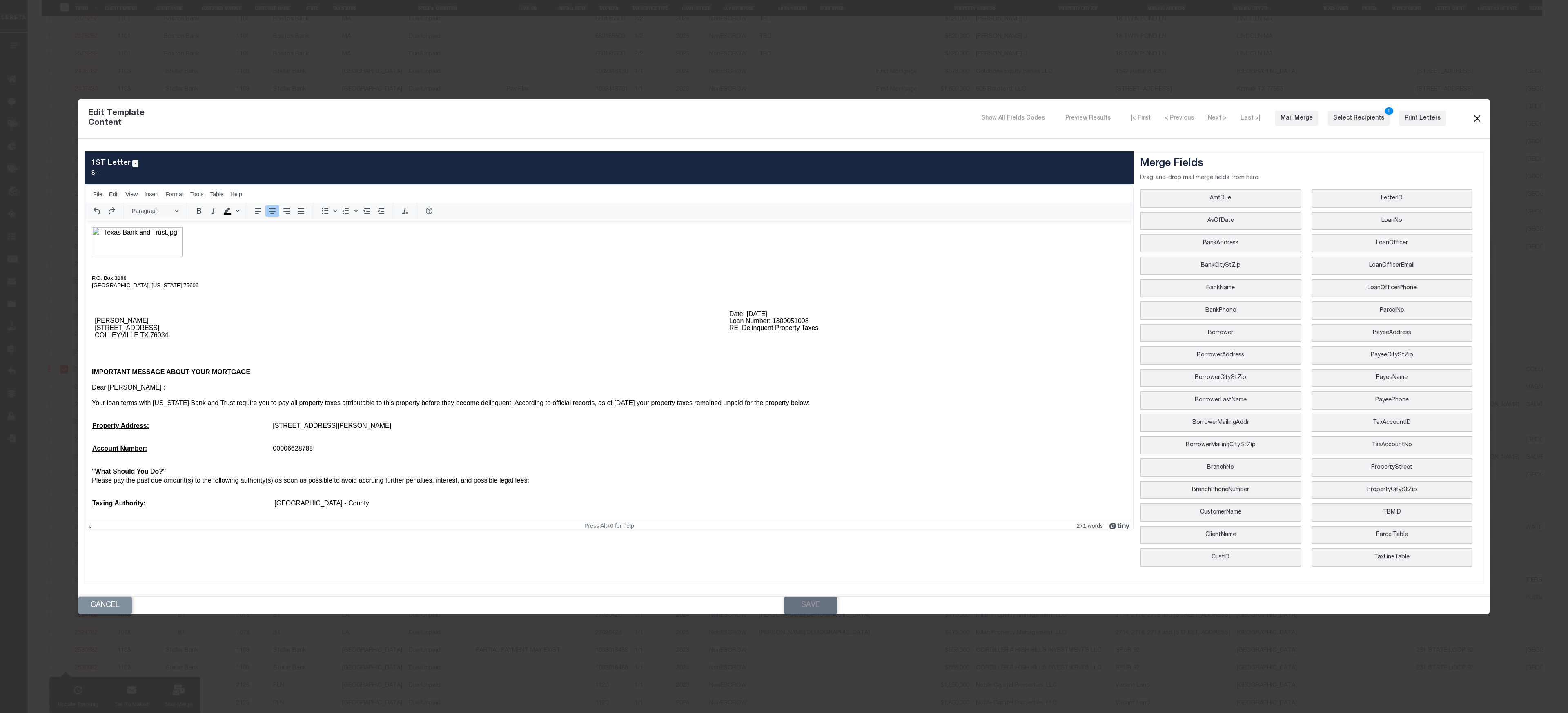
click at [1175, 117] on button "Close" at bounding box center [1477, 118] width 10 height 11
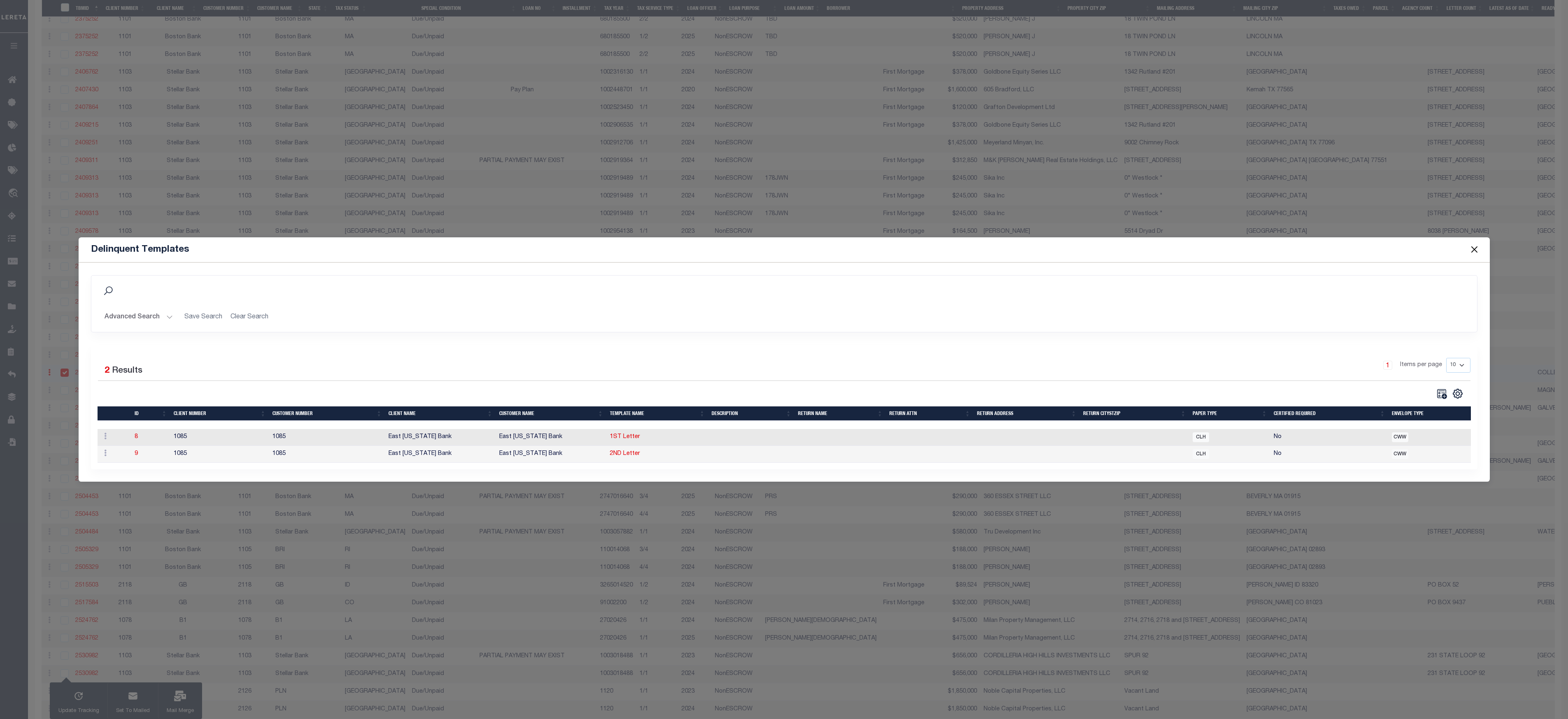
click at [1185, 245] on button "Close" at bounding box center [1474, 250] width 11 height 11
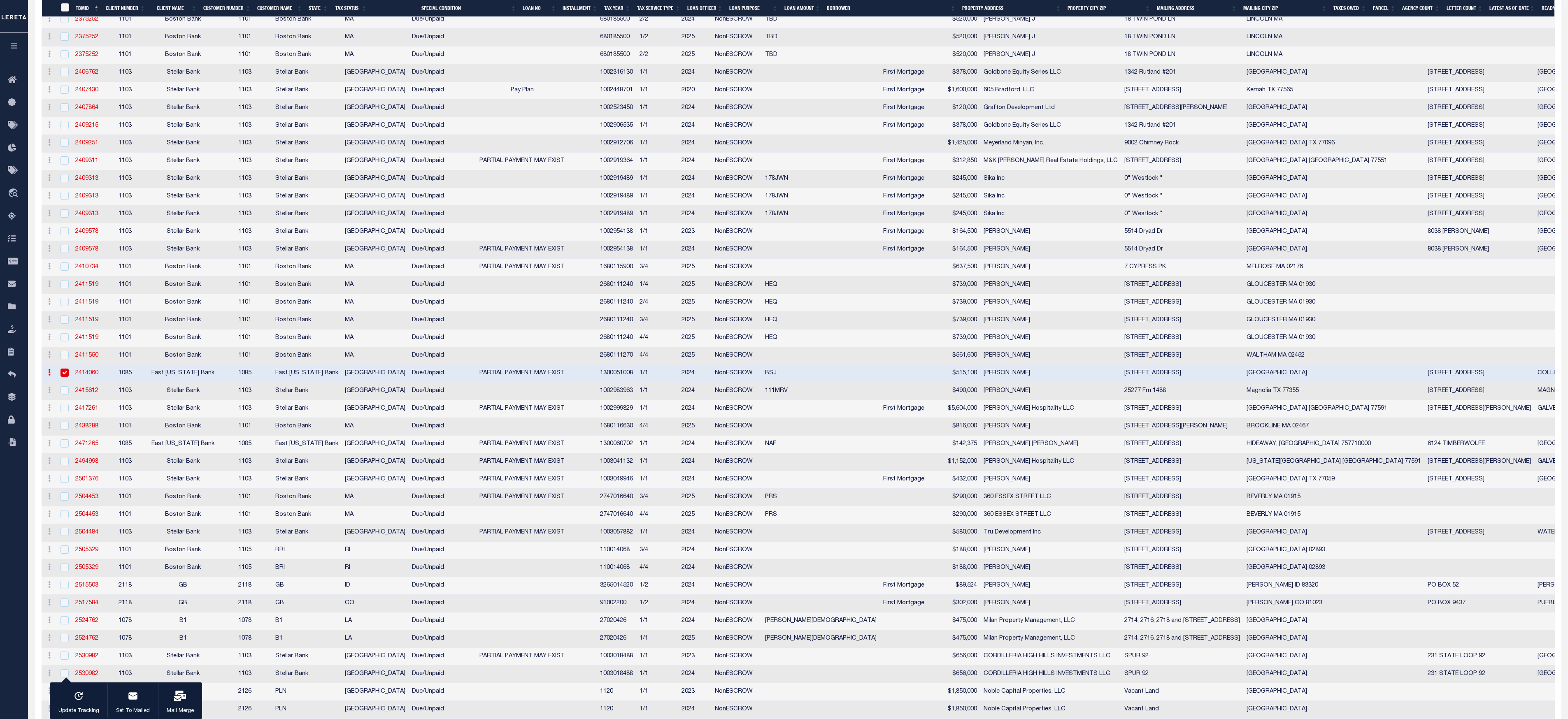
click at [66, 377] on input "checkbox" at bounding box center [64, 372] width 8 height 8
checkbox input "false"
